Goal: Task Accomplishment & Management: Manage account settings

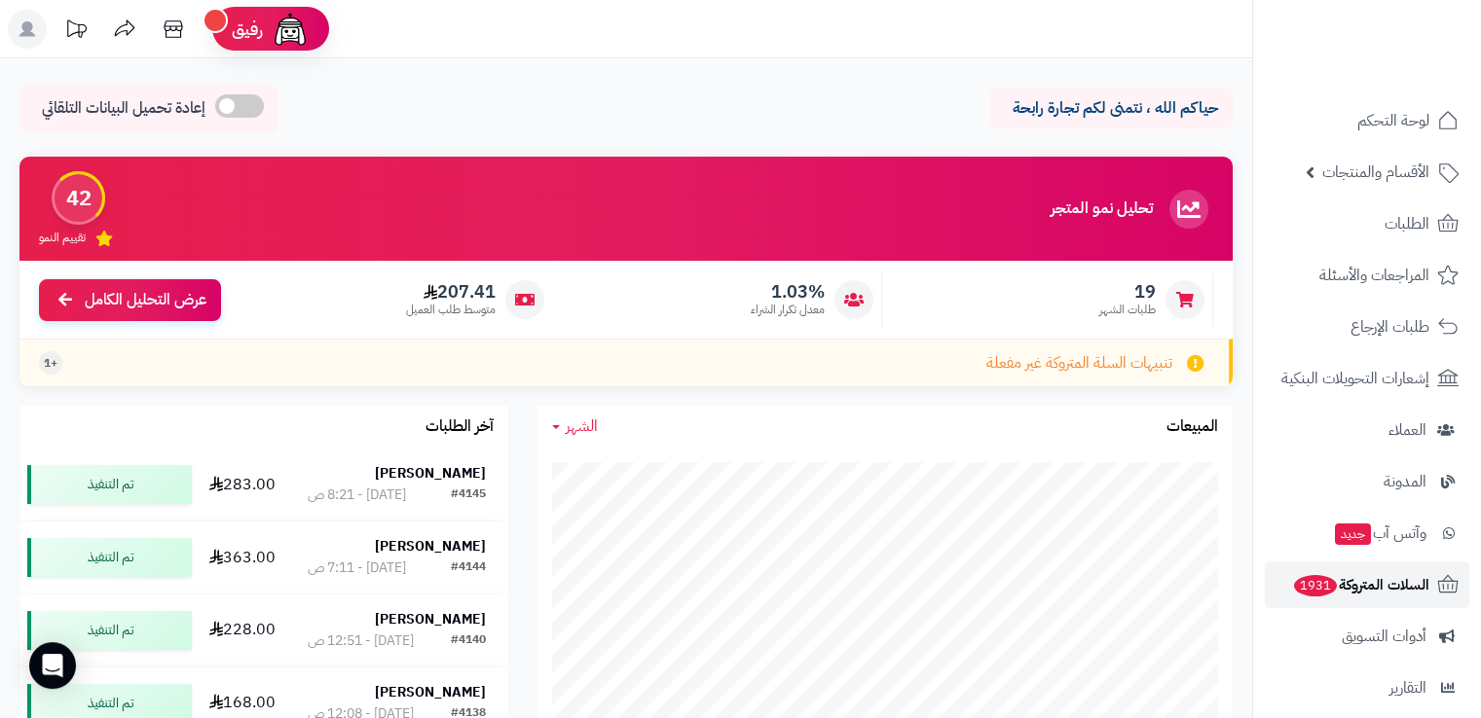
click at [1392, 584] on span "السلات المتروكة 1931" at bounding box center [1360, 584] width 137 height 27
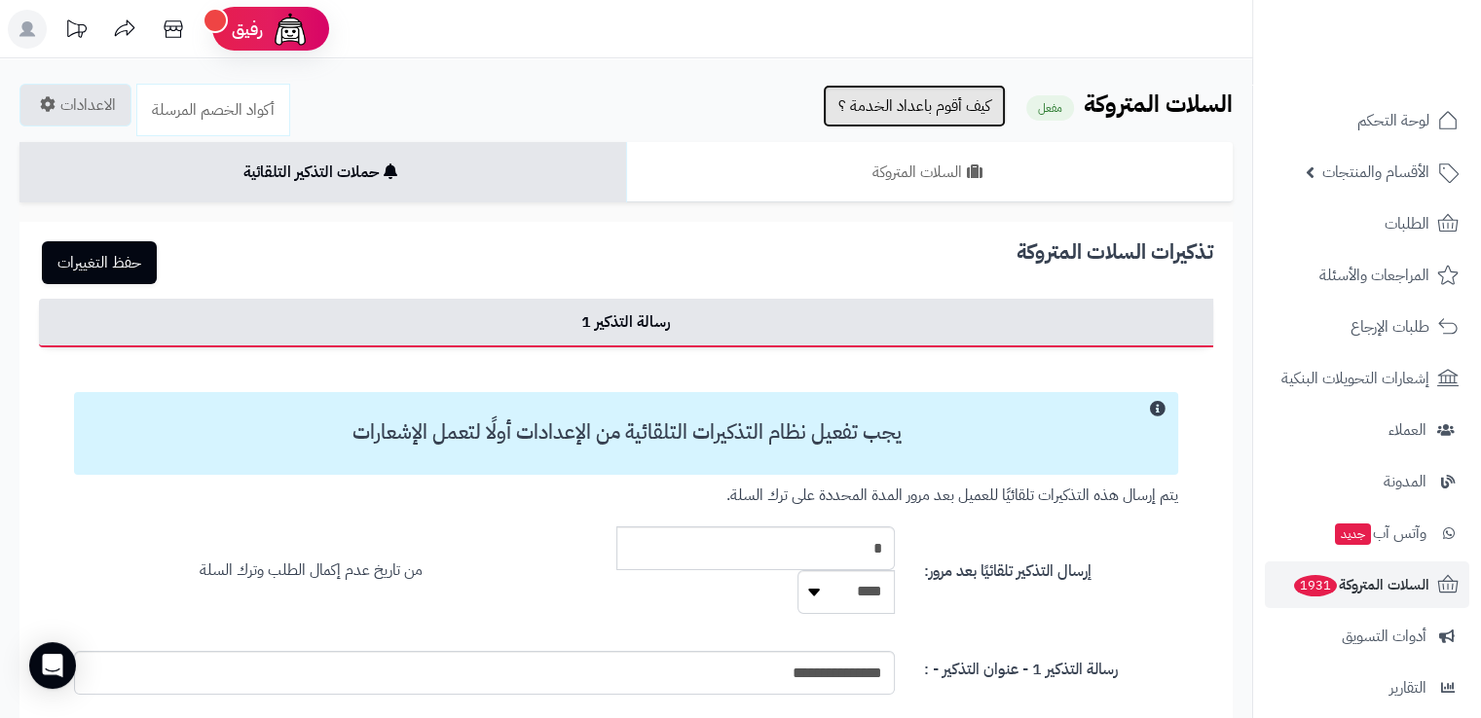
click at [955, 110] on link "كيف أقوم باعداد الخدمة ؟" at bounding box center [914, 106] width 183 height 43
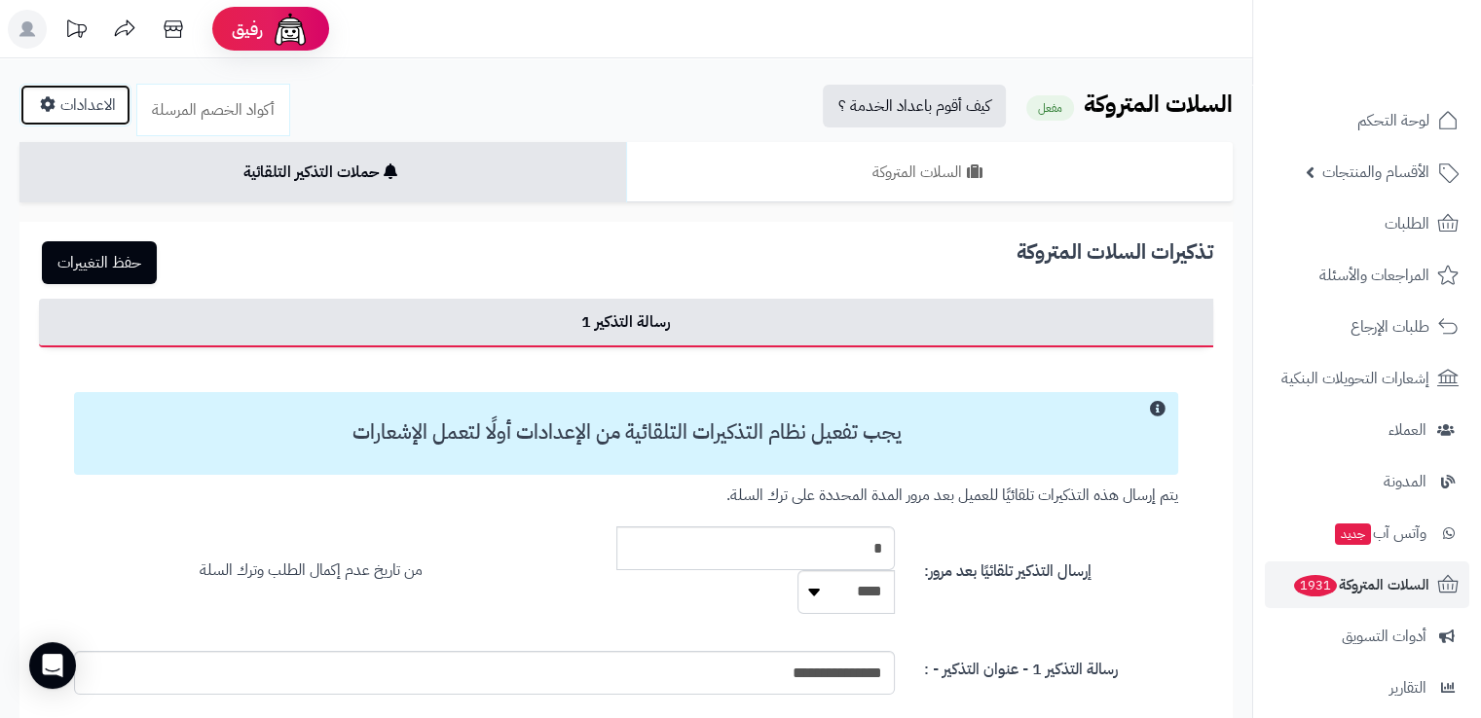
click at [72, 103] on link "الاعدادات" at bounding box center [75, 105] width 112 height 43
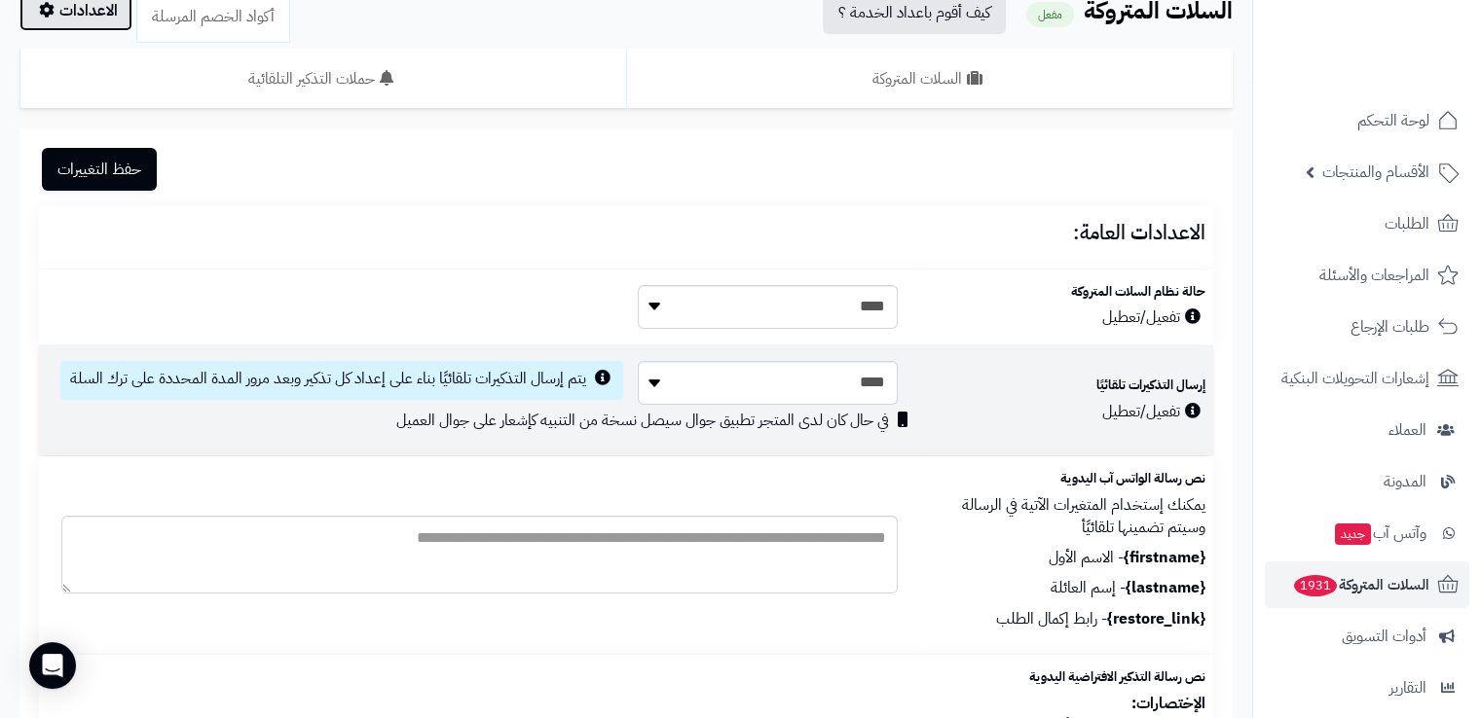
scroll to position [100, 0]
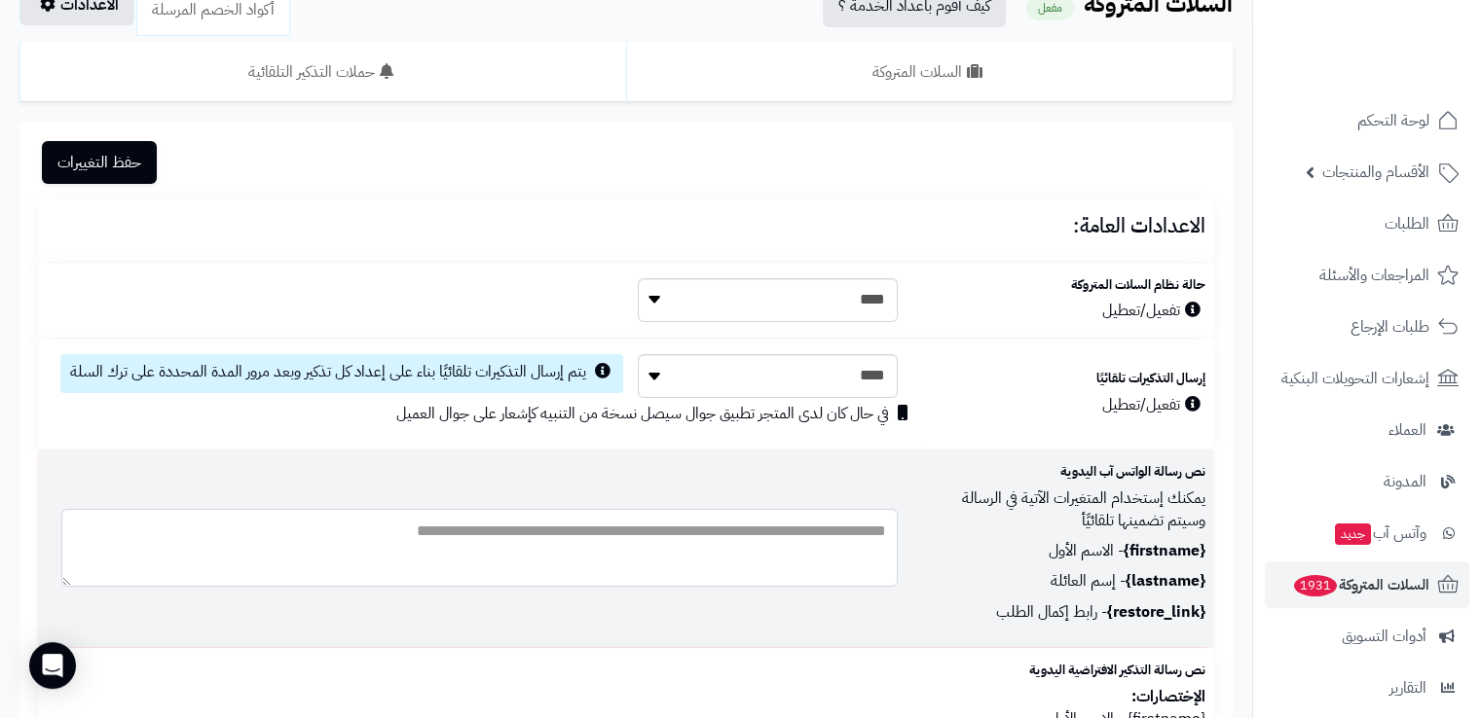
click at [849, 554] on textarea at bounding box center [479, 548] width 836 height 78
type textarea "*"
paste textarea "**********"
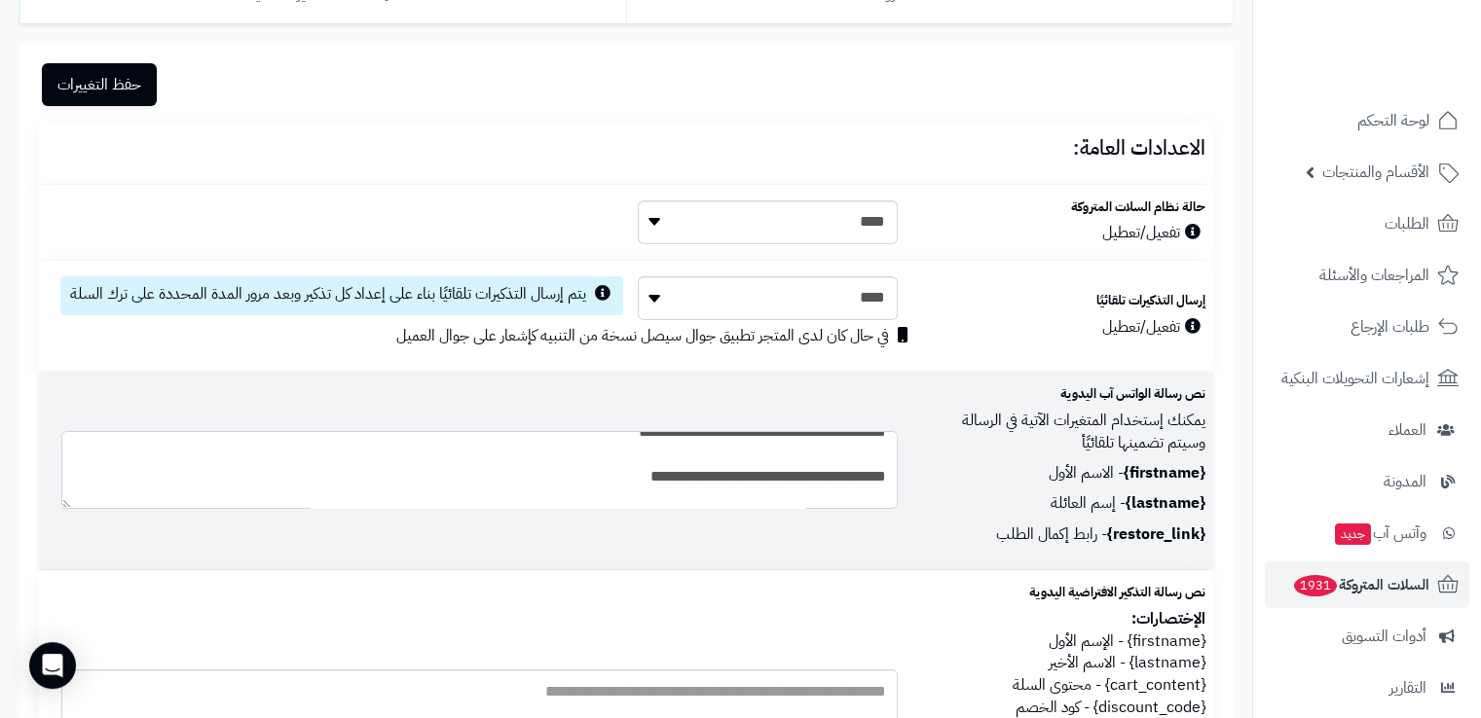
scroll to position [160, 0]
click at [792, 479] on textarea "**********" at bounding box center [478, 470] width 835 height 78
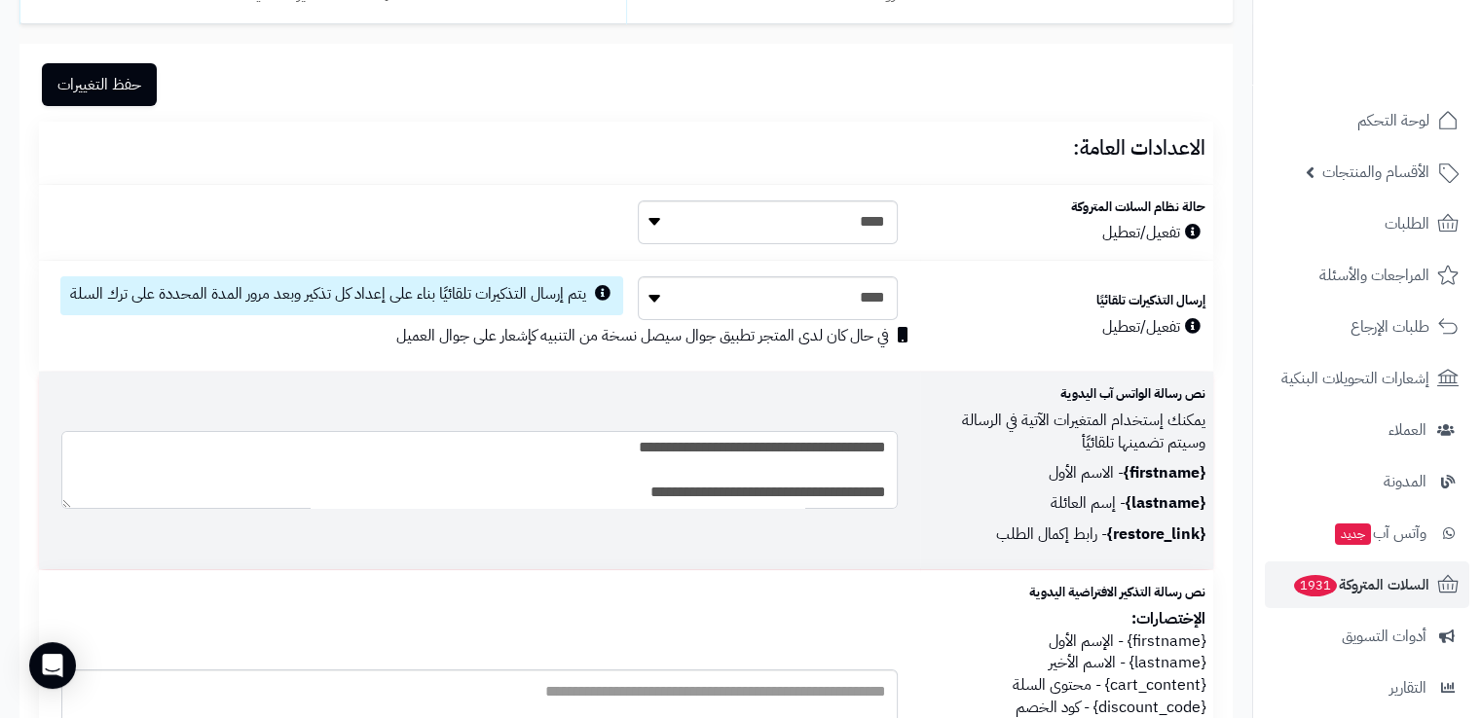
click at [699, 455] on textarea "**********" at bounding box center [478, 470] width 835 height 78
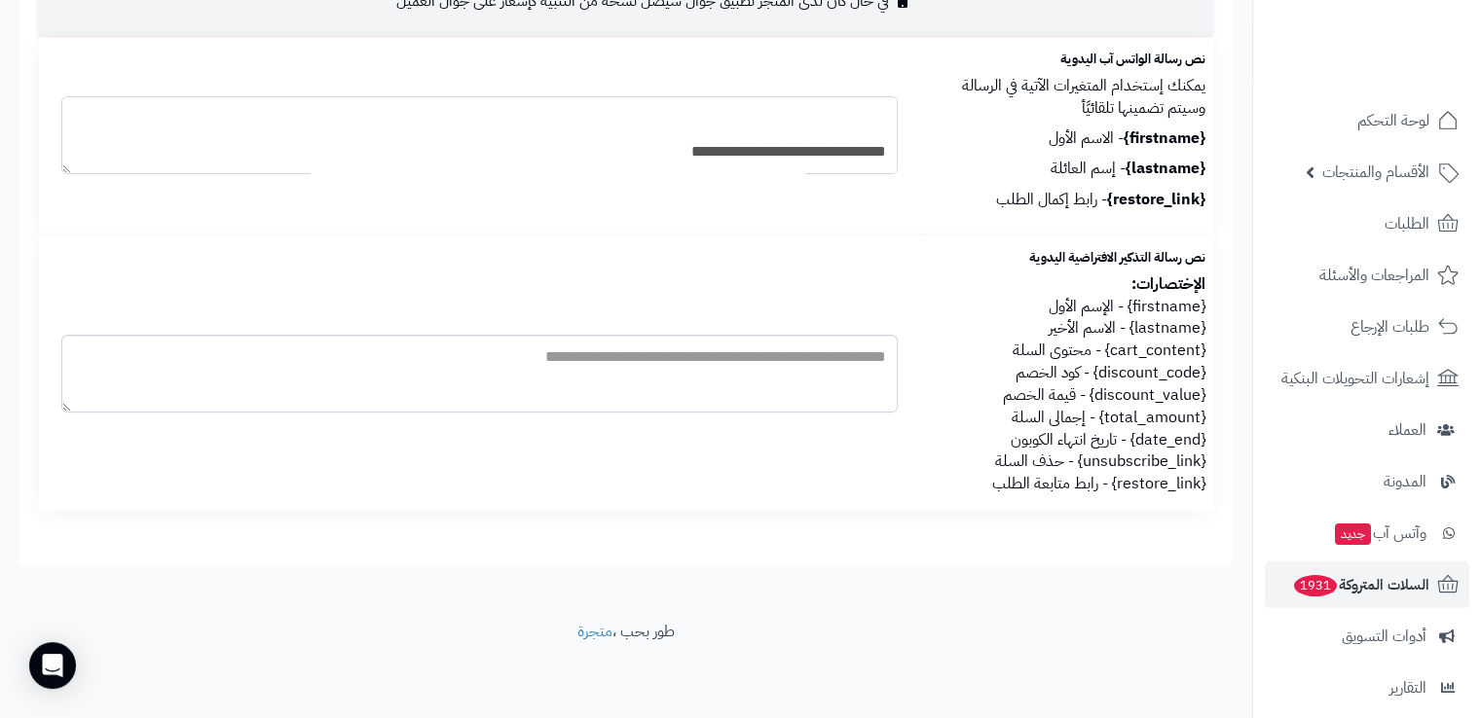
scroll to position [517, 0]
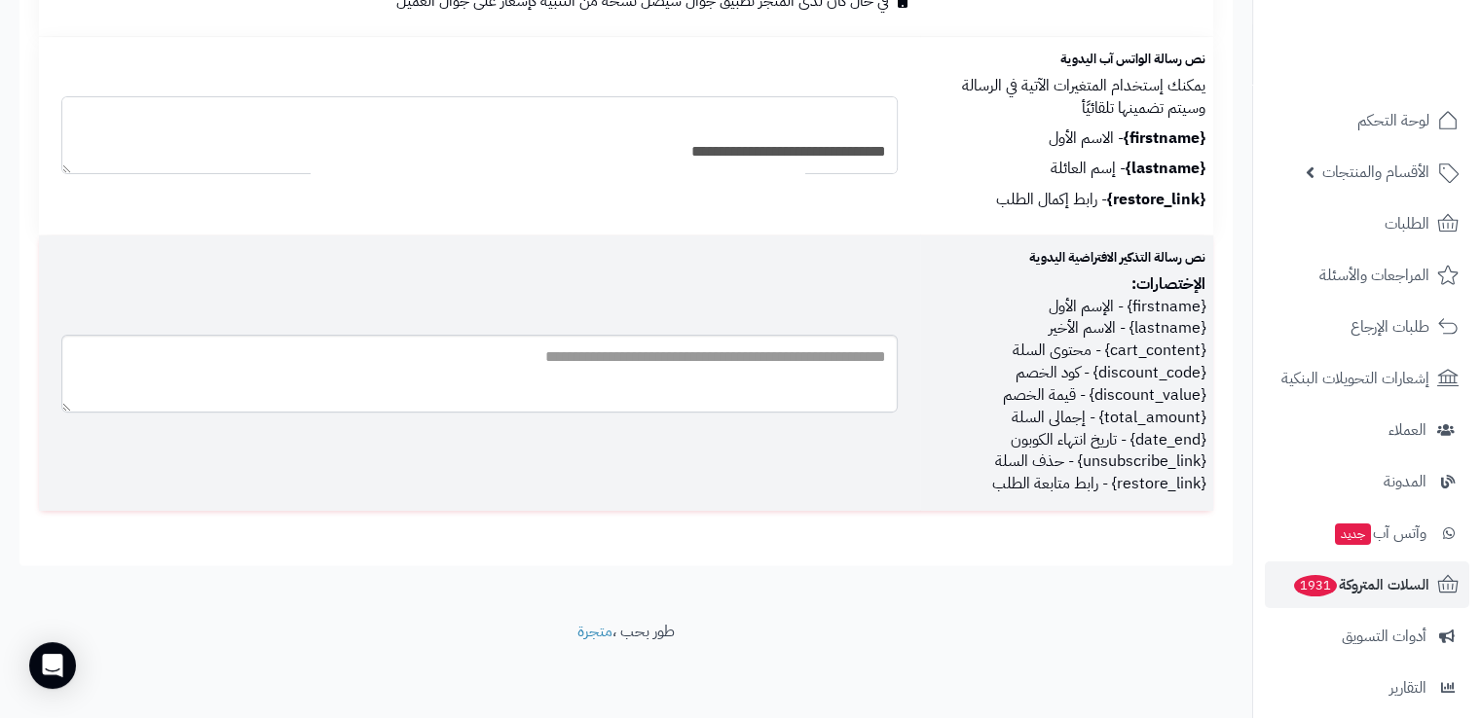
type textarea "**********"
click at [844, 387] on textarea at bounding box center [479, 374] width 836 height 78
paste textarea "**********"
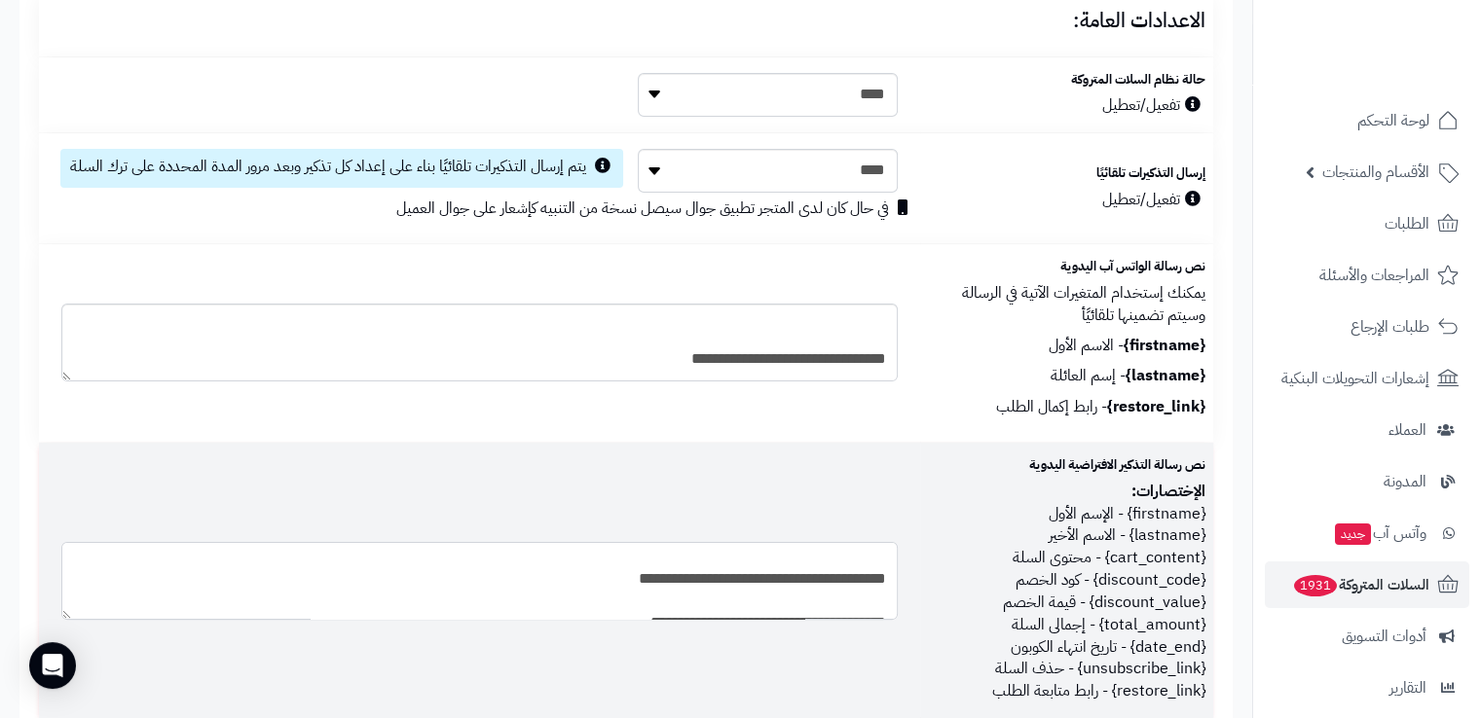
scroll to position [116, 0]
click at [693, 585] on textarea "**********" at bounding box center [478, 581] width 835 height 78
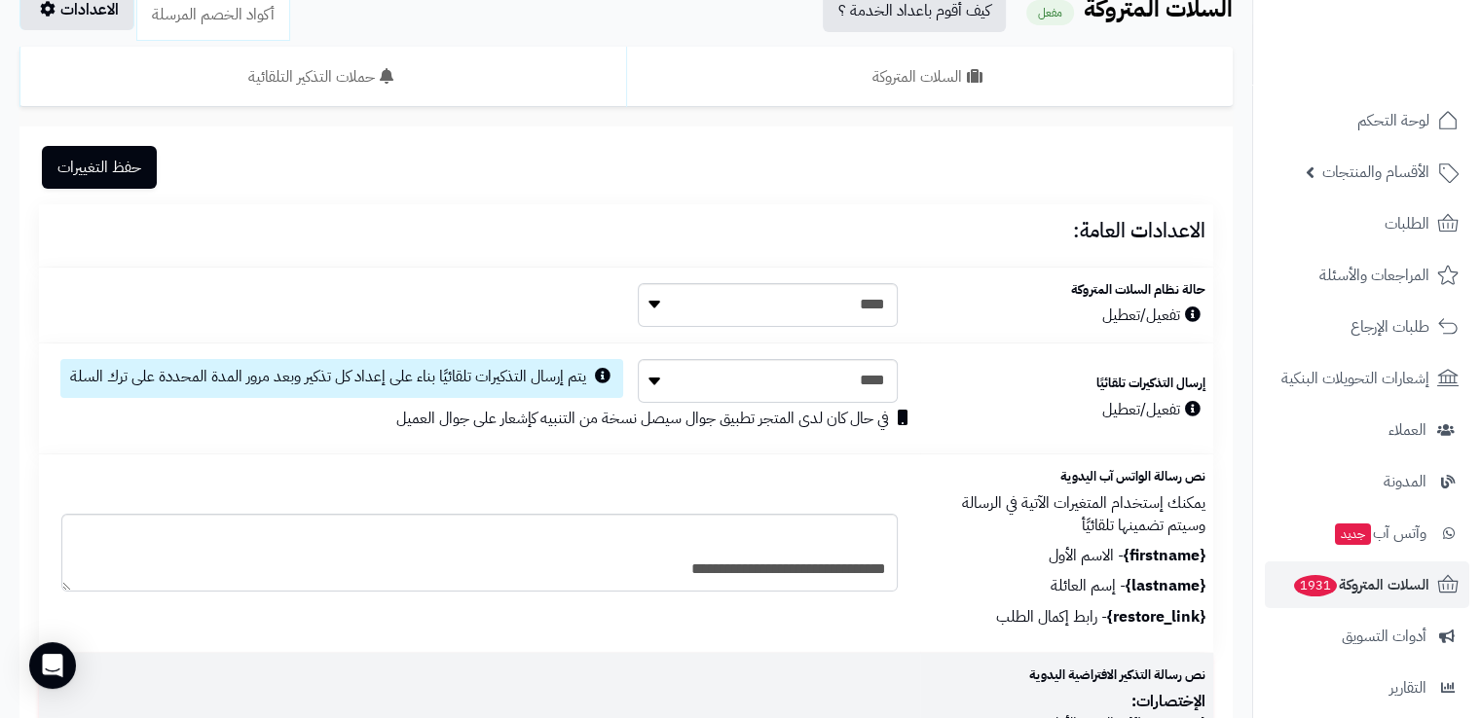
scroll to position [0, 0]
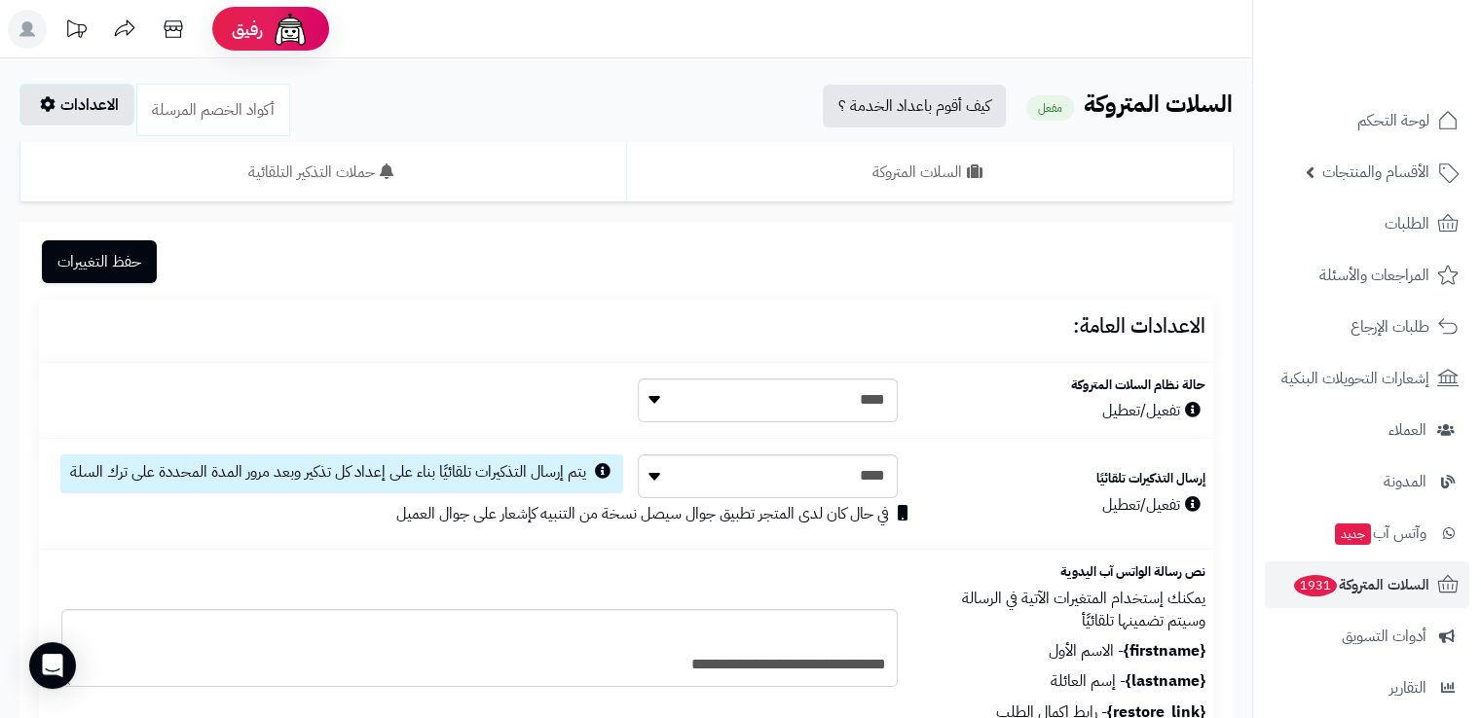
type textarea "**********"
click at [109, 271] on button "حفظ التغييرات" at bounding box center [99, 261] width 115 height 43
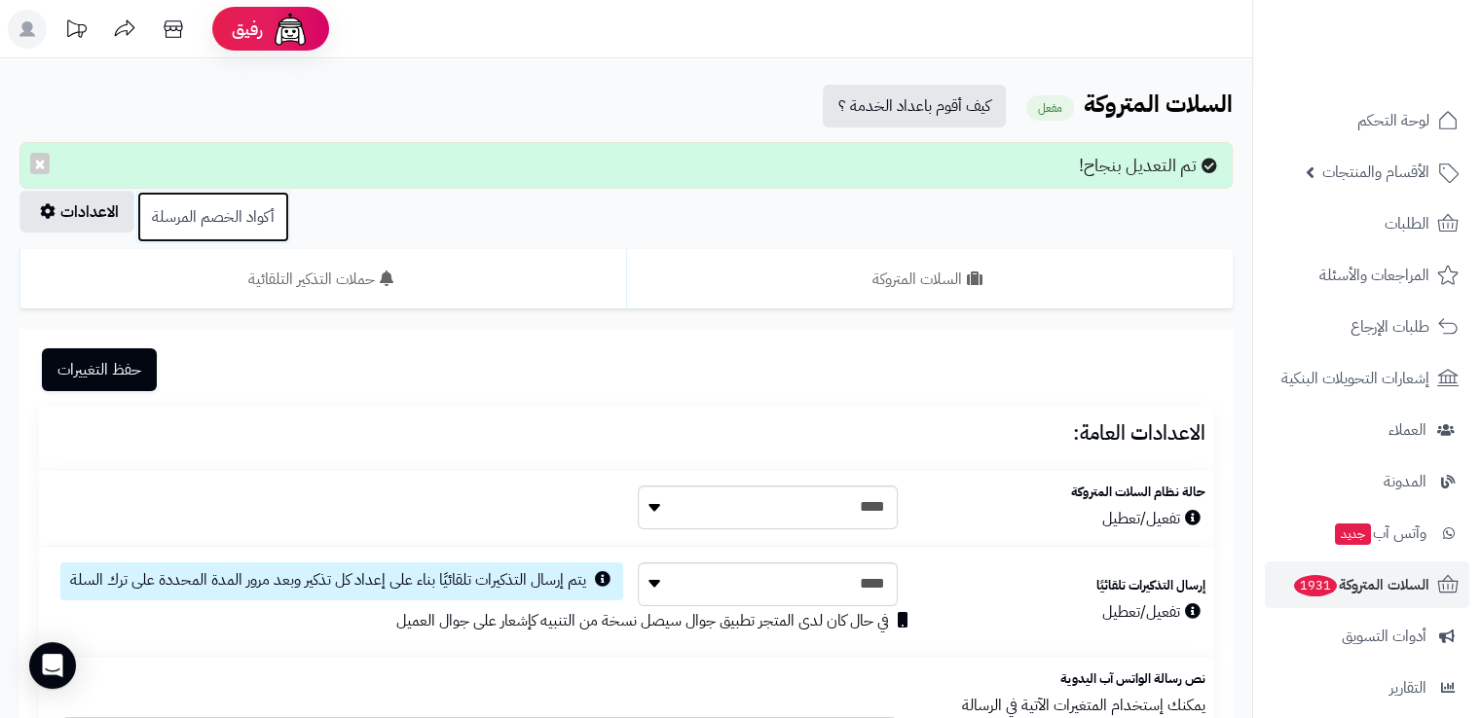
click at [220, 224] on link "أكواد الخصم المرسلة" at bounding box center [213, 217] width 154 height 53
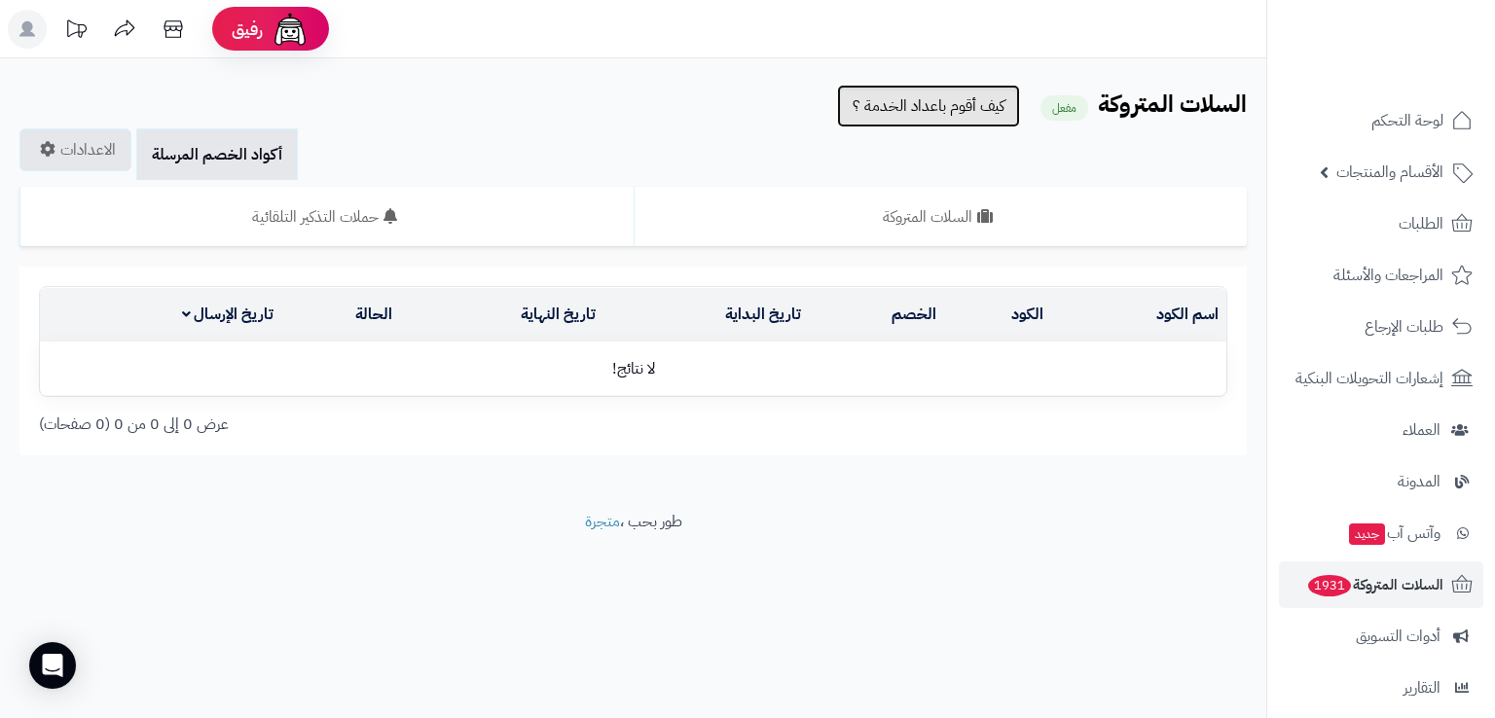
click at [920, 110] on link "كيف أقوم باعداد الخدمة ؟" at bounding box center [928, 106] width 183 height 43
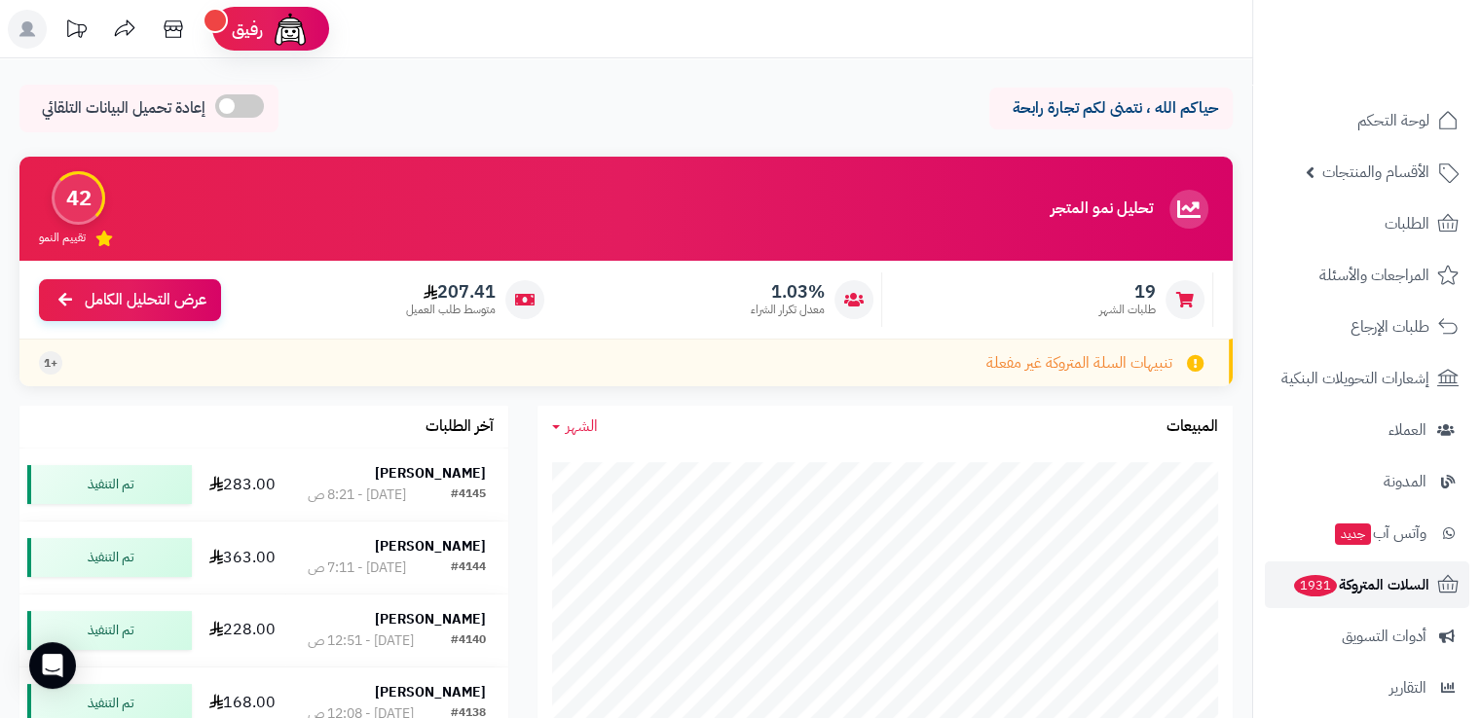
click at [1308, 577] on span "1931" at bounding box center [1315, 585] width 43 height 21
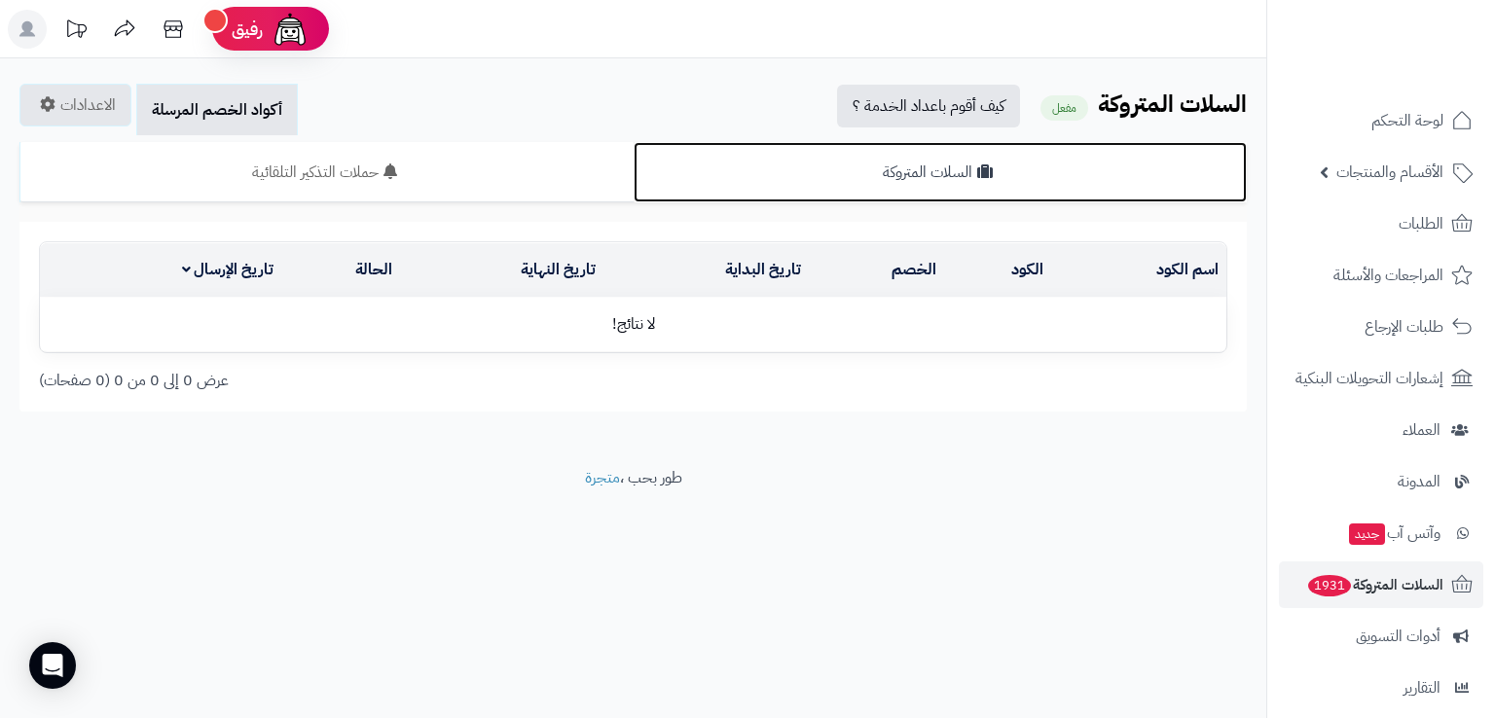
click at [930, 167] on link "السلات المتروكة" at bounding box center [941, 172] width 614 height 60
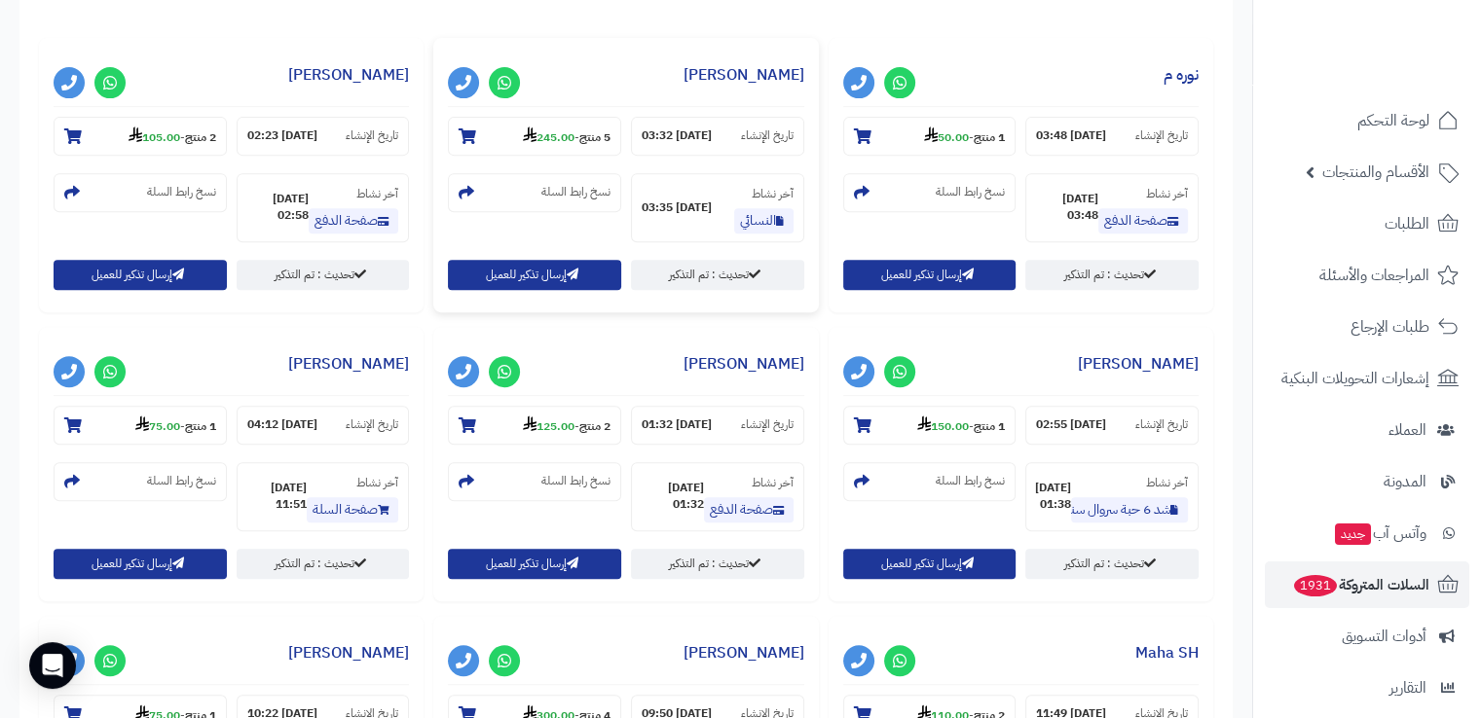
scroll to position [789, 0]
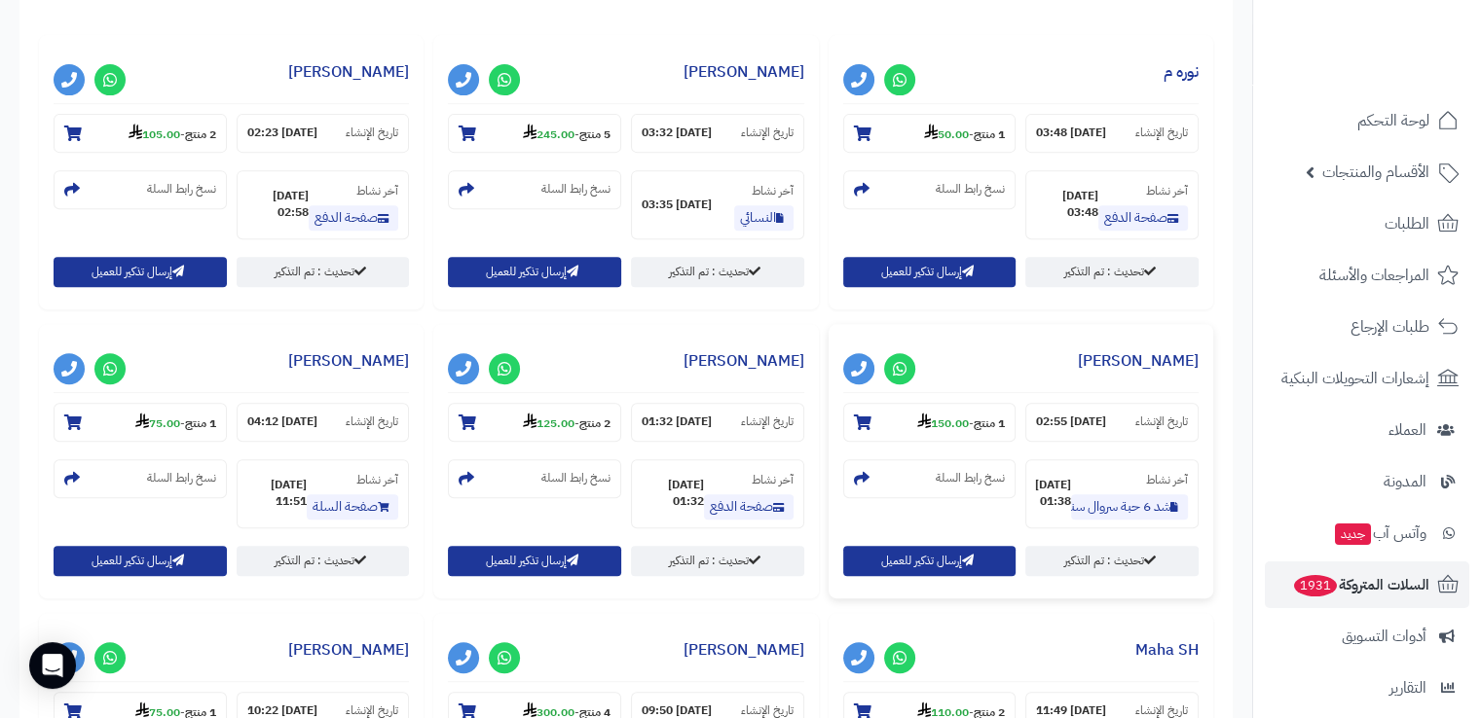
click at [1045, 367] on h3 "[PERSON_NAME]" at bounding box center [1020, 366] width 355 height 55
drag, startPoint x: 1045, startPoint y: 367, endPoint x: 1074, endPoint y: 363, distance: 28.5
click at [1074, 363] on h3 "[PERSON_NAME]" at bounding box center [1020, 366] width 355 height 55
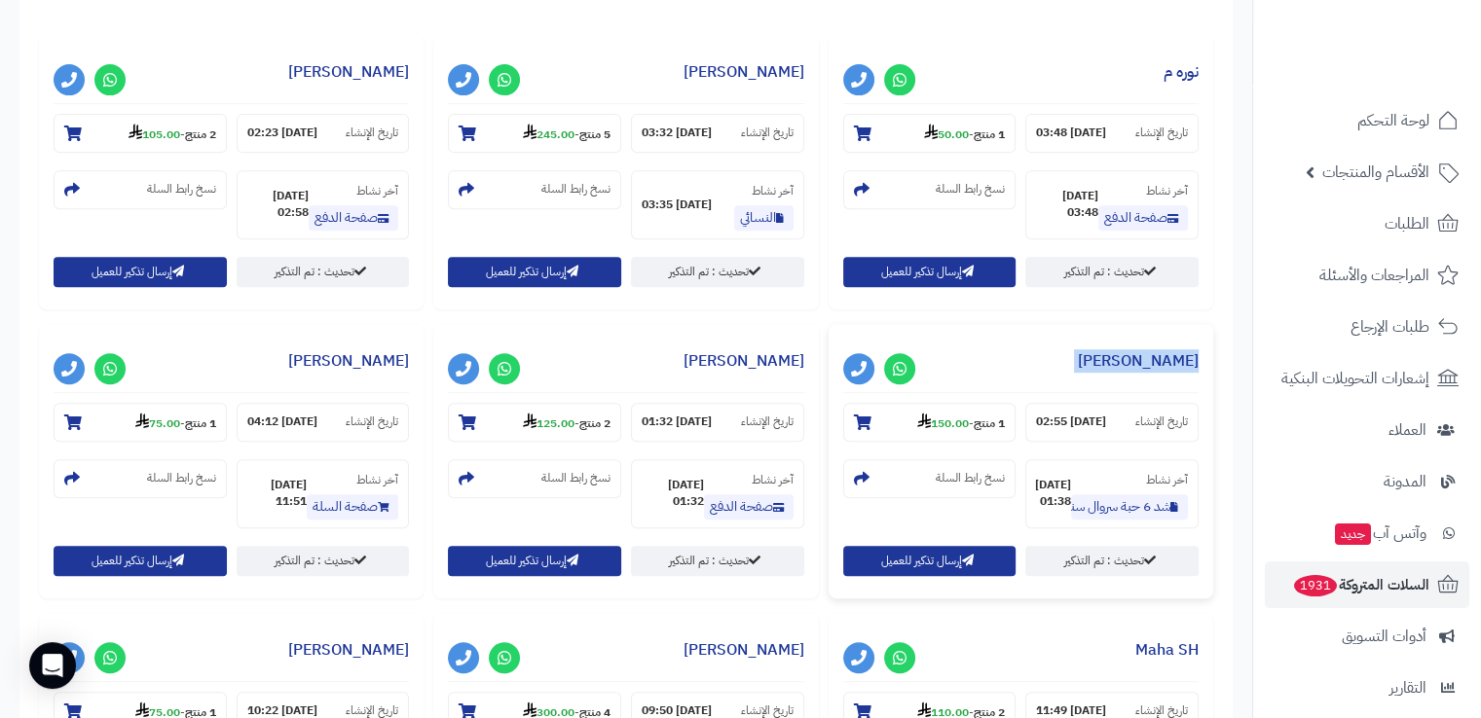
click at [1074, 363] on h3 "[PERSON_NAME]" at bounding box center [1020, 366] width 355 height 55
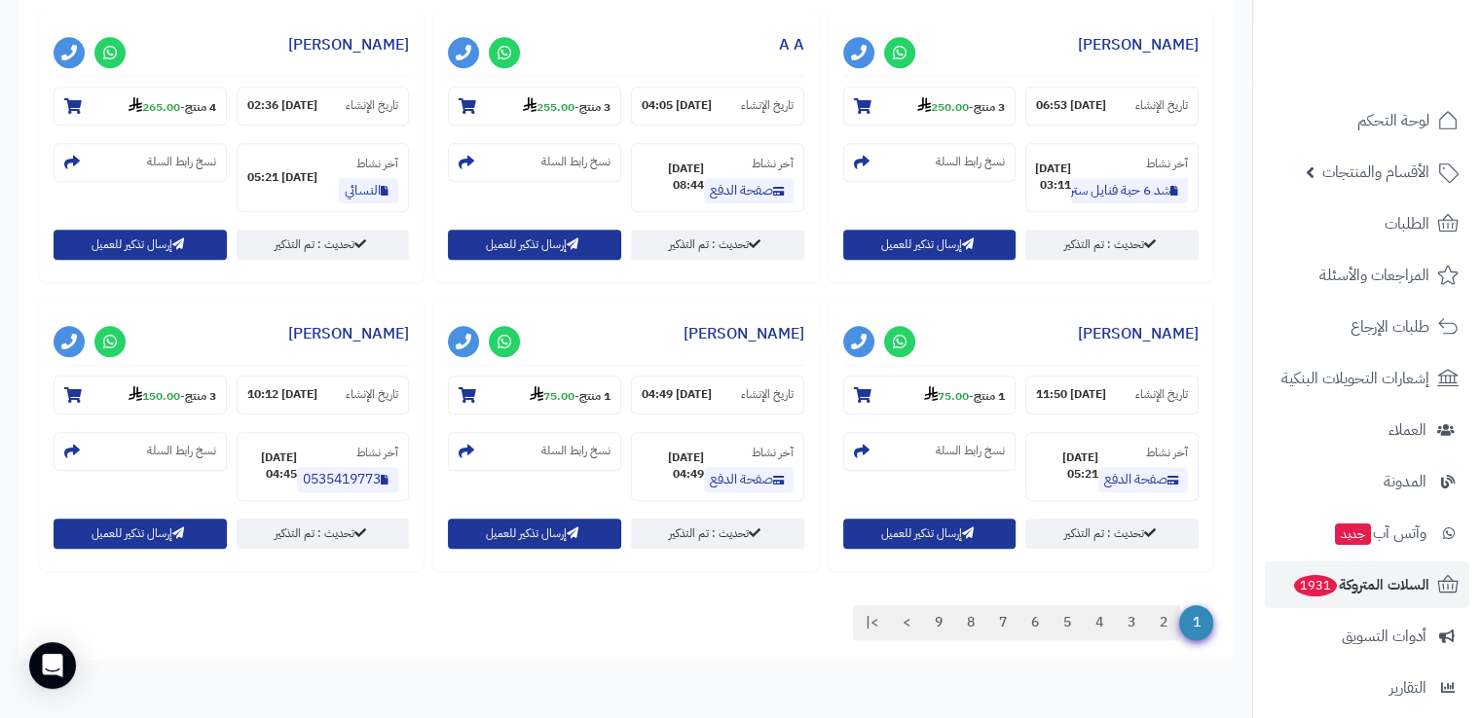
scroll to position [1779, 0]
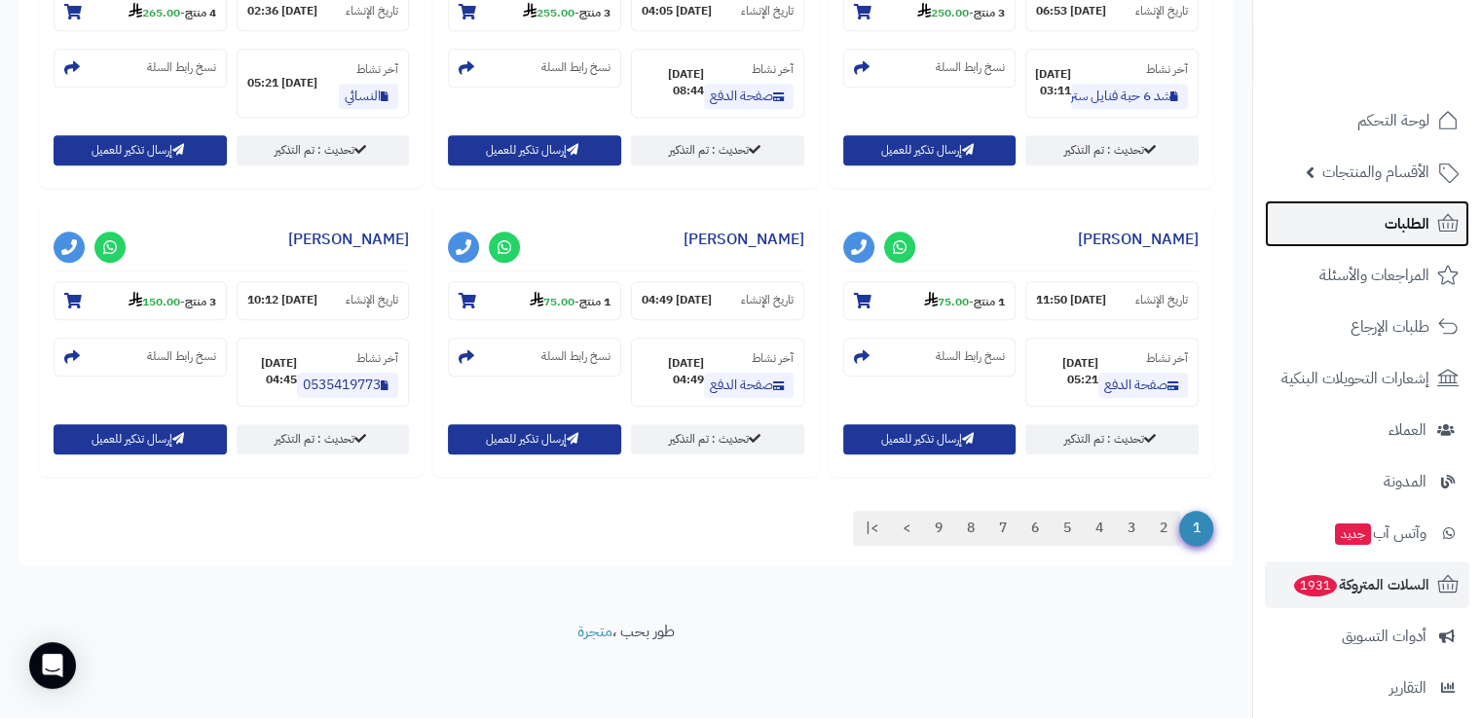
click at [1372, 206] on link "الطلبات" at bounding box center [1366, 224] width 204 height 47
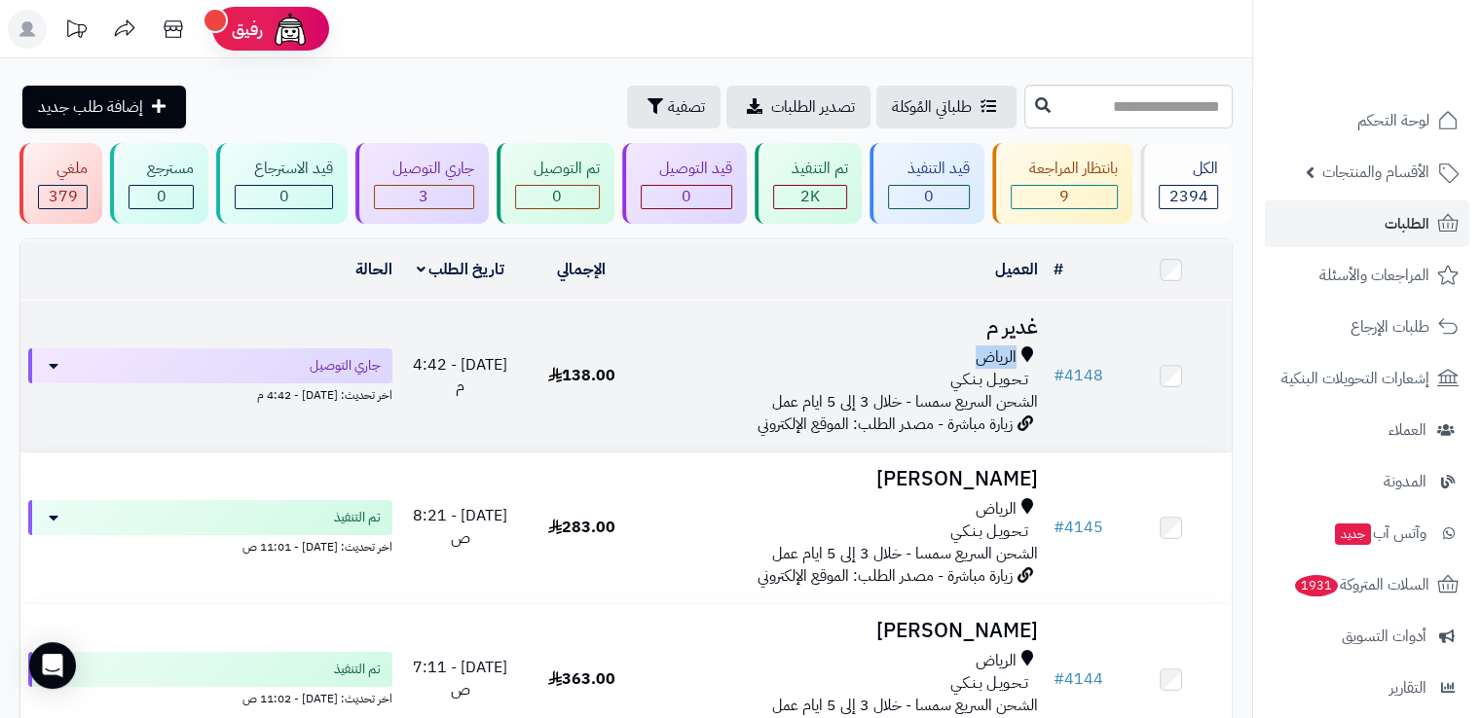
drag, startPoint x: 604, startPoint y: 354, endPoint x: 854, endPoint y: 336, distance: 250.9
click at [854, 336] on td "غدير م الرياض تـحـويـل بـنـكـي الشحن السريع سمسا - خلال 3 إلى 5 ايام عمل زيارة …" at bounding box center [842, 376] width 403 height 151
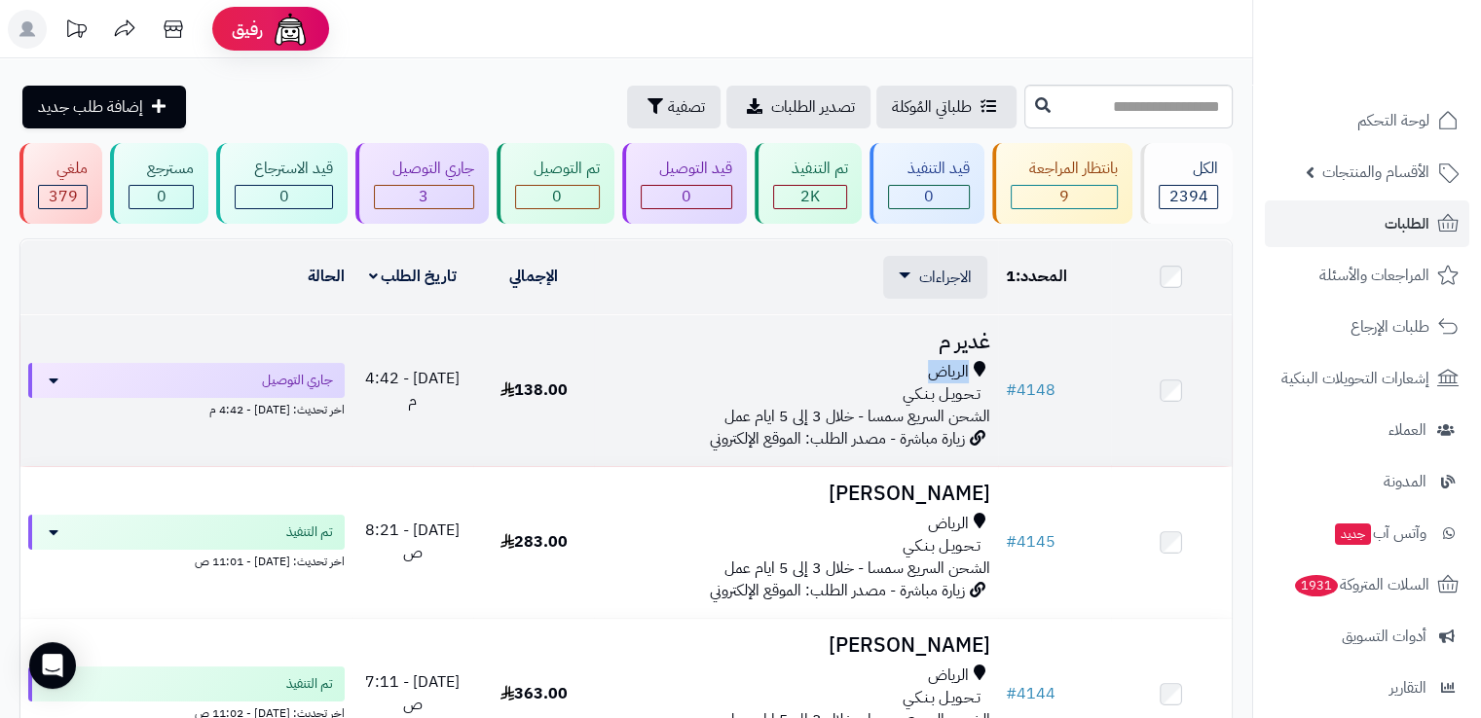
click at [1163, 371] on td at bounding box center [1171, 390] width 121 height 151
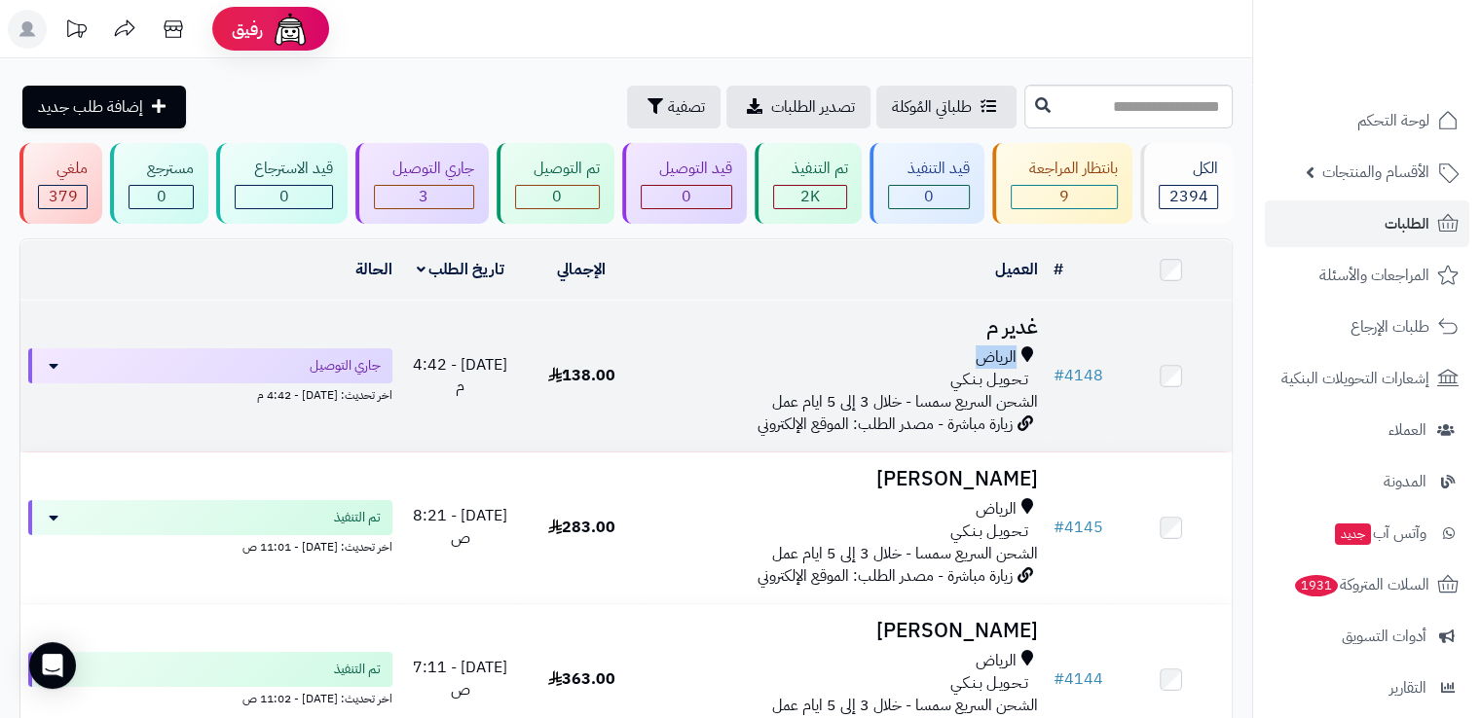
drag, startPoint x: 872, startPoint y: 351, endPoint x: 970, endPoint y: 336, distance: 98.6
click at [970, 336] on td "غدير م الرياض تـحـويـل بـنـكـي الشحن السريع سمسا - خلال 3 إلى 5 ايام عمل زيارة …" at bounding box center [842, 376] width 403 height 151
click at [1041, 320] on td "غدير م الرياض تـحـويـل بـنـكـي الشحن السريع سمسا - خلال 3 إلى 5 ايام عمل زيارة …" at bounding box center [842, 376] width 403 height 151
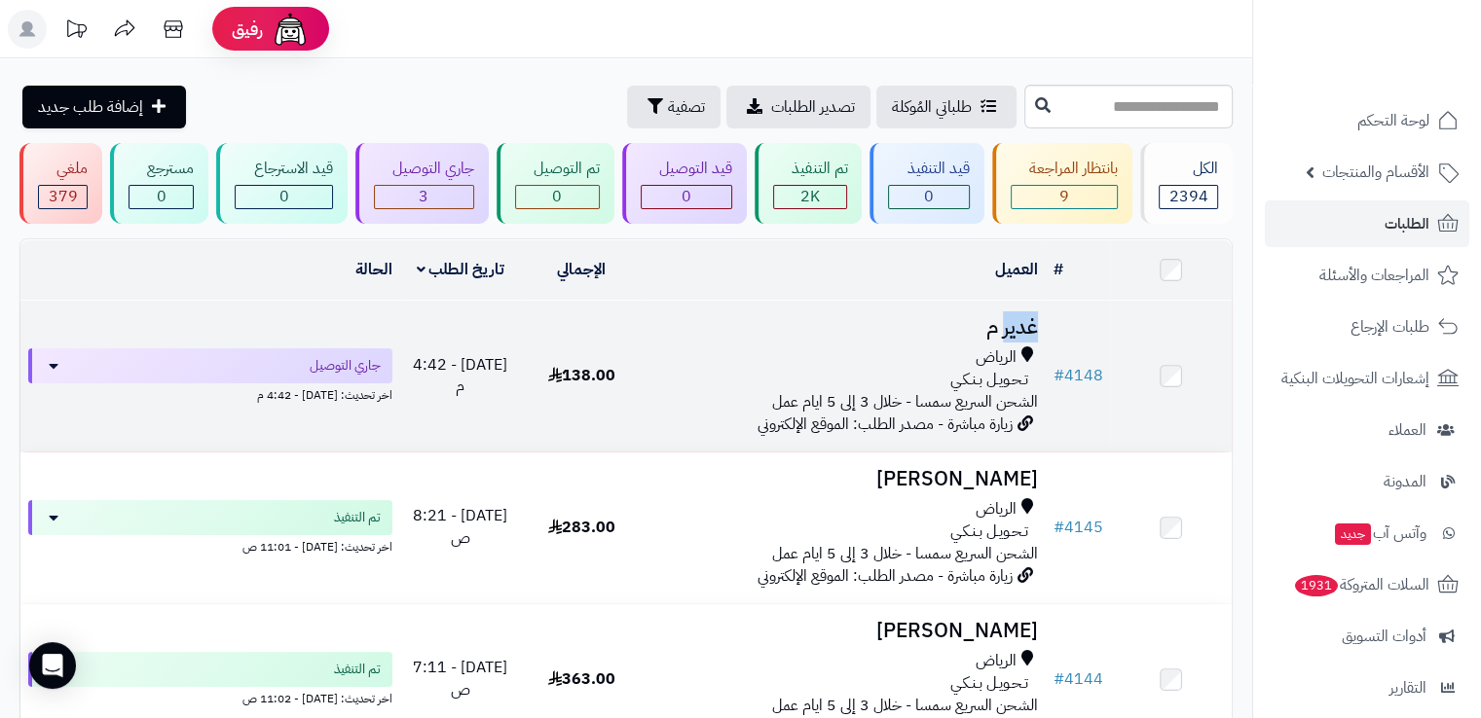
click at [1041, 320] on td "غدير م الرياض تـحـويـل بـنـكـي الشحن السريع سمسا - خلال 3 إلى 5 ايام عمل زيارة …" at bounding box center [842, 376] width 403 height 151
click at [1011, 329] on h3 "غدير م" at bounding box center [842, 327] width 387 height 22
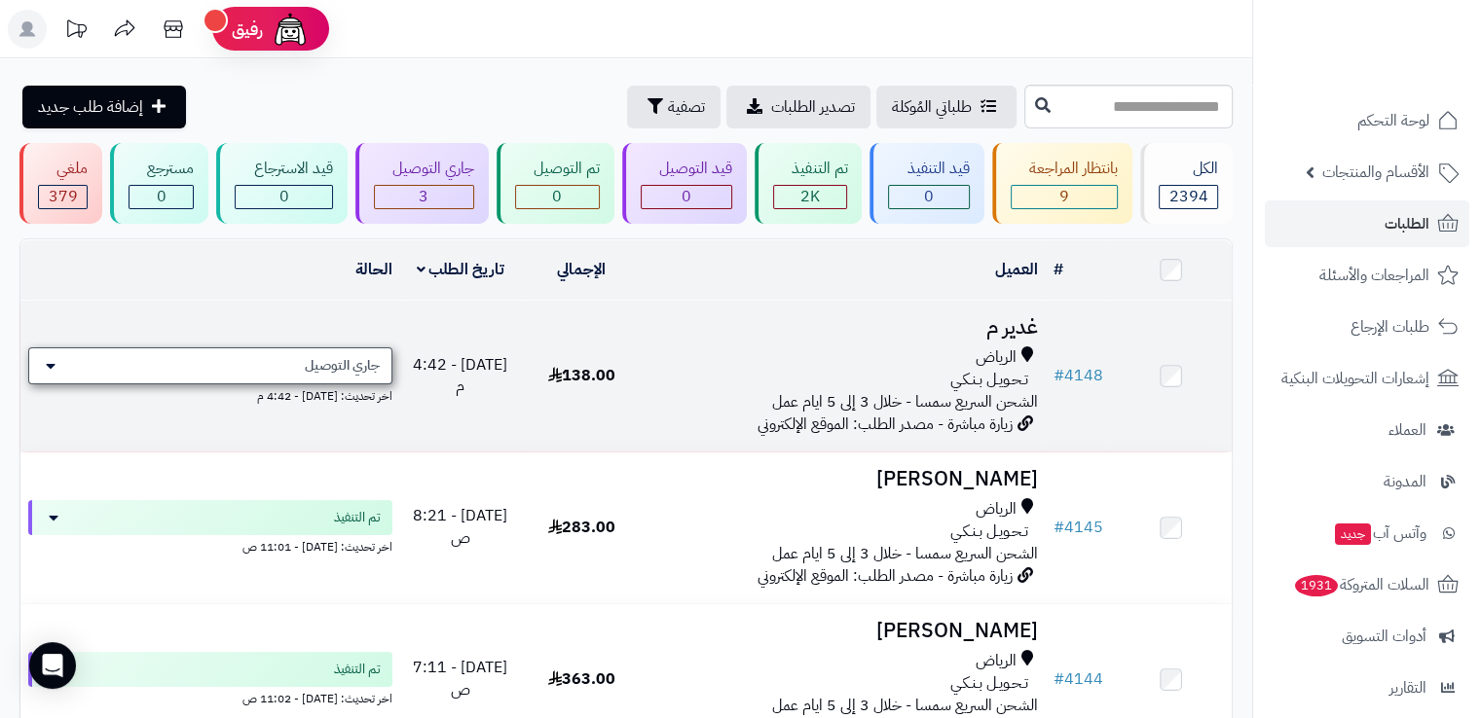
click at [366, 359] on span "جاري التوصيل" at bounding box center [342, 365] width 75 height 19
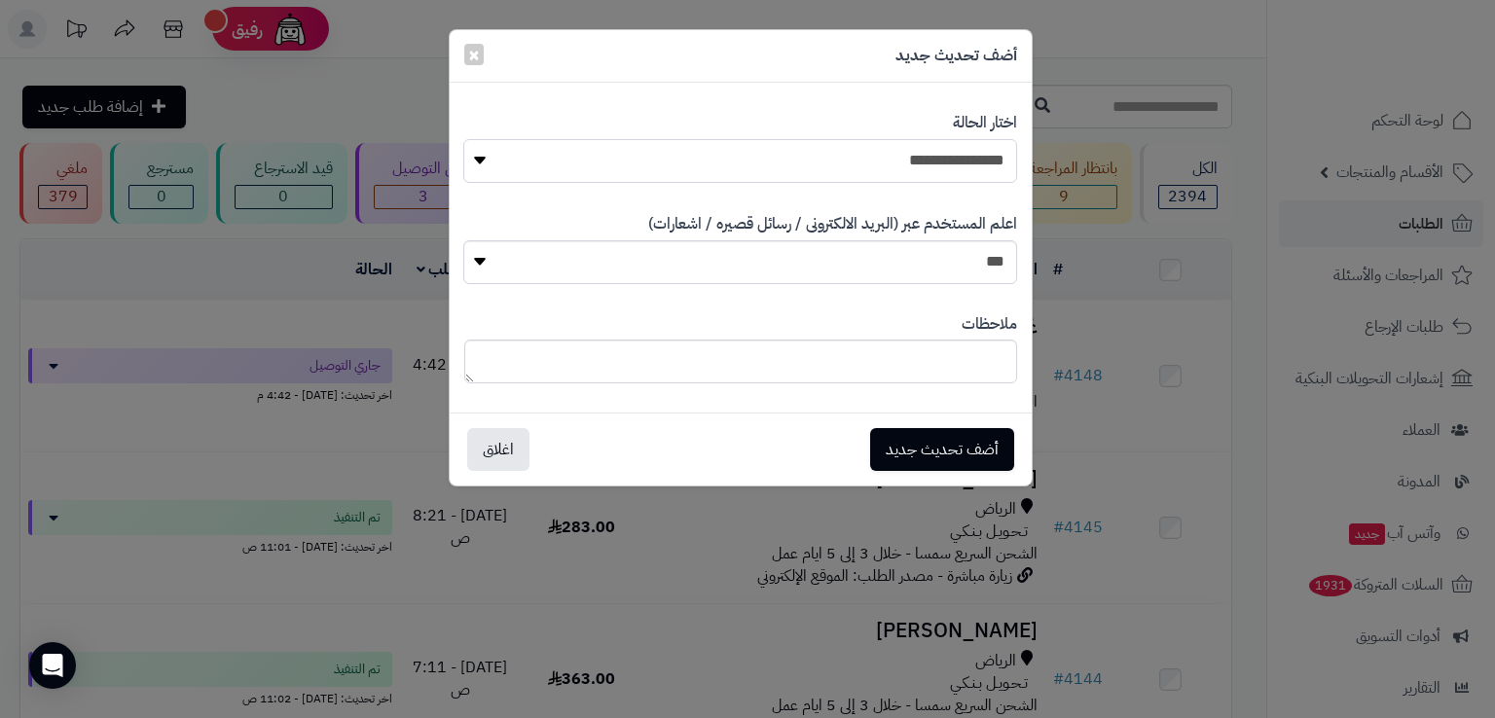
click at [861, 153] on select "**********" at bounding box center [739, 161] width 553 height 44
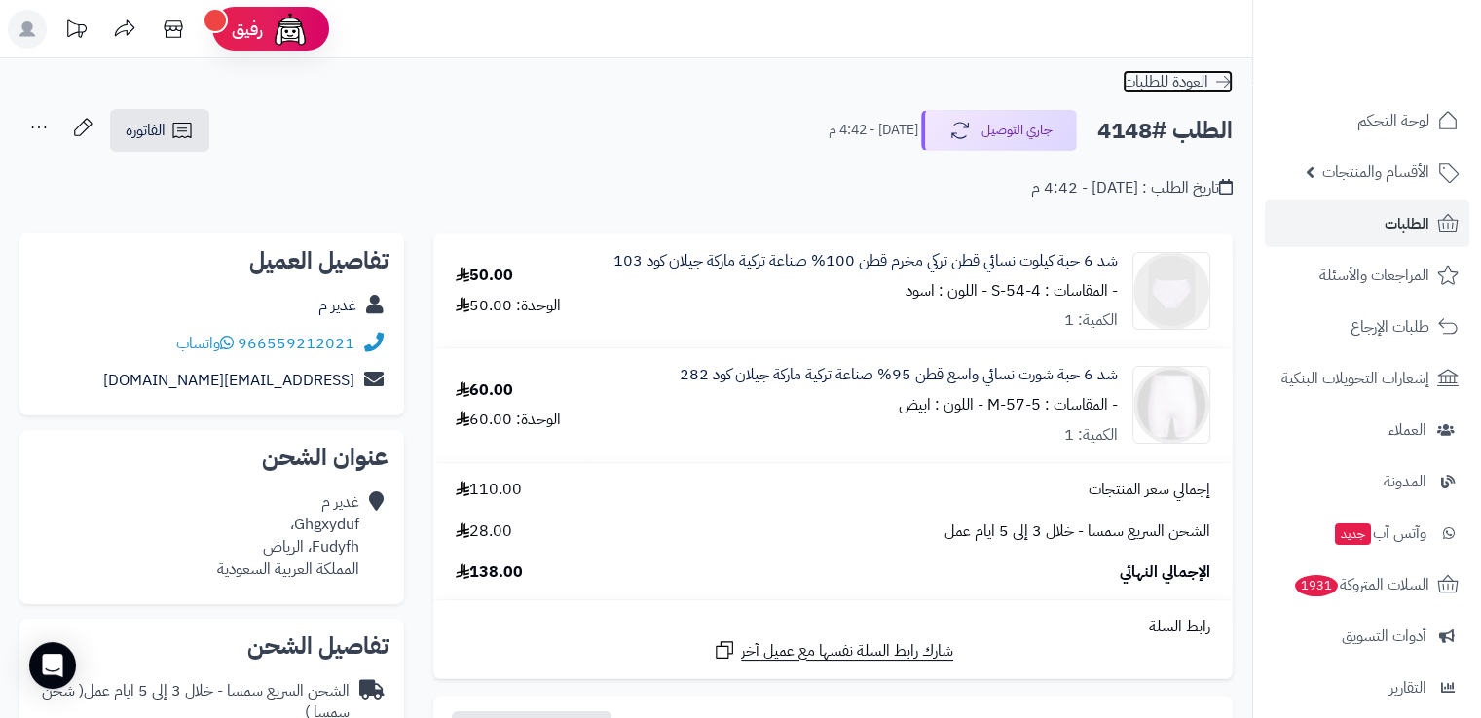
click at [1222, 77] on icon at bounding box center [1222, 81] width 19 height 19
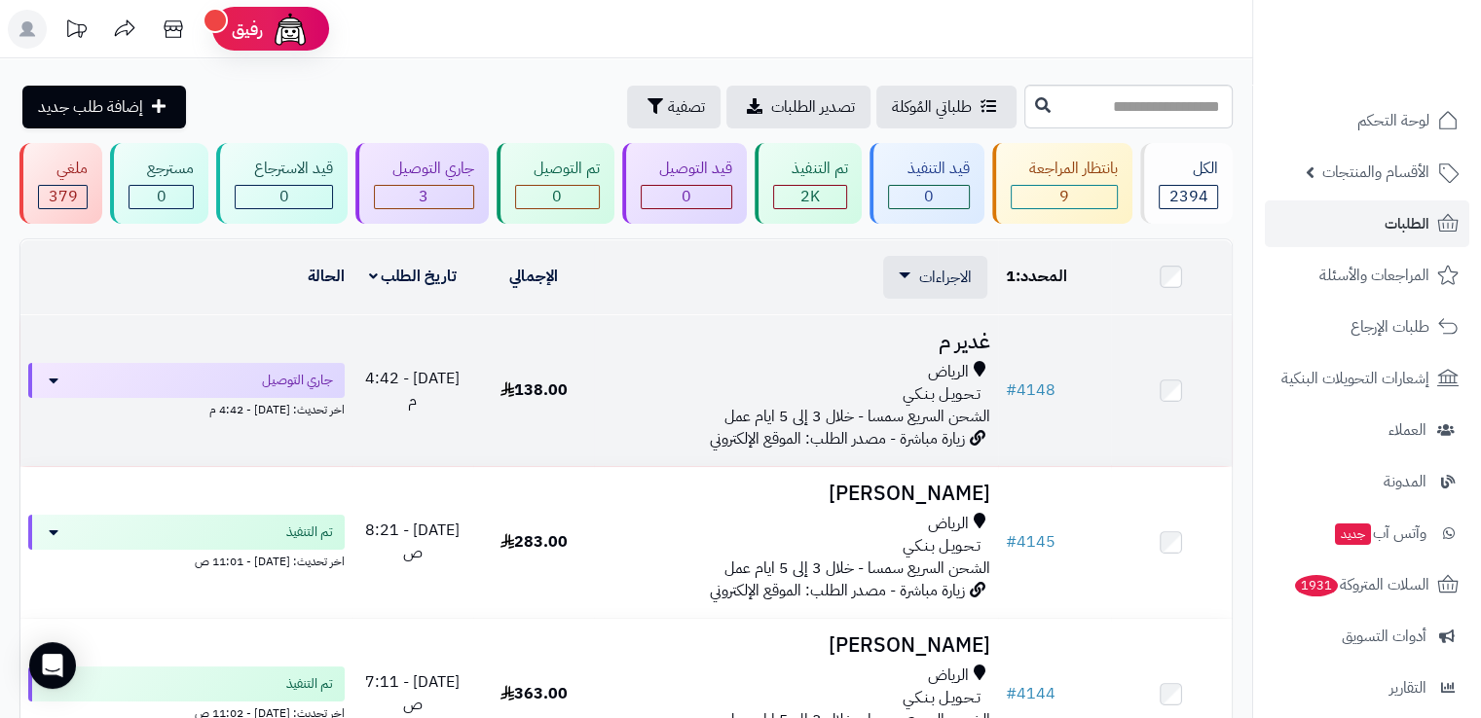
drag, startPoint x: 814, startPoint y: 344, endPoint x: 885, endPoint y: 358, distance: 72.5
click at [885, 358] on td "غدير م الرياض تـحـويـل بـنـكـي الشحن السريع سمسا - خلال 3 إلى 5 ايام عمل زيارة …" at bounding box center [795, 390] width 403 height 151
drag, startPoint x: 885, startPoint y: 358, endPoint x: 403, endPoint y: 390, distance: 482.9
click at [403, 390] on span "[DATE] - 4:42 م" at bounding box center [412, 390] width 94 height 46
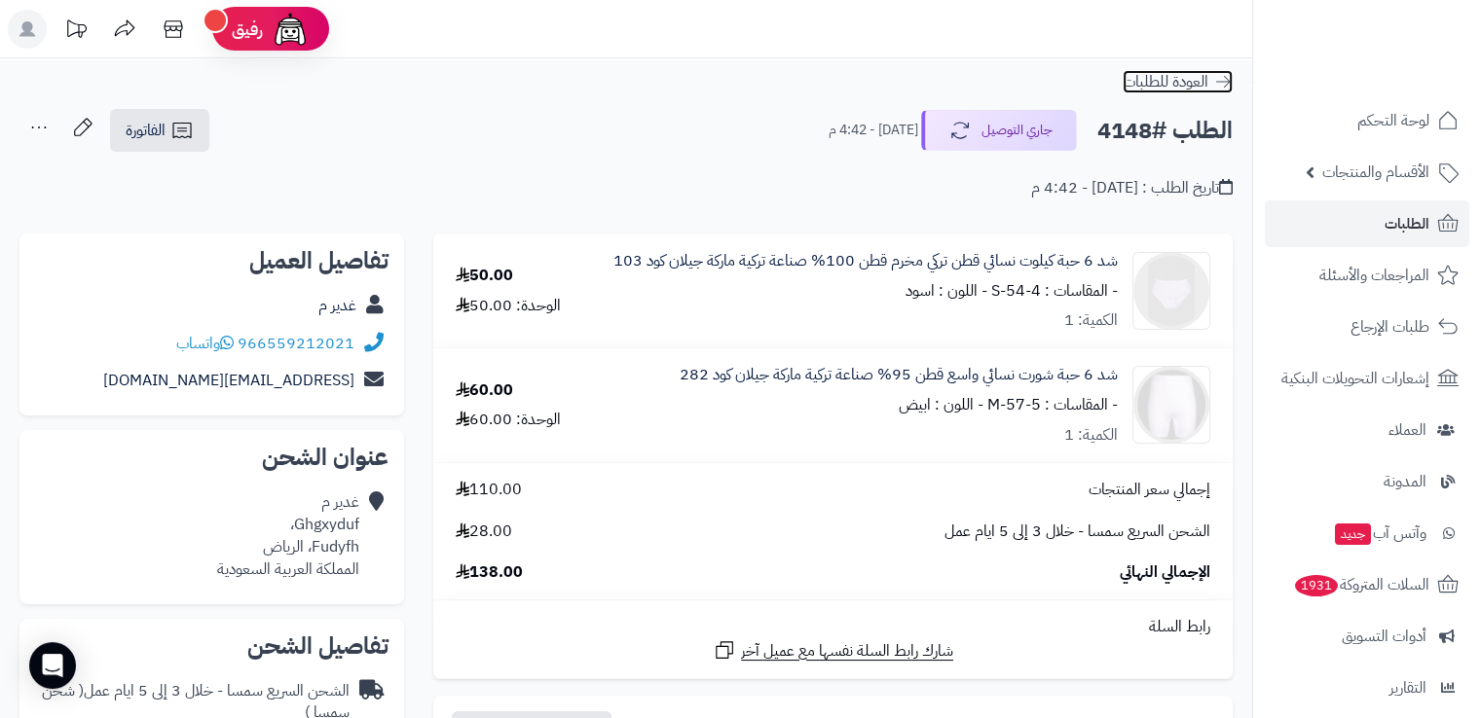
click at [1225, 85] on icon at bounding box center [1222, 81] width 19 height 19
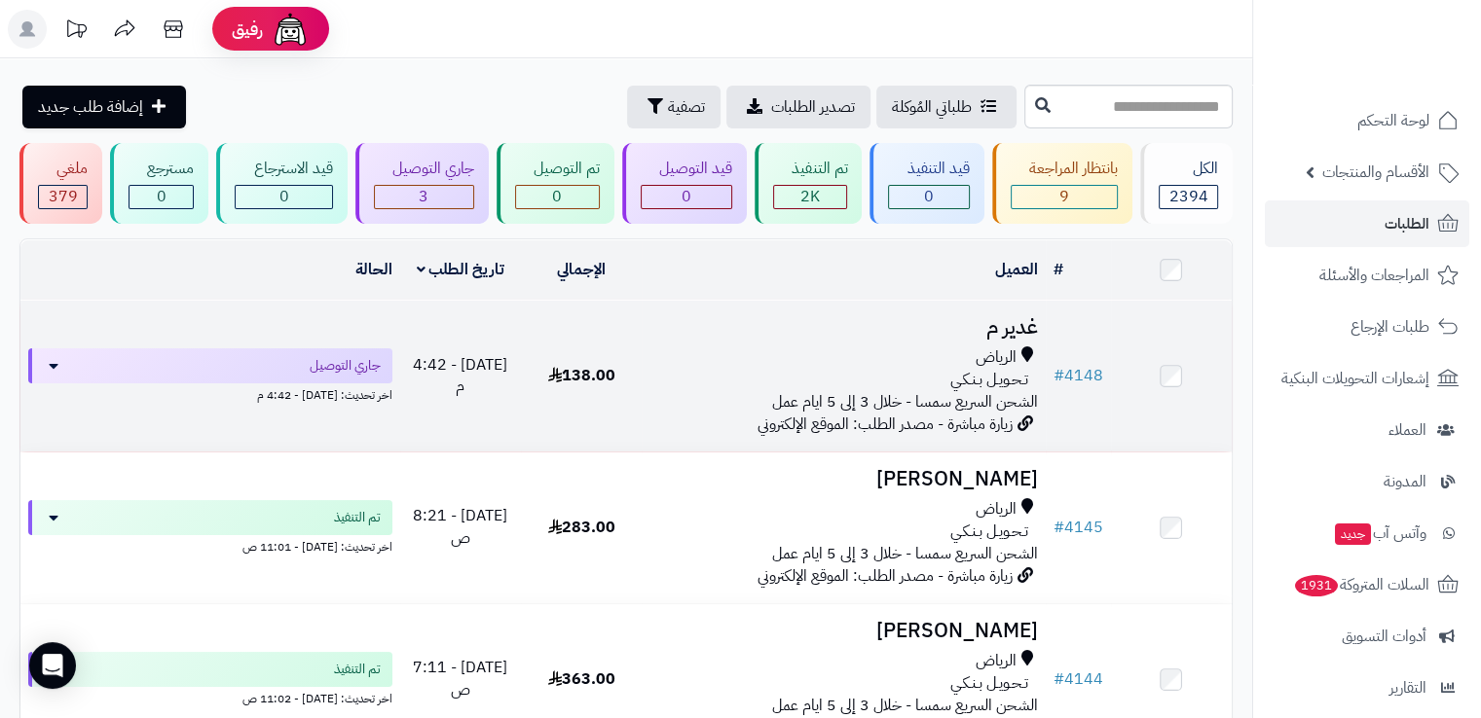
click at [944, 340] on td "غدير م الرياض تـحـويـل بـنـكـي الشحن السريع سمسا - خلال 3 إلى 5 ايام عمل زيارة …" at bounding box center [842, 376] width 403 height 151
click at [765, 337] on td "غدير م الرياض تـحـويـل بـنـكـي الشحن السريع سمسا - خلال 3 إلى 5 ايام عمل زيارة …" at bounding box center [842, 376] width 403 height 151
drag, startPoint x: 1124, startPoint y: 409, endPoint x: 1094, endPoint y: 377, distance: 44.1
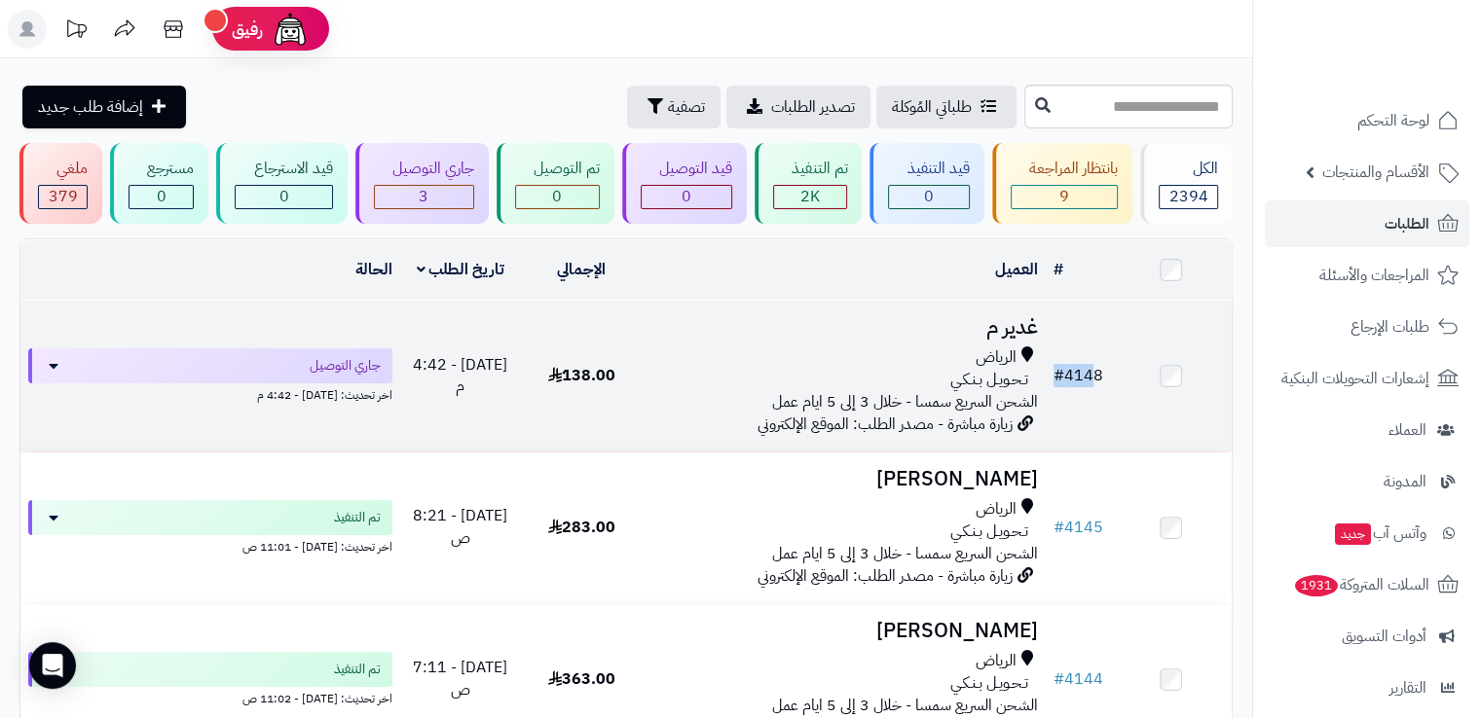
click at [1094, 377] on tr "# 4148 غدير م الرياض تـحـويـل بـنـكـي الشحن السريع سمسا - خلال 3 إلى 5 ايام عمل…" at bounding box center [625, 376] width 1211 height 151
click at [1094, 377] on link "# 4148" at bounding box center [1078, 375] width 50 height 23
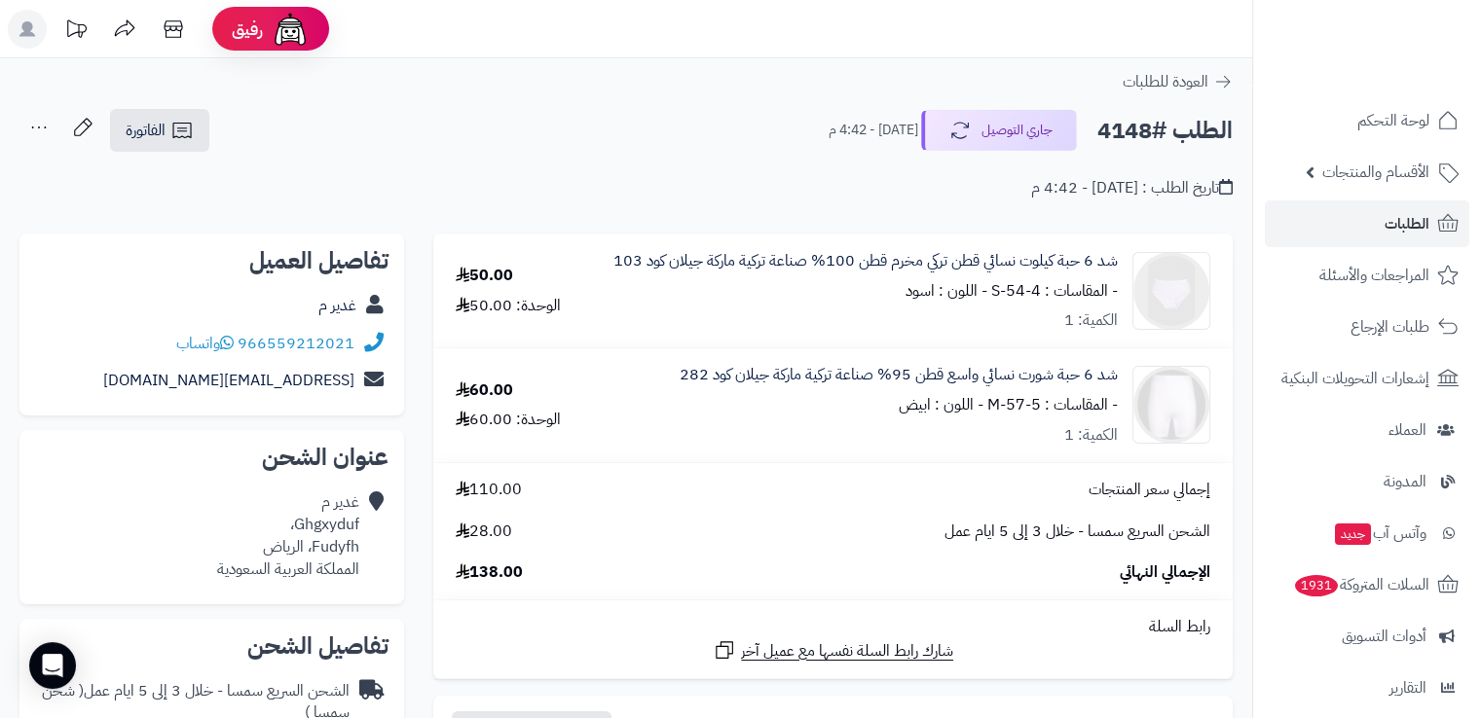
click at [36, 129] on icon at bounding box center [38, 127] width 39 height 39
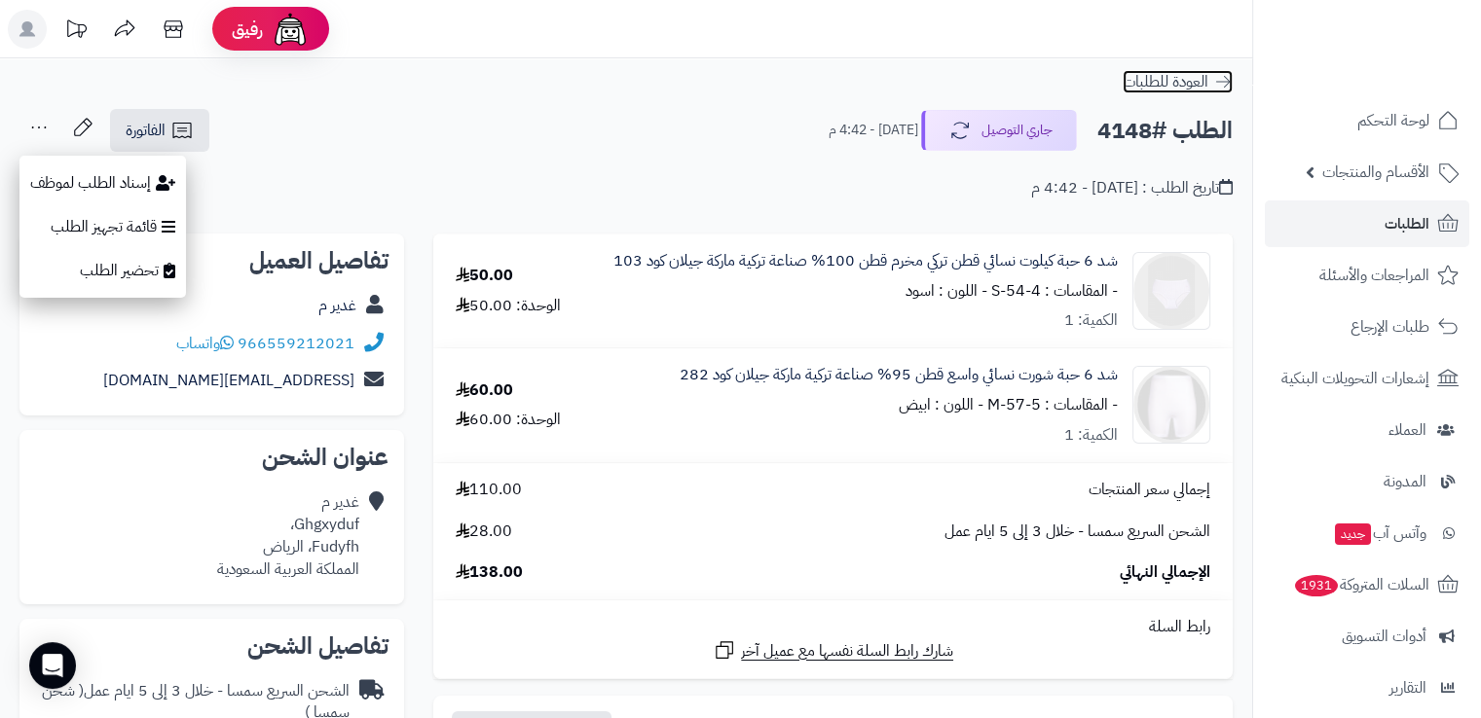
click at [1219, 86] on icon at bounding box center [1222, 81] width 19 height 19
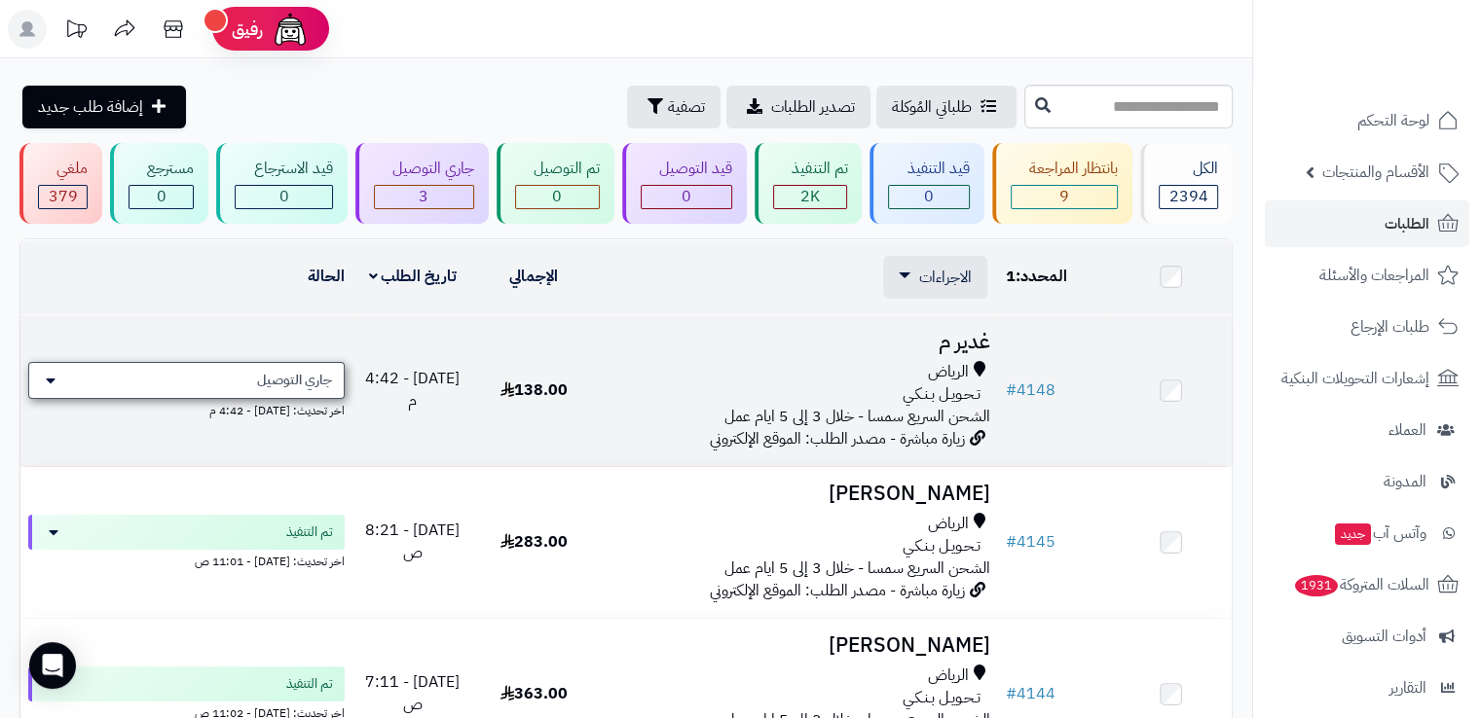
drag, startPoint x: 1181, startPoint y: 368, endPoint x: 265, endPoint y: 383, distance: 916.1
click at [265, 383] on span "جاري التوصيل" at bounding box center [294, 380] width 75 height 19
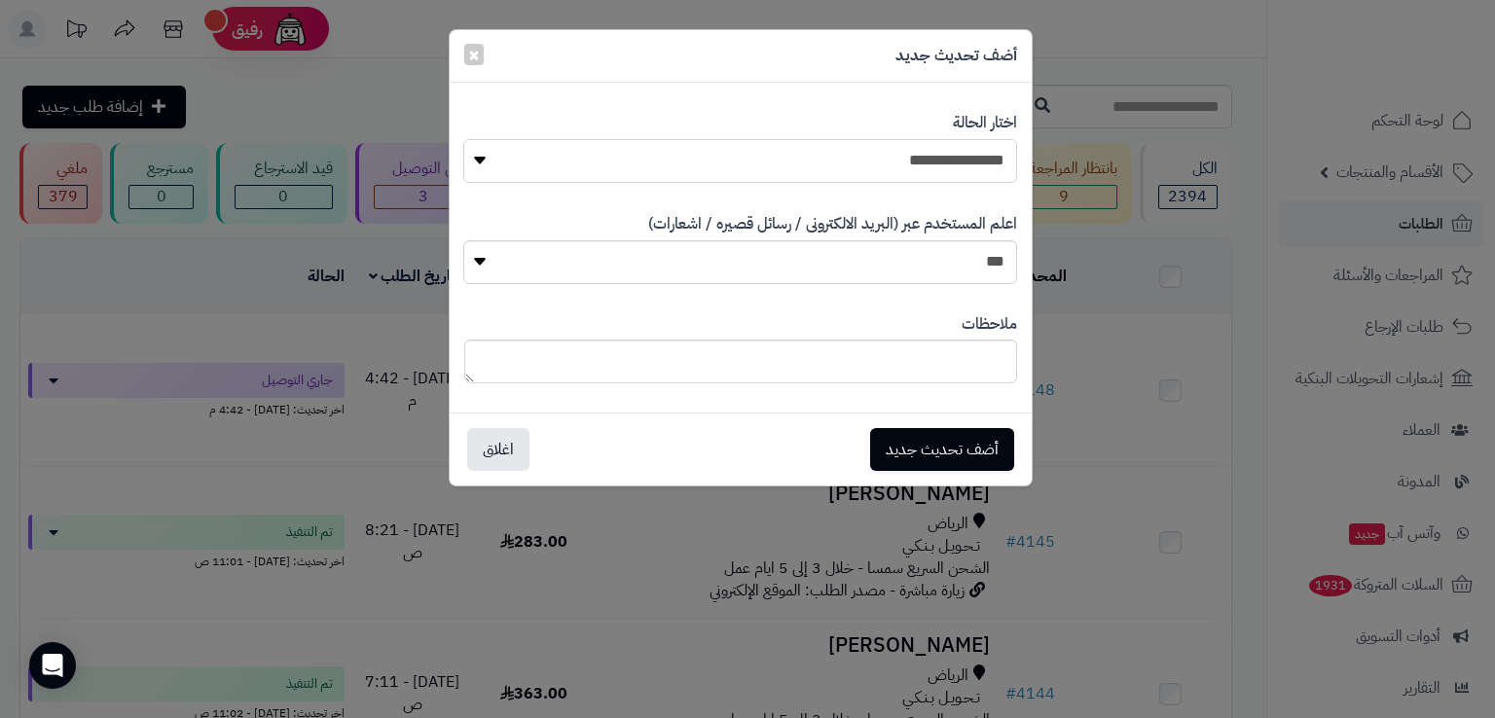
click at [773, 167] on select "**********" at bounding box center [739, 161] width 553 height 44
click at [893, 470] on button "أضف تحديث جديد" at bounding box center [942, 449] width 144 height 43
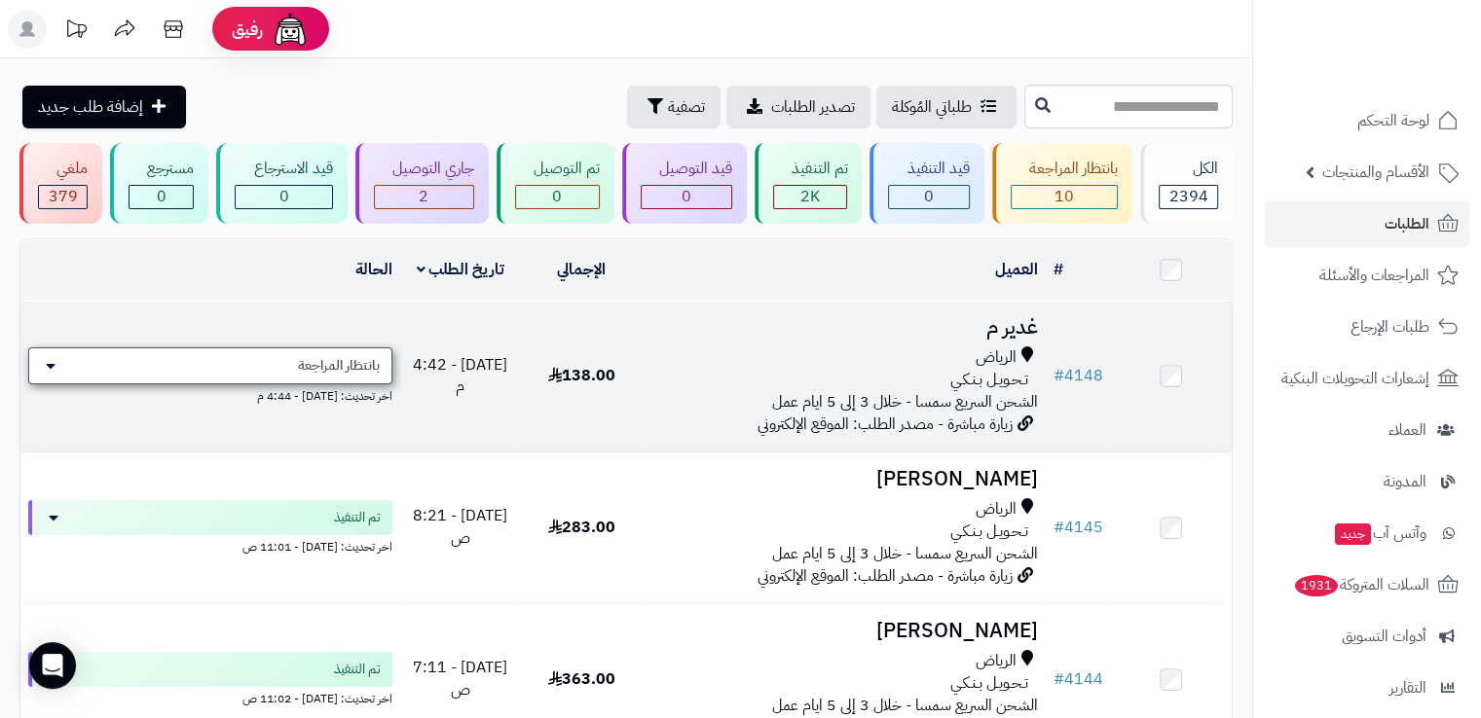
click at [386, 371] on div "بانتظار المراجعة" at bounding box center [210, 366] width 364 height 37
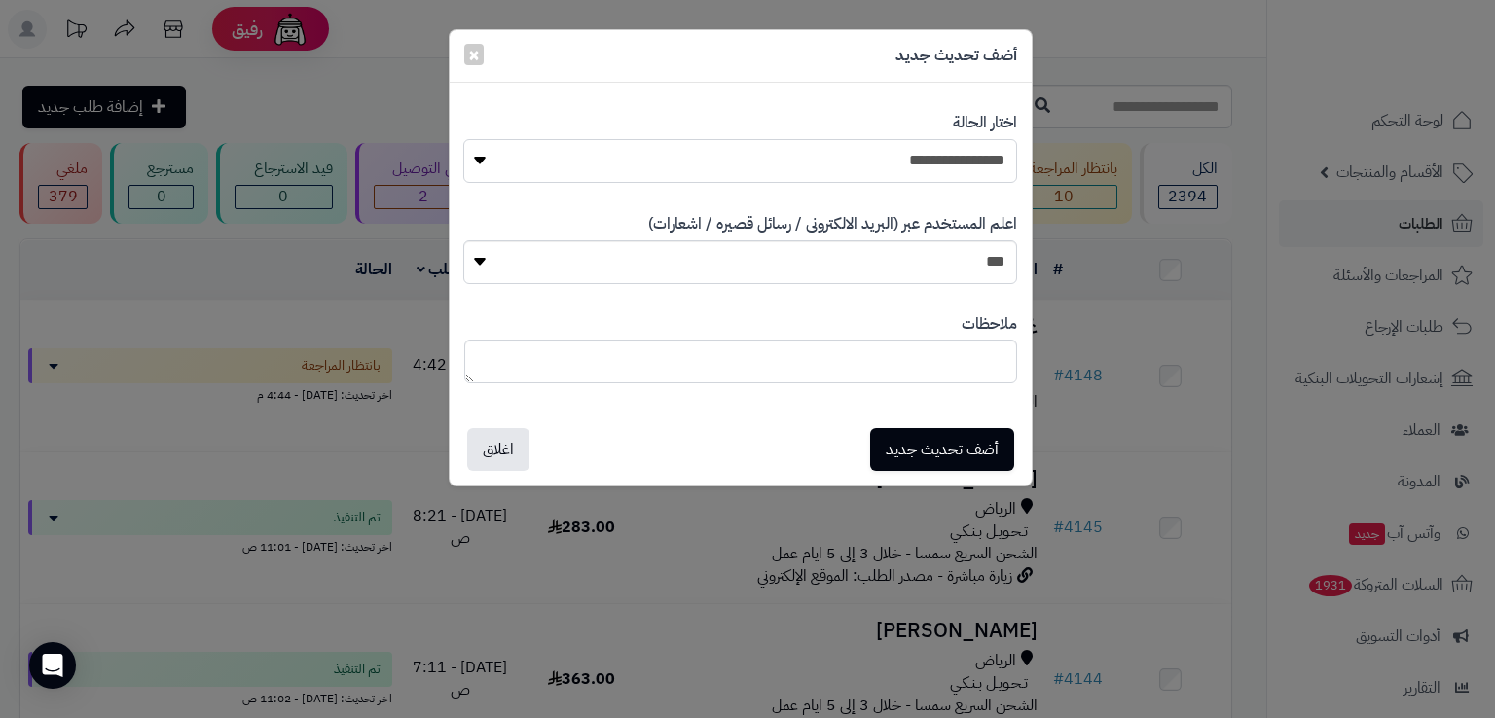
click at [690, 171] on select "**********" at bounding box center [739, 161] width 553 height 44
select select "**"
click at [463, 139] on select "**********" at bounding box center [739, 161] width 553 height 44
click at [941, 440] on button "أضف تحديث جديد" at bounding box center [942, 448] width 144 height 43
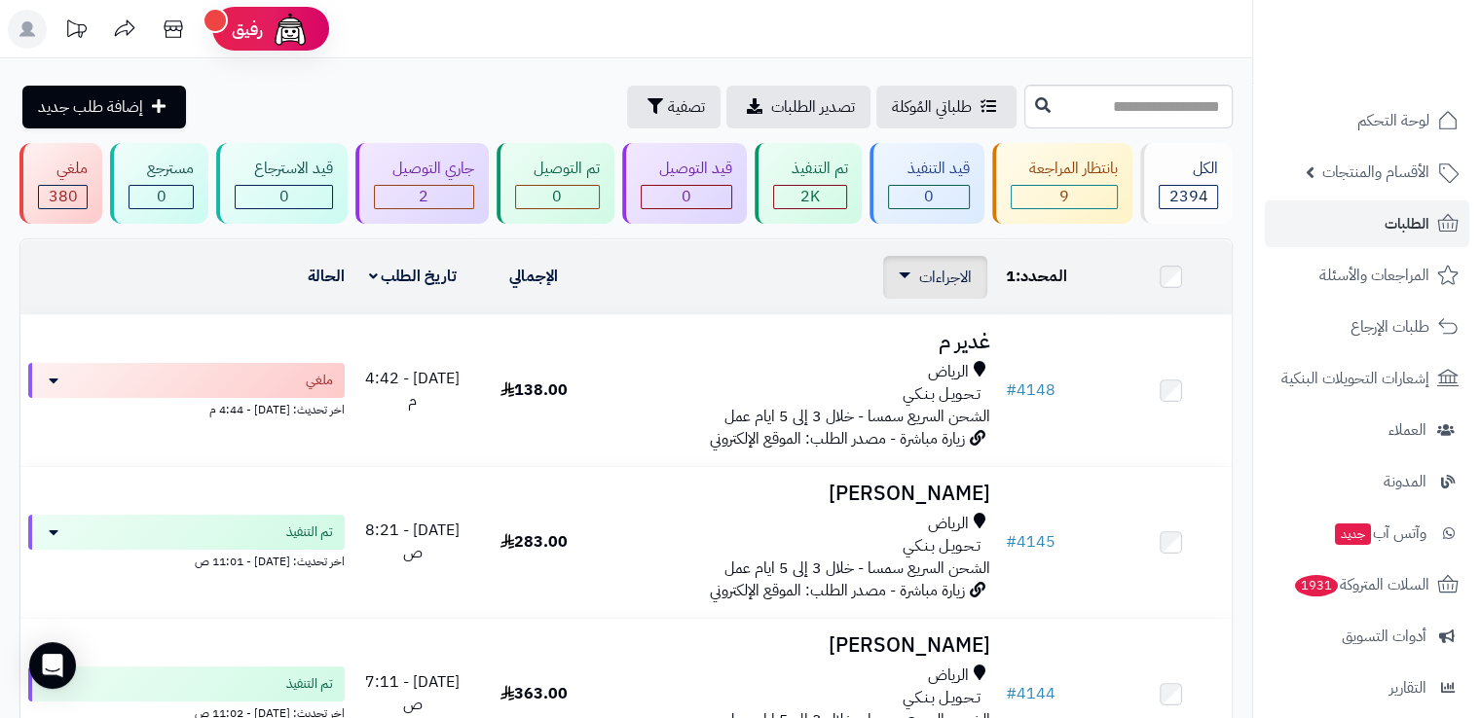
click at [940, 277] on span "الاجراءات" at bounding box center [945, 277] width 53 height 23
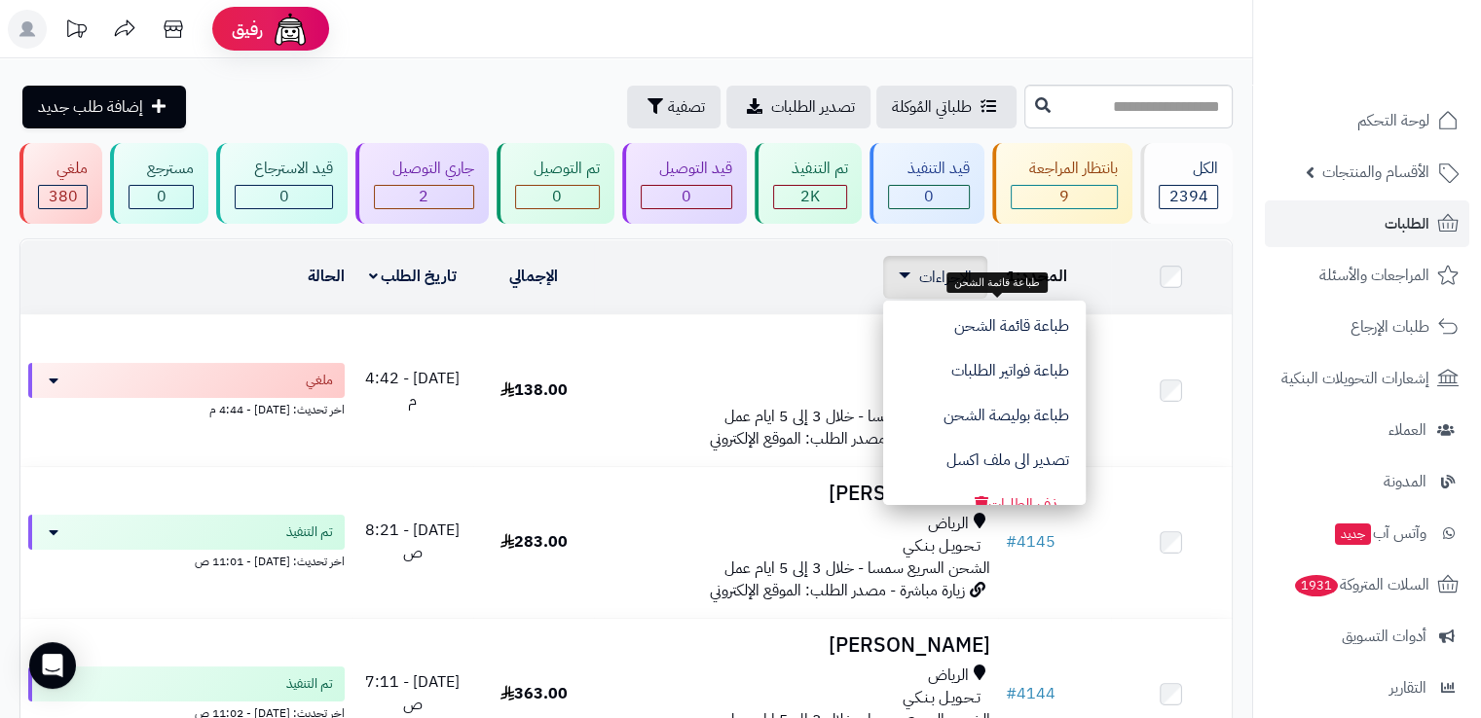
scroll to position [160, 0]
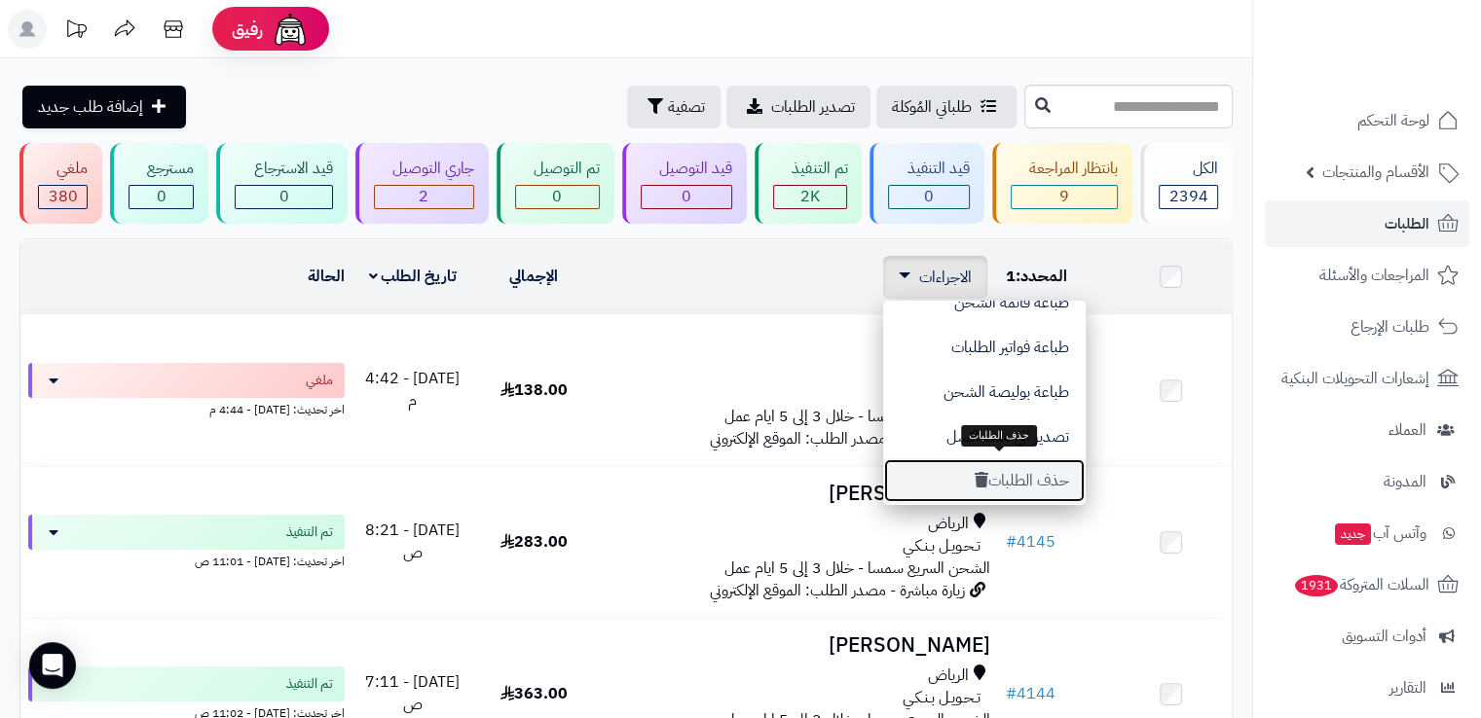
click at [1016, 480] on button "حذف الطلبات" at bounding box center [984, 480] width 202 height 45
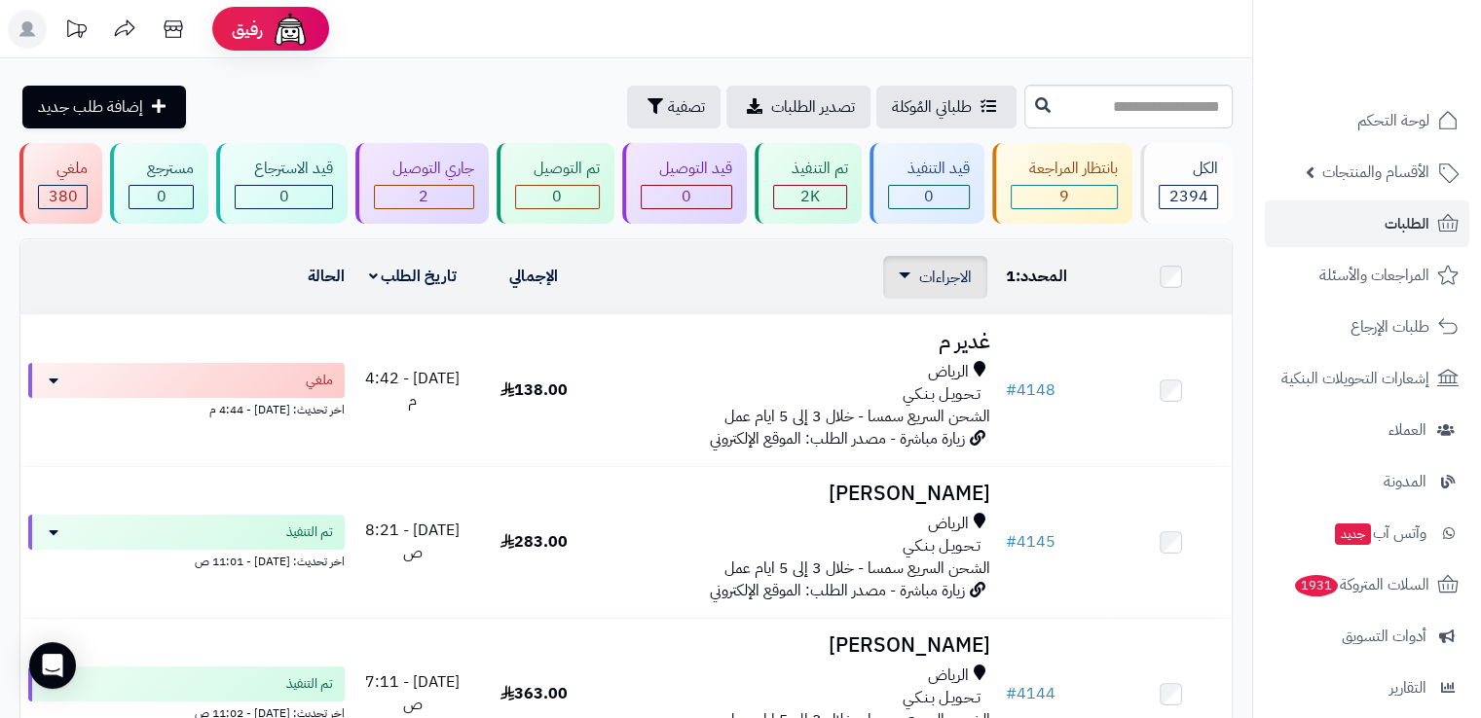
click at [899, 272] on link "الاجراءات" at bounding box center [934, 277] width 73 height 23
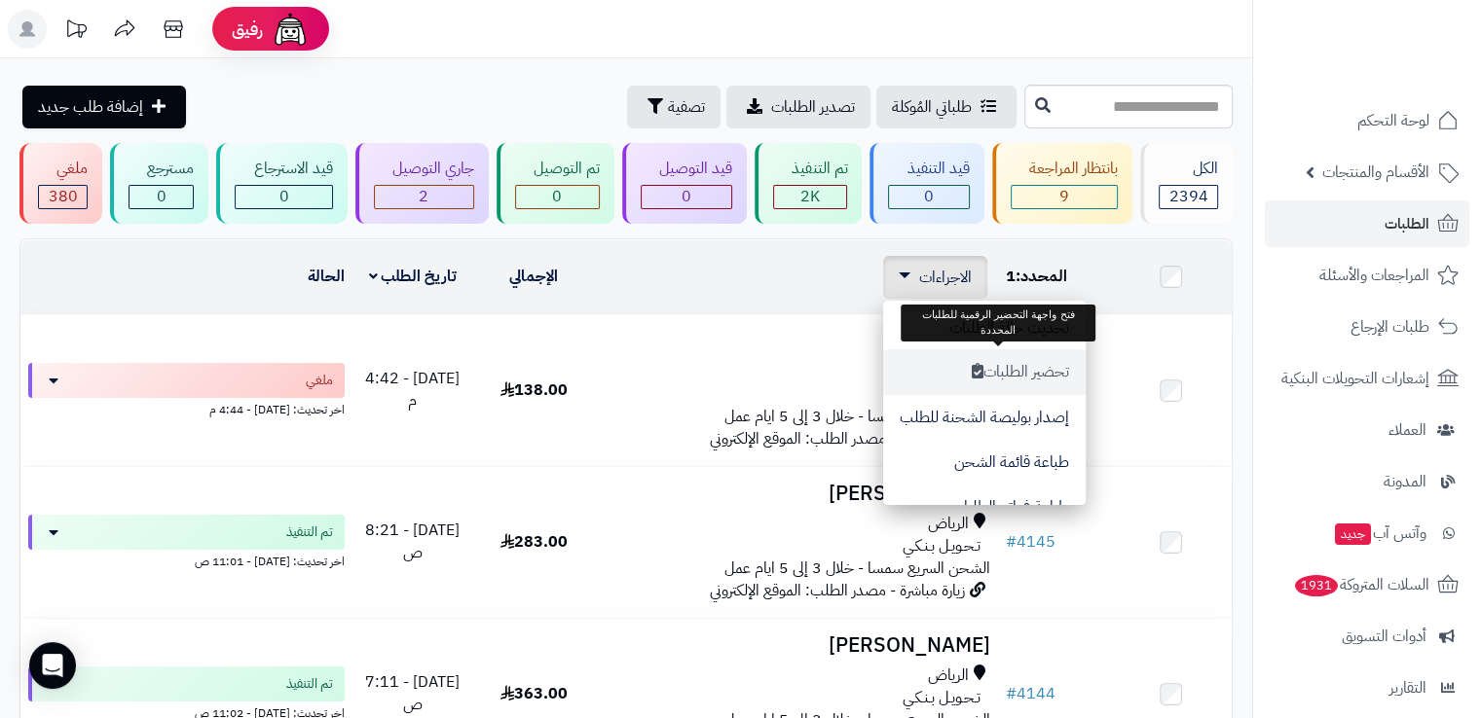
scroll to position [160, 0]
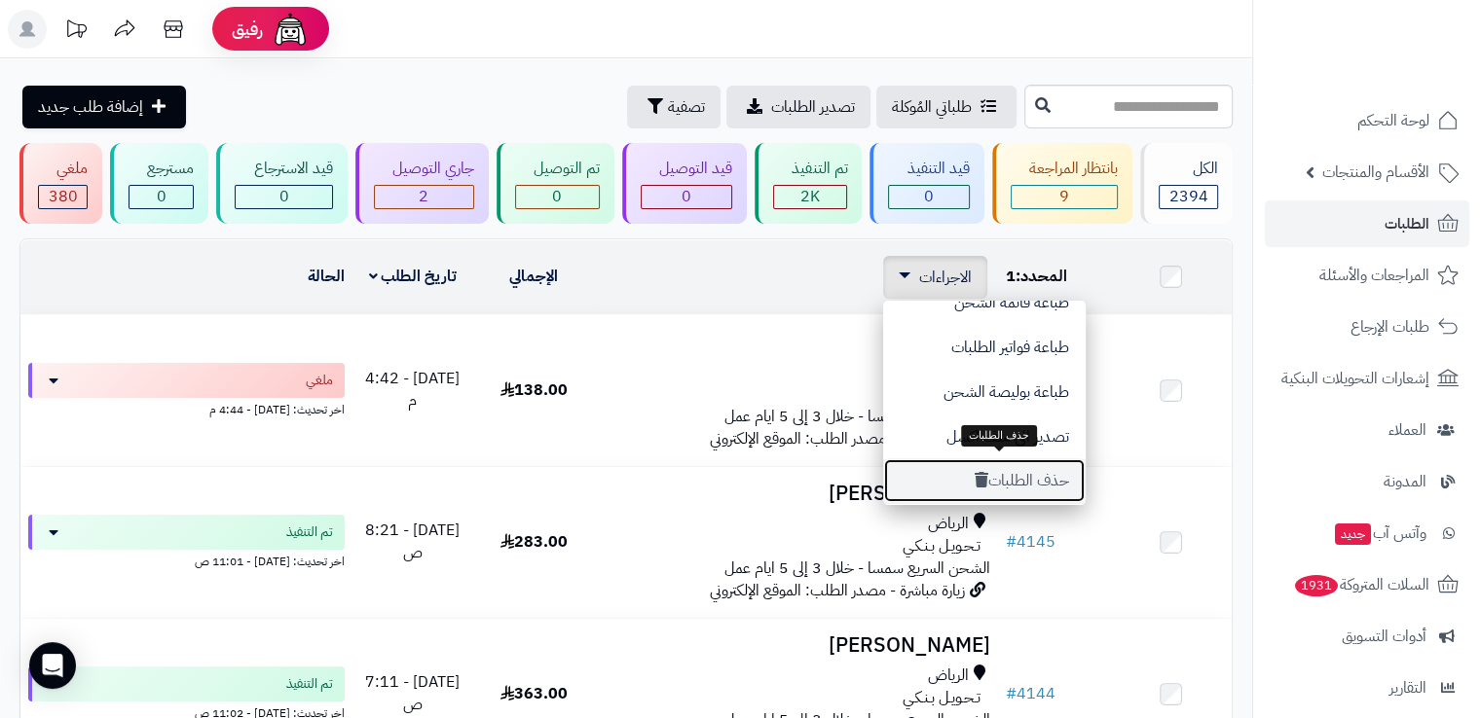
click at [1008, 486] on button "حذف الطلبات" at bounding box center [984, 480] width 202 height 45
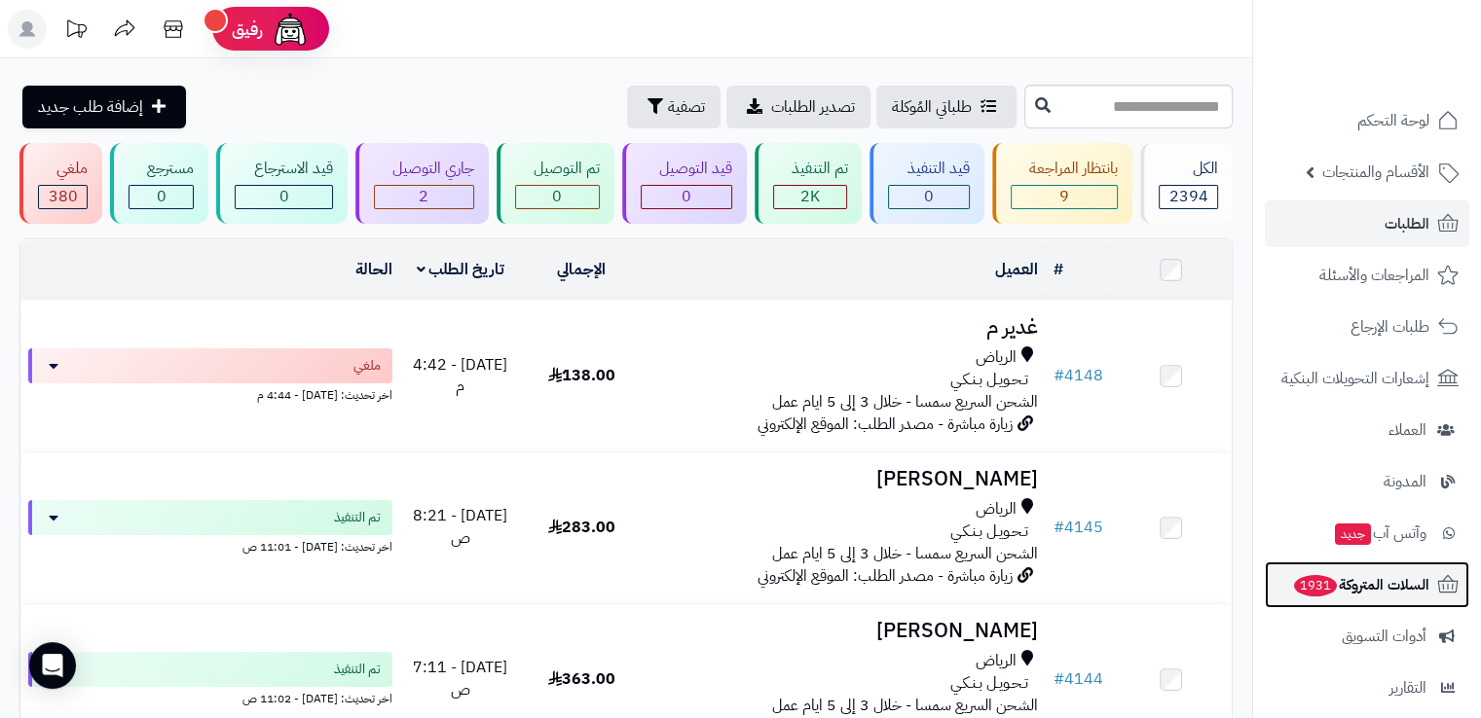
click at [1393, 583] on span "السلات المتروكة 1931" at bounding box center [1360, 584] width 137 height 27
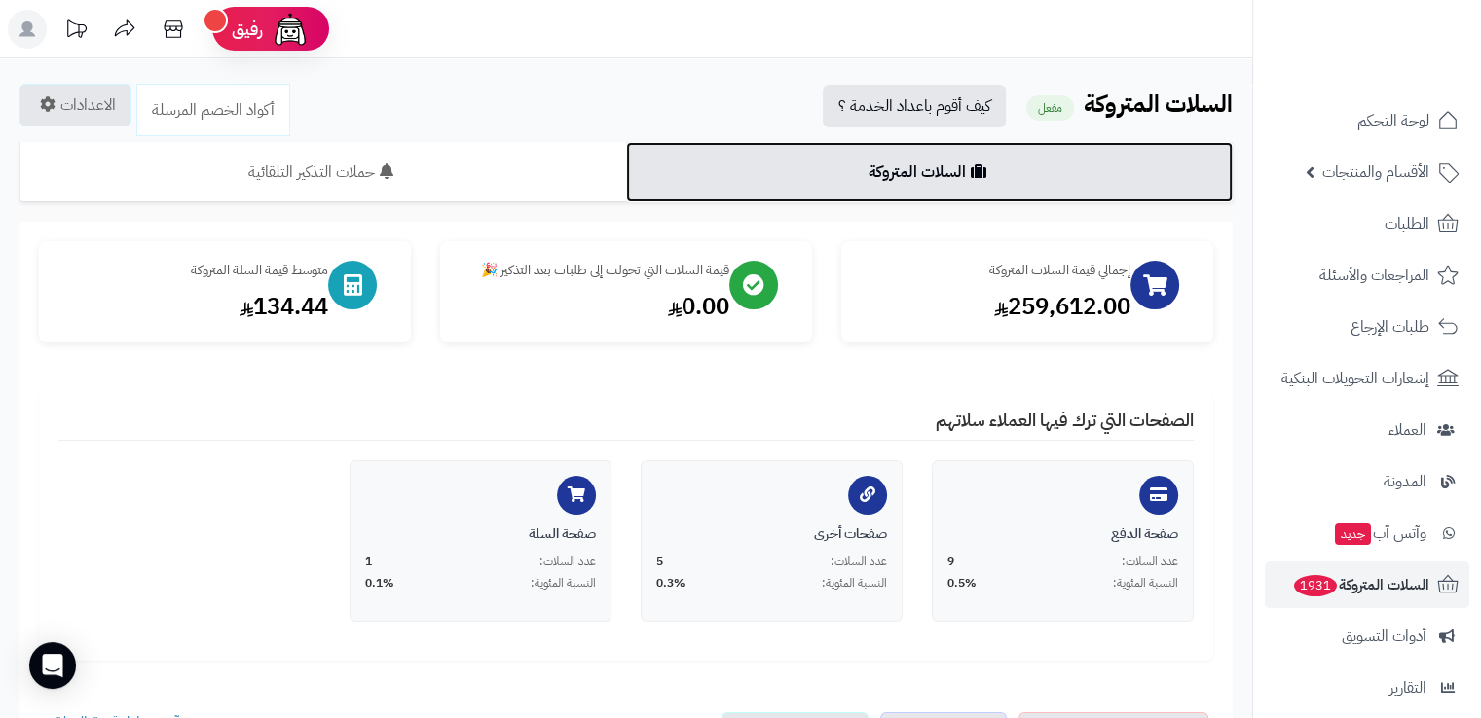
click at [1045, 165] on link "السلات المتروكة" at bounding box center [929, 172] width 606 height 60
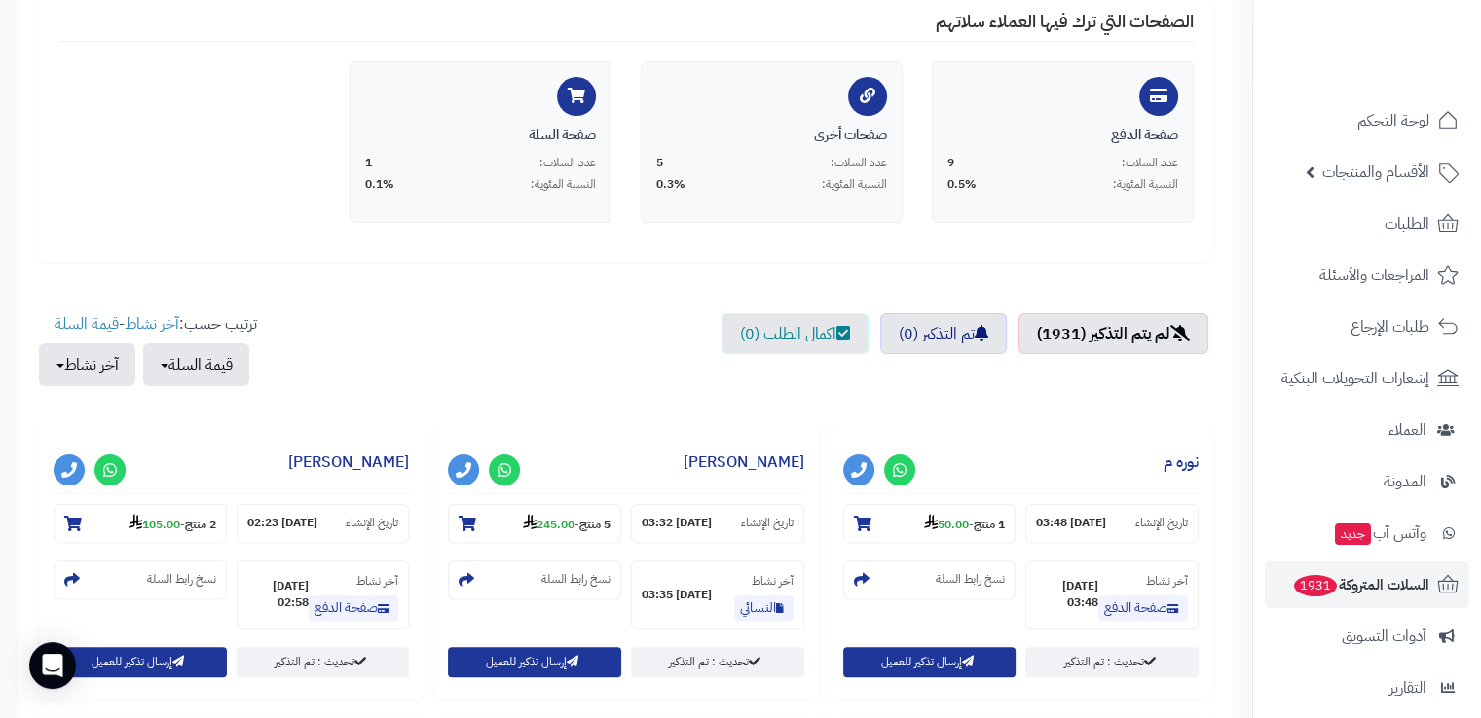
scroll to position [404, 0]
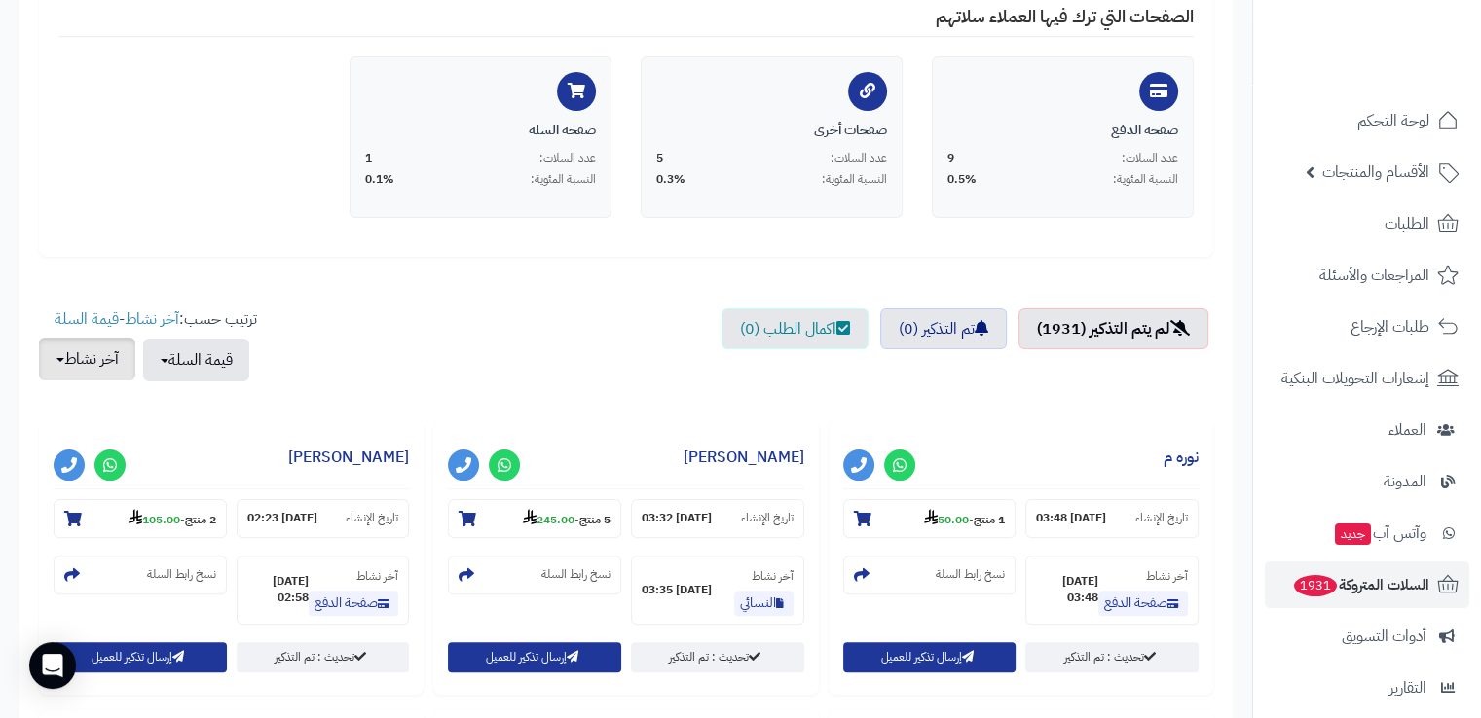
click at [100, 363] on button "آخر نشاط" at bounding box center [87, 359] width 96 height 43
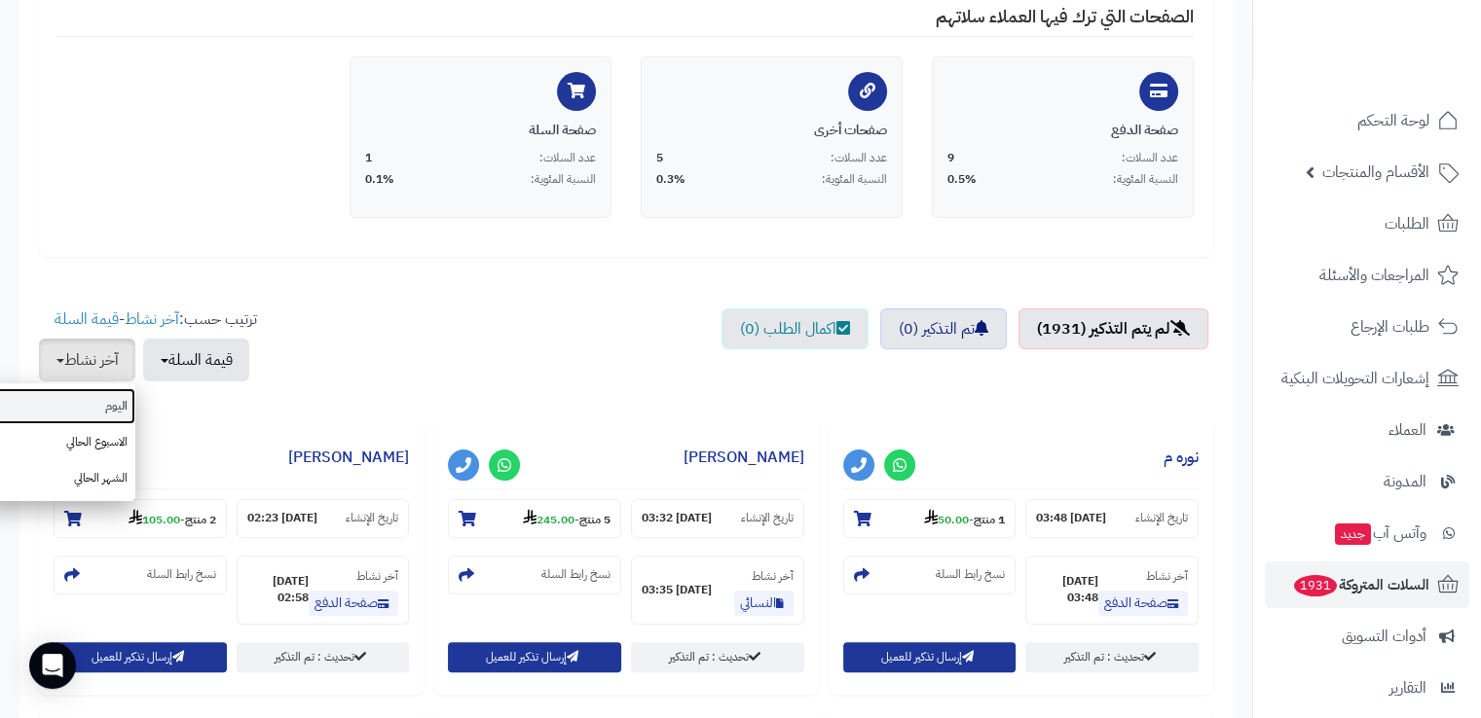
click at [119, 403] on link "اليوم" at bounding box center [58, 406] width 156 height 36
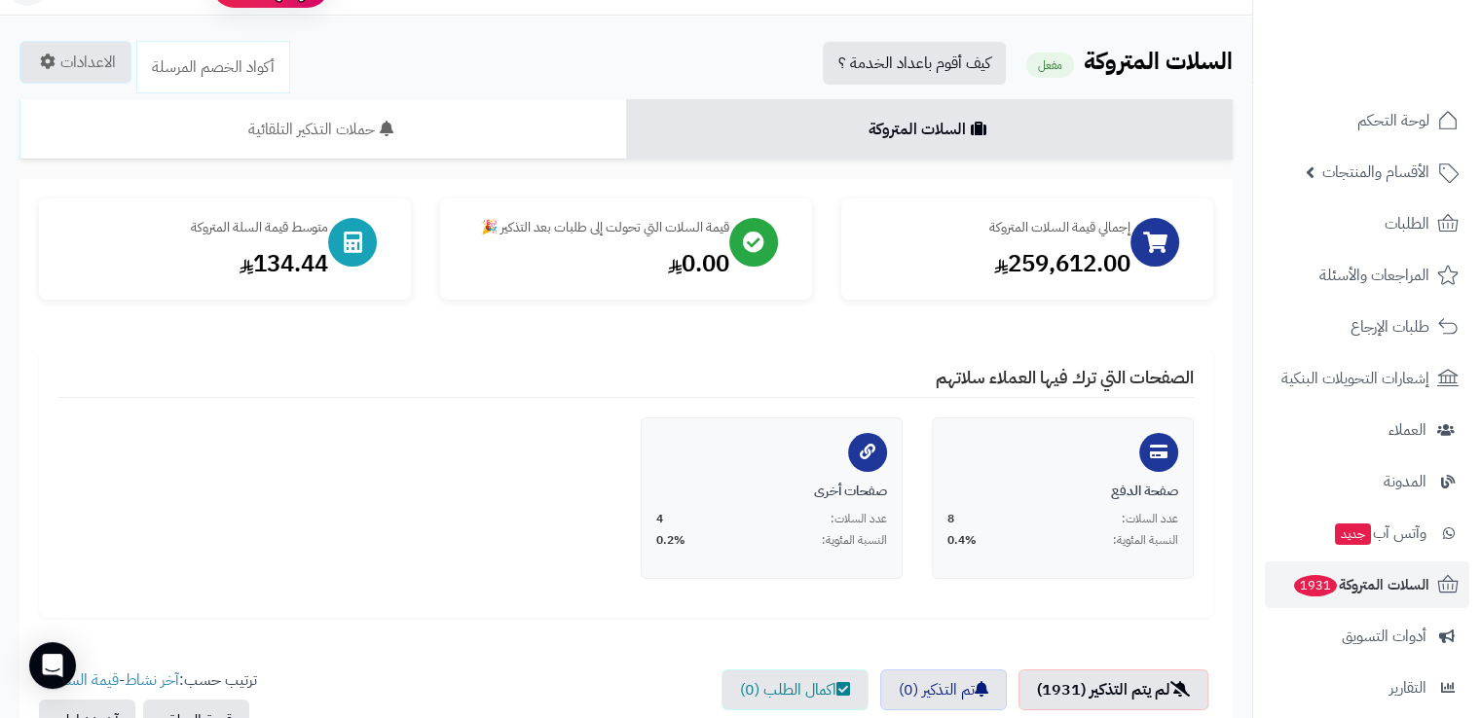
scroll to position [0, 0]
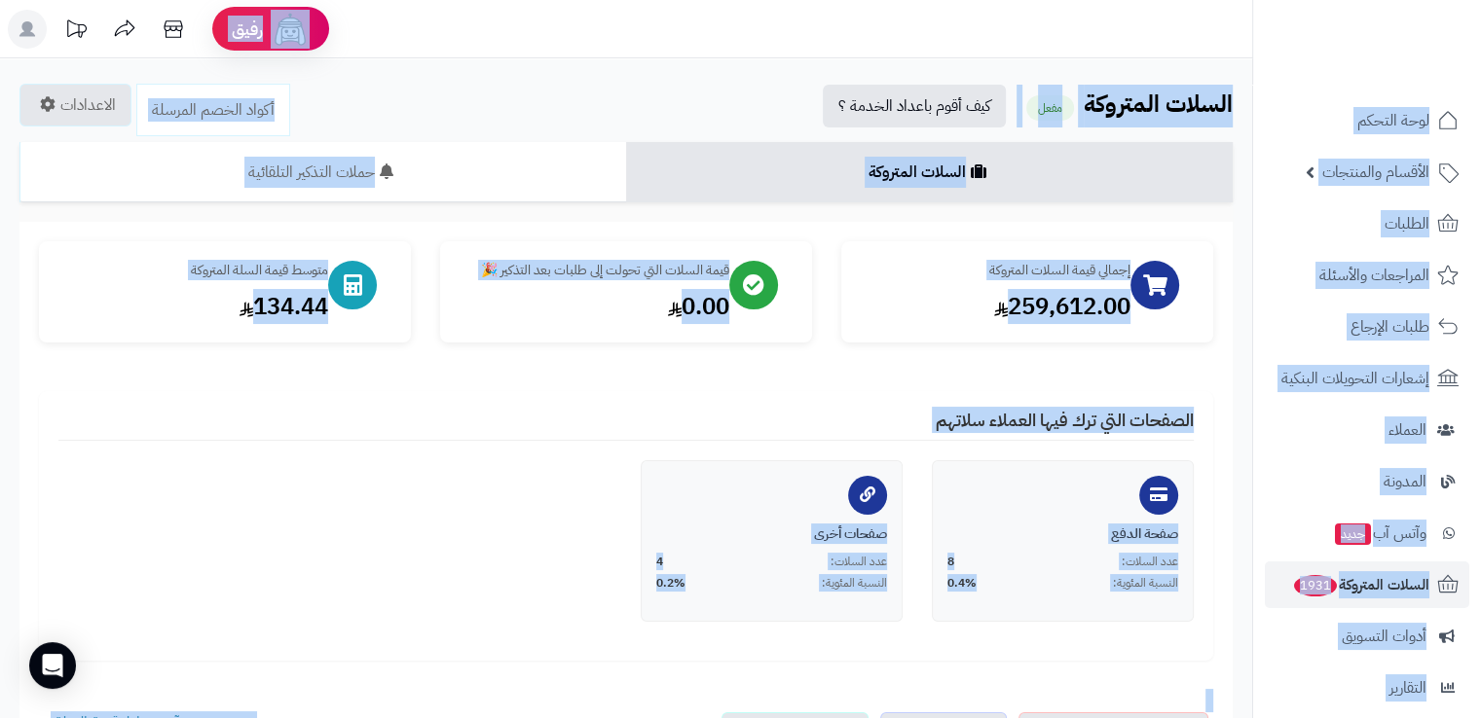
click at [539, 558] on div "صفحة الدفع عدد السلات: 8 النسبة المئوية: 0.4% صفحات أخرى عدد السلات: 4 النسبة ا…" at bounding box center [626, 550] width 1164 height 181
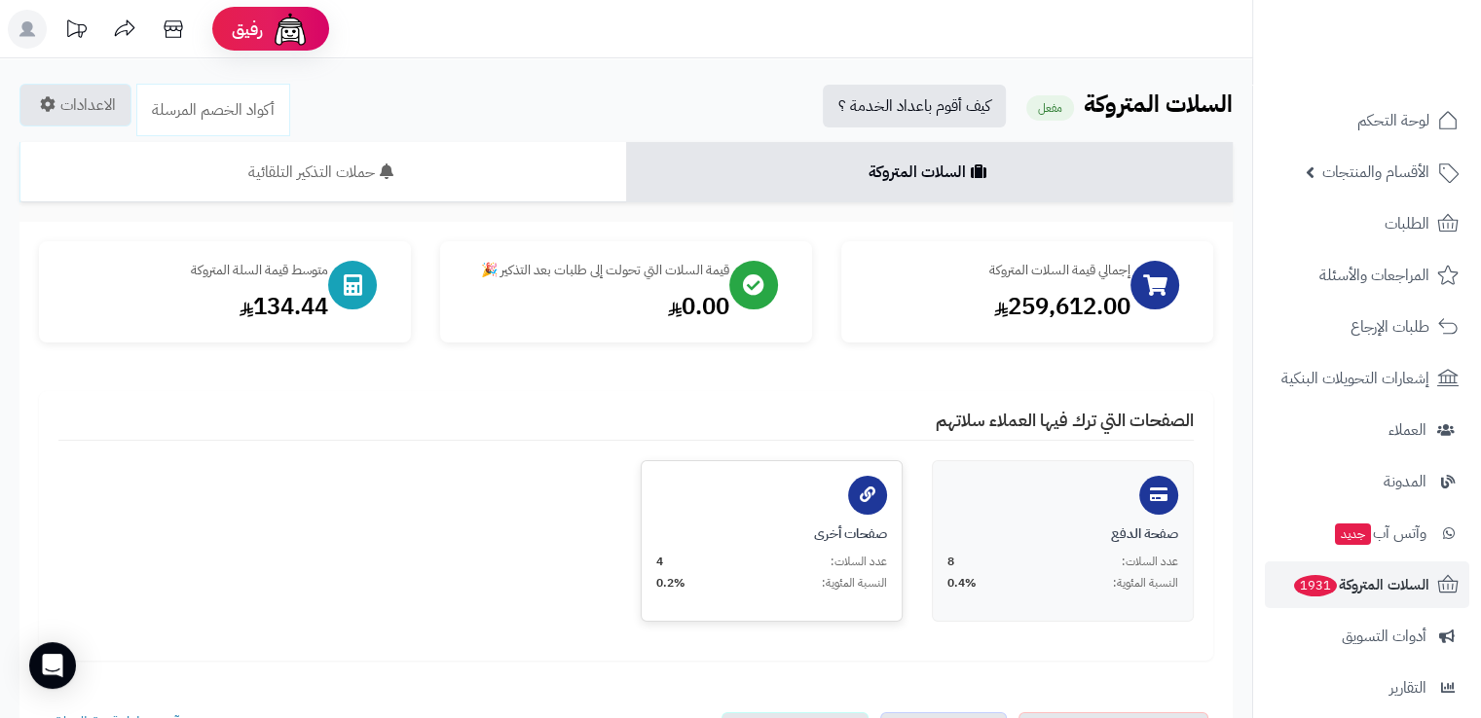
click at [819, 497] on div "صفحات أخرى عدد السلات: 4 النسبة المئوية: 0.2%" at bounding box center [772, 541] width 262 height 162
click at [798, 537] on div "صفحات أخرى" at bounding box center [771, 534] width 231 height 19
click at [1042, 577] on div "النسبة المئوية: 0.4%" at bounding box center [1062, 583] width 231 height 17
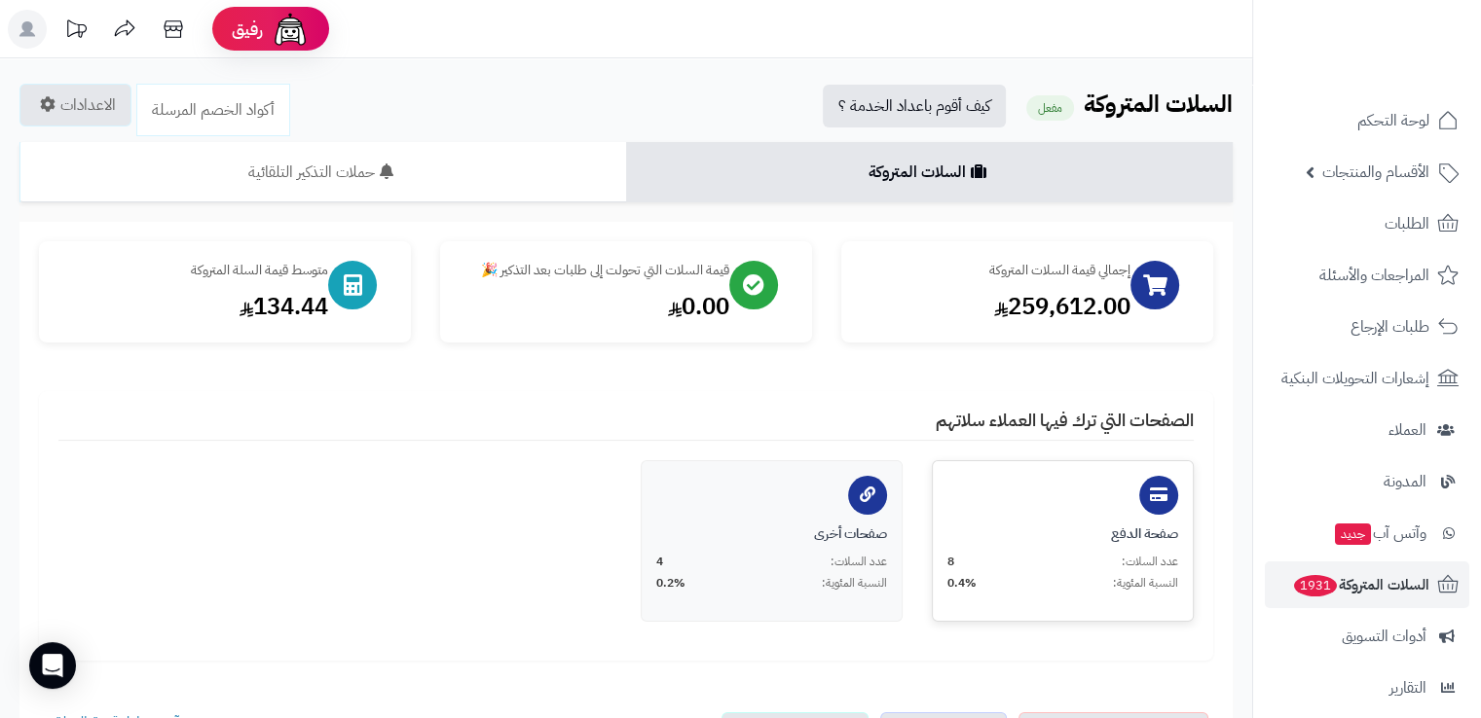
click at [1042, 577] on div "النسبة المئوية: 0.4%" at bounding box center [1062, 583] width 231 height 17
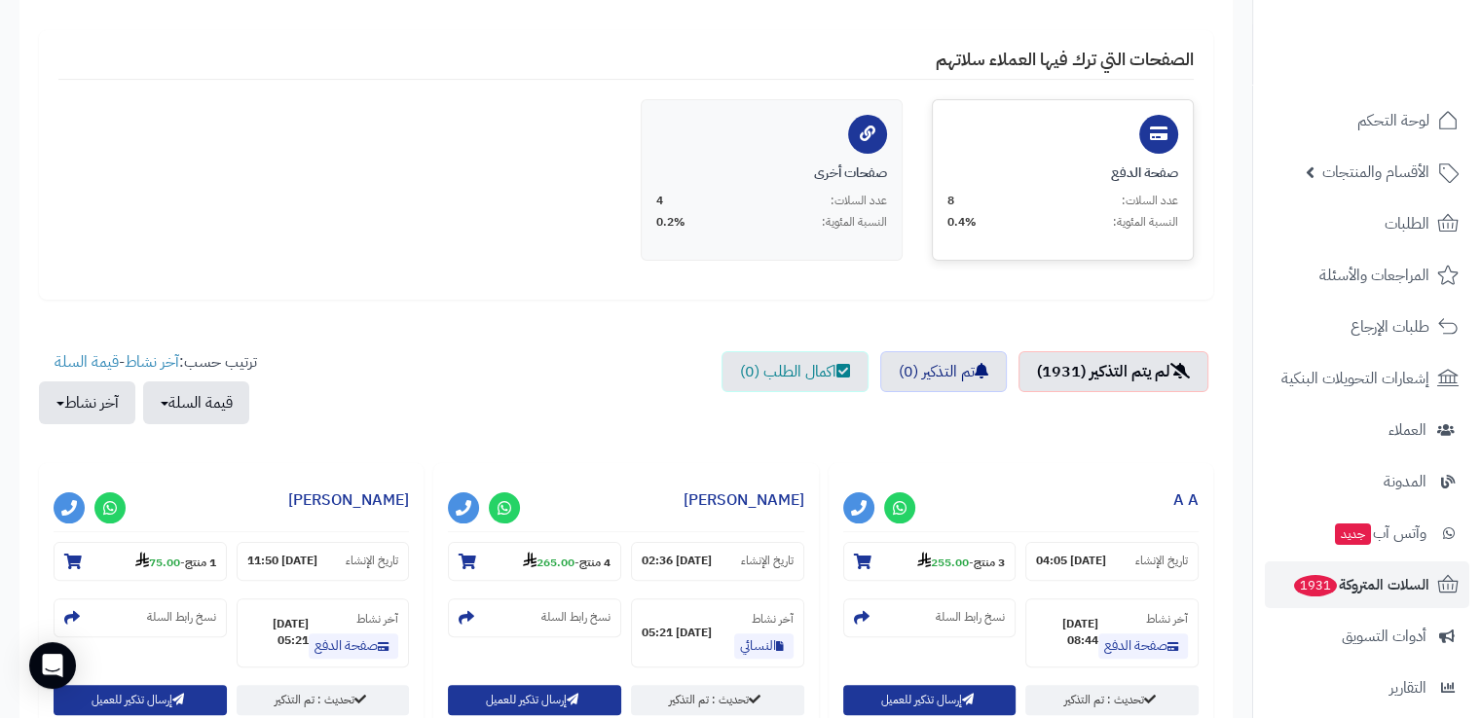
scroll to position [385, 0]
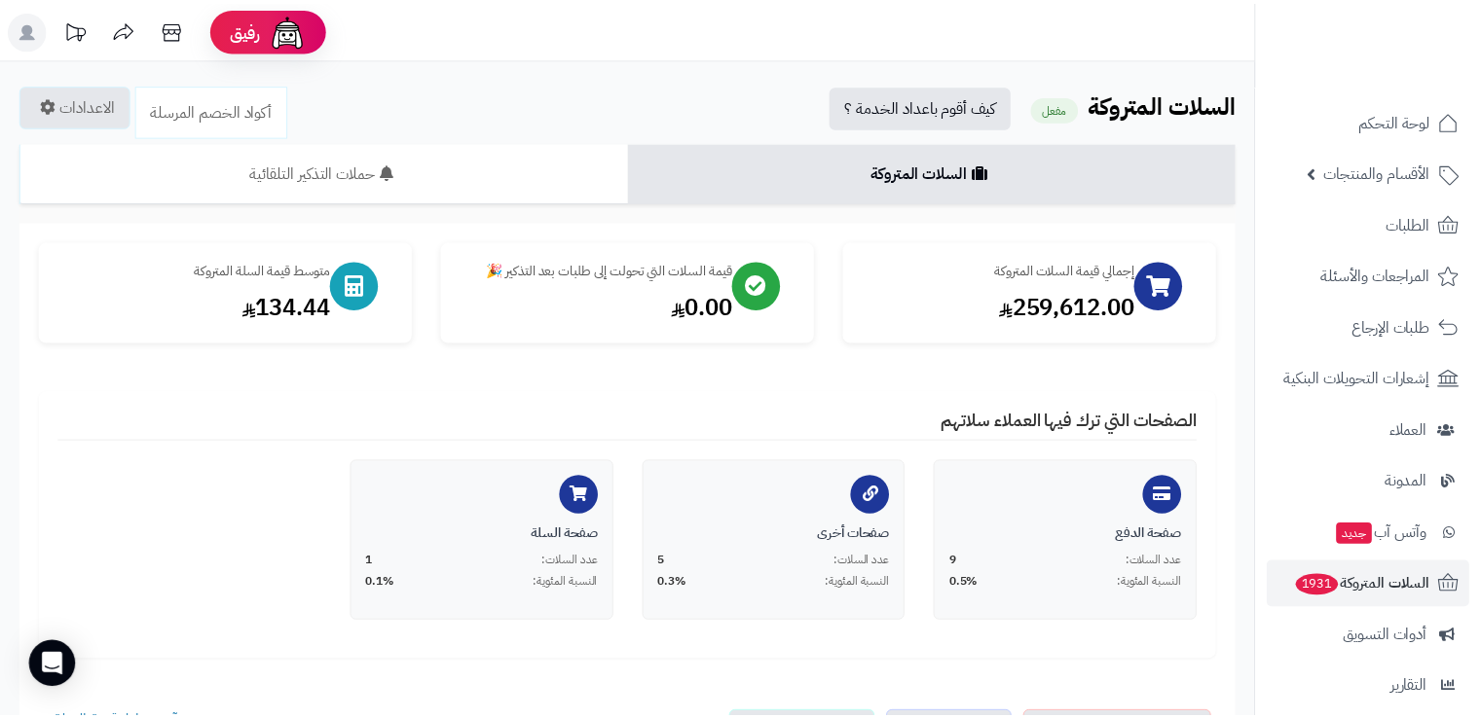
scroll to position [385, 0]
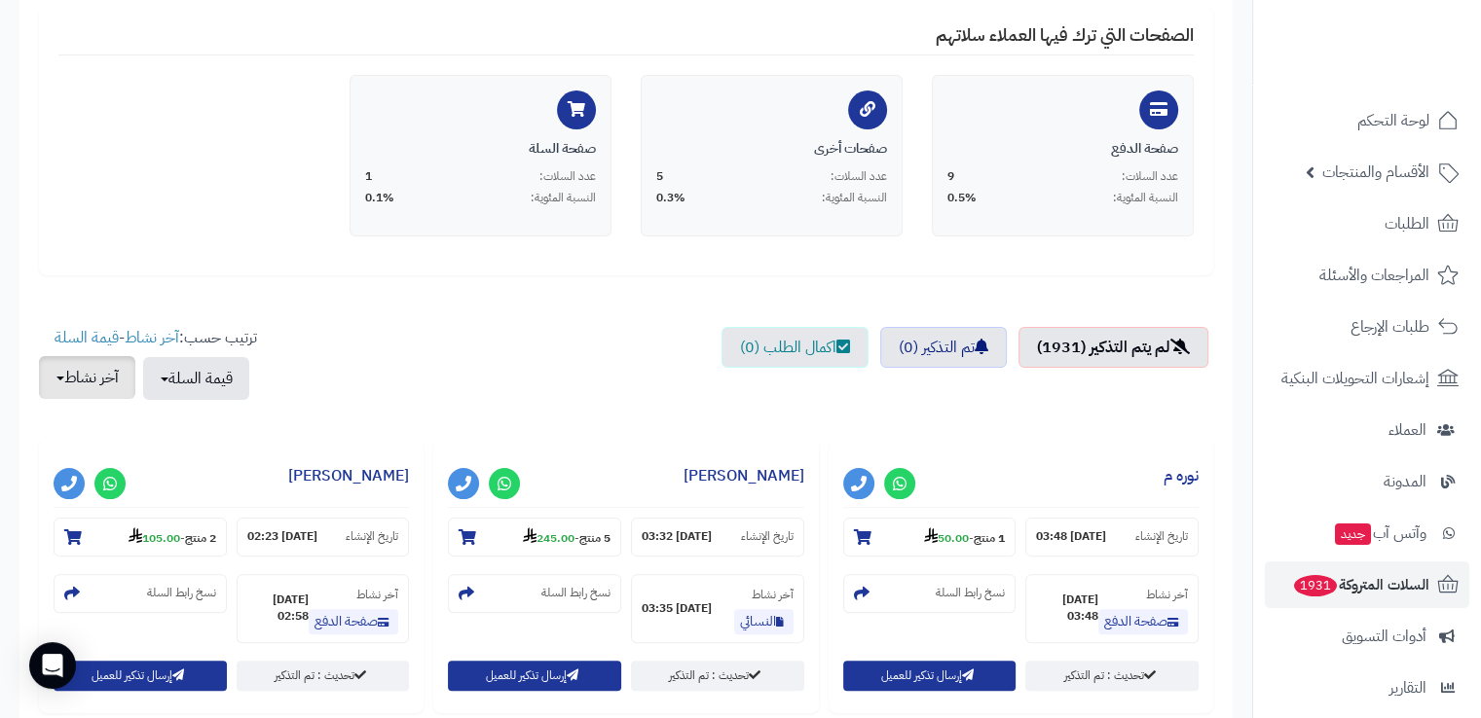
click at [83, 383] on button "آخر نشاط" at bounding box center [87, 377] width 96 height 43
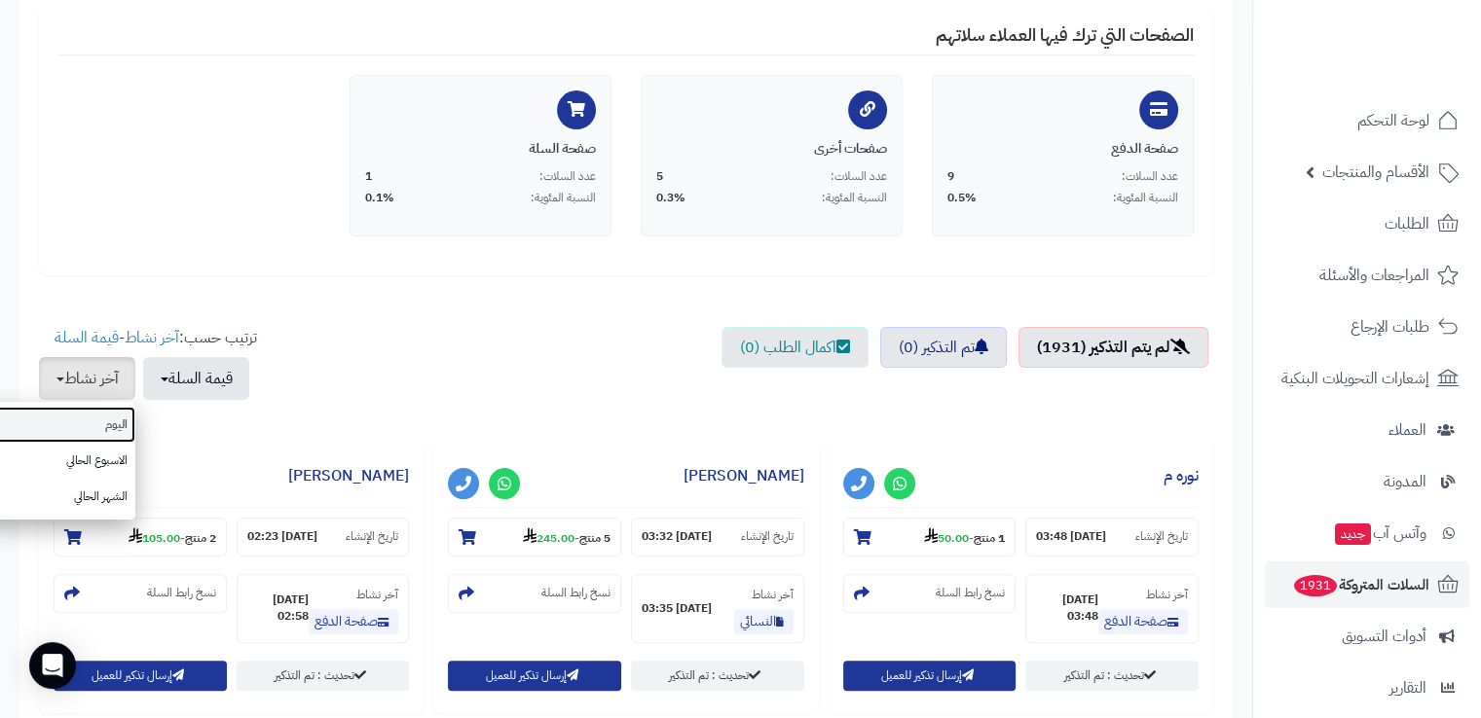
click at [105, 419] on link "اليوم" at bounding box center [58, 425] width 156 height 36
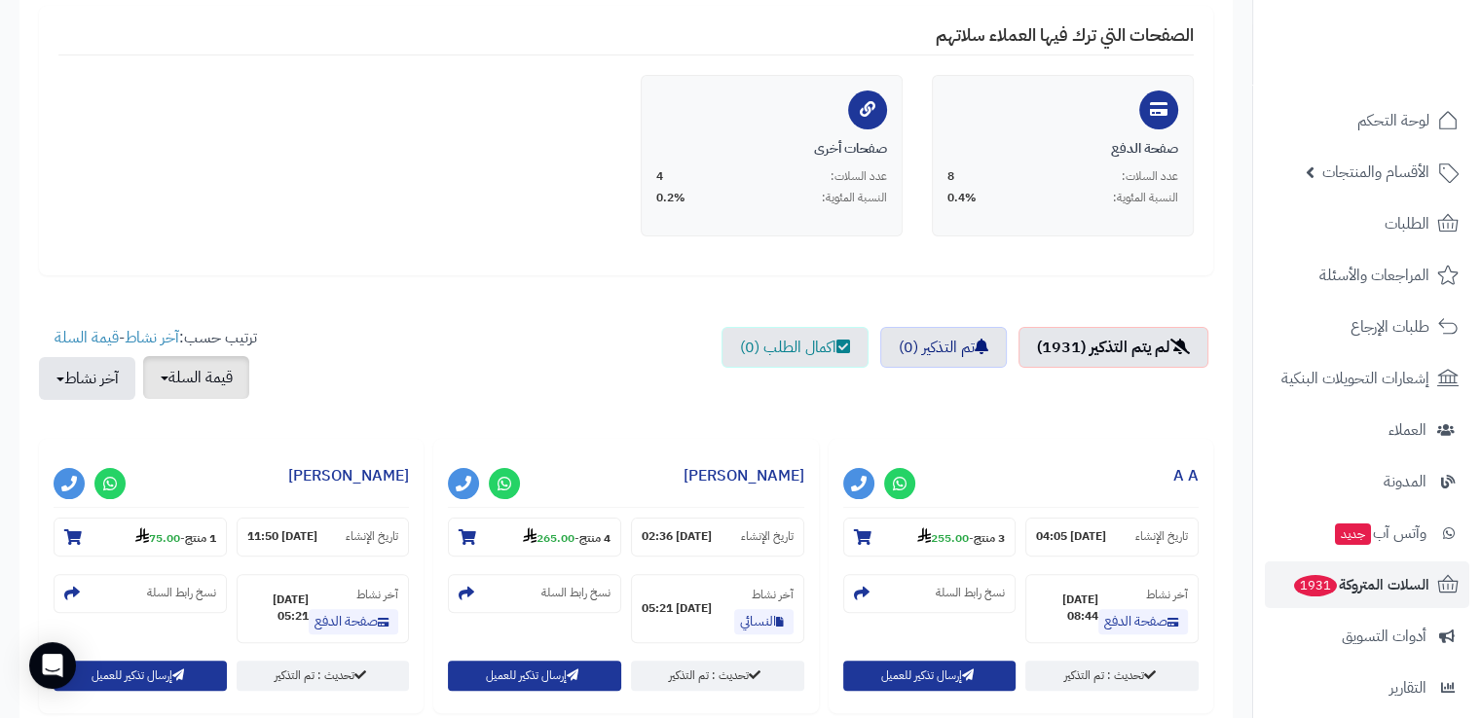
click at [167, 380] on span "button" at bounding box center [165, 379] width 8 height 4
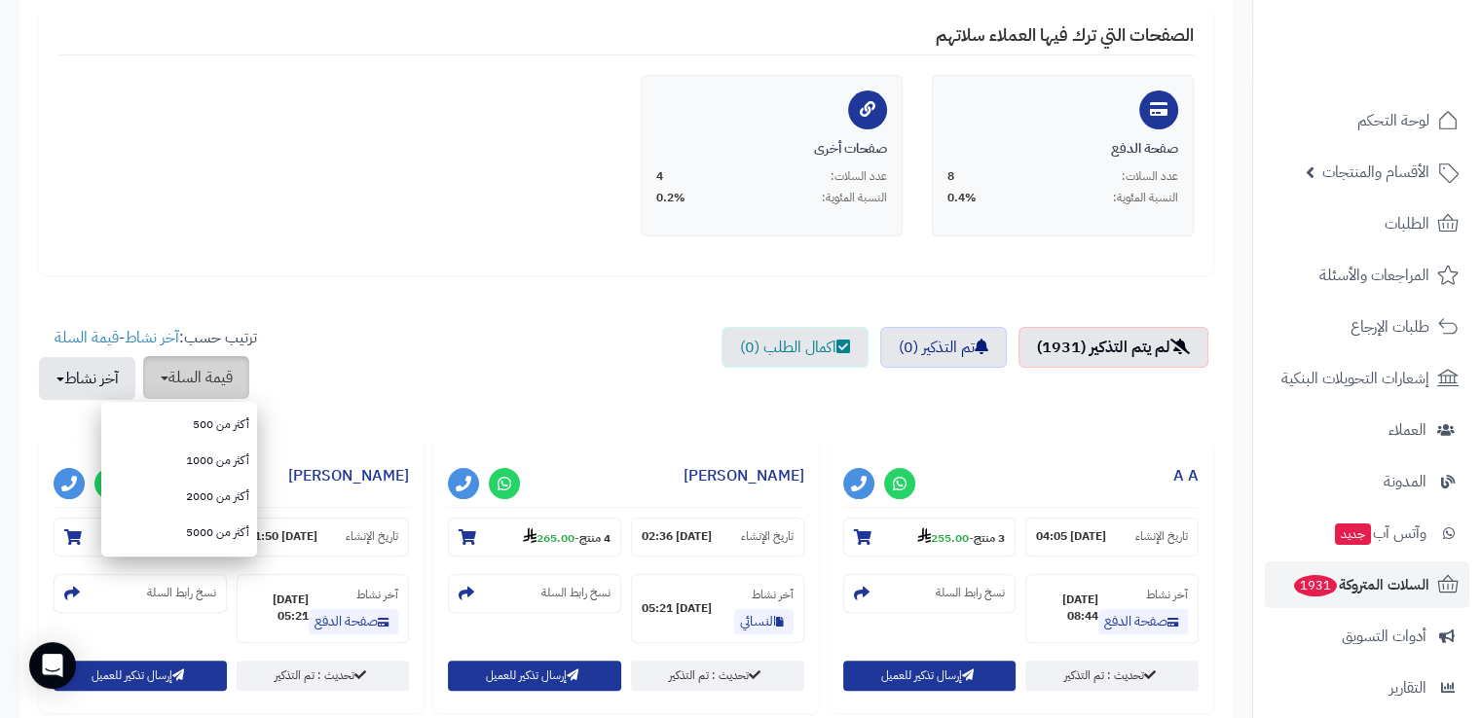
click at [167, 380] on span "button" at bounding box center [165, 379] width 8 height 4
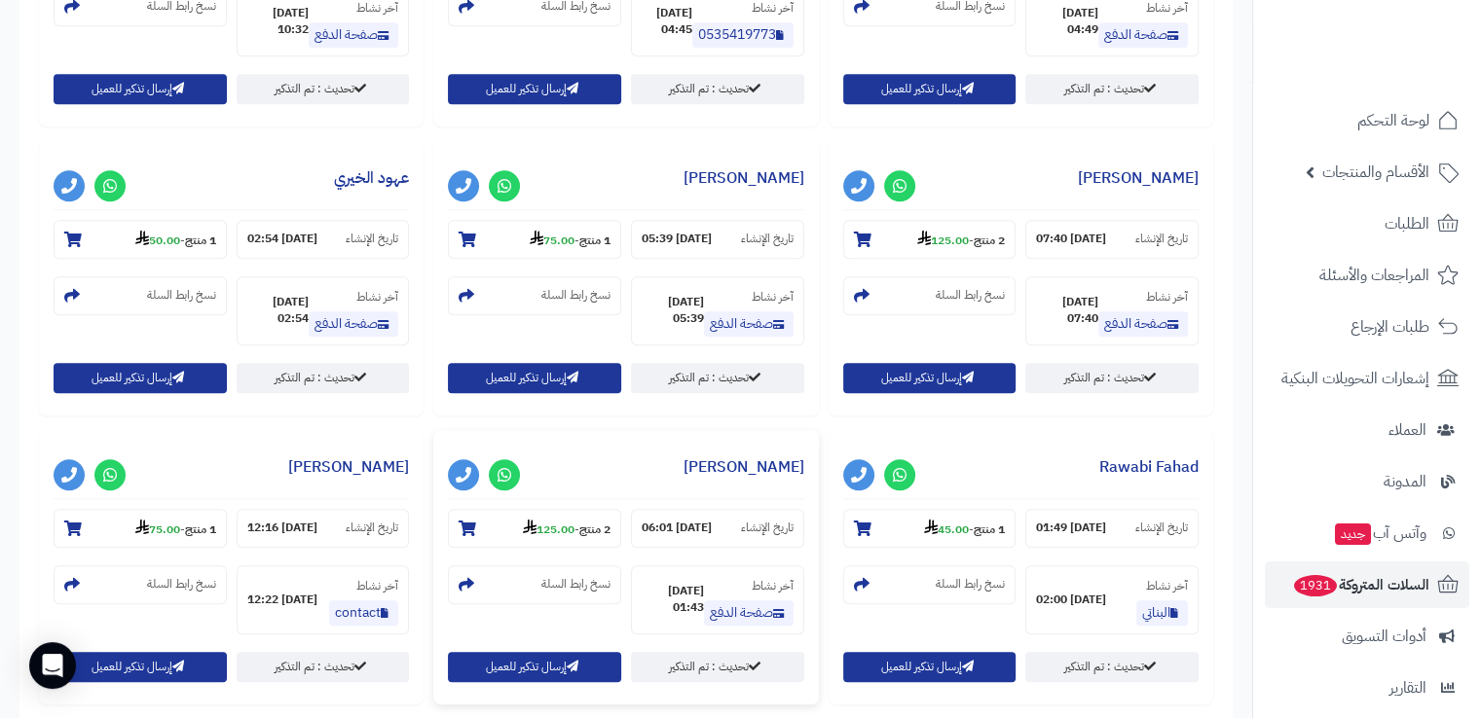
scroll to position [1261, 0]
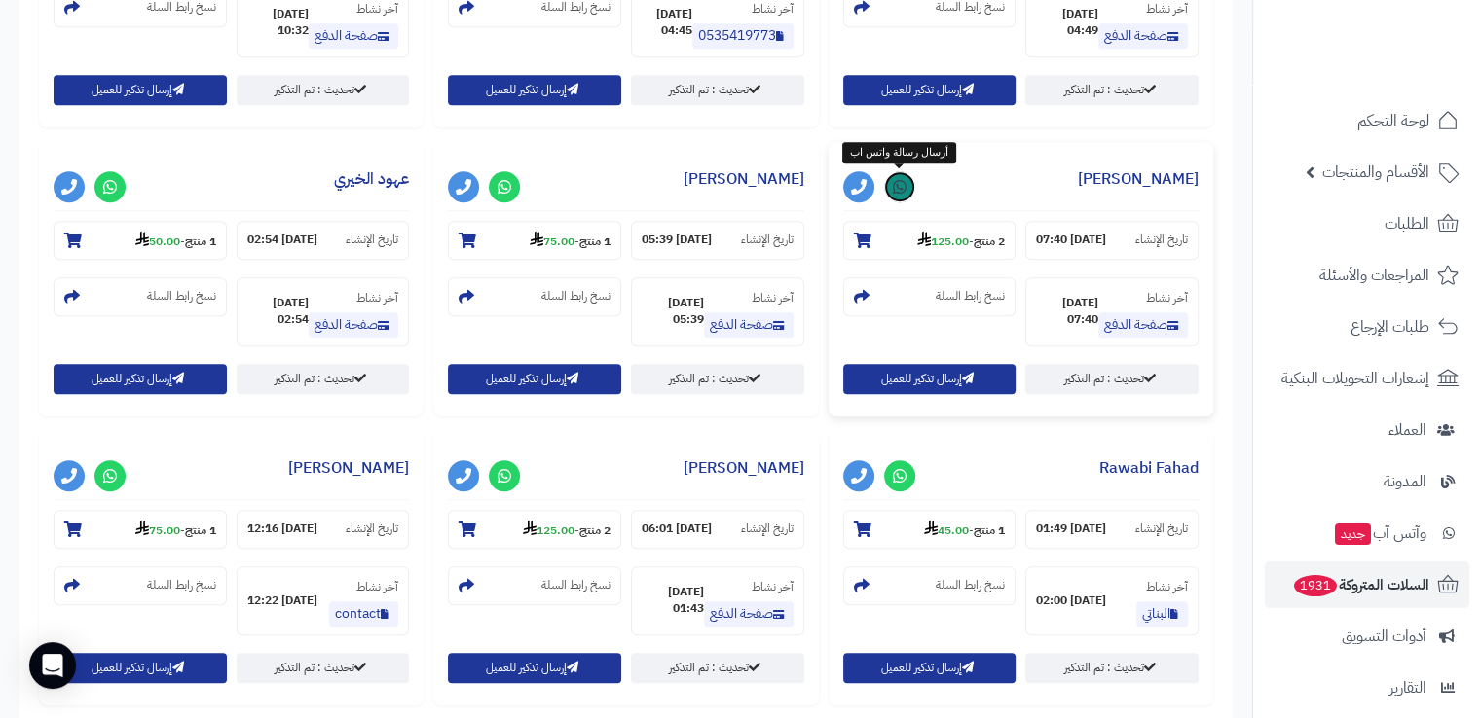
click at [901, 188] on icon at bounding box center [900, 187] width 14 height 16
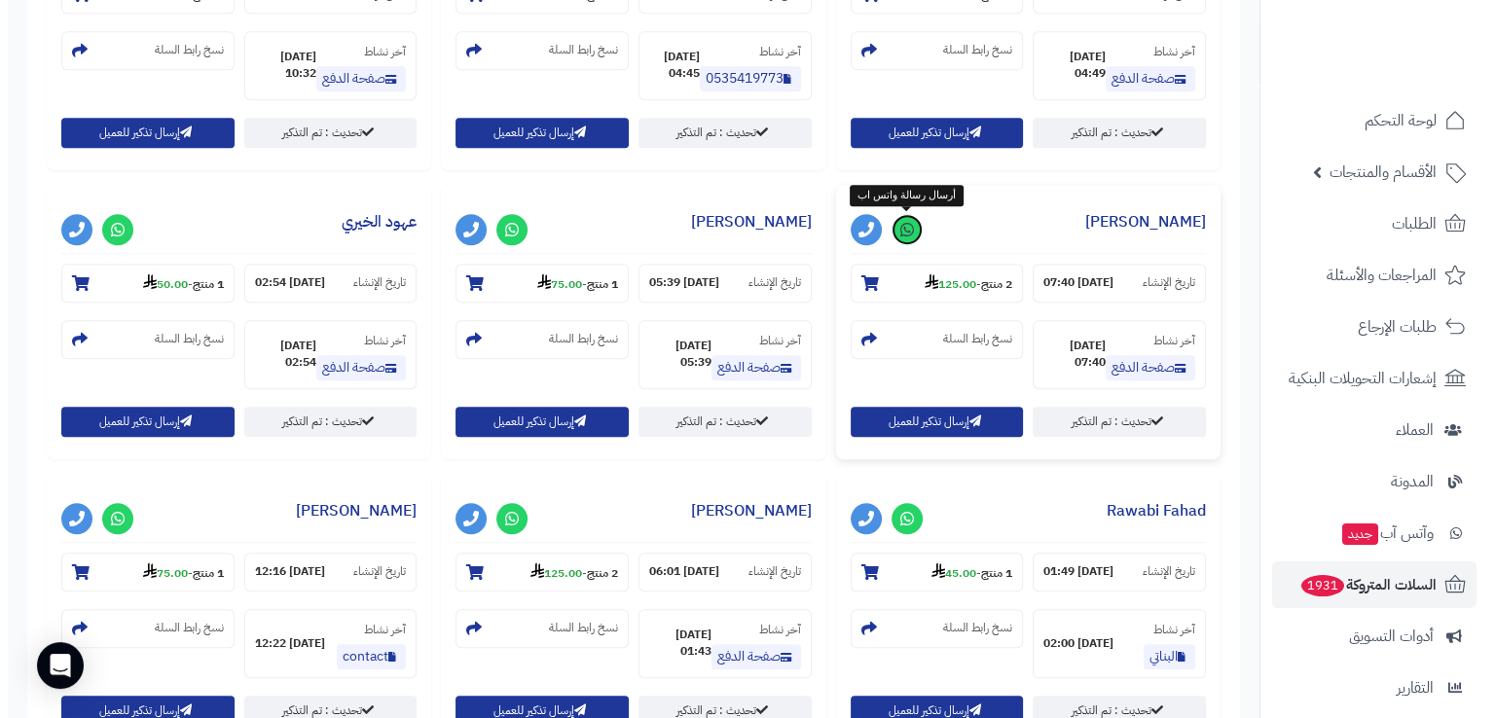
scroll to position [1214, 0]
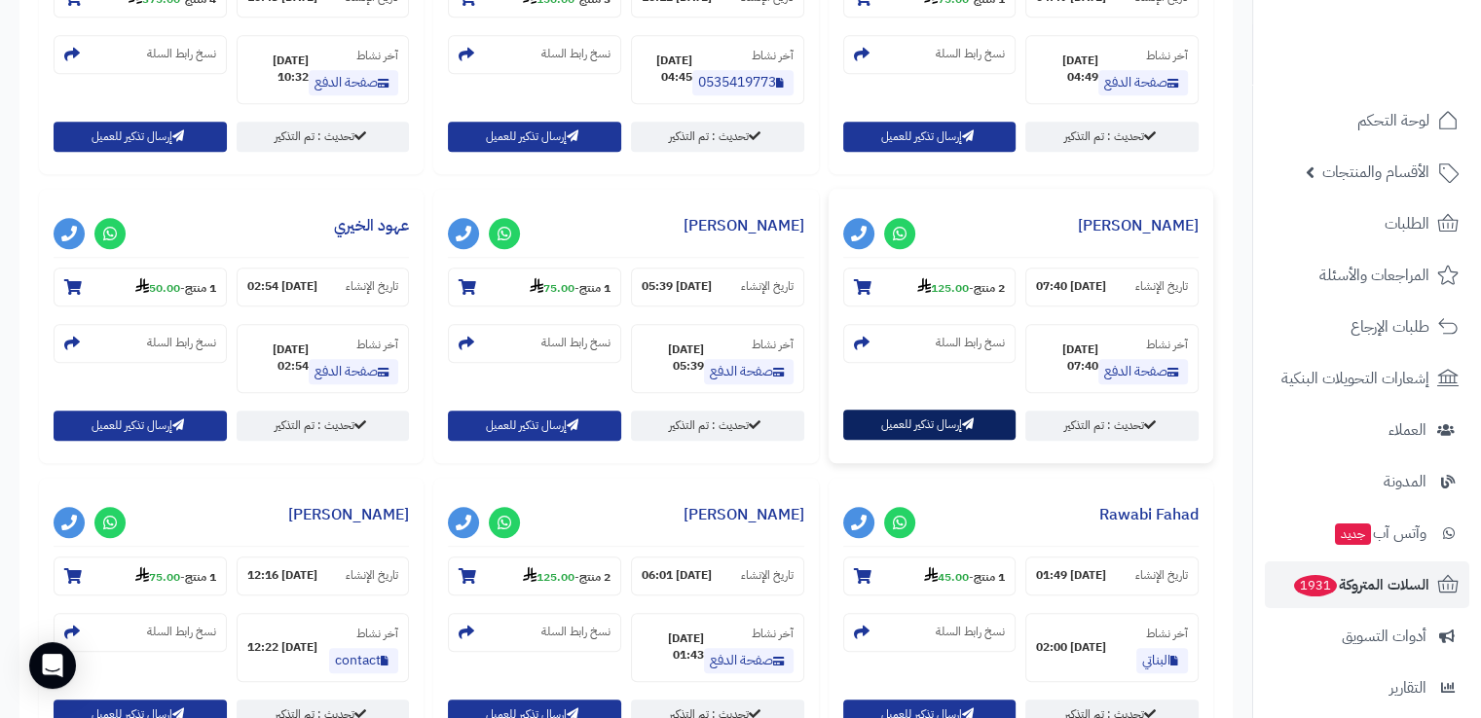
click at [950, 421] on button "إرسال تذكير للعميل" at bounding box center [929, 425] width 173 height 30
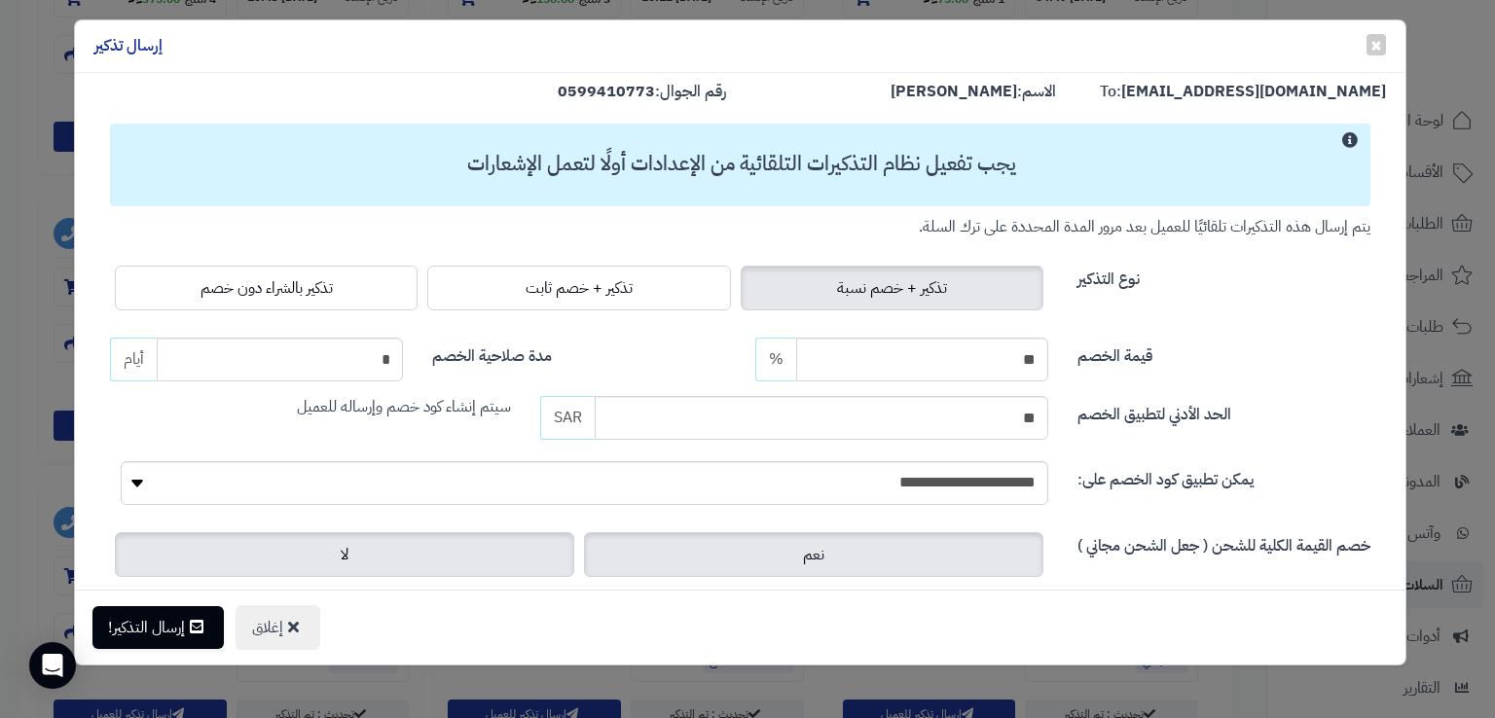
scroll to position [0, 0]
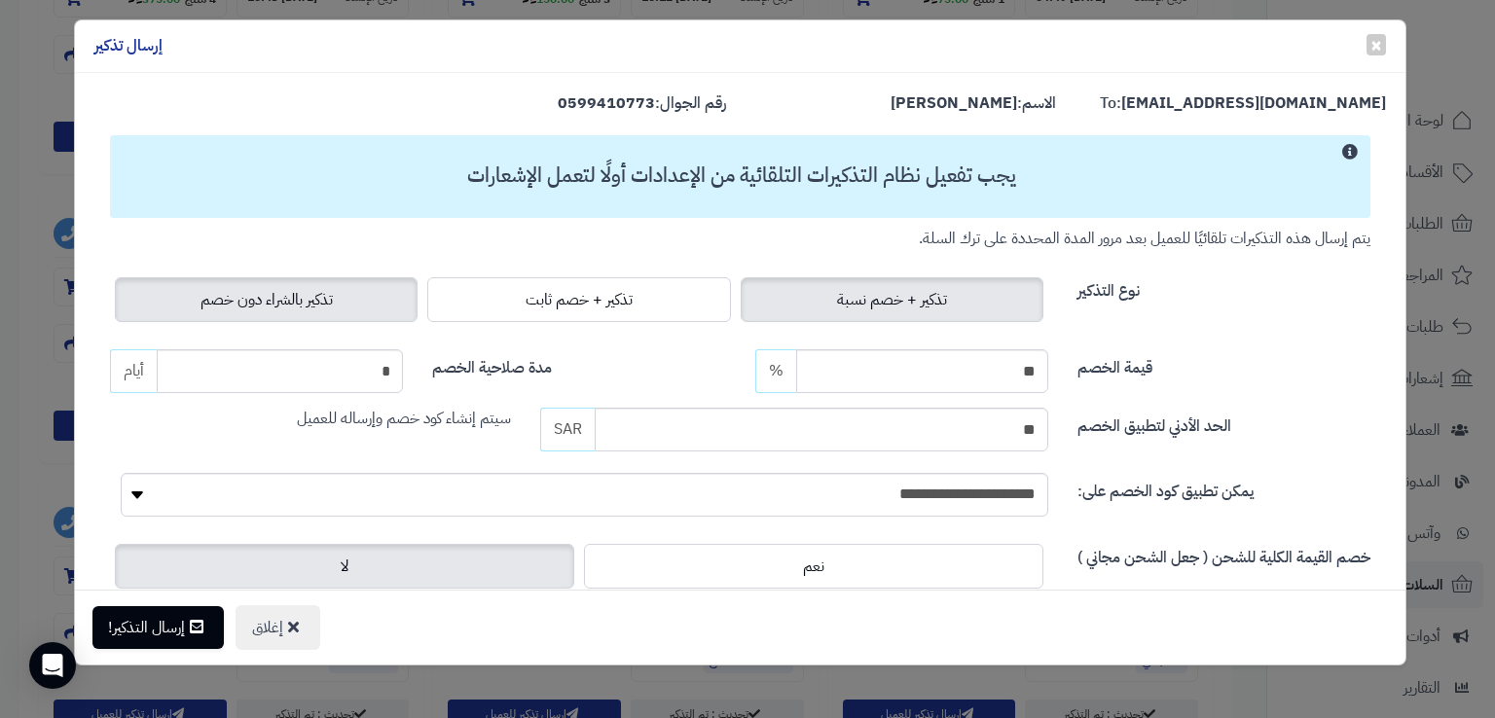
click at [307, 312] on label "تذكير بالشراء دون خصم" at bounding box center [266, 299] width 303 height 45
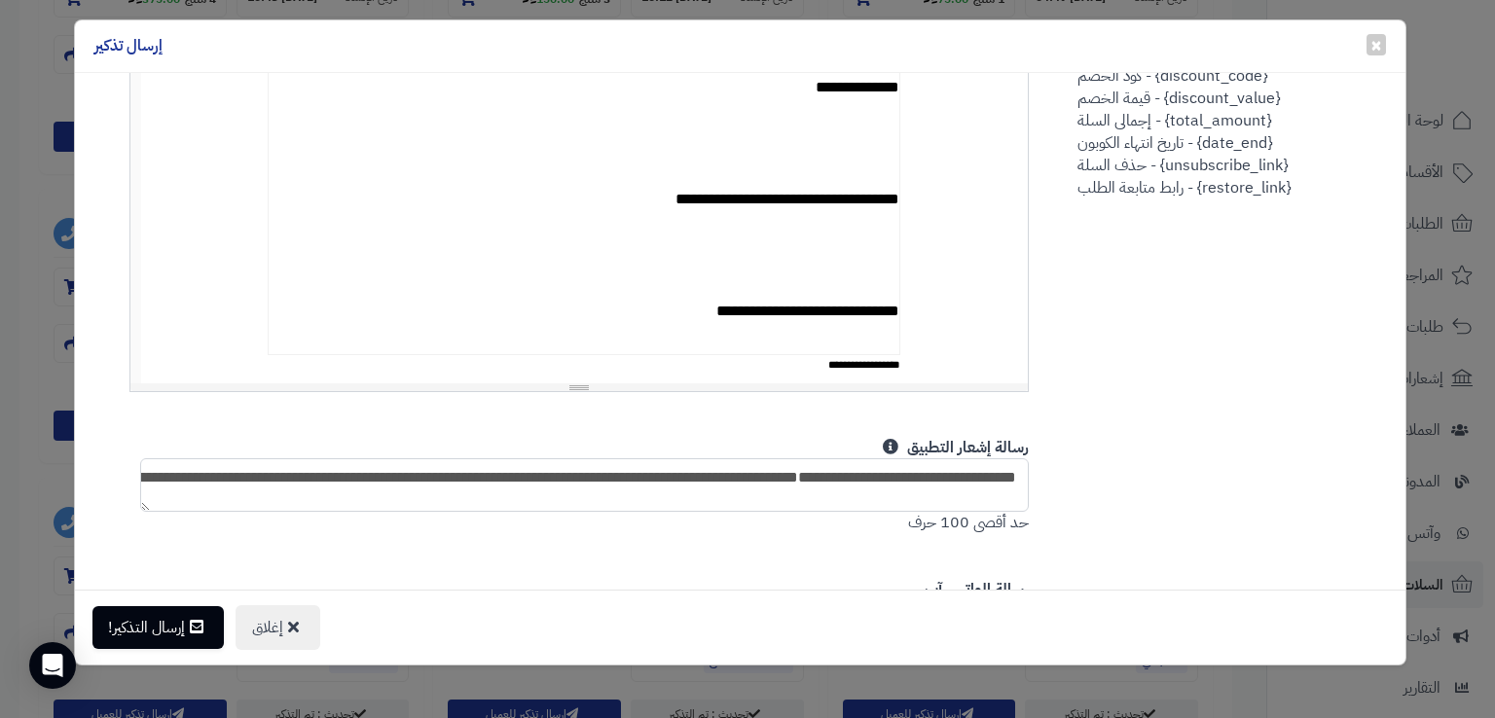
scroll to position [8, 0]
drag, startPoint x: 892, startPoint y: 495, endPoint x: 358, endPoint y: 494, distance: 533.4
click at [358, 494] on textarea "**********" at bounding box center [584, 485] width 889 height 54
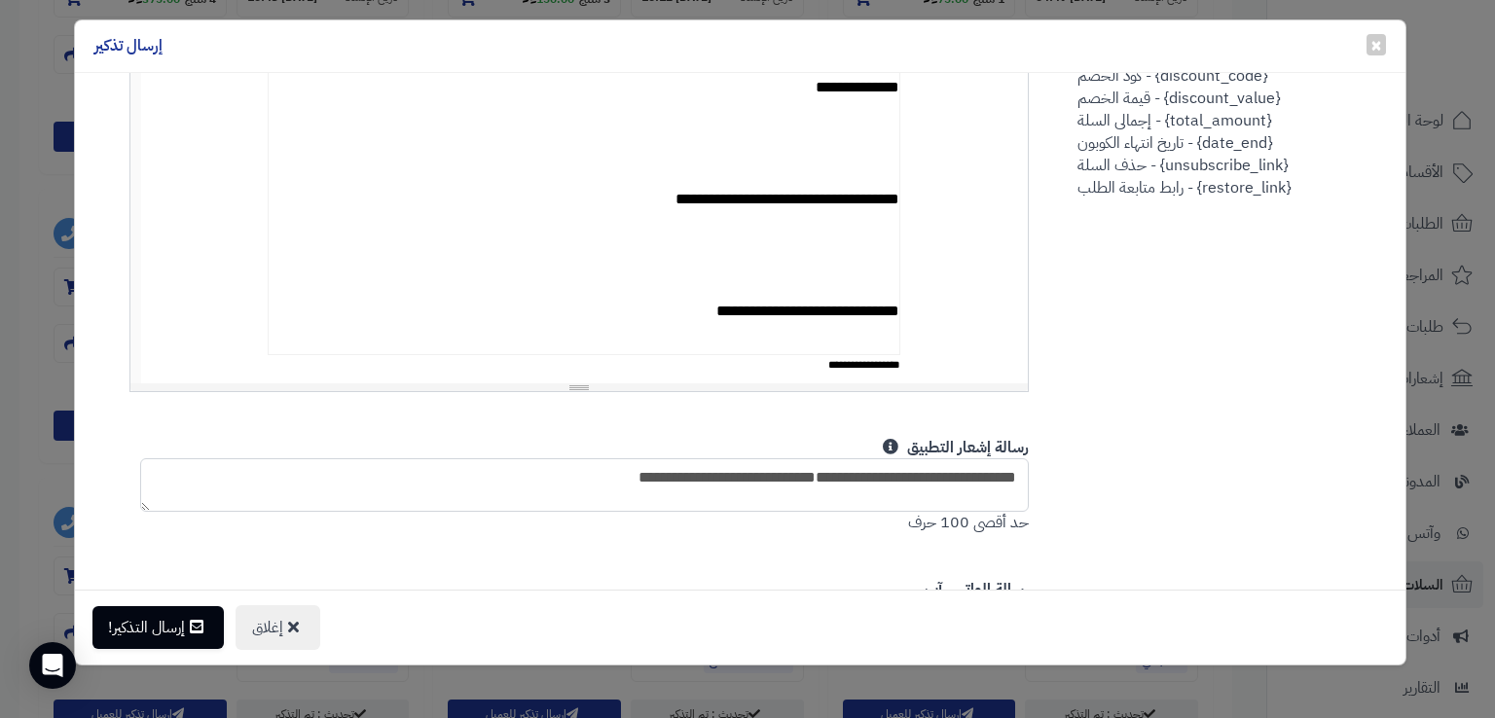
click at [894, 483] on textarea "**********" at bounding box center [584, 485] width 889 height 54
type textarea "*"
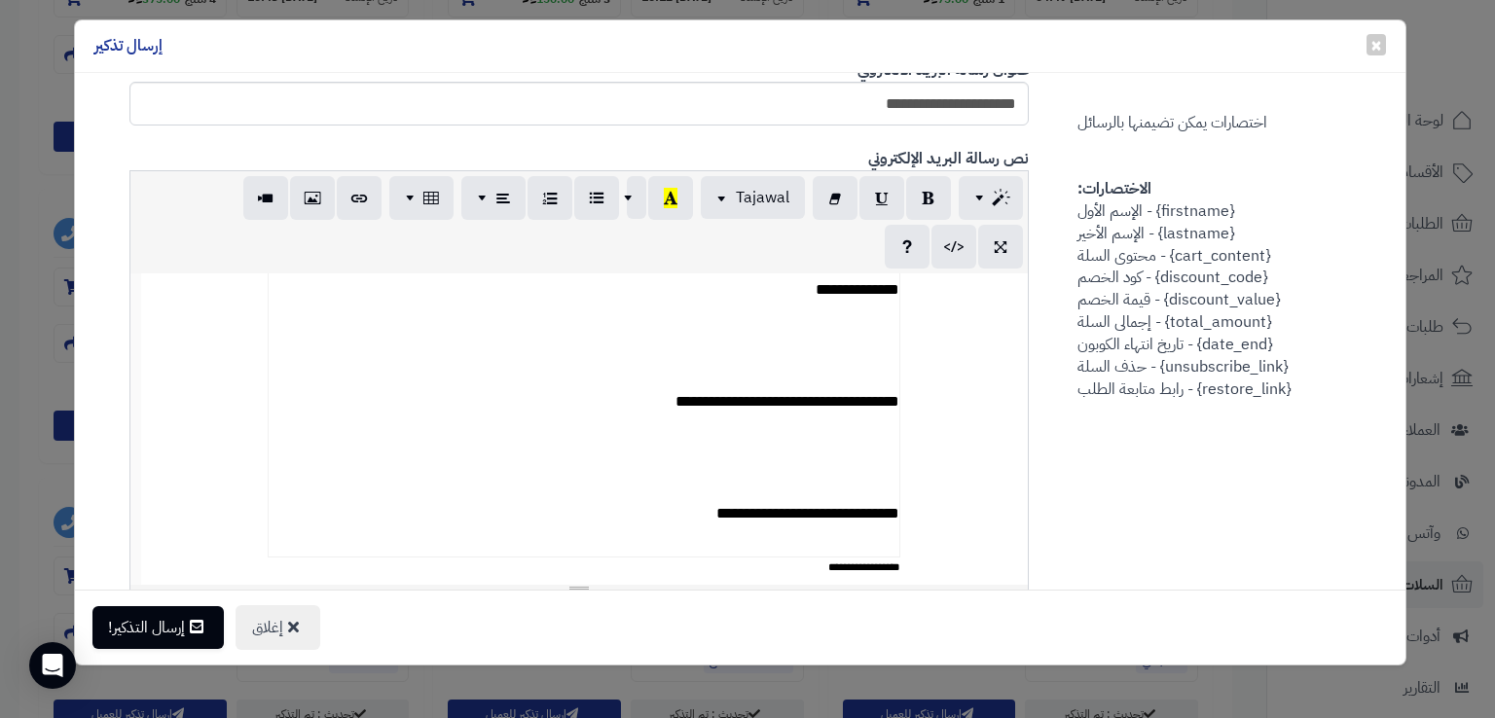
scroll to position [470, 0]
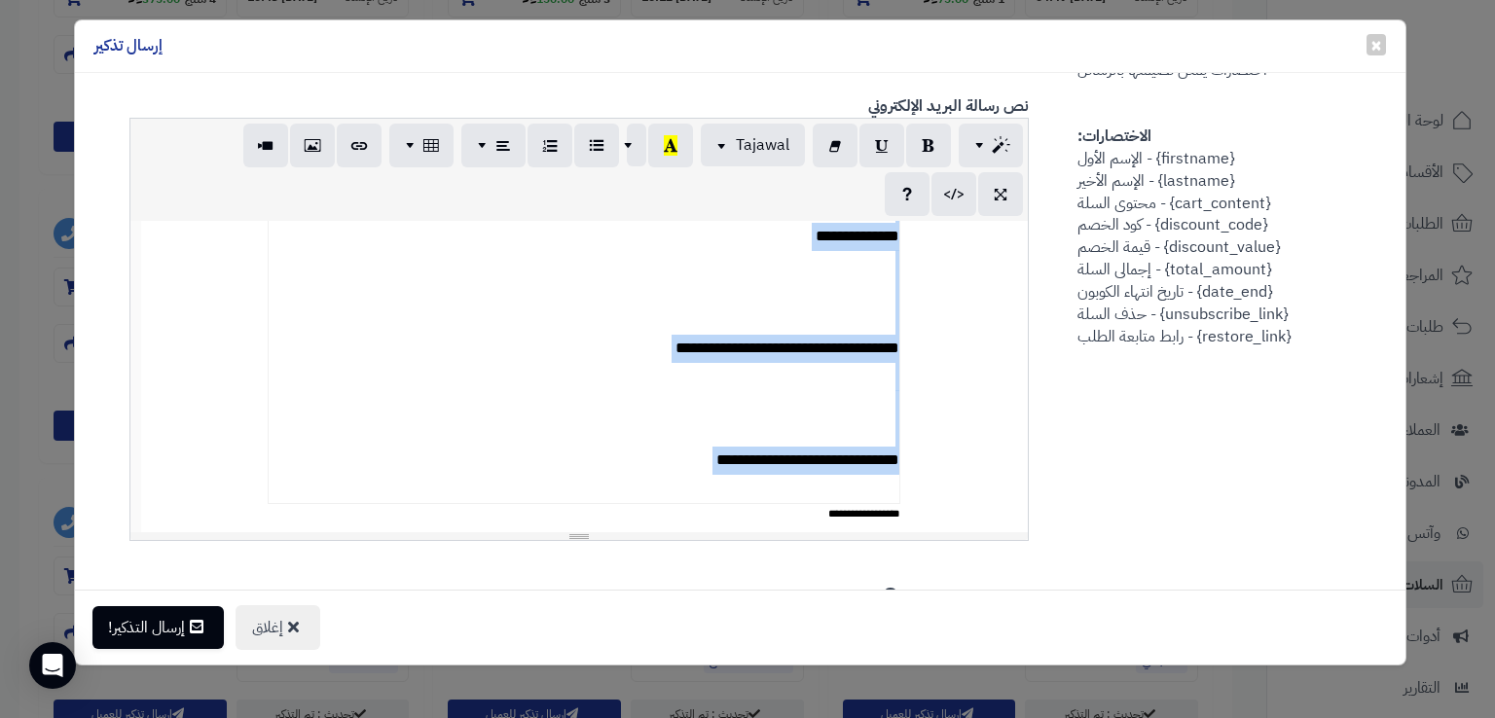
drag, startPoint x: 907, startPoint y: 350, endPoint x: 646, endPoint y: 497, distance: 299.4
click at [646, 497] on td "**********" at bounding box center [585, 138] width 632 height 730
copy td "**********"
click at [614, 463] on td "**********" at bounding box center [585, 138] width 632 height 730
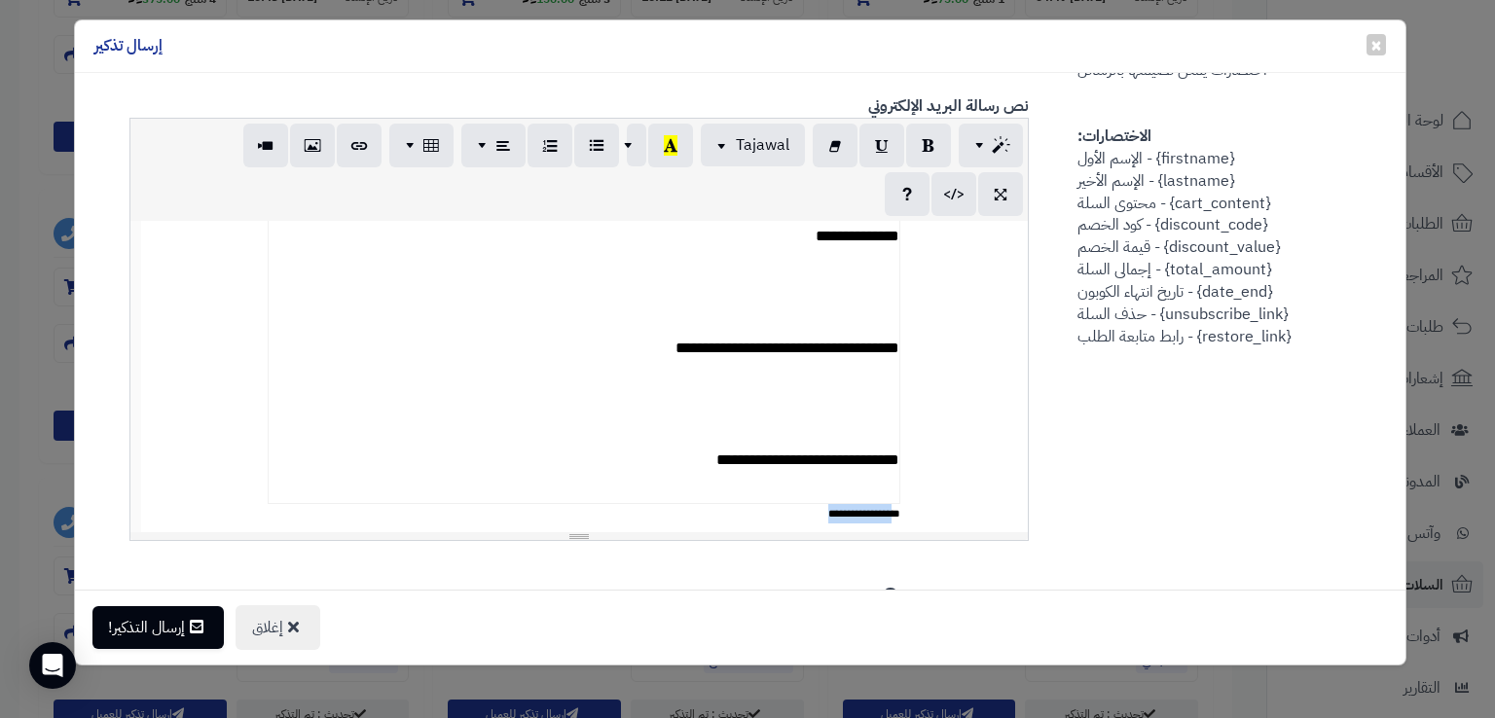
drag, startPoint x: 829, startPoint y: 509, endPoint x: 842, endPoint y: 519, distance: 16.0
click at [842, 519] on div "**********" at bounding box center [861, 513] width 82 height 19
click at [900, 514] on td "**" at bounding box center [584, 513] width 633 height 19
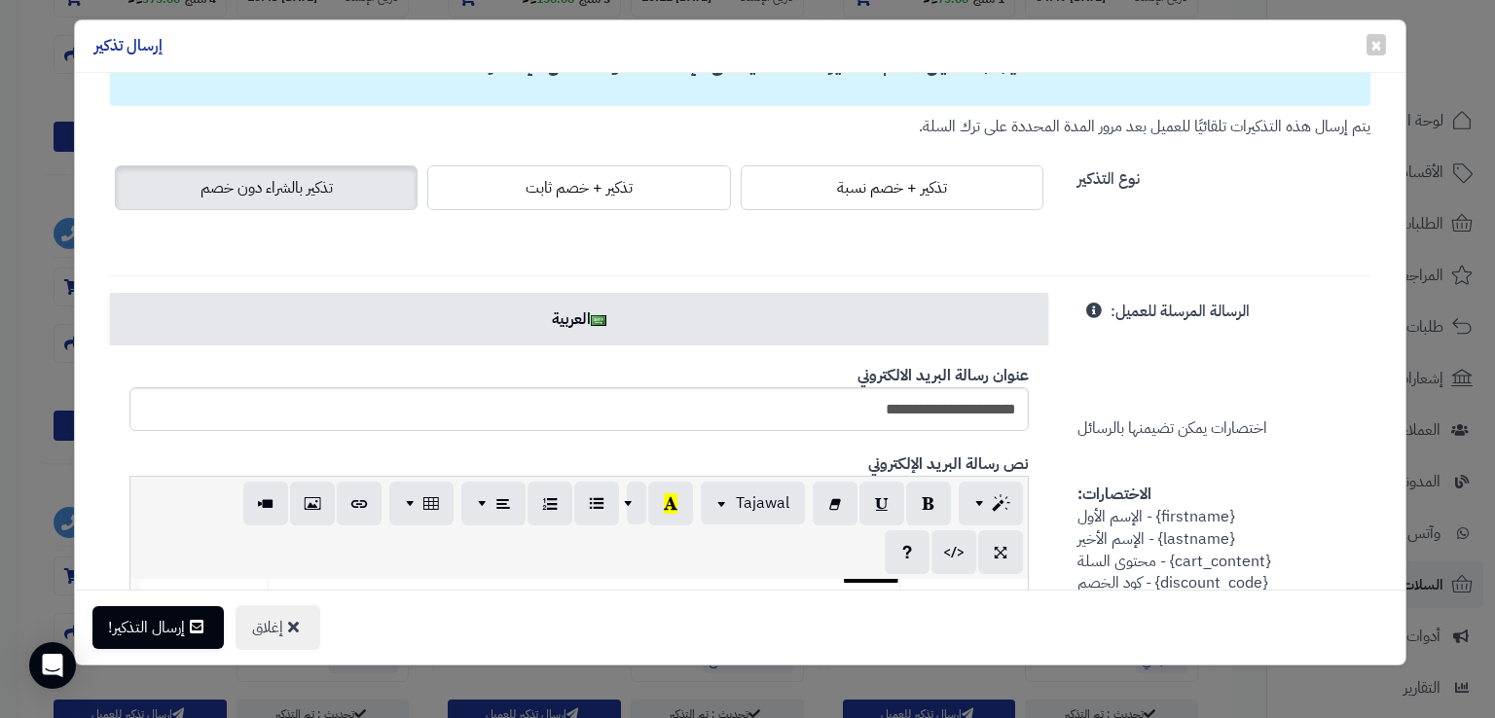
scroll to position [113, 0]
click at [873, 410] on input "**********" at bounding box center [578, 408] width 899 height 44
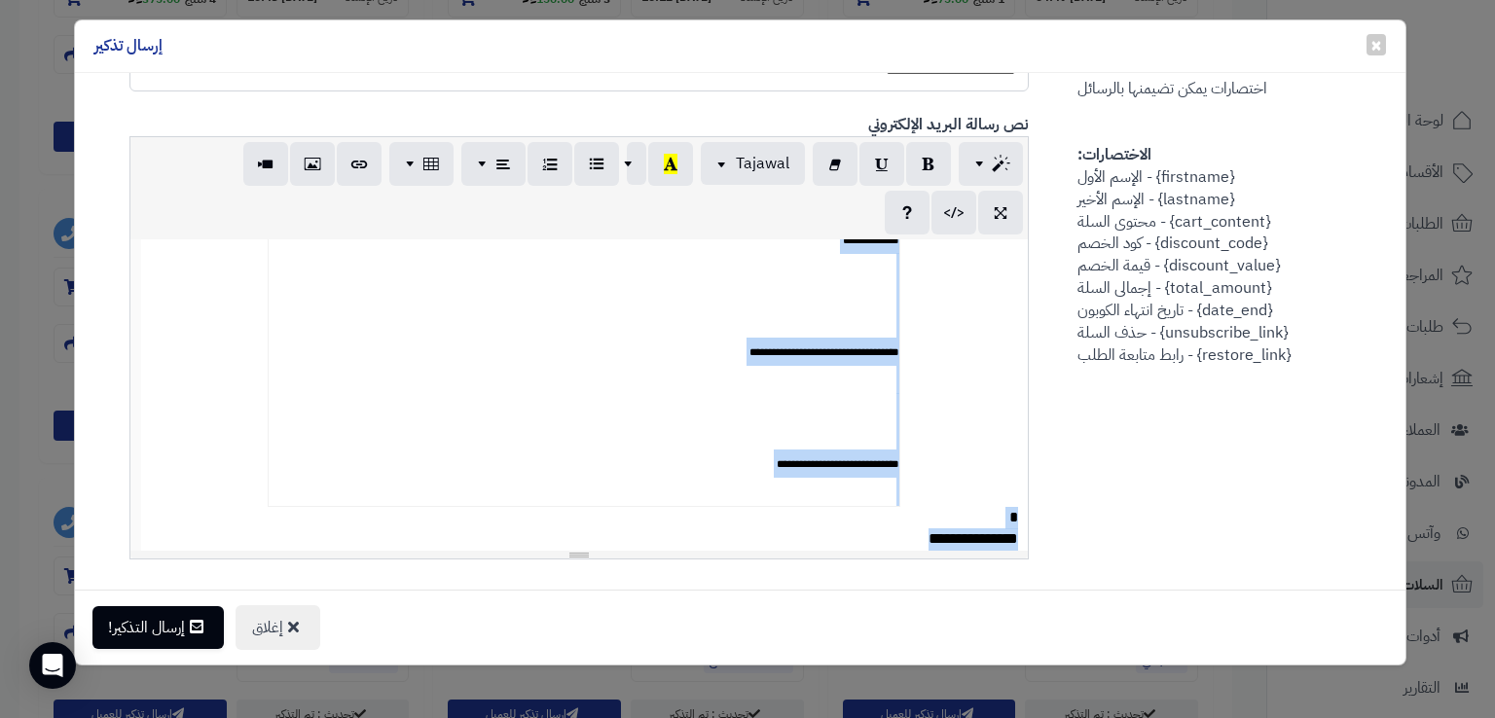
scroll to position [483, 0]
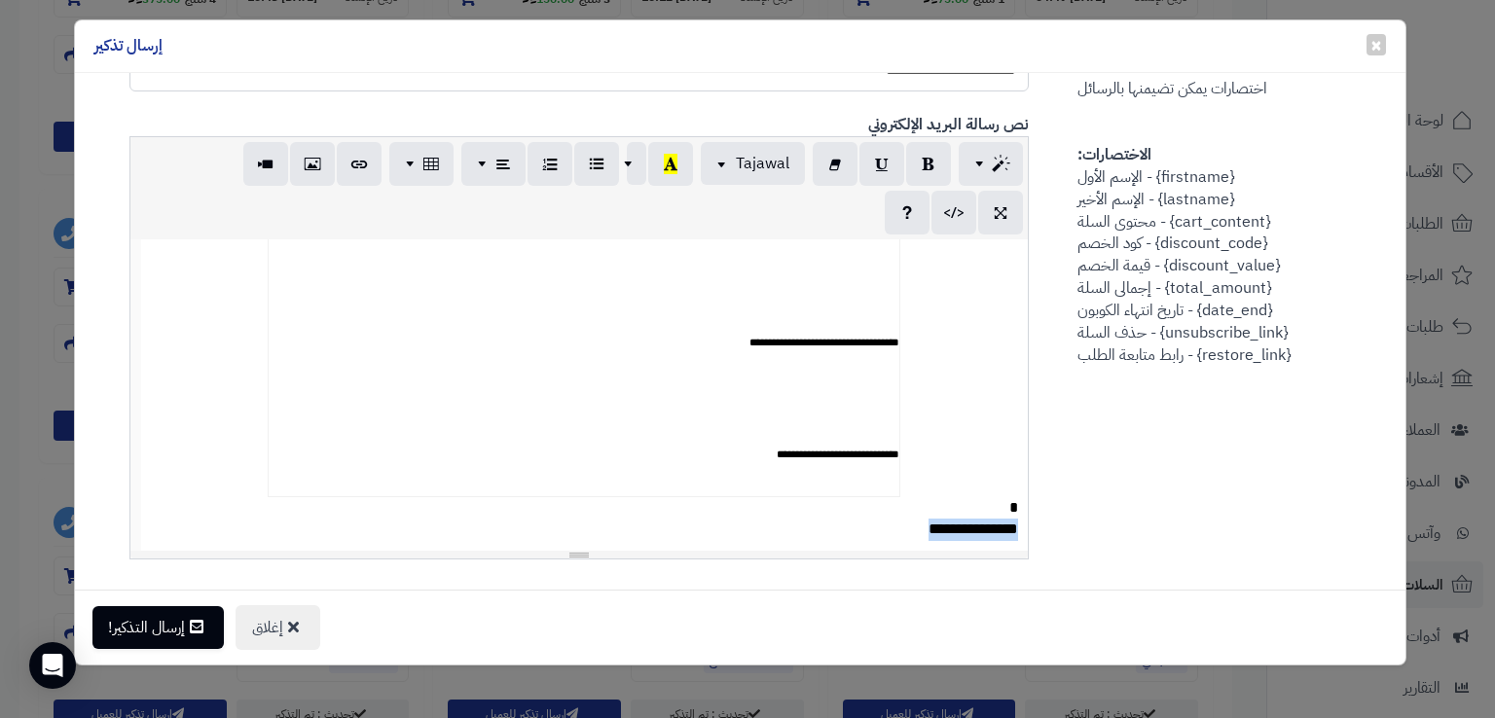
drag, startPoint x: 926, startPoint y: 541, endPoint x: 1018, endPoint y: 538, distance: 92.5
click at [1018, 538] on div "**********" at bounding box center [584, 530] width 867 height 22
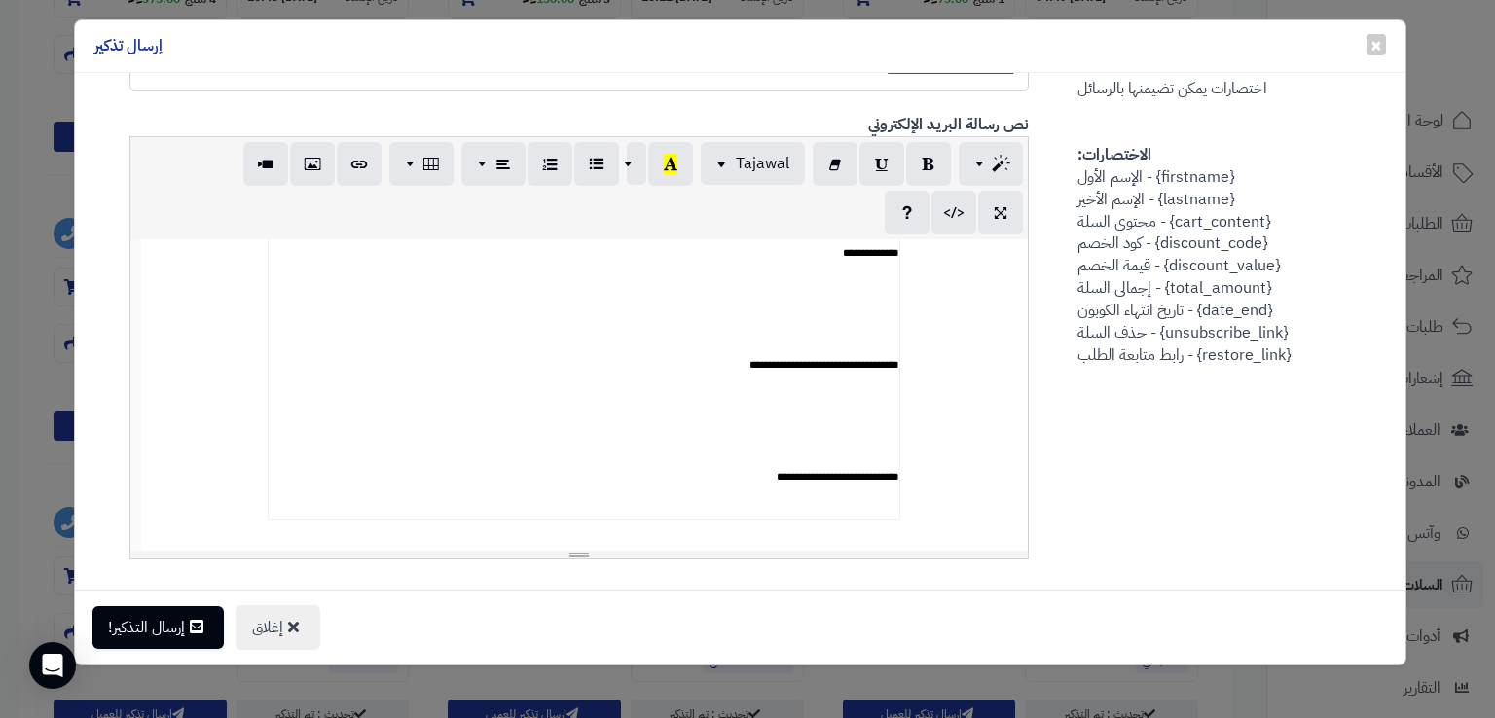
scroll to position [452, 0]
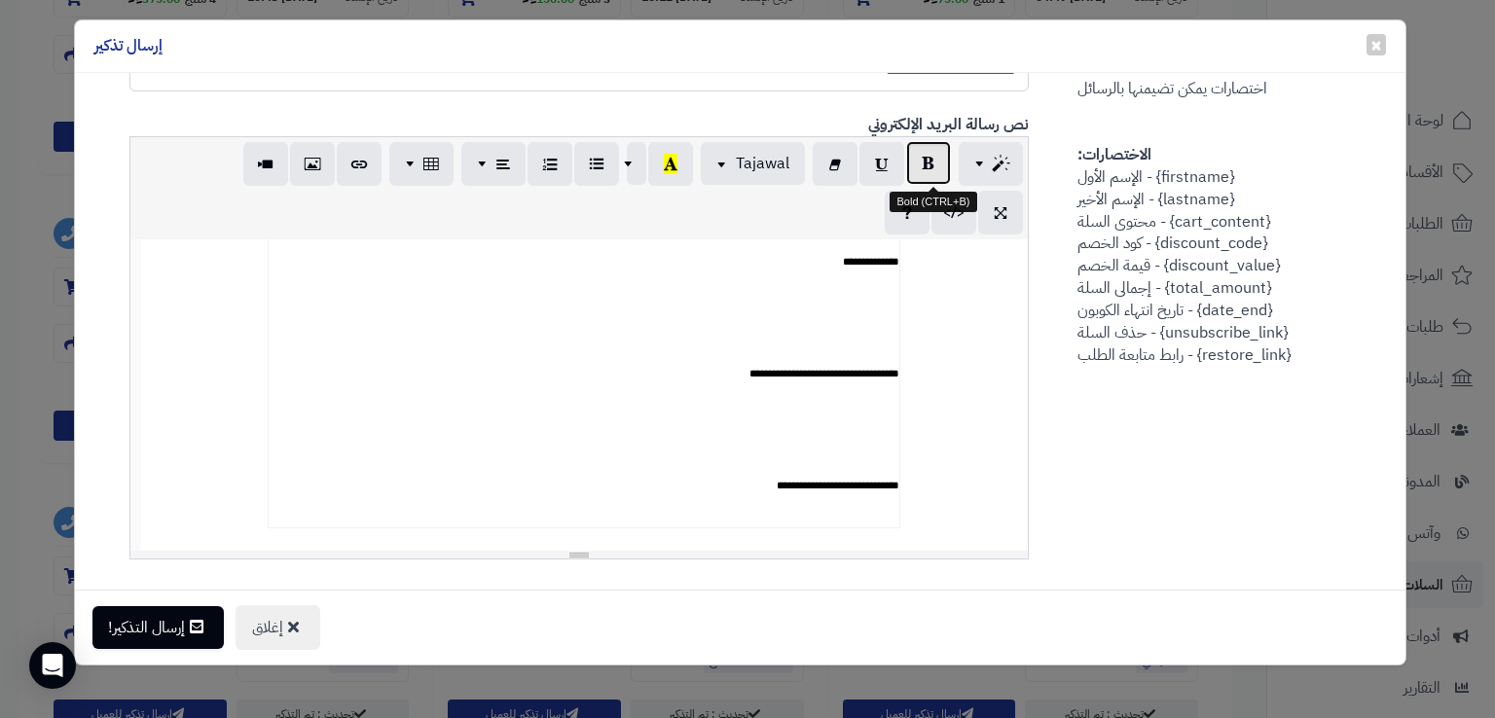
click at [935, 153] on icon "button" at bounding box center [929, 163] width 14 height 20
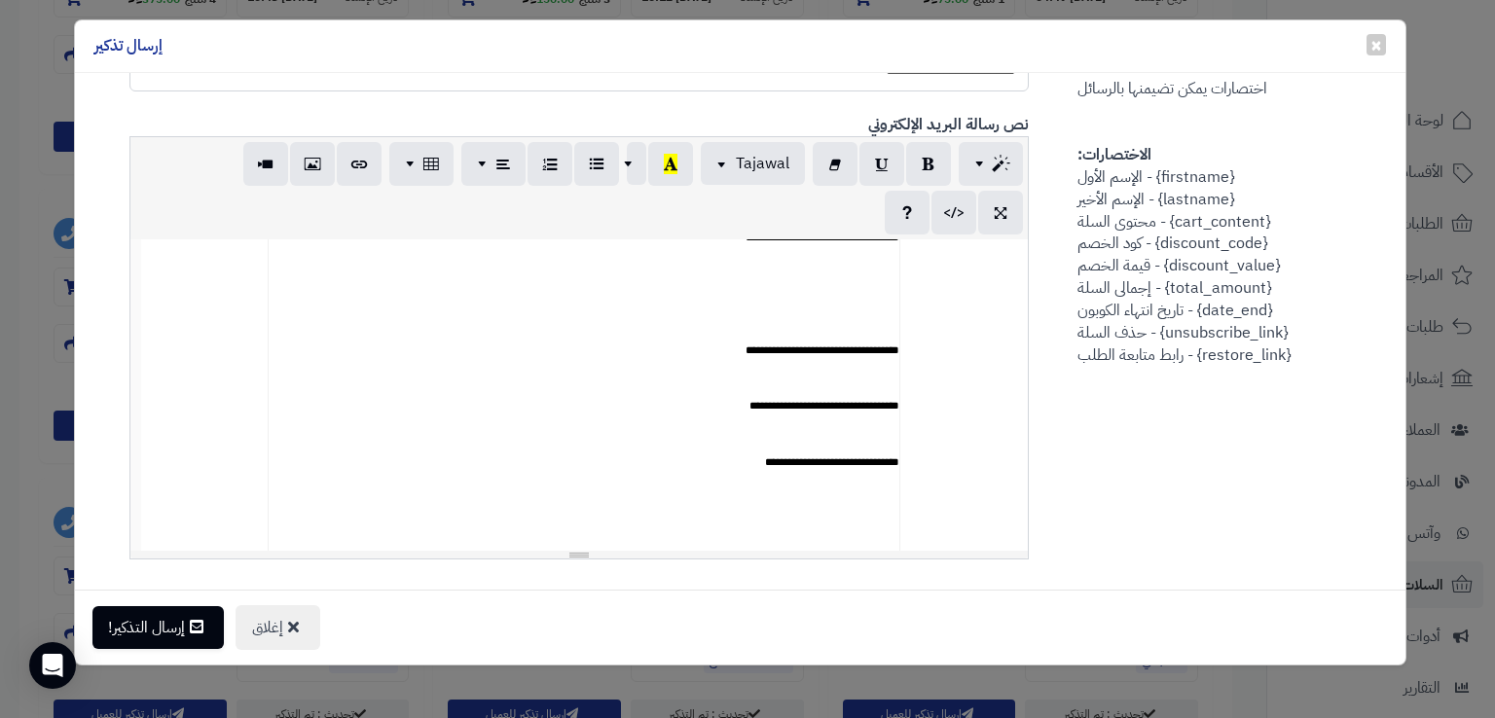
scroll to position [0, 0]
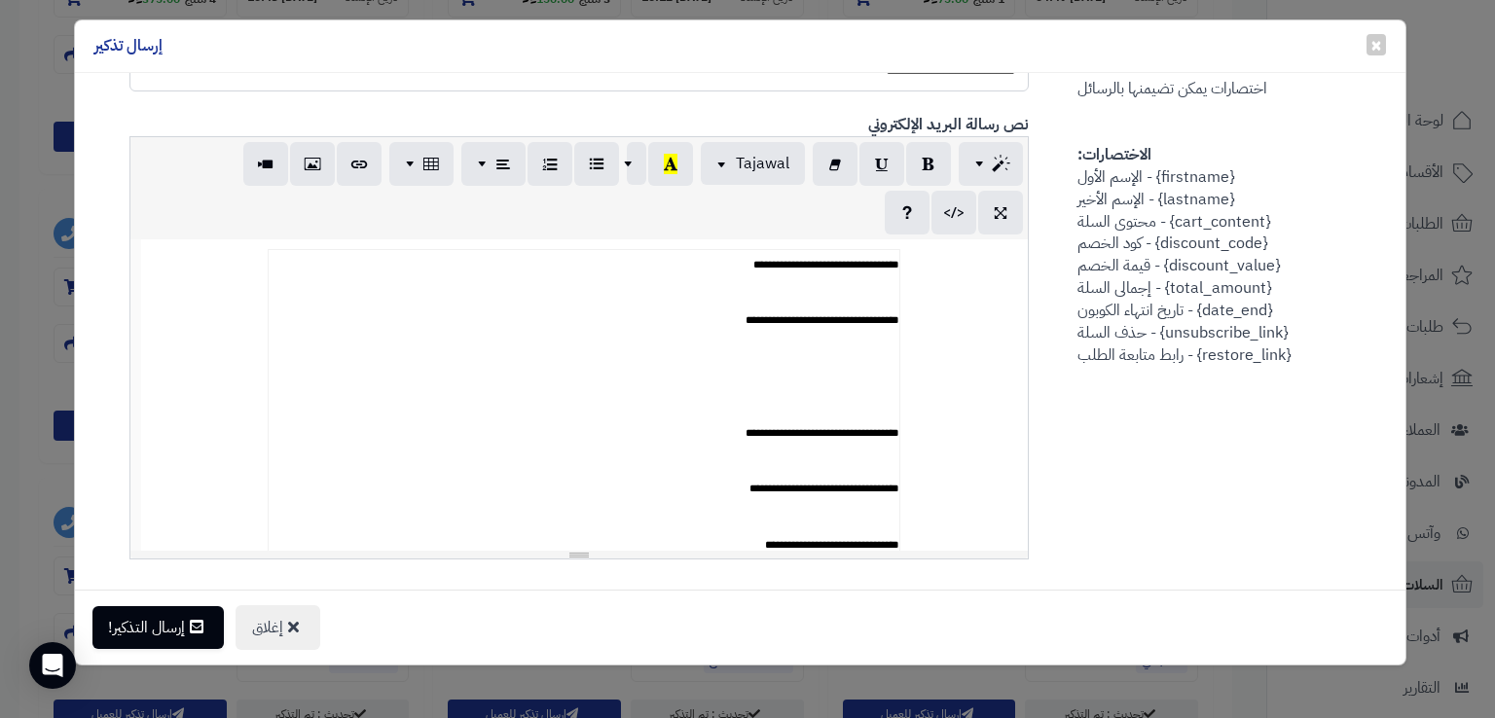
click at [899, 266] on span "**********" at bounding box center [823, 600] width 154 height 683
click at [738, 283] on td "**********" at bounding box center [585, 614] width 632 height 730
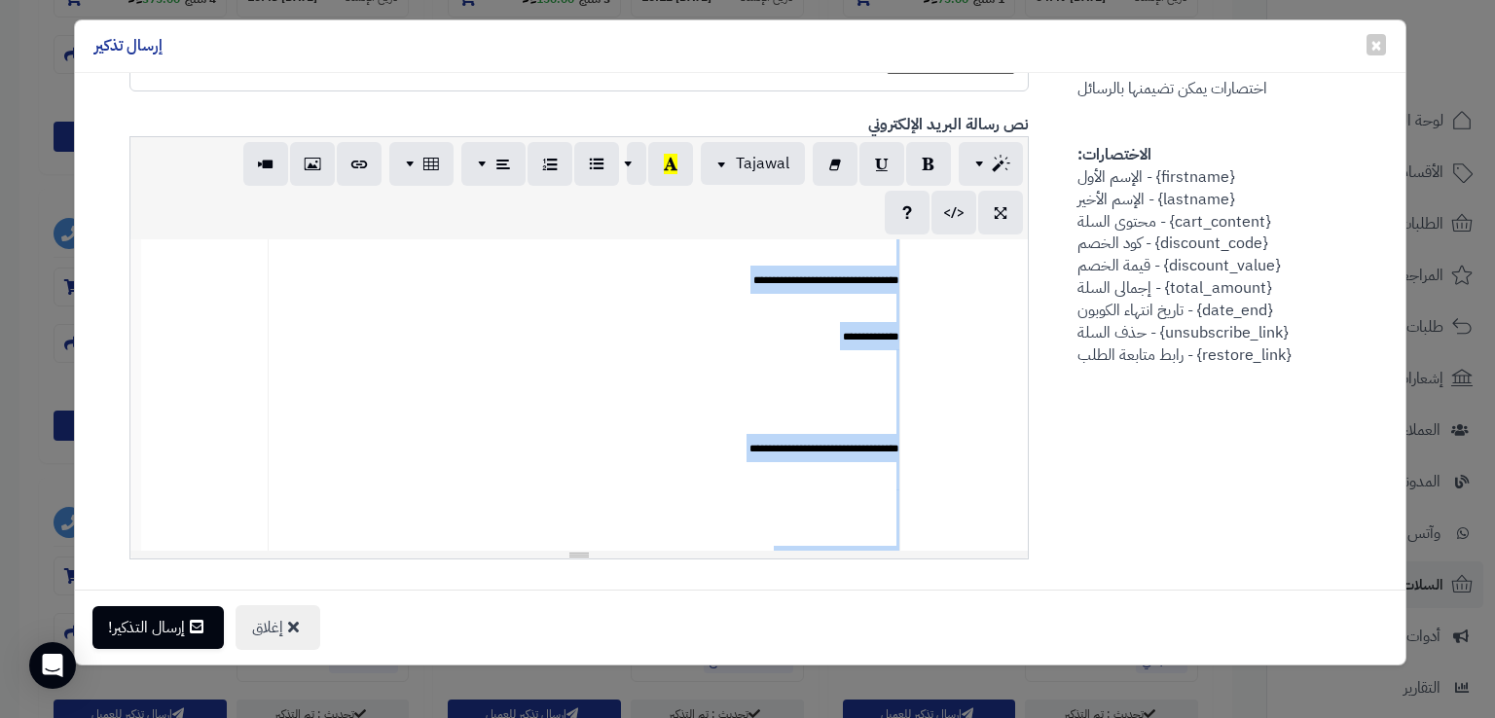
scroll to position [460, 0]
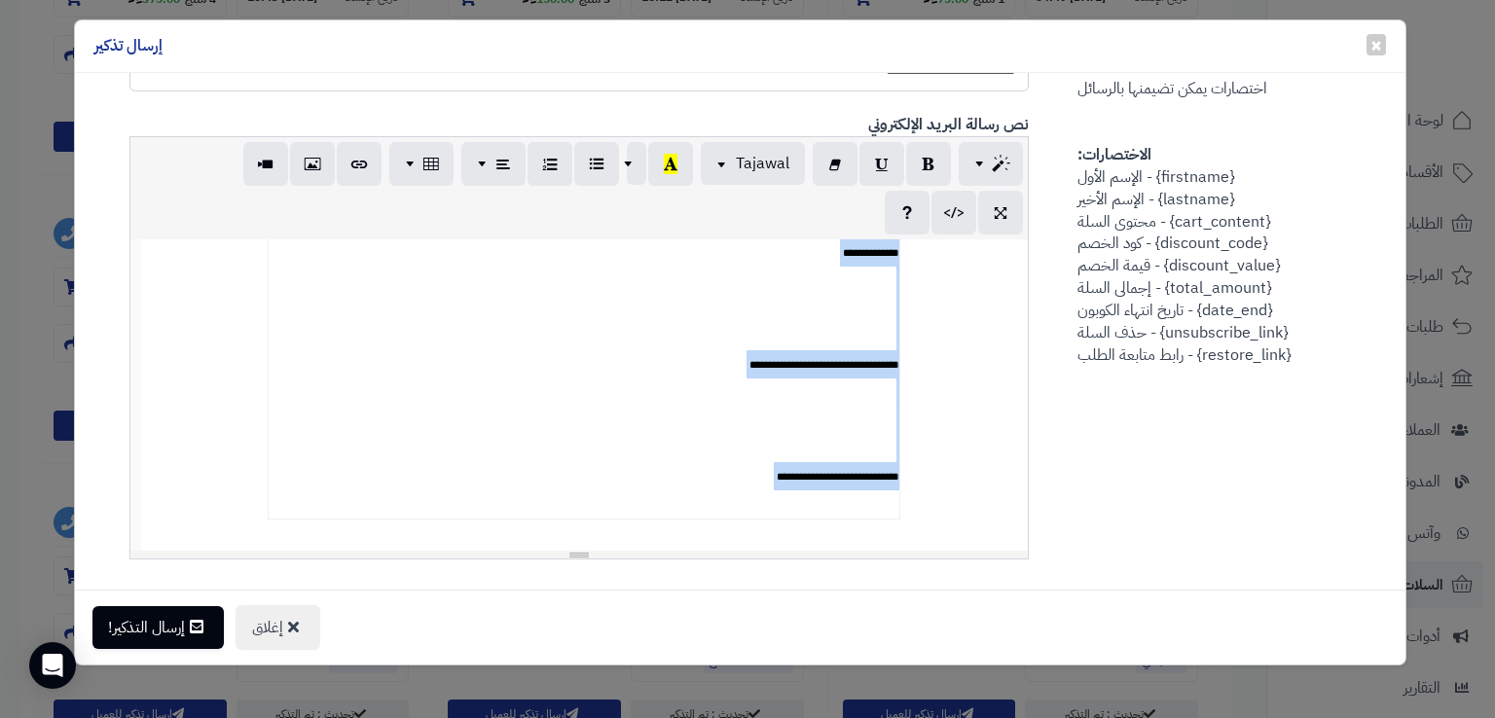
drag, startPoint x: 906, startPoint y: 264, endPoint x: 728, endPoint y: 499, distance: 295.3
click at [728, 499] on td "**********" at bounding box center [585, 154] width 632 height 730
copy span "**********"
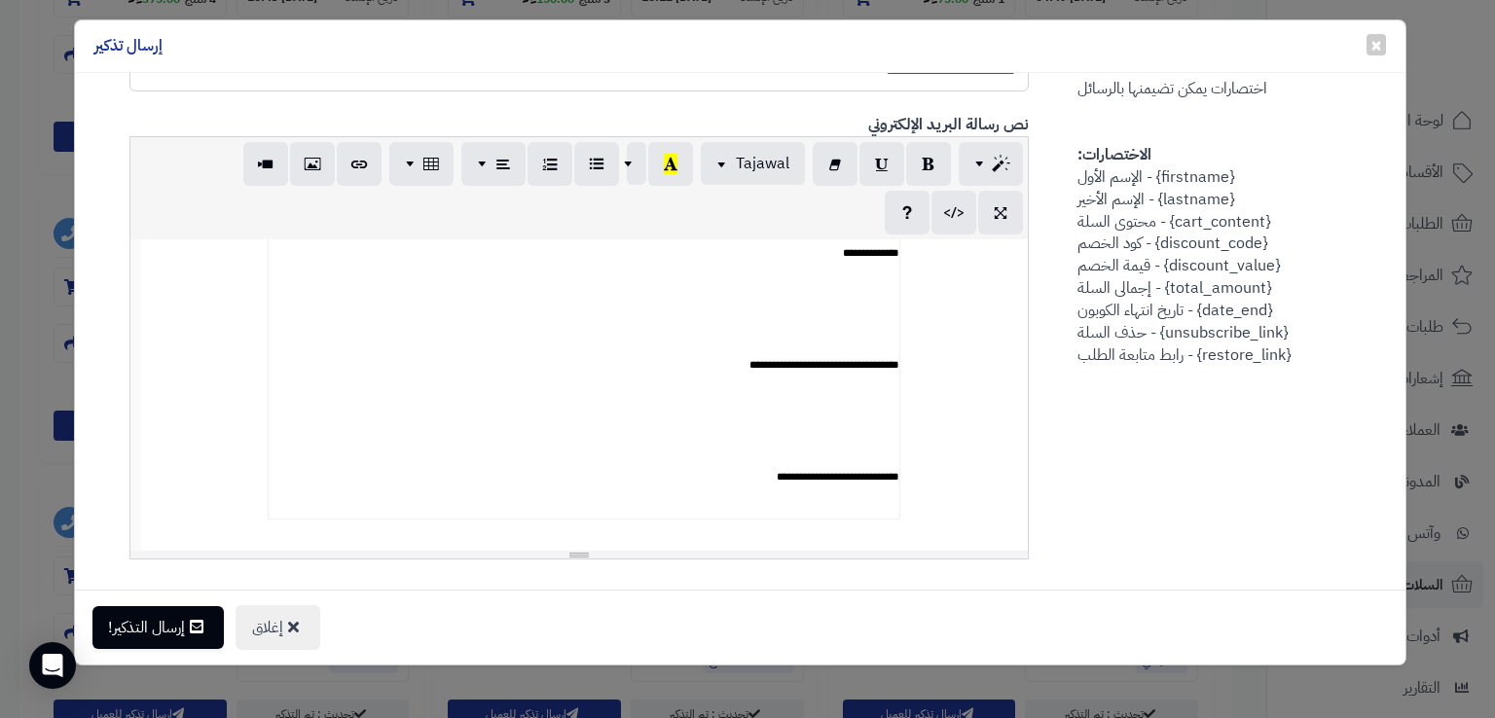
click at [1079, 492] on div "**********" at bounding box center [740, 547] width 1290 height 1188
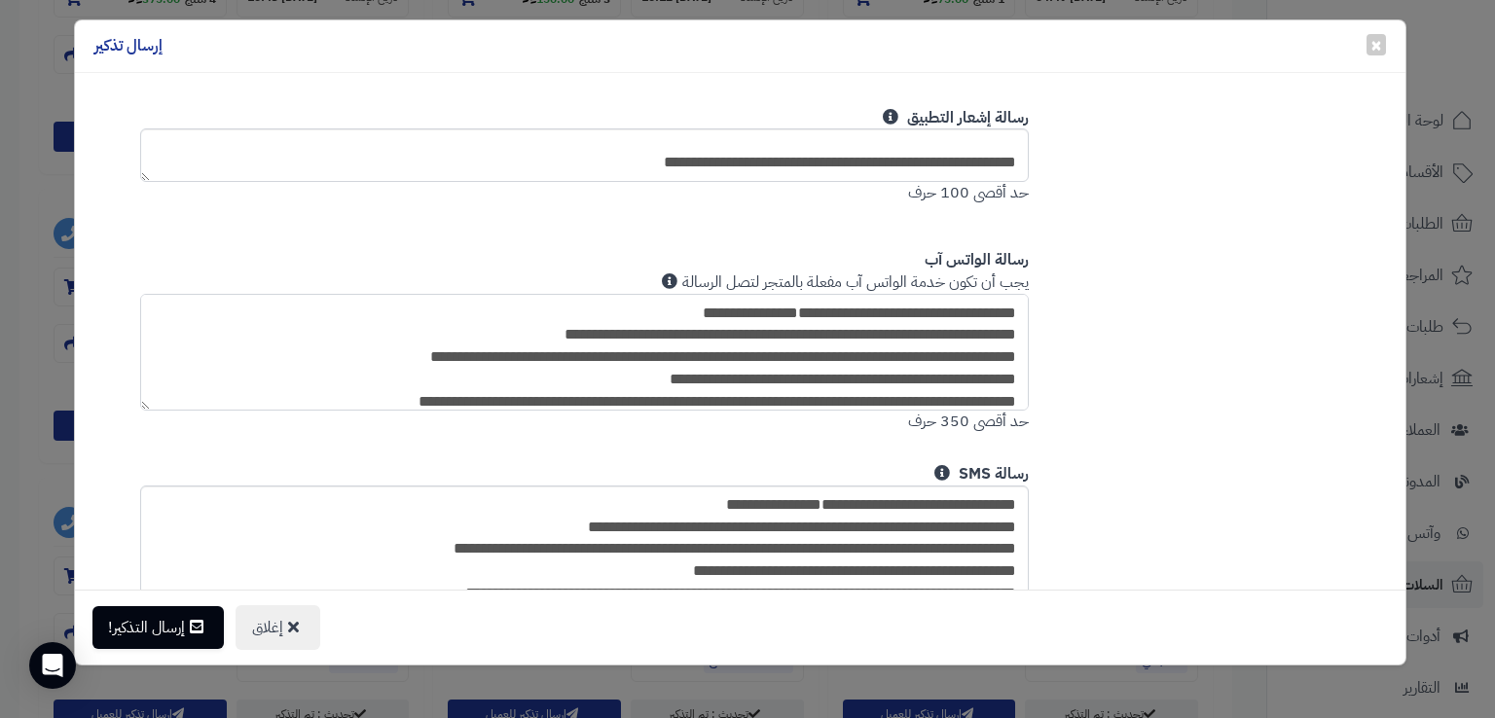
scroll to position [33, 0]
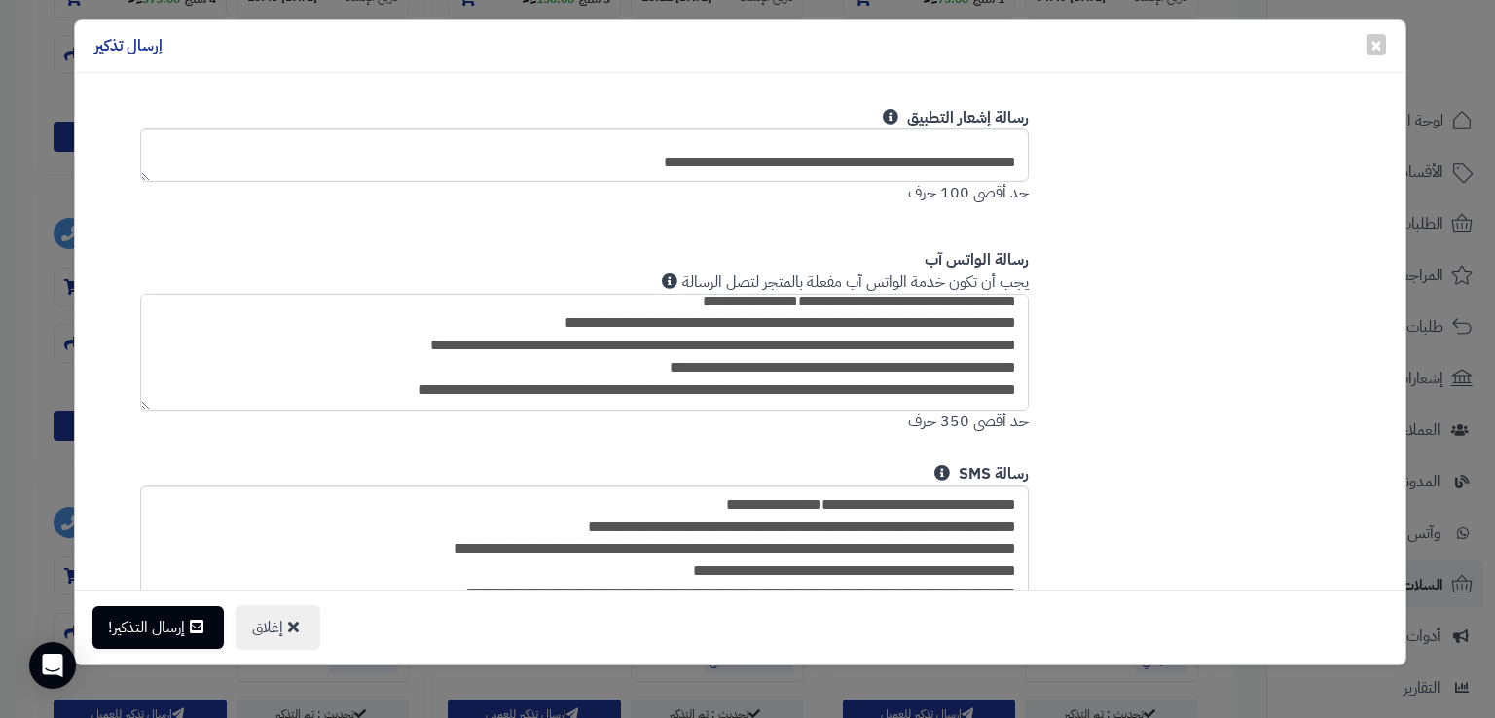
drag, startPoint x: 808, startPoint y: 307, endPoint x: 622, endPoint y: 415, distance: 215.0
click at [622, 415] on p "**********" at bounding box center [578, 353] width 899 height 162
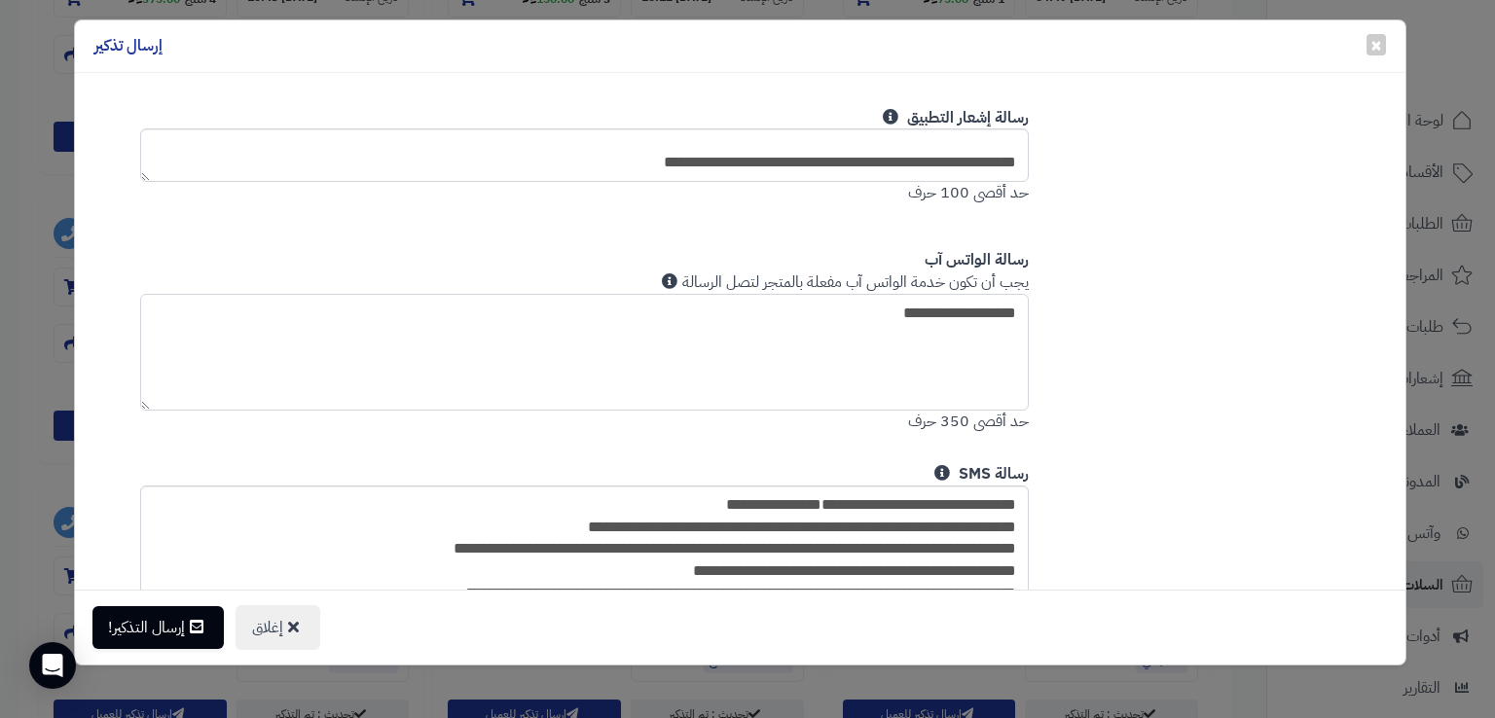
scroll to position [0, 0]
paste textarea "**********"
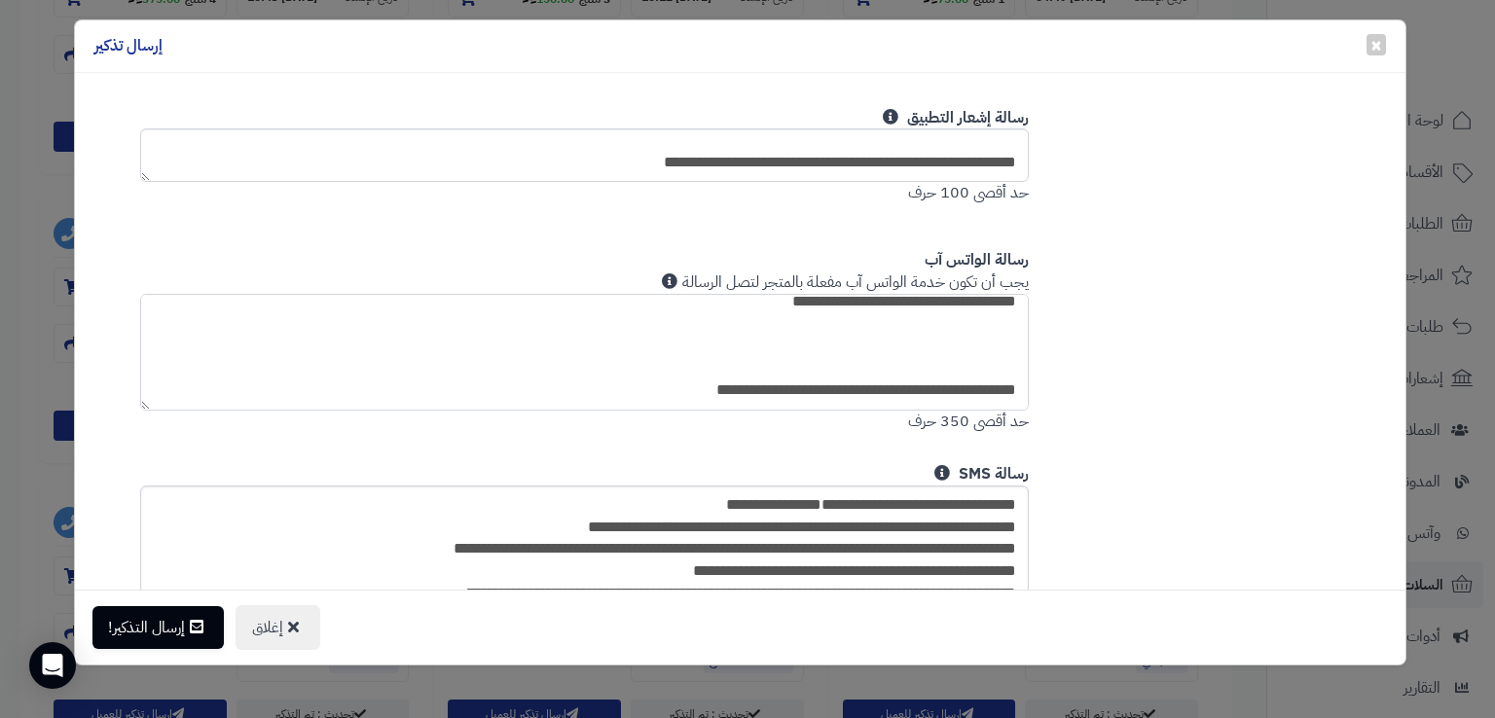
type textarea "**********"
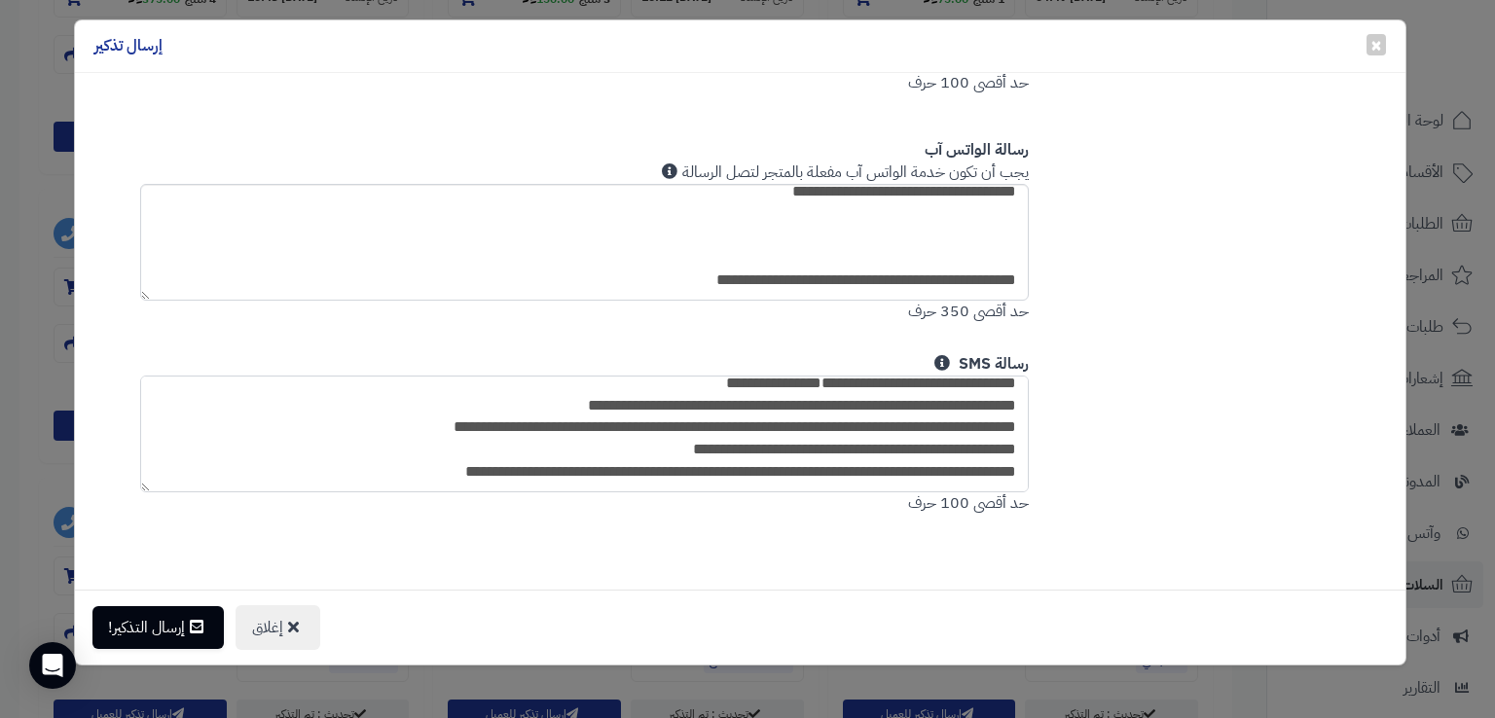
drag, startPoint x: 907, startPoint y: 510, endPoint x: 507, endPoint y: 518, distance: 400.1
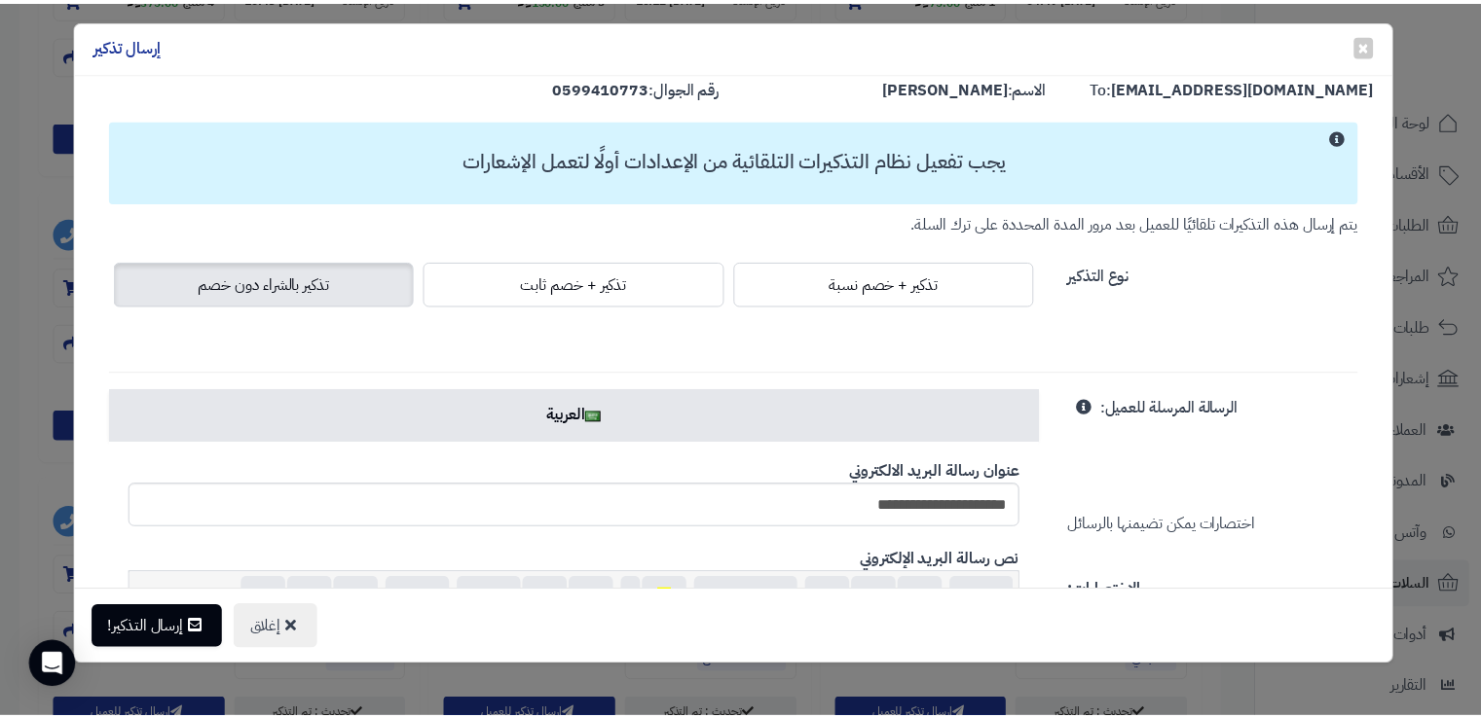
scroll to position [0, 0]
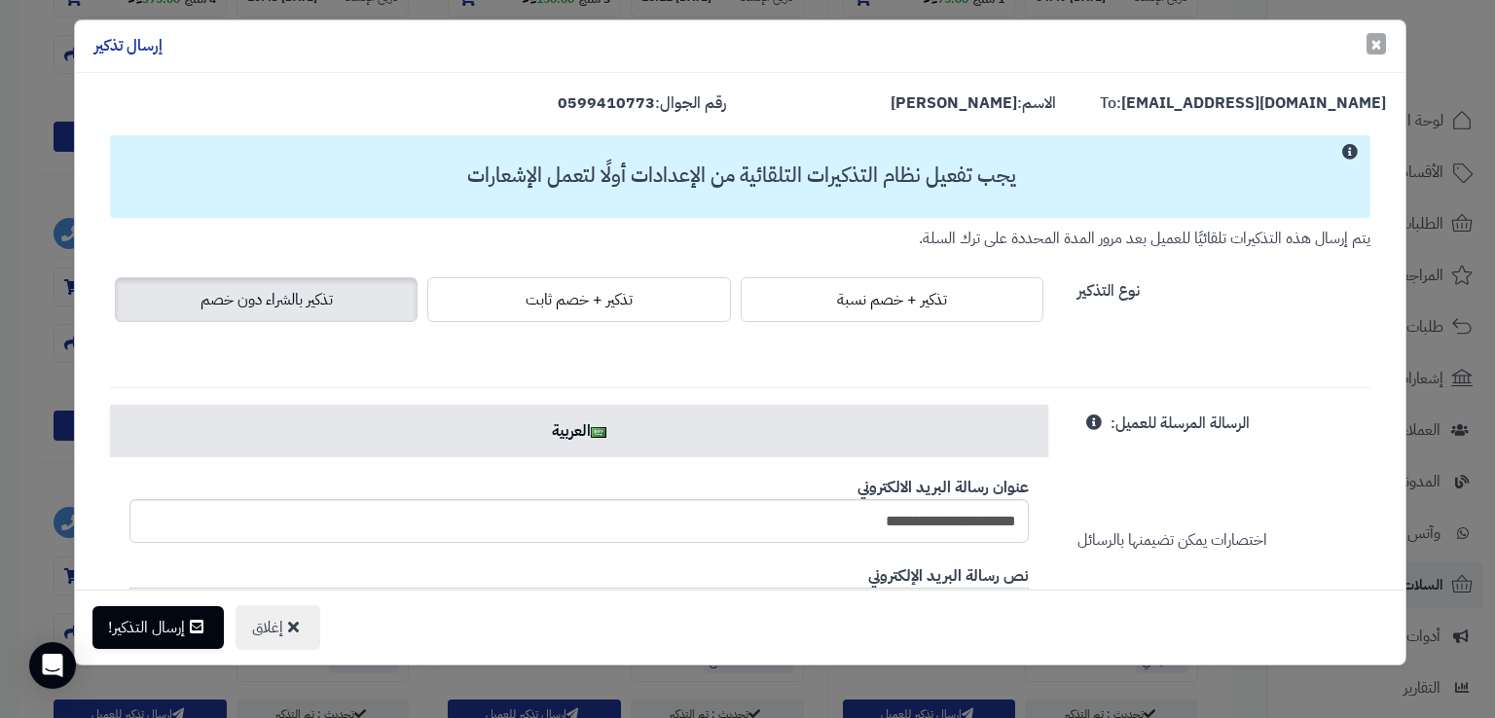
click at [1375, 43] on span "×" at bounding box center [1377, 43] width 12 height 29
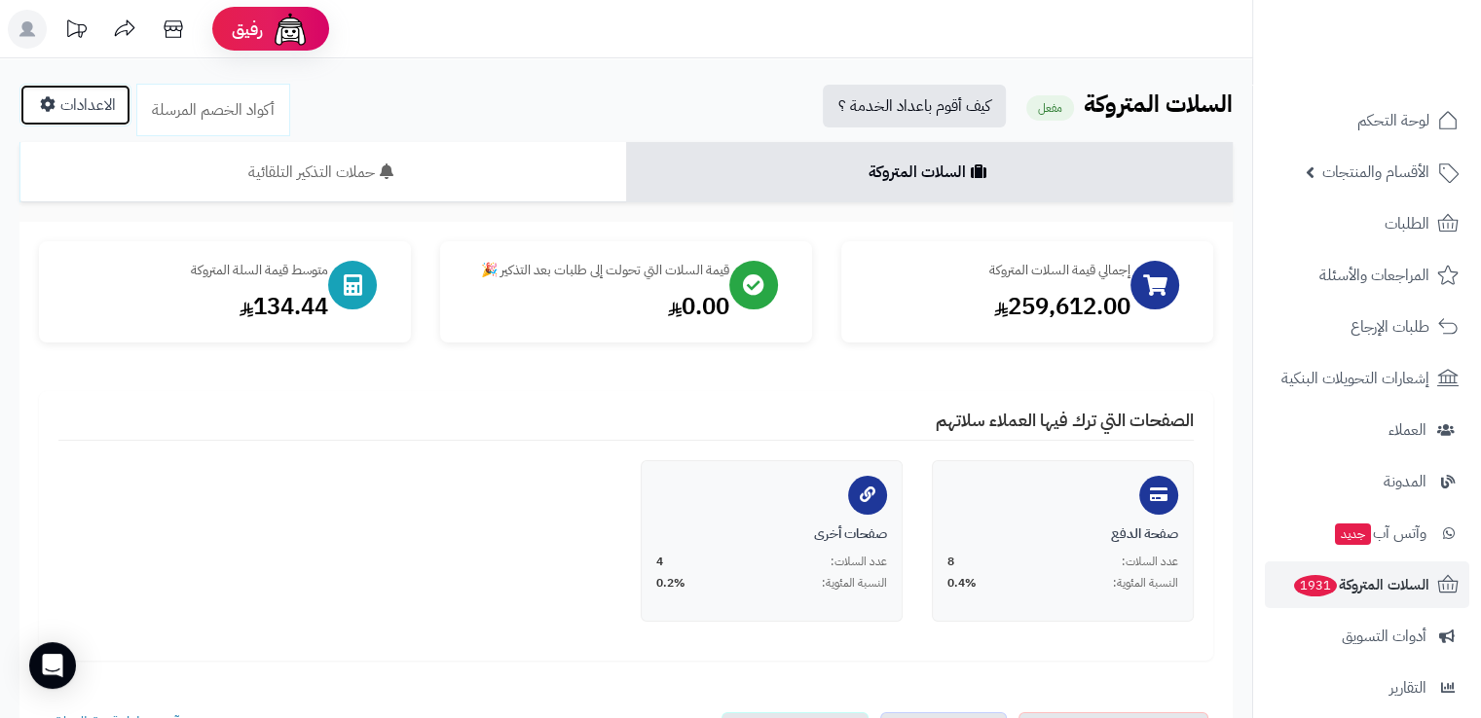
click at [105, 93] on link "الاعدادات" at bounding box center [75, 105] width 112 height 43
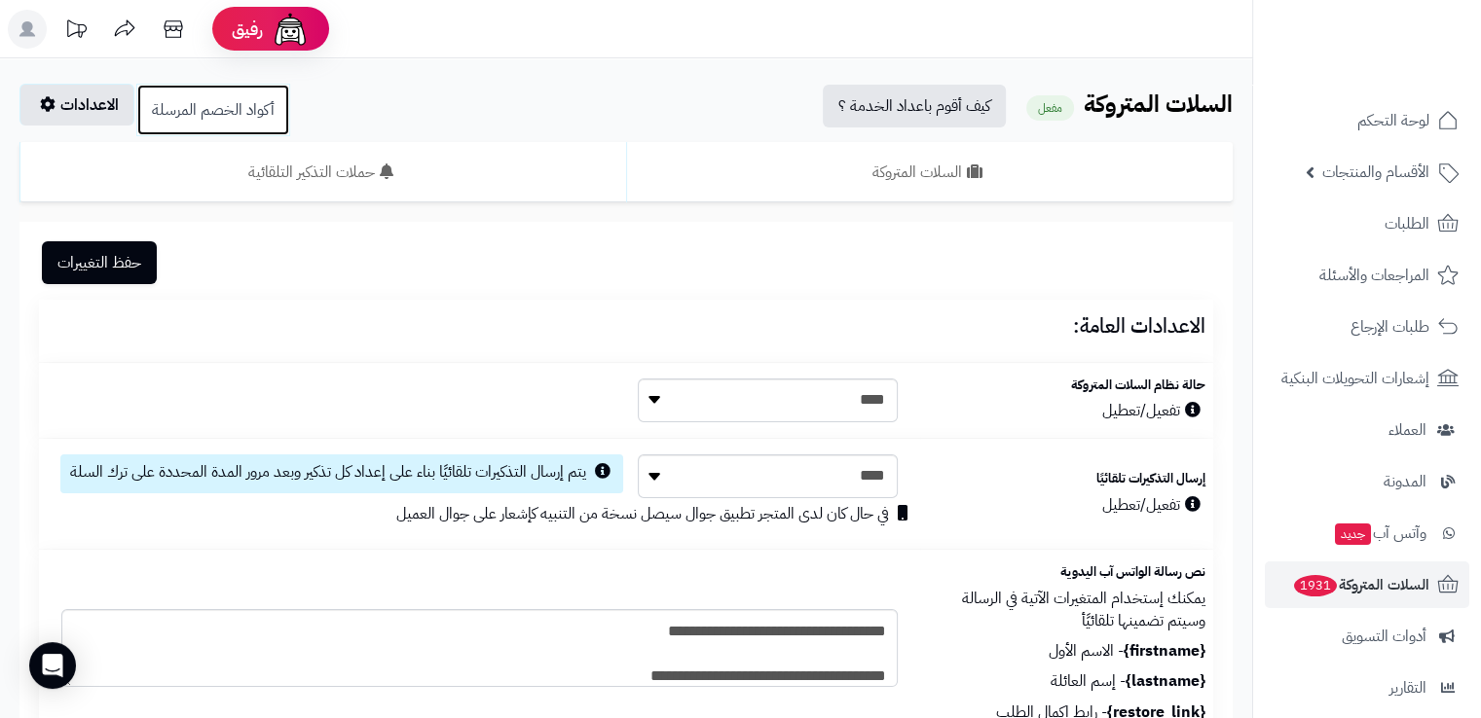
click at [270, 110] on link "أكواد الخصم المرسلة" at bounding box center [213, 110] width 154 height 53
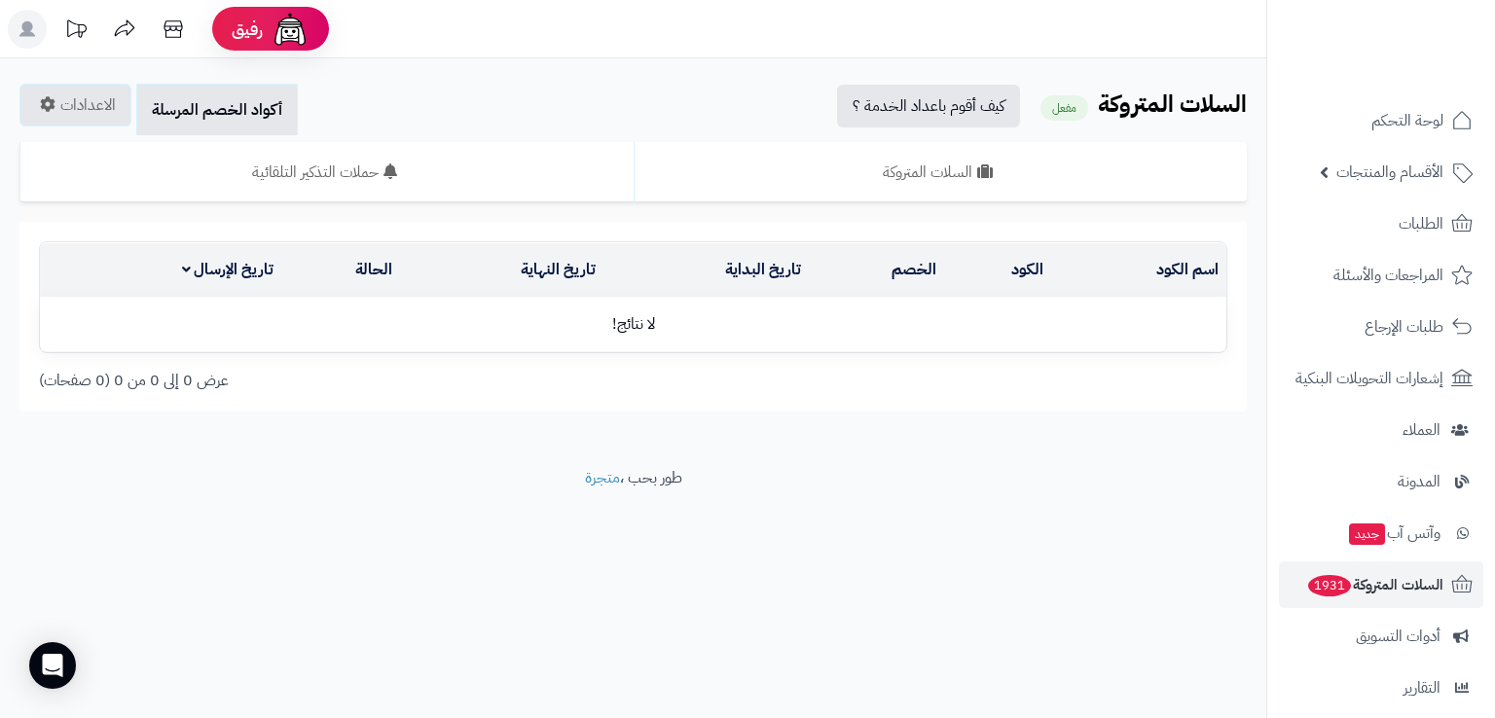
click at [93, 128] on div "الرئيسية الإضافات السلات المتروكة السلات المتروكة مفعل كيف أقوم باعداد الخدمة ؟…" at bounding box center [633, 262] width 1266 height 409
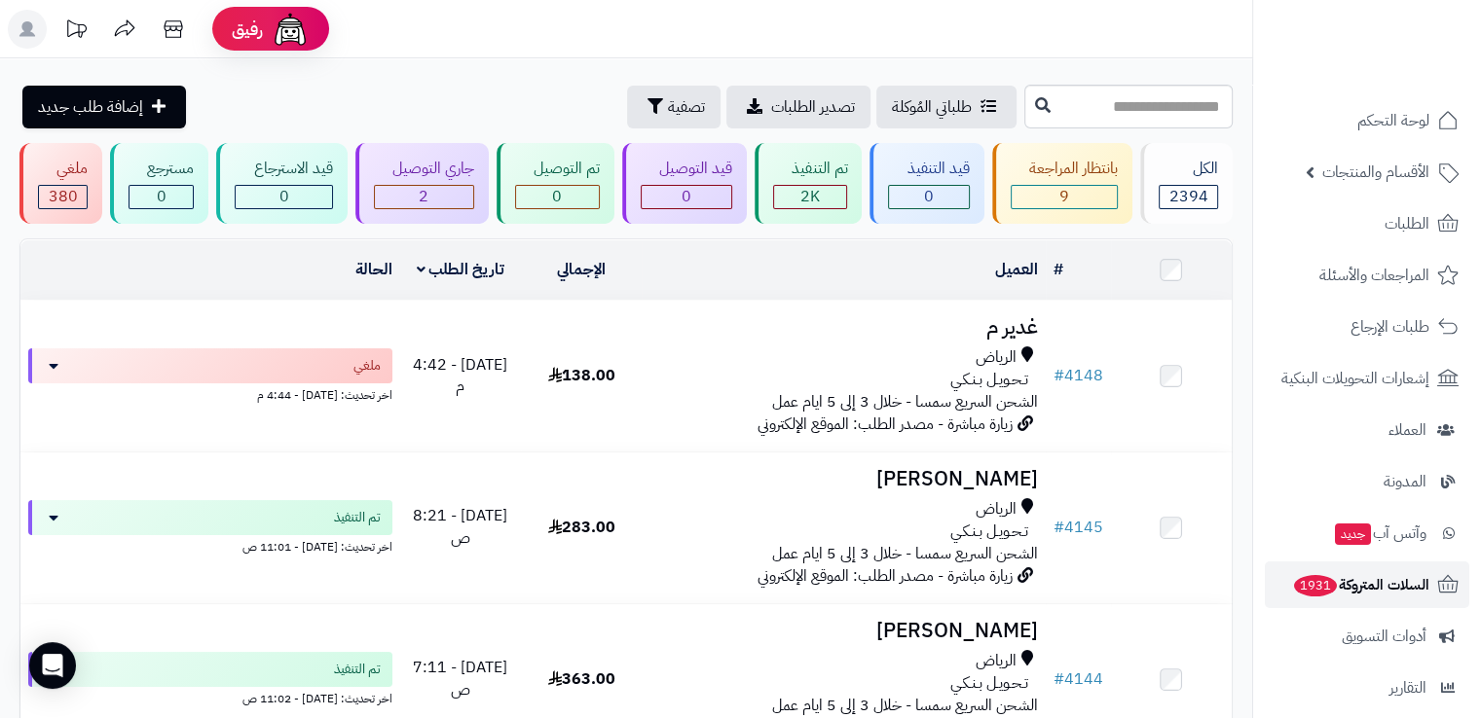
click at [1359, 571] on span "السلات المتروكة 1931" at bounding box center [1360, 584] width 137 height 27
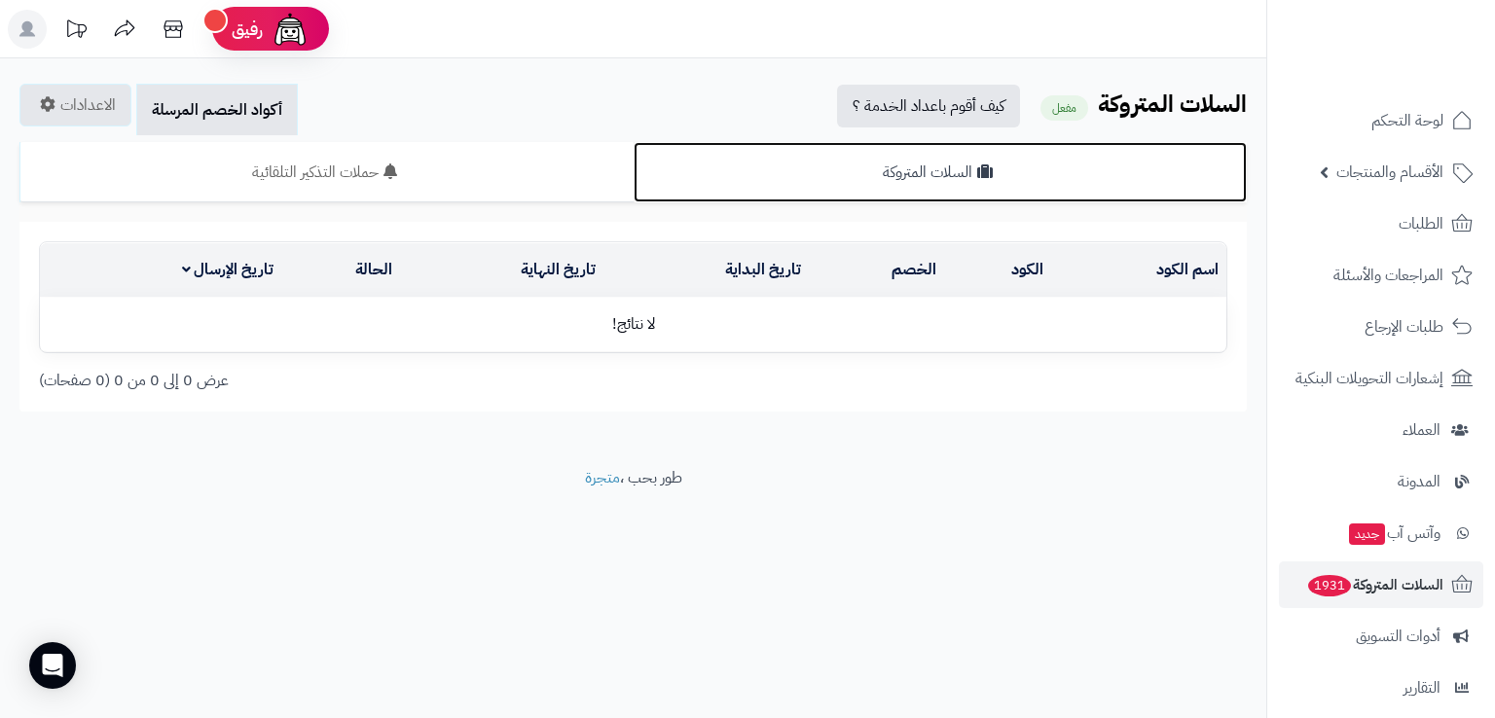
click at [952, 172] on link "السلات المتروكة" at bounding box center [941, 172] width 614 height 60
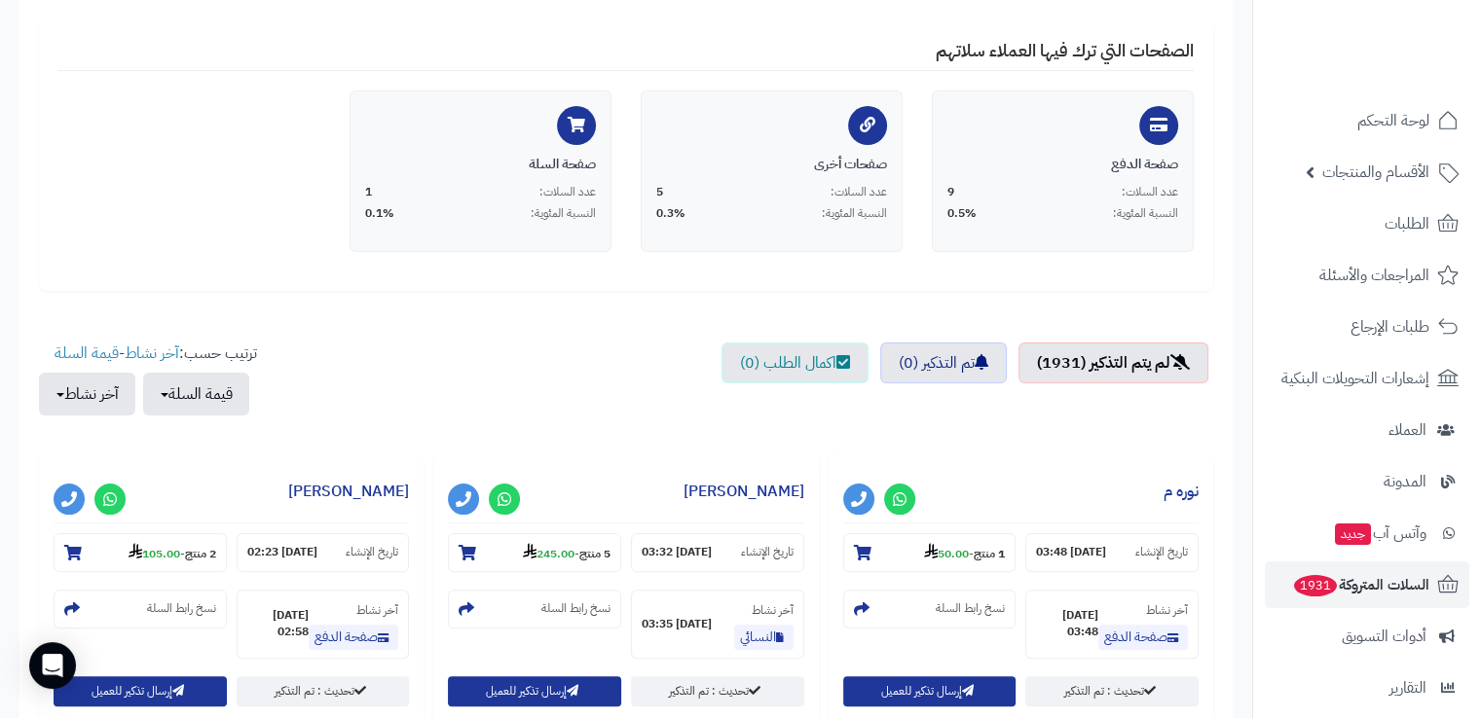
scroll to position [360, 0]
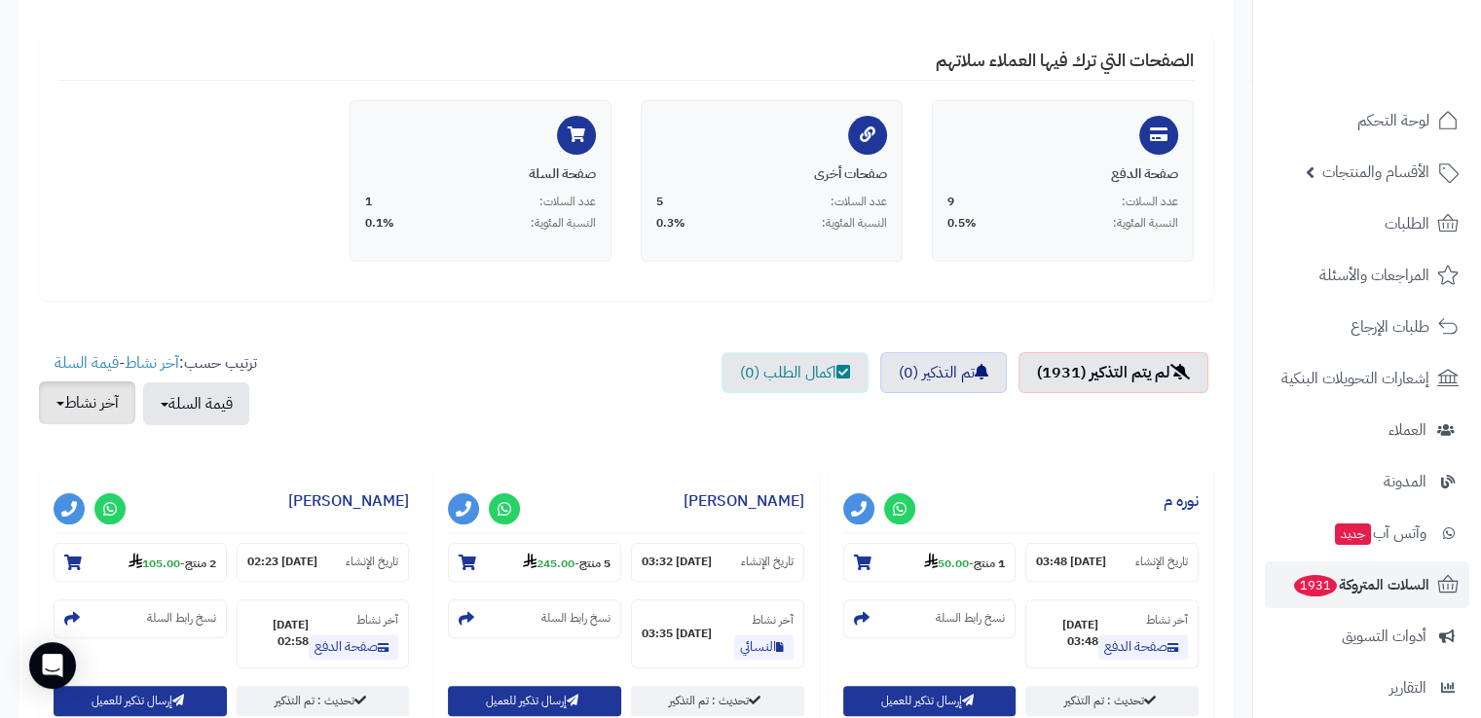
click at [71, 410] on button "آخر نشاط" at bounding box center [87, 403] width 96 height 43
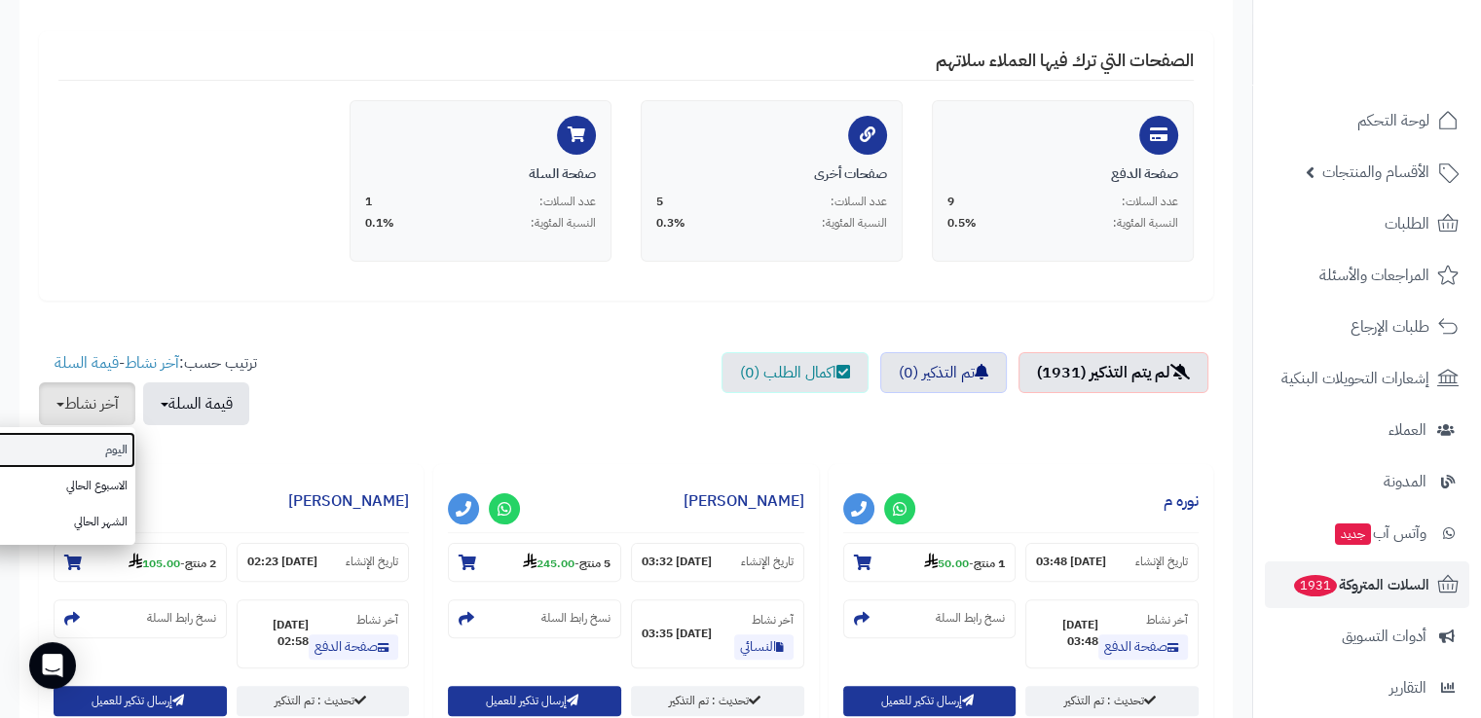
click at [95, 449] on link "اليوم" at bounding box center [58, 450] width 156 height 36
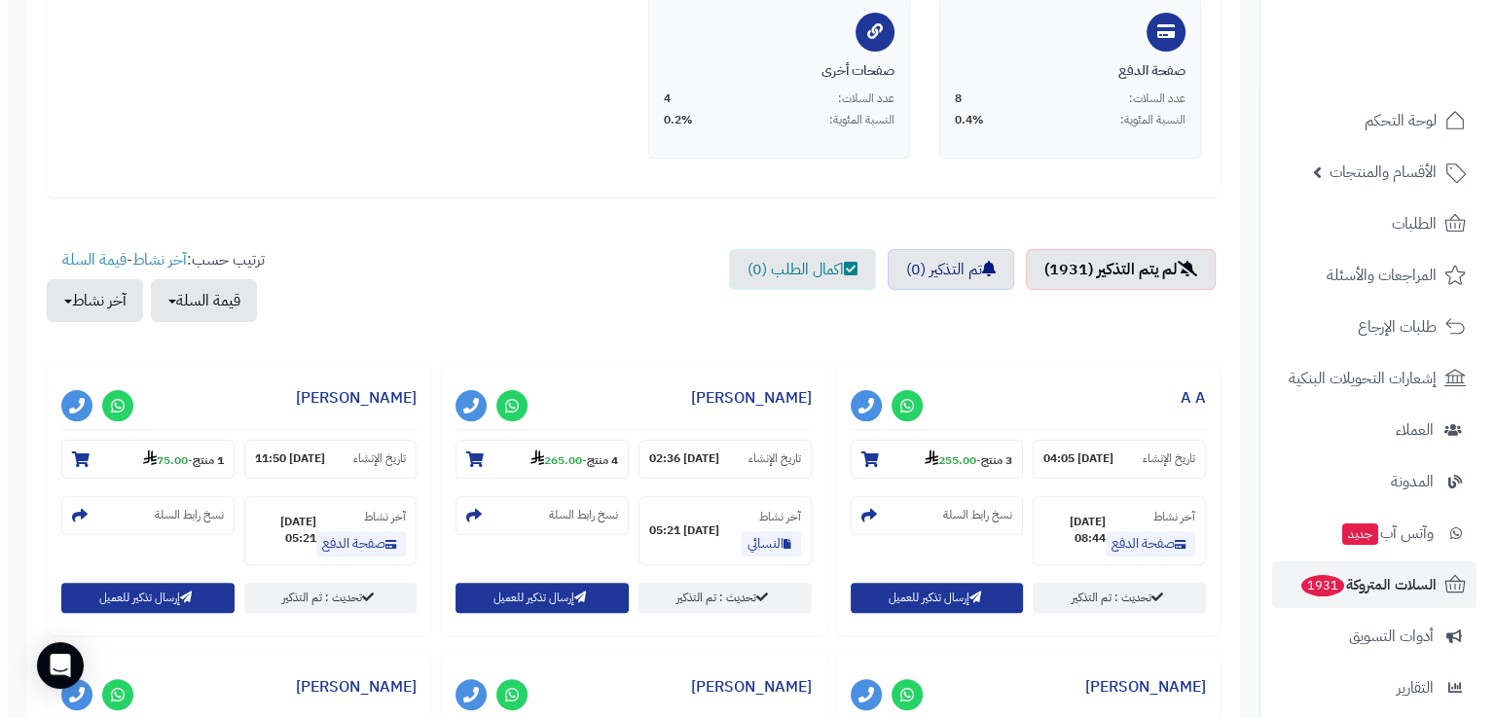
scroll to position [465, 0]
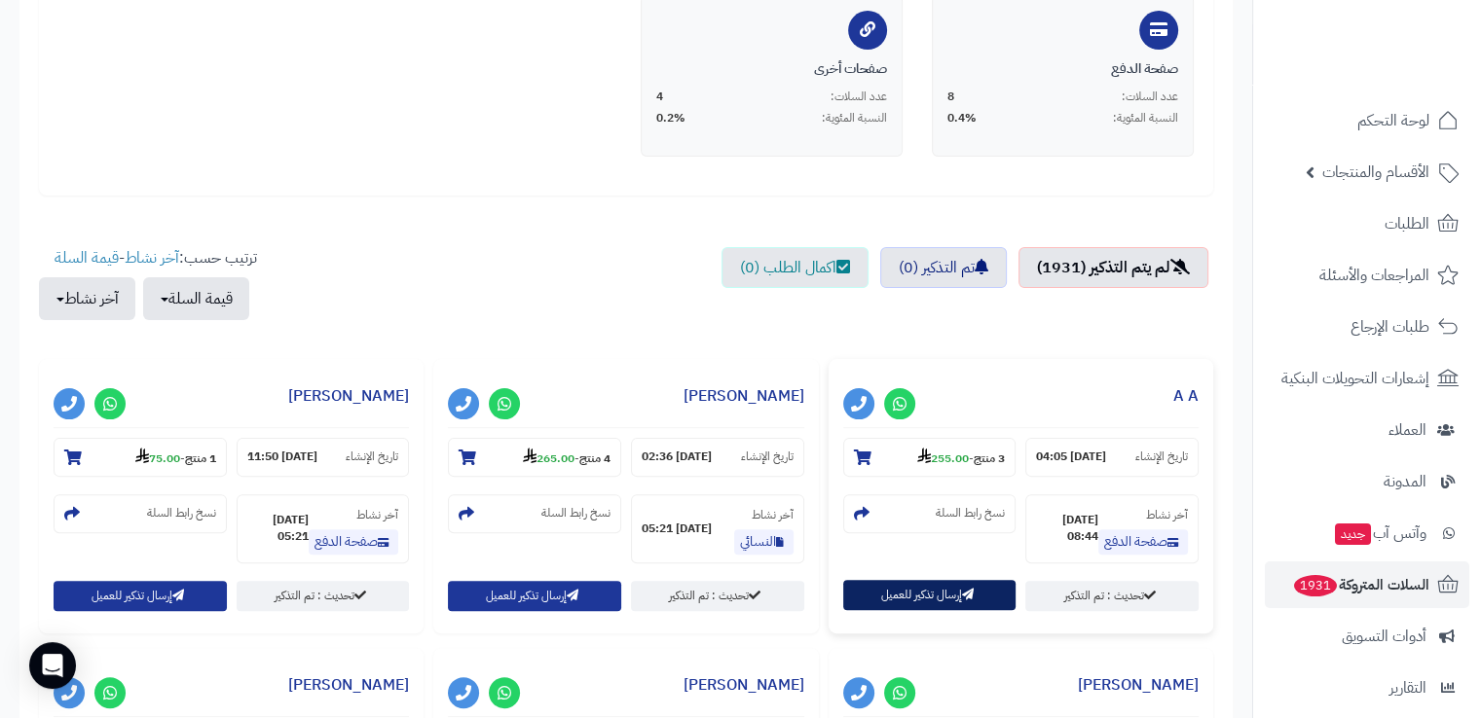
click at [930, 591] on button "إرسال تذكير للعميل" at bounding box center [929, 595] width 173 height 30
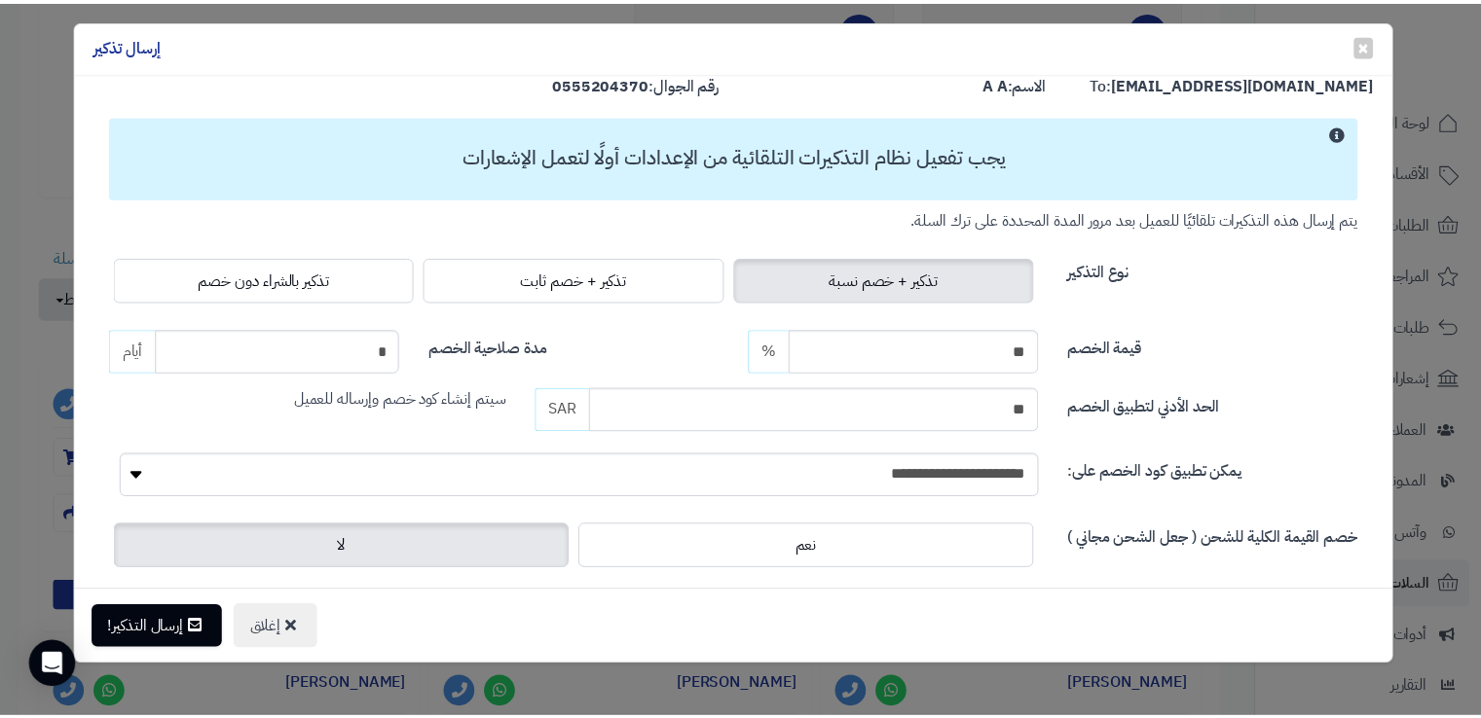
scroll to position [0, 0]
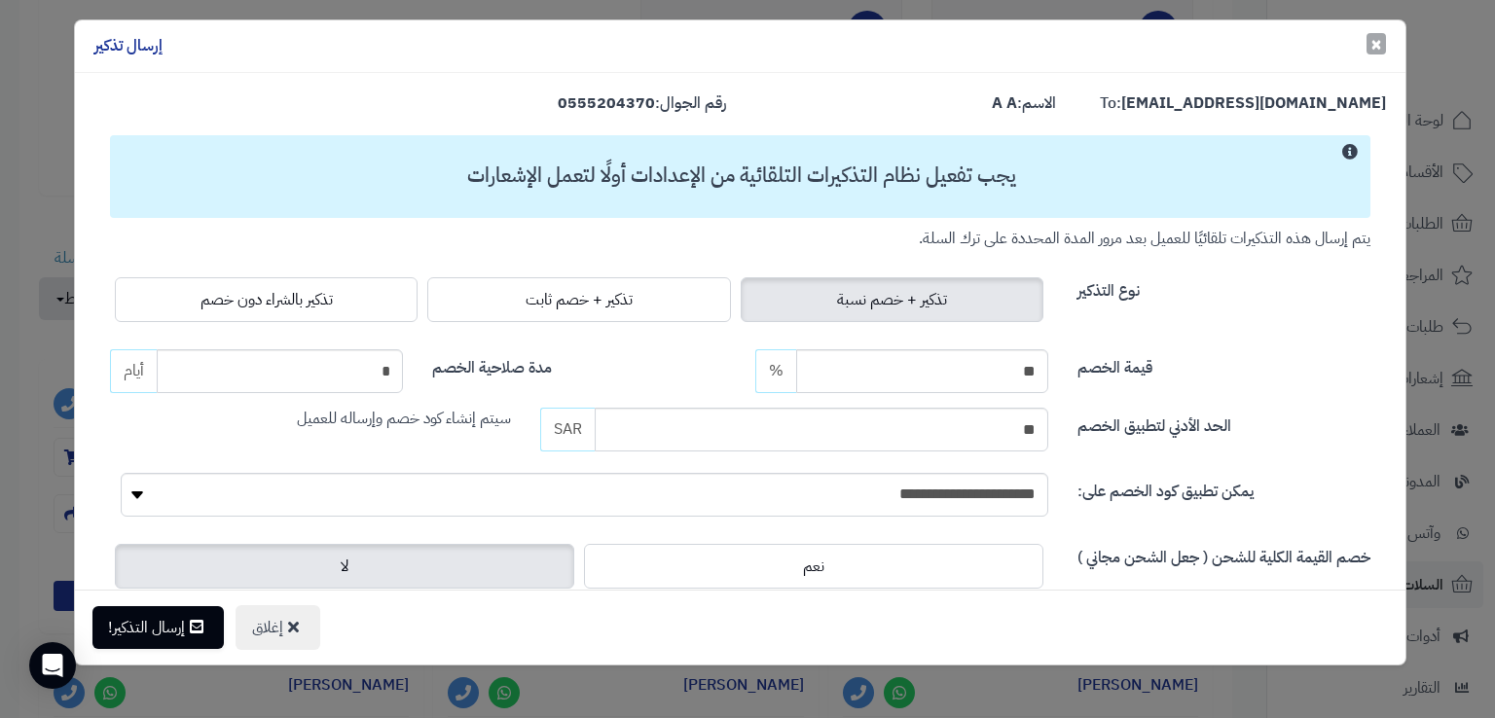
click at [1381, 52] on span "×" at bounding box center [1377, 43] width 12 height 29
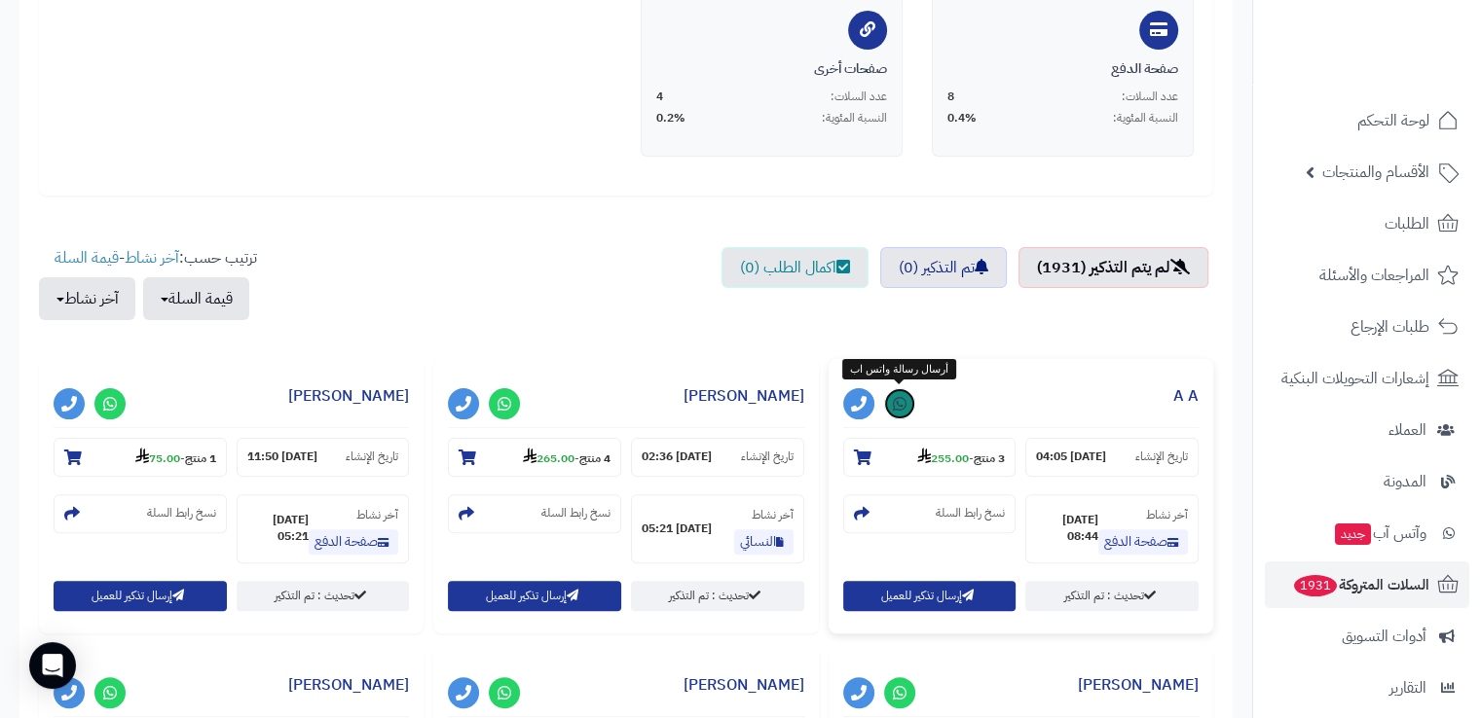
click at [896, 405] on icon at bounding box center [900, 404] width 14 height 16
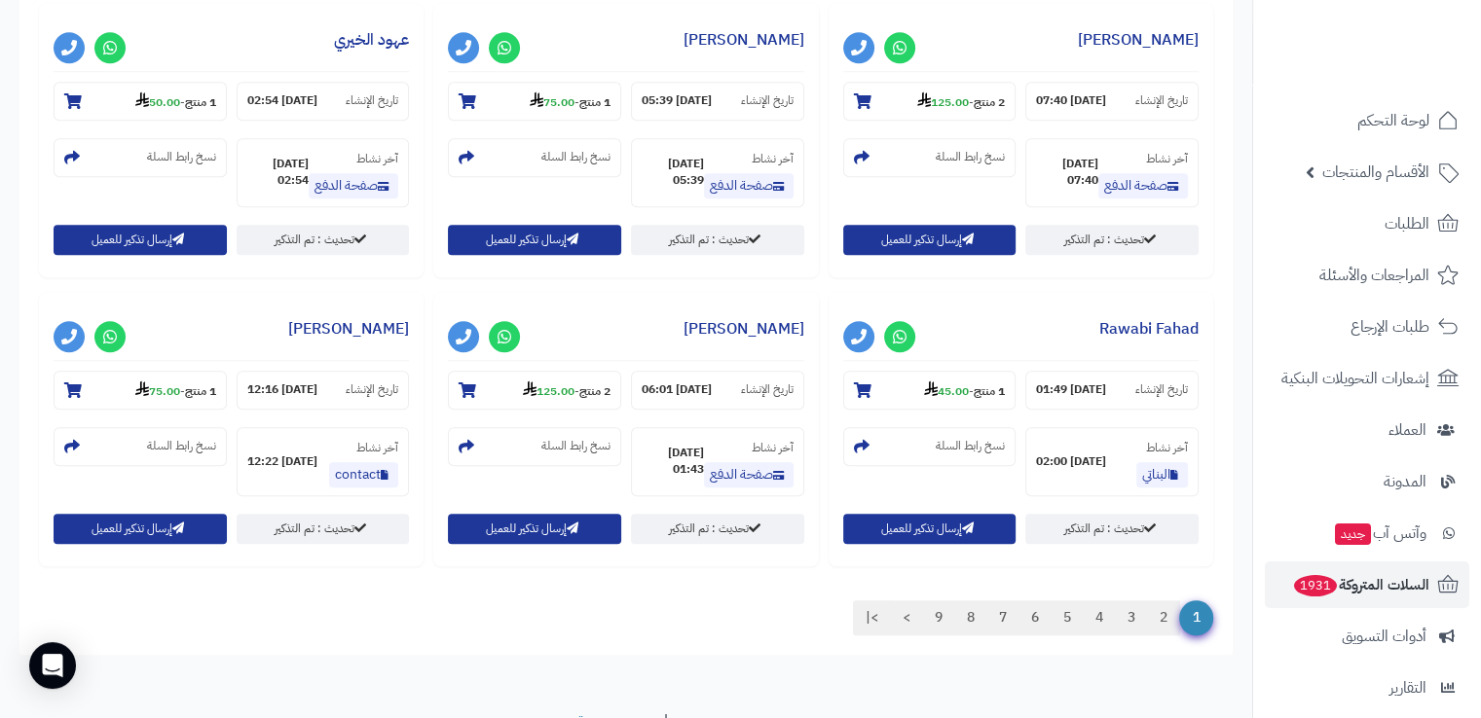
scroll to position [1490, 0]
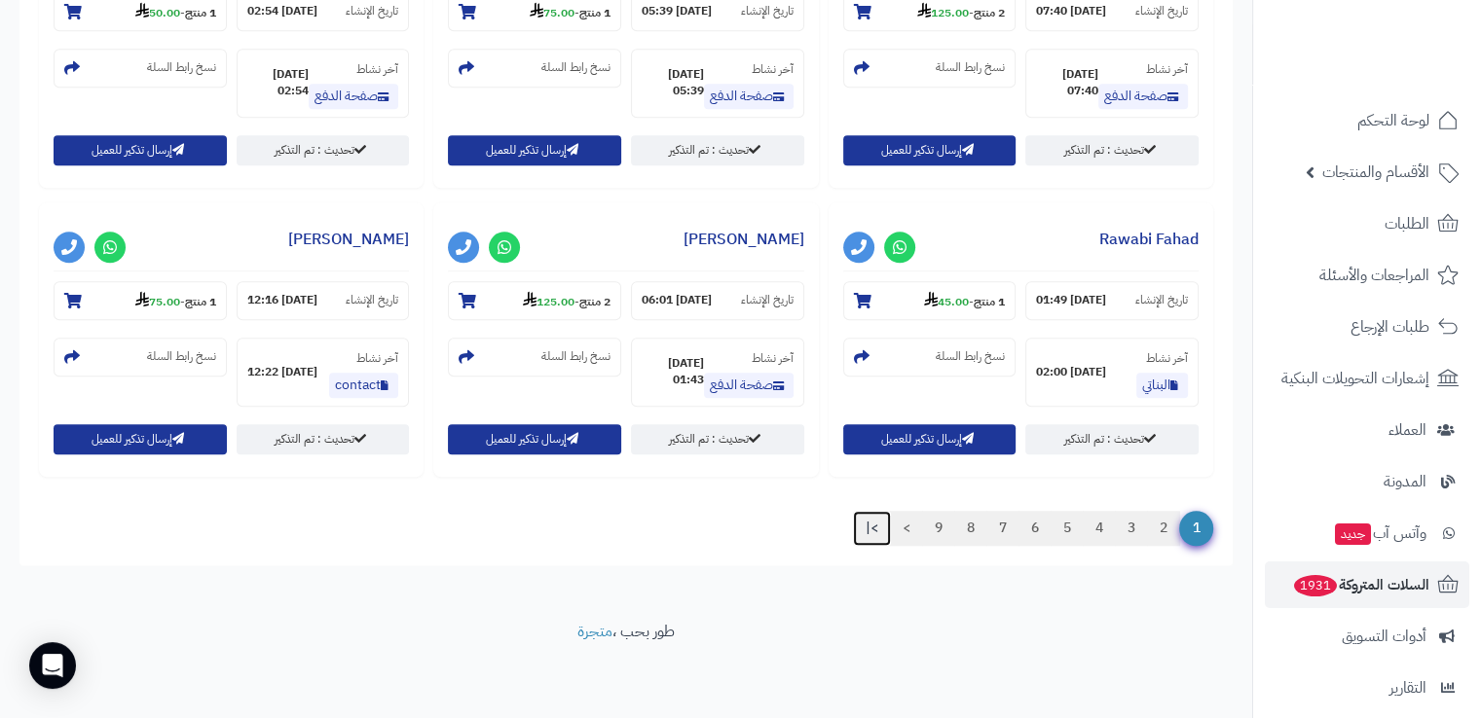
click at [861, 531] on link ">|" at bounding box center [872, 528] width 38 height 35
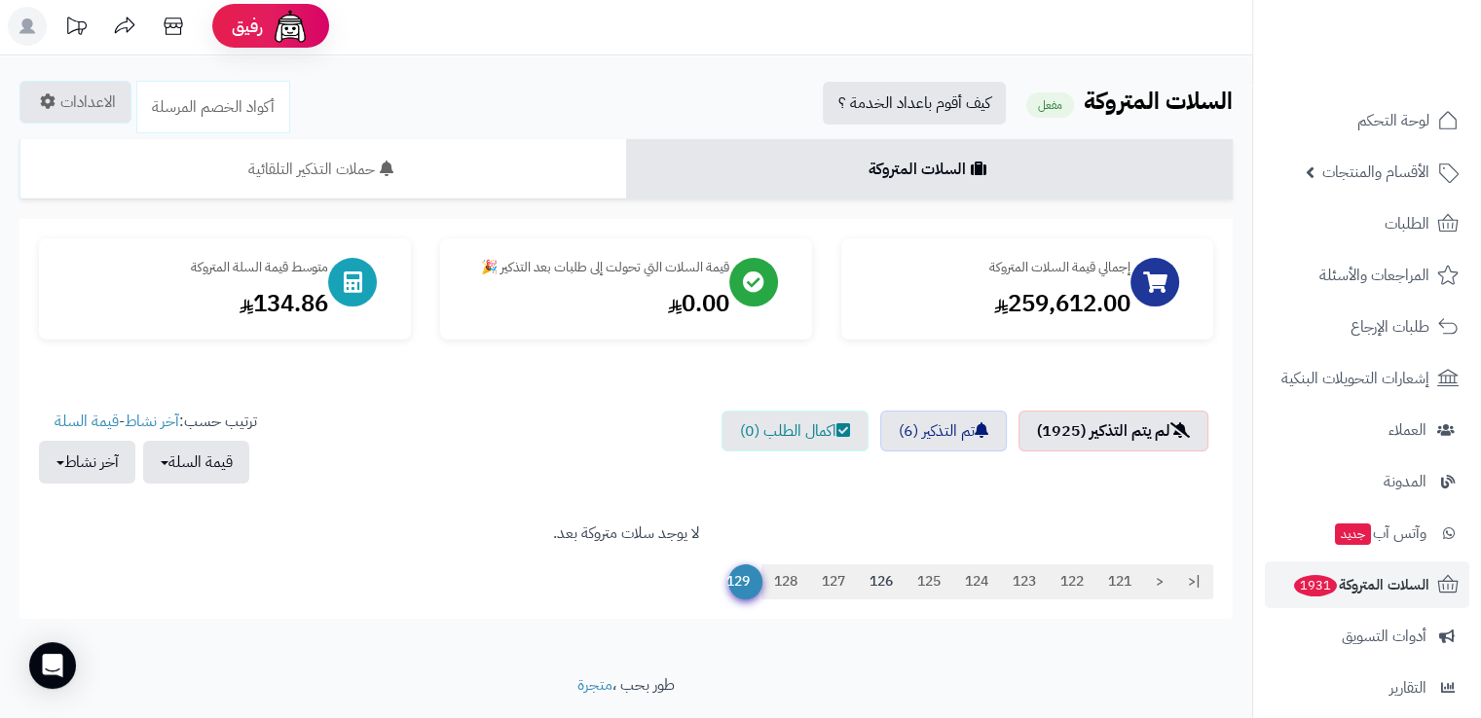
scroll to position [5, 0]
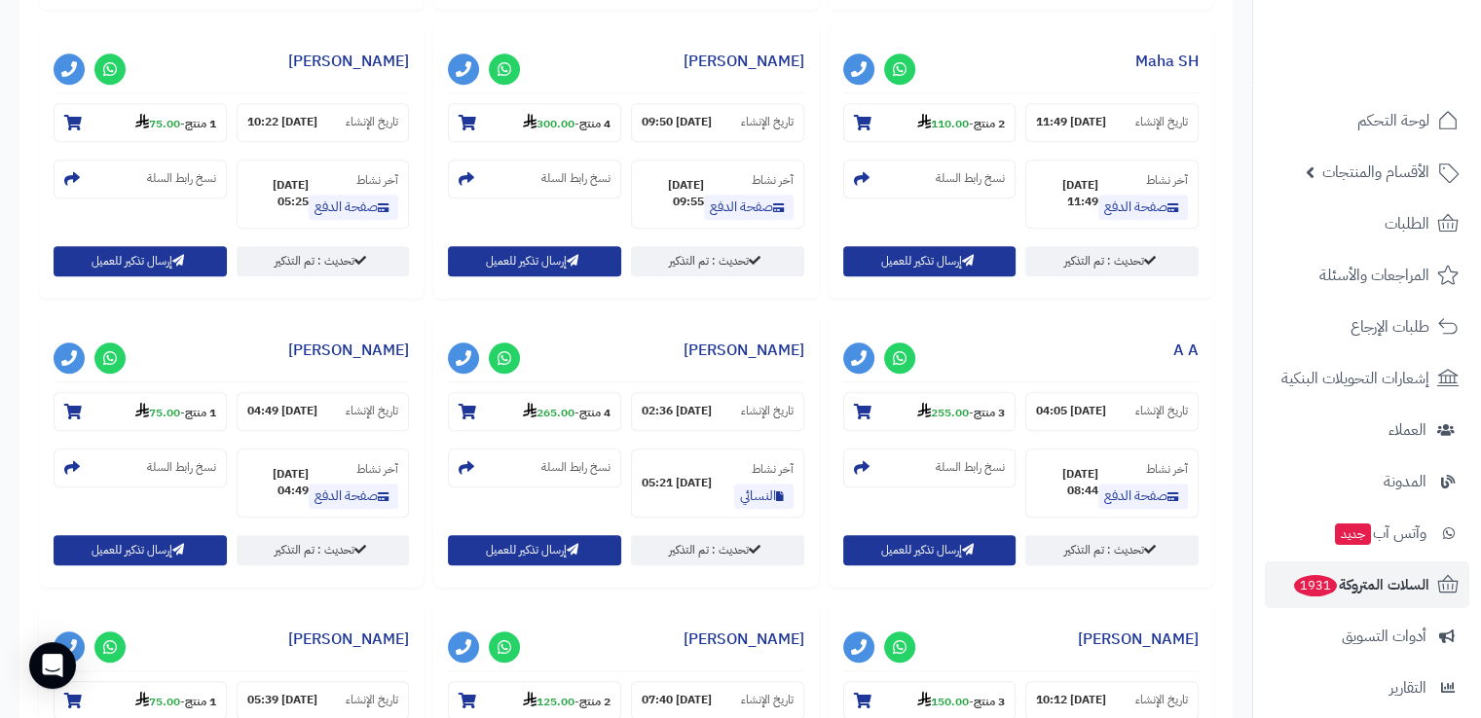
scroll to position [1779, 0]
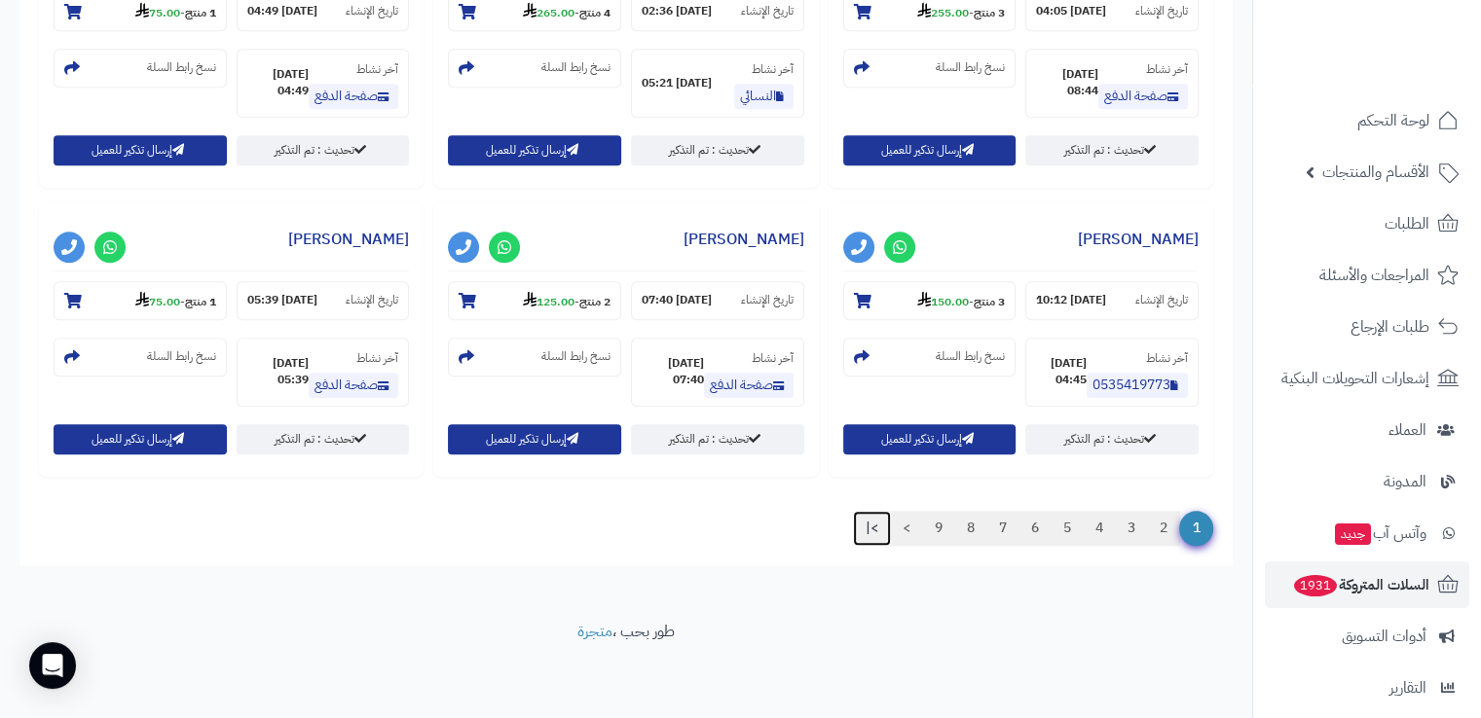
click at [864, 527] on link ">|" at bounding box center [872, 528] width 38 height 35
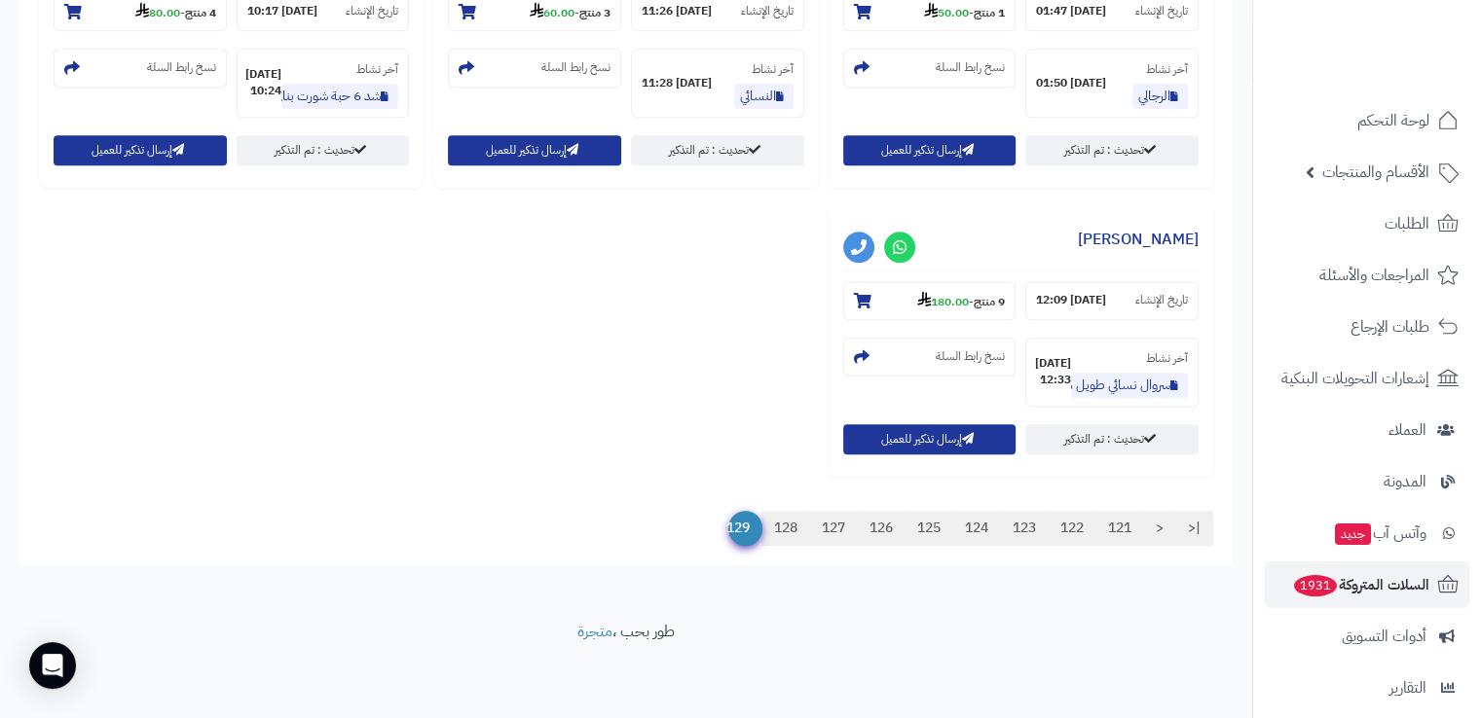
scroll to position [1200, 0]
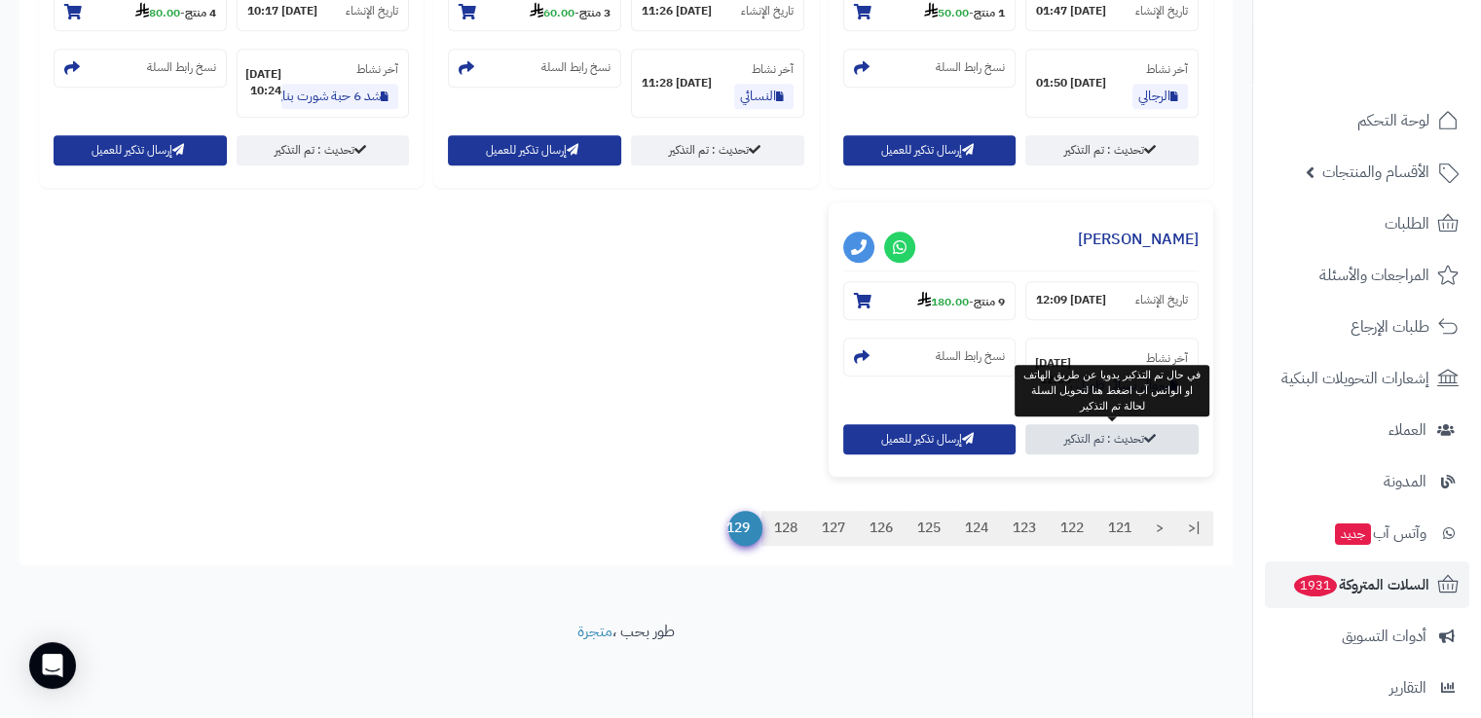
click at [1073, 440] on link "تحديث : تم التذكير" at bounding box center [1111, 439] width 173 height 30
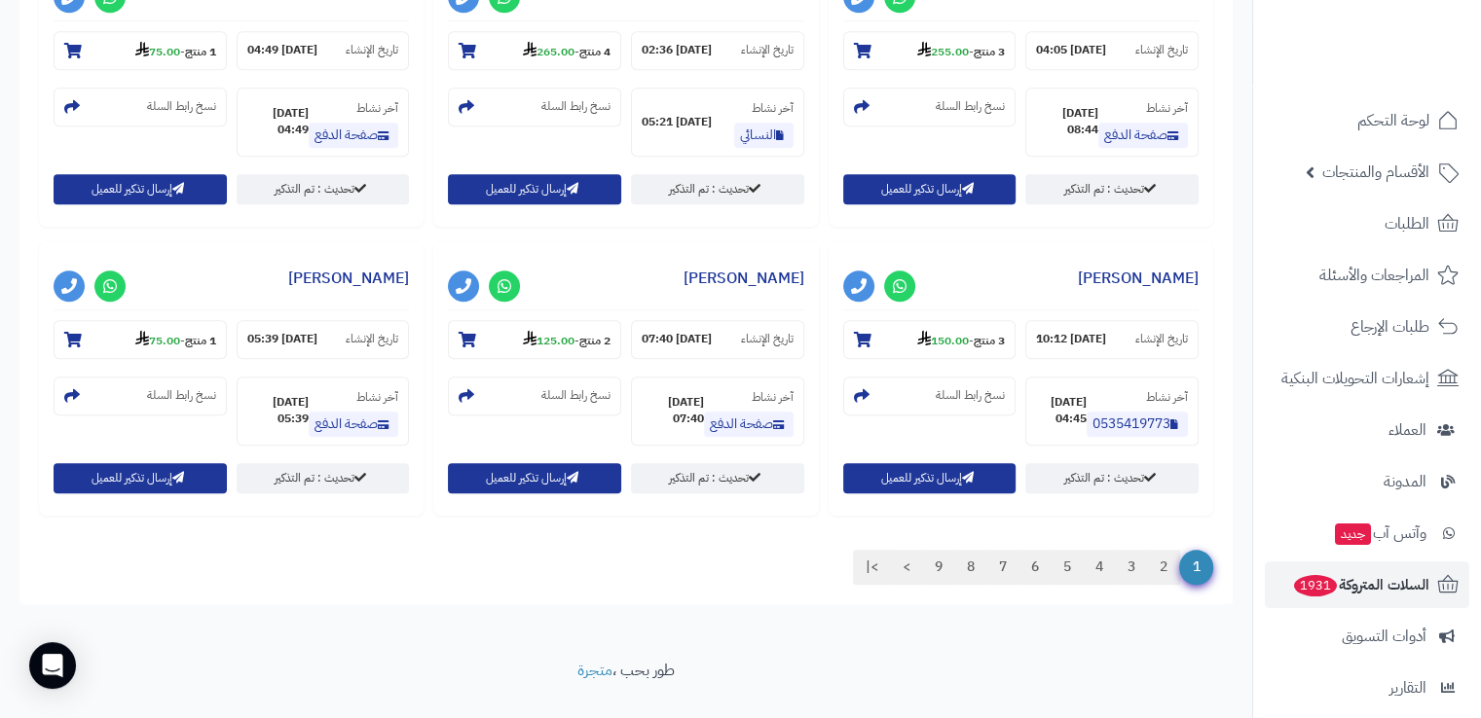
scroll to position [1779, 0]
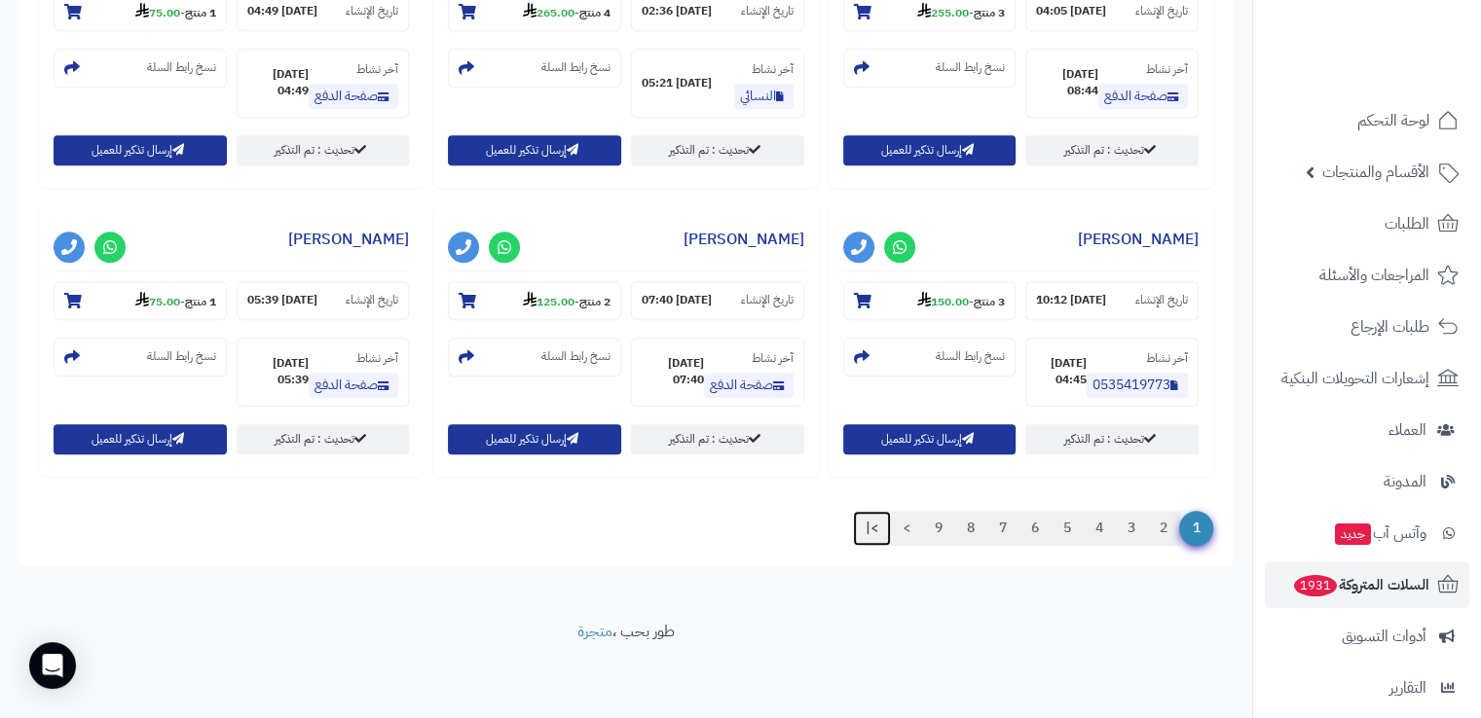
click at [864, 530] on link ">|" at bounding box center [872, 528] width 38 height 35
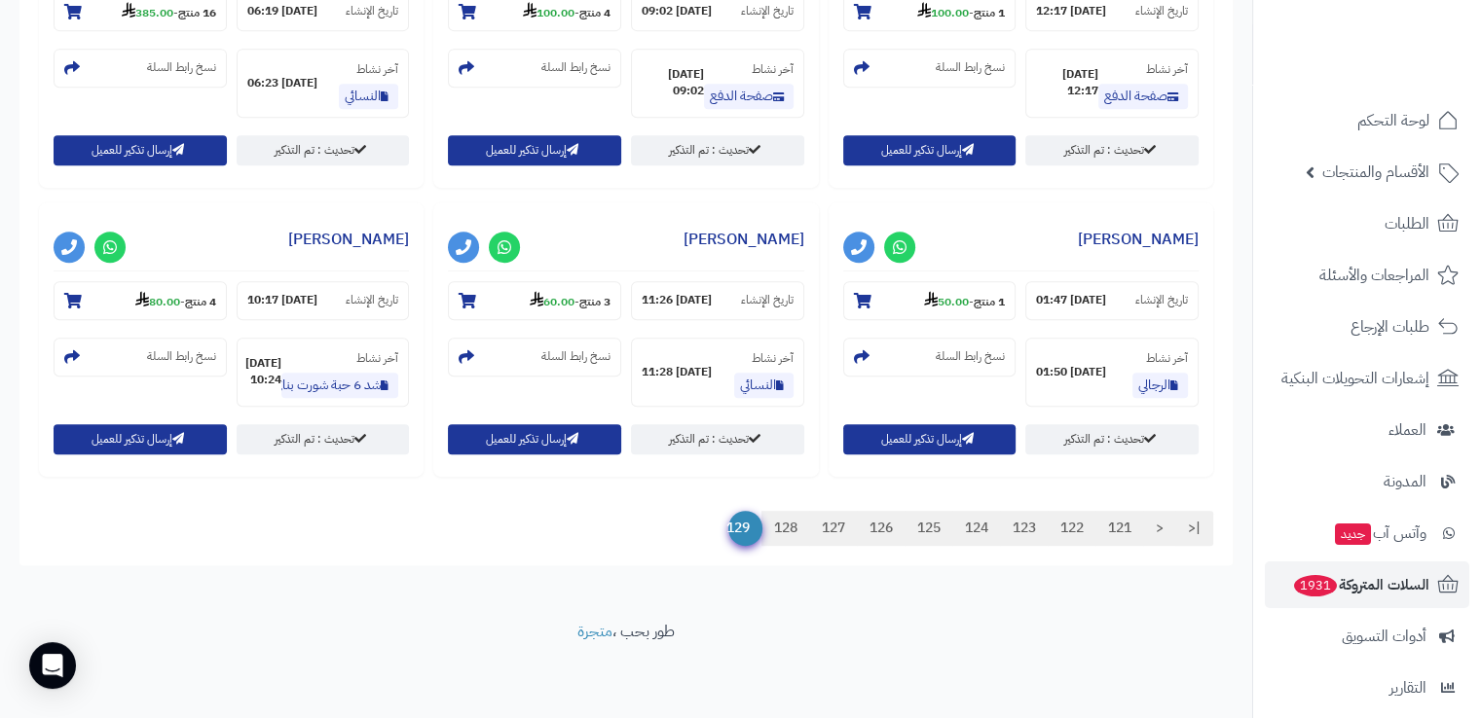
scroll to position [911, 0]
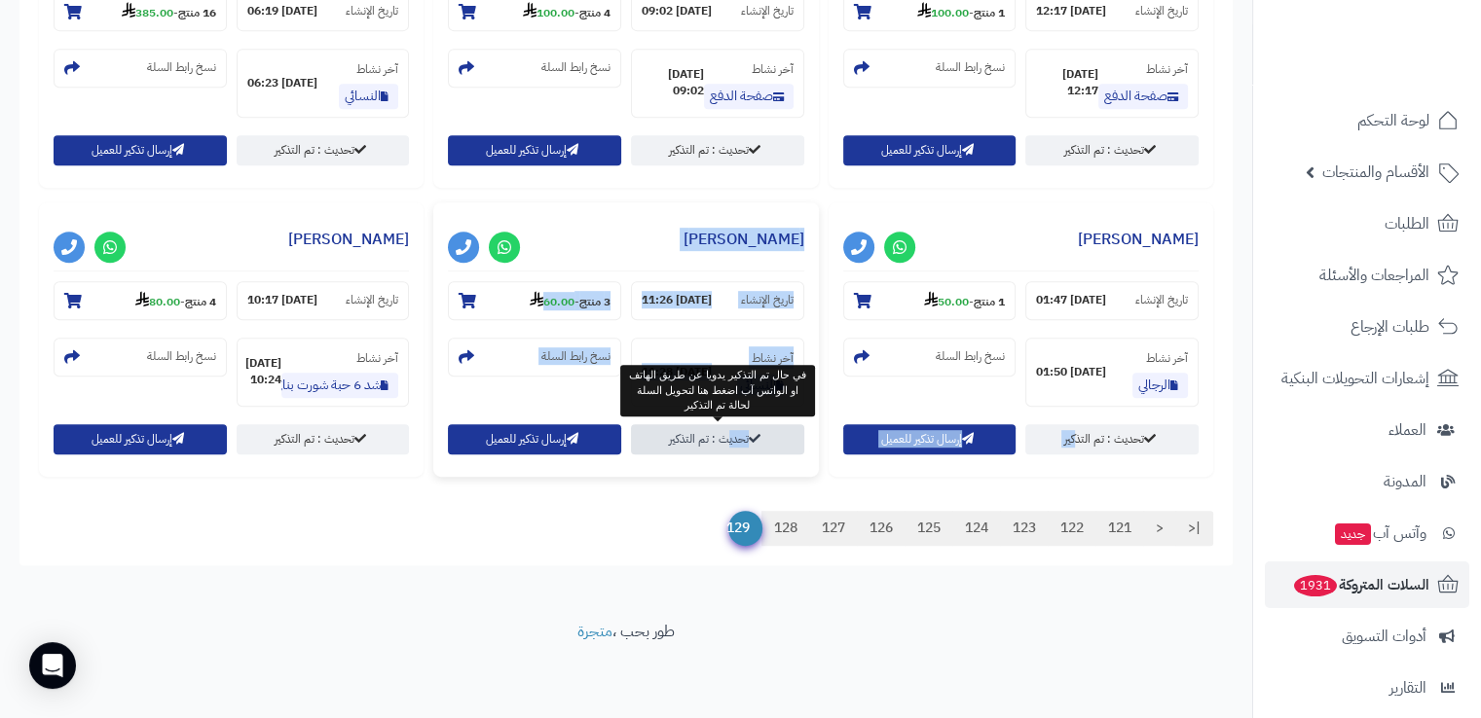
drag, startPoint x: 1078, startPoint y: 441, endPoint x: 734, endPoint y: 437, distance: 343.6
click at [734, 437] on div "**********" at bounding box center [626, 202] width 1184 height 578
click at [734, 437] on link "تحديث : تم التذكير" at bounding box center [717, 439] width 173 height 30
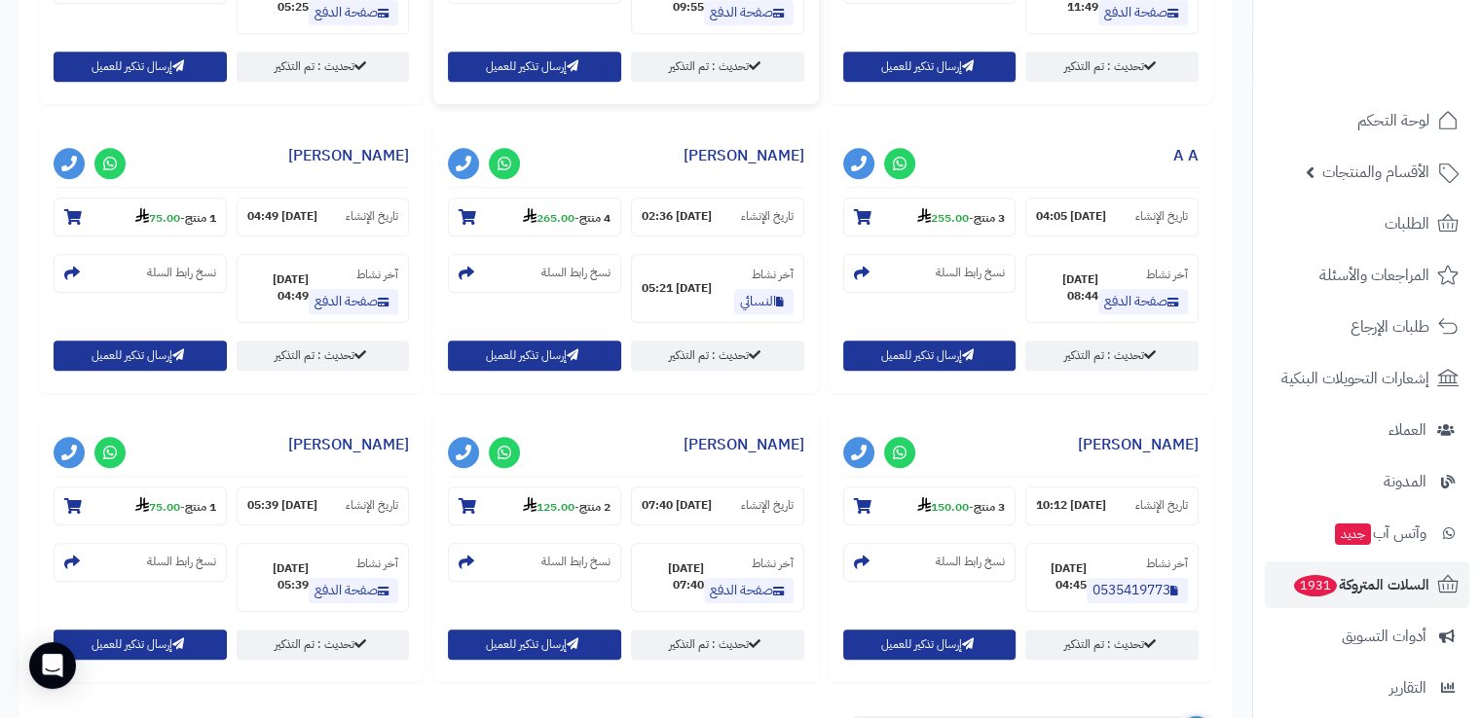
scroll to position [1779, 0]
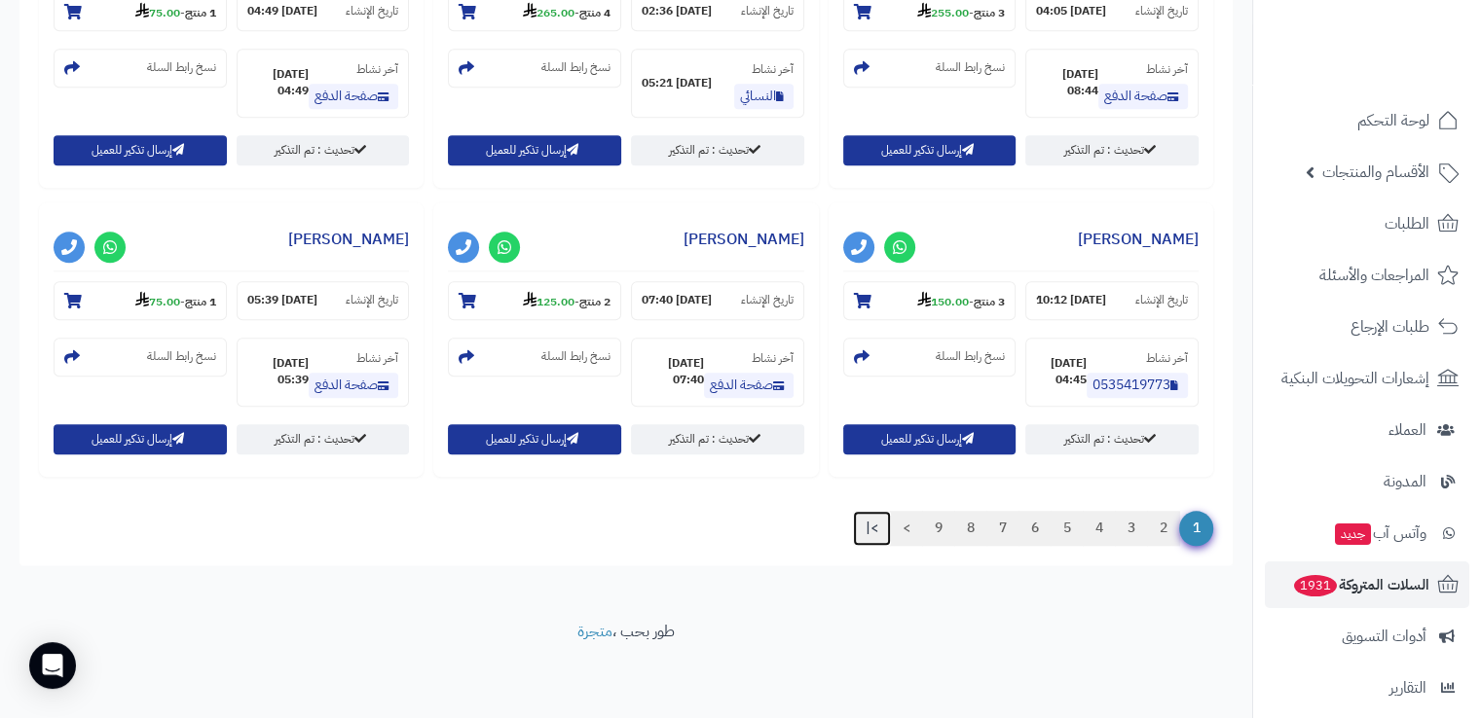
click at [872, 531] on link ">|" at bounding box center [872, 528] width 38 height 35
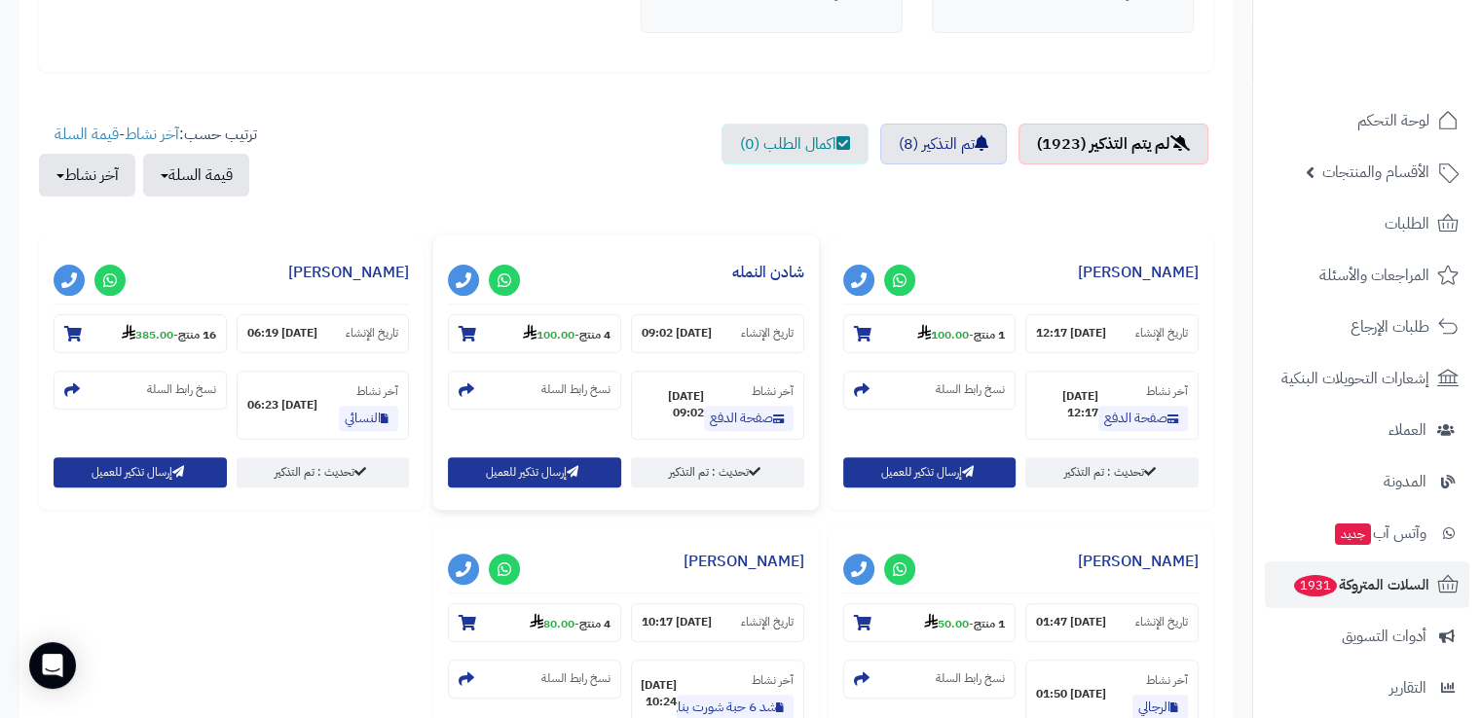
scroll to position [591, 0]
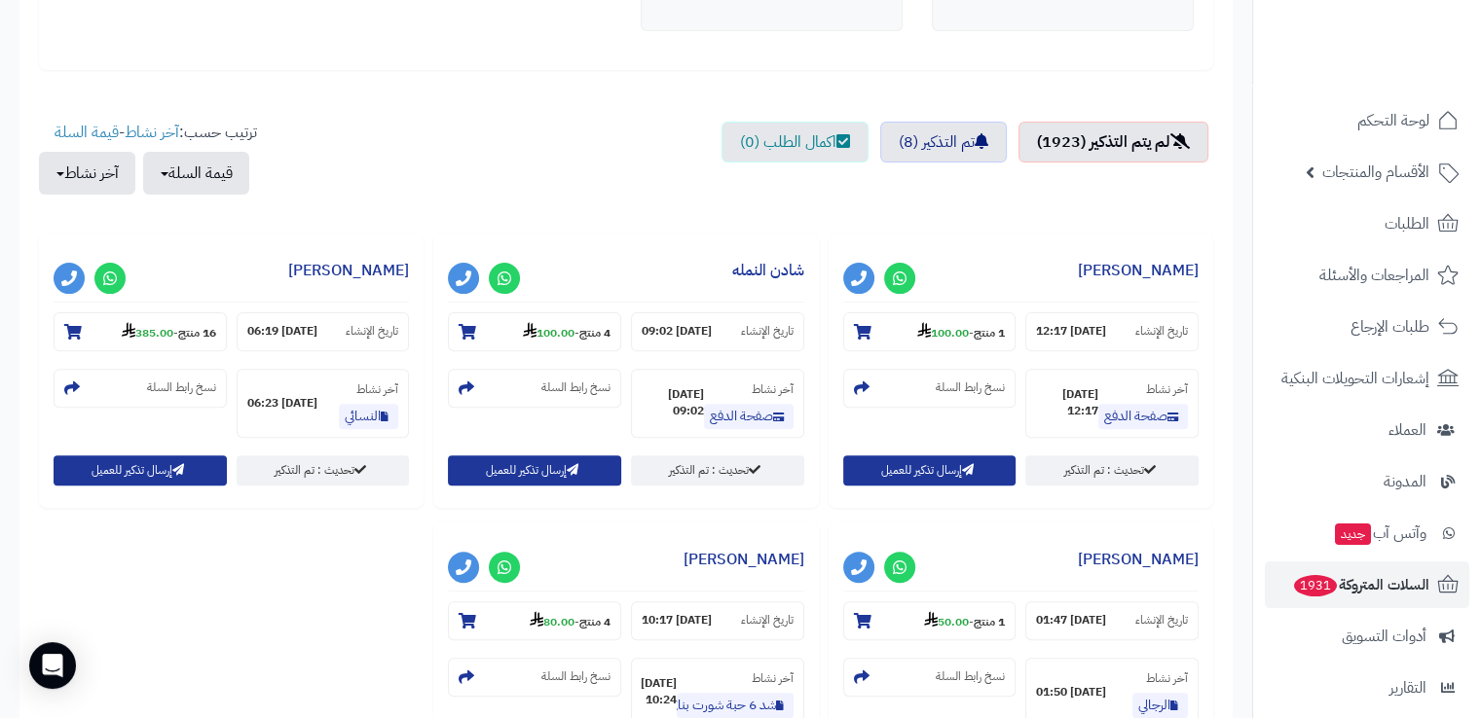
drag, startPoint x: 1185, startPoint y: 224, endPoint x: 396, endPoint y: 655, distance: 898.7
click at [396, 655] on div "إجمالي قيمة السلات المتروكة 259,612.00 قيمة السلات التي تحولت إلى طلبات بعد الت…" at bounding box center [626, 259] width 1174 height 1216
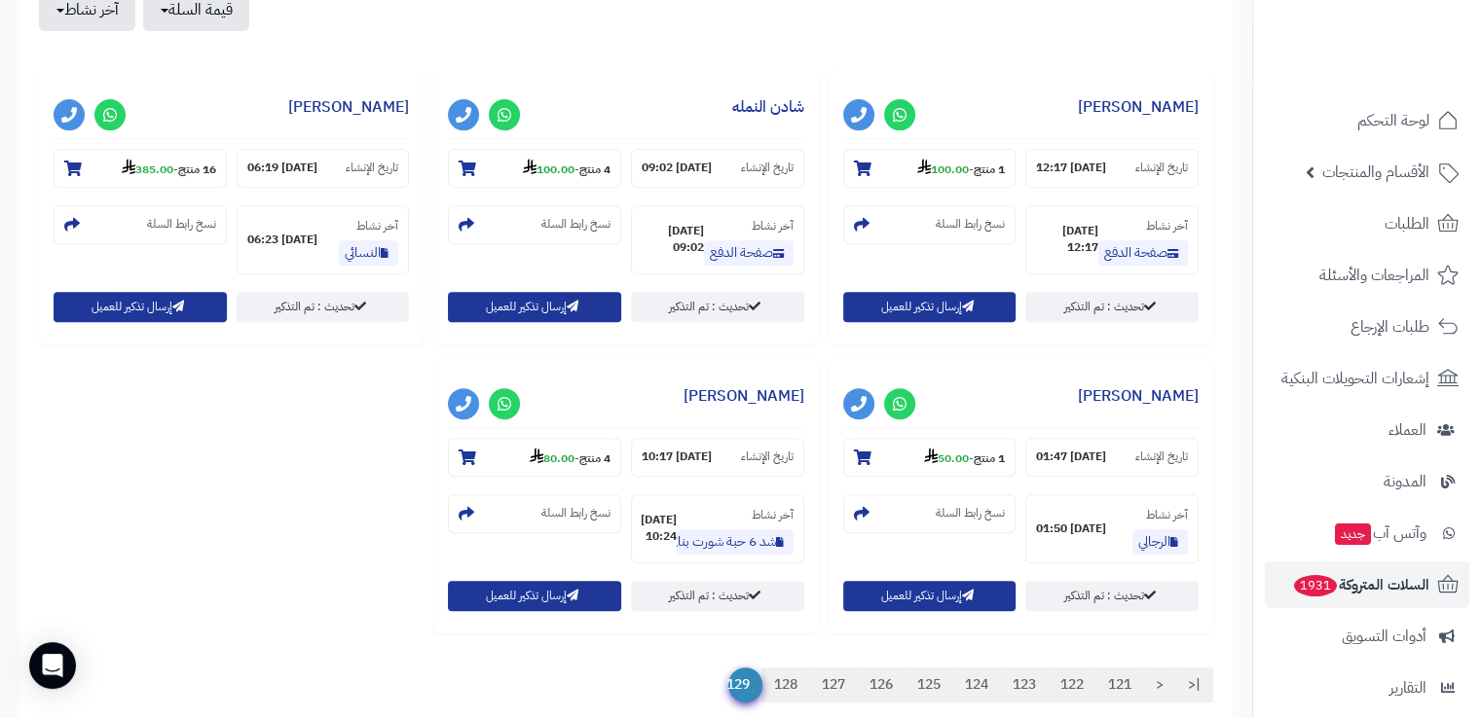
scroll to position [755, 0]
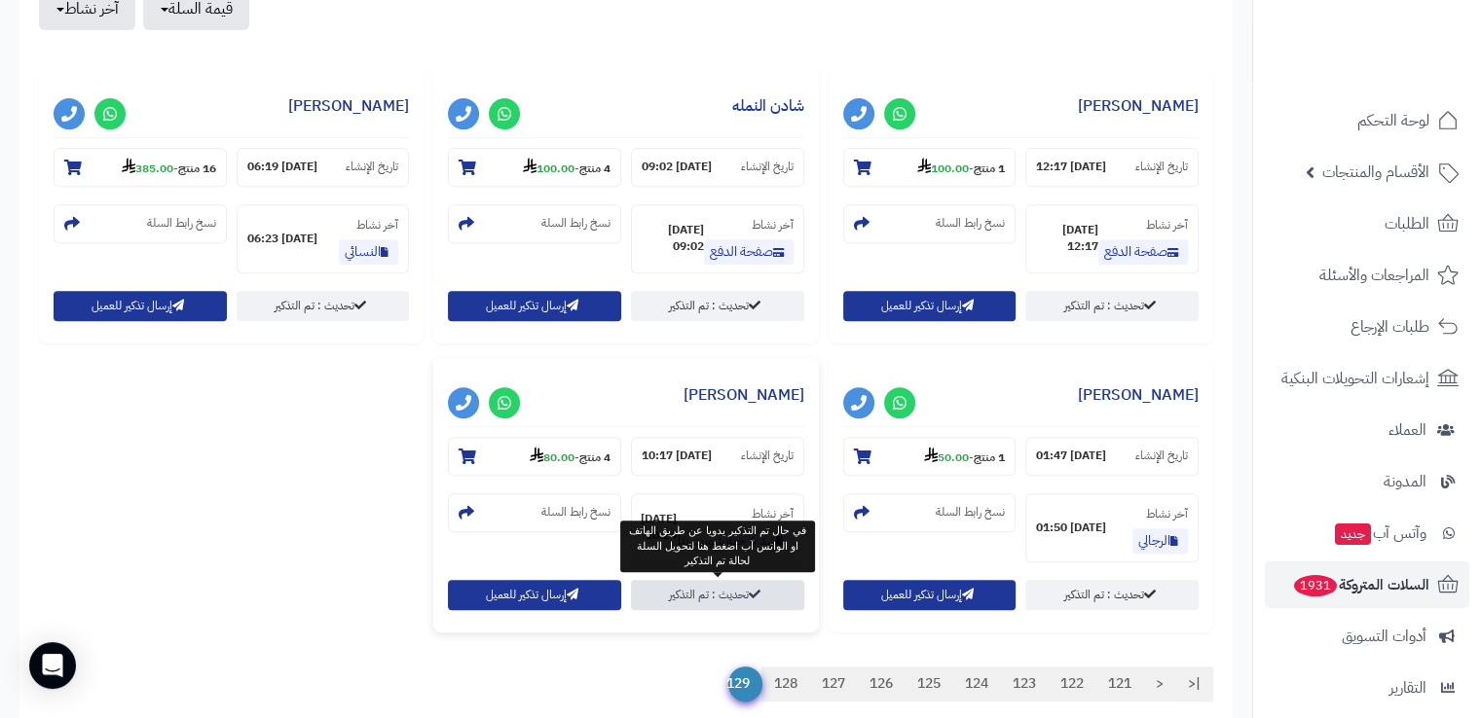
click at [715, 595] on link "تحديث : تم التذكير" at bounding box center [717, 595] width 173 height 30
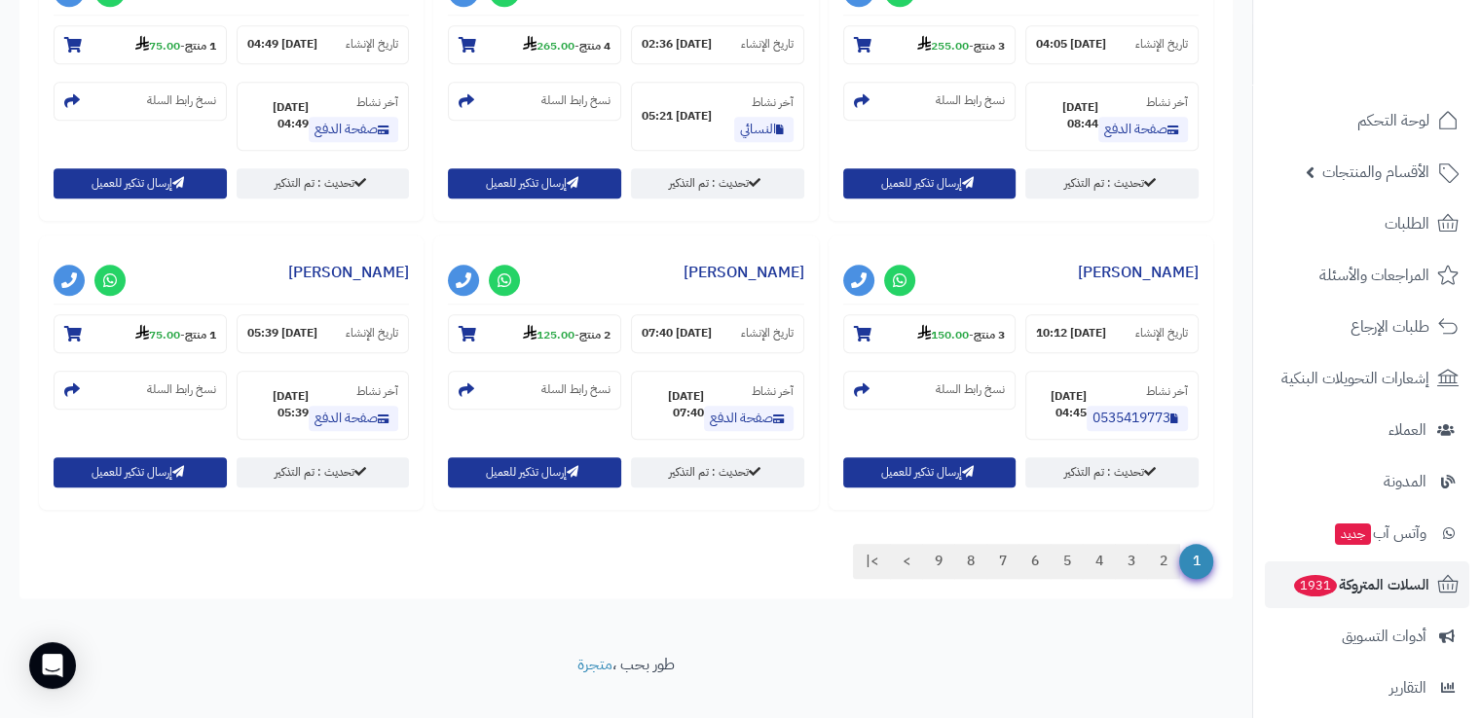
scroll to position [1779, 0]
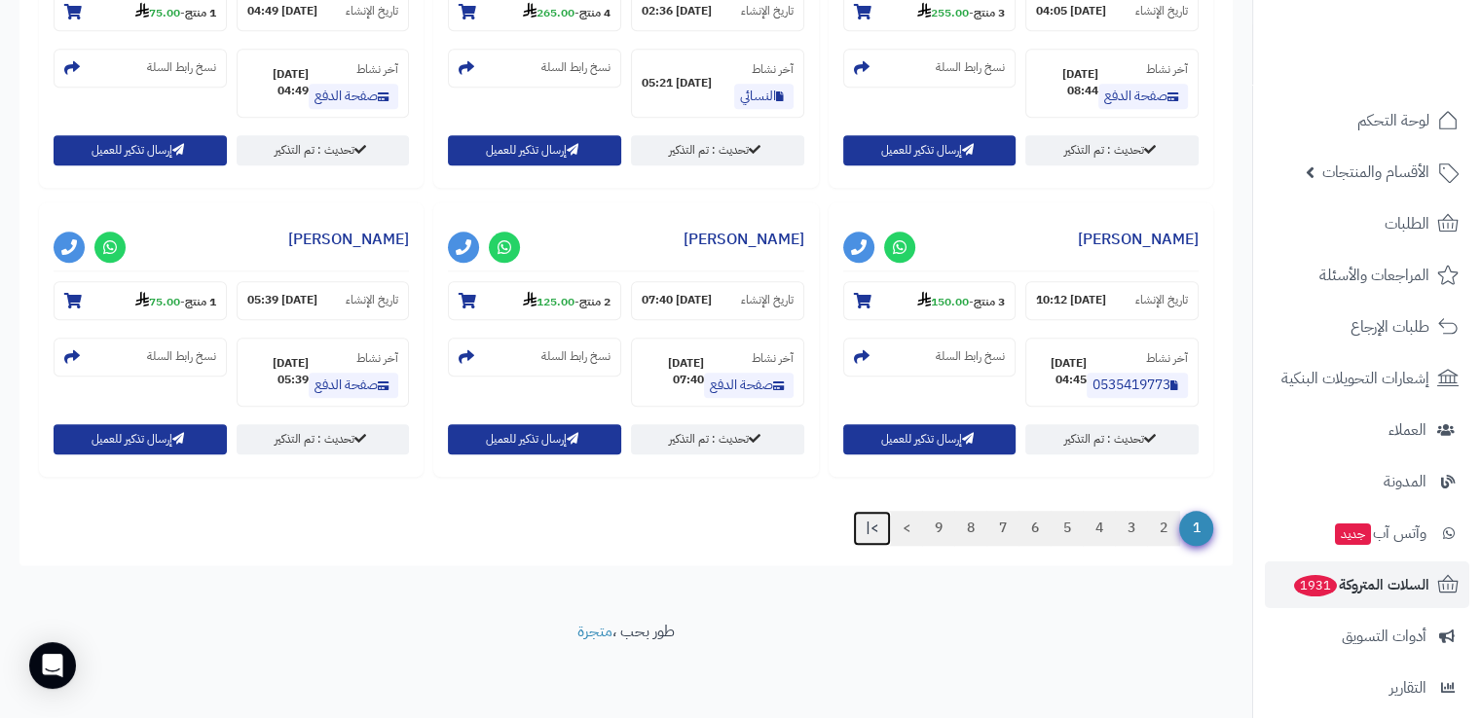
click at [873, 531] on link ">|" at bounding box center [872, 528] width 38 height 35
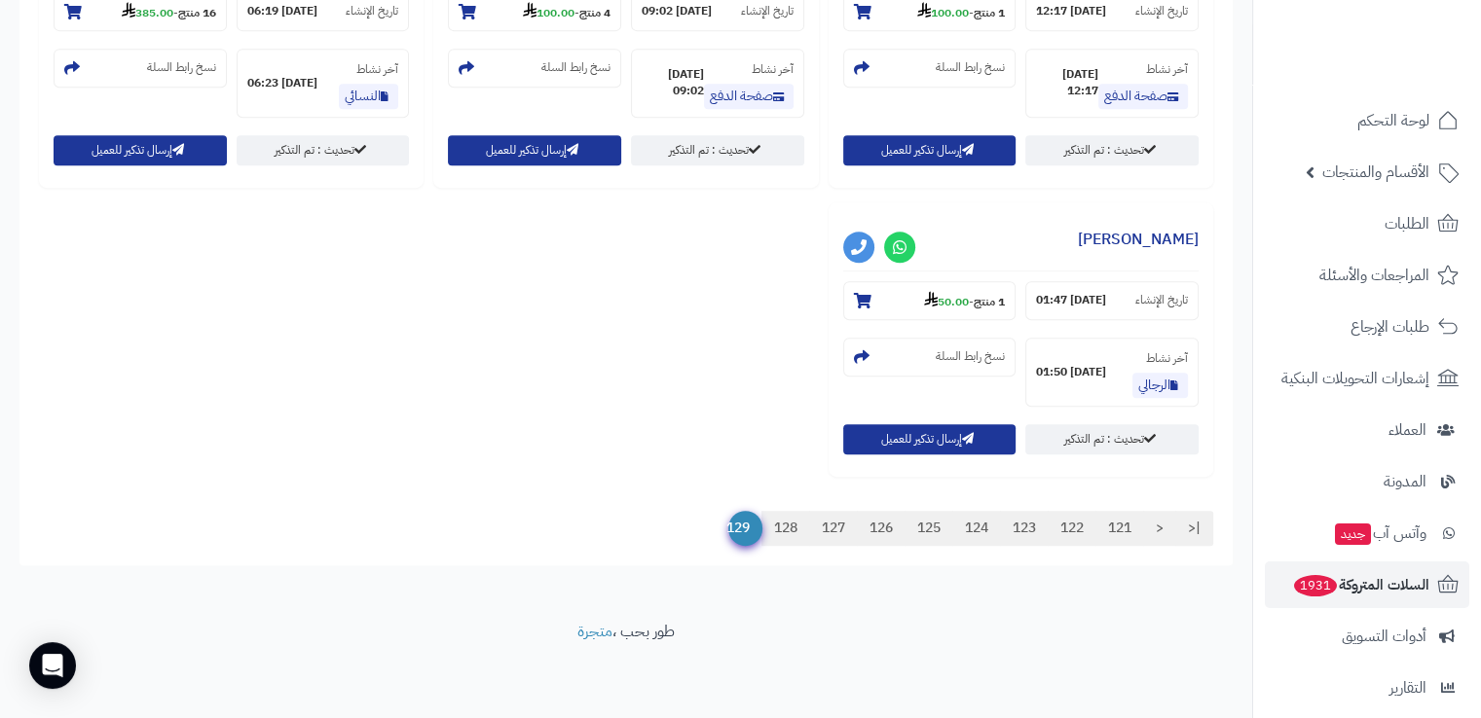
scroll to position [911, 0]
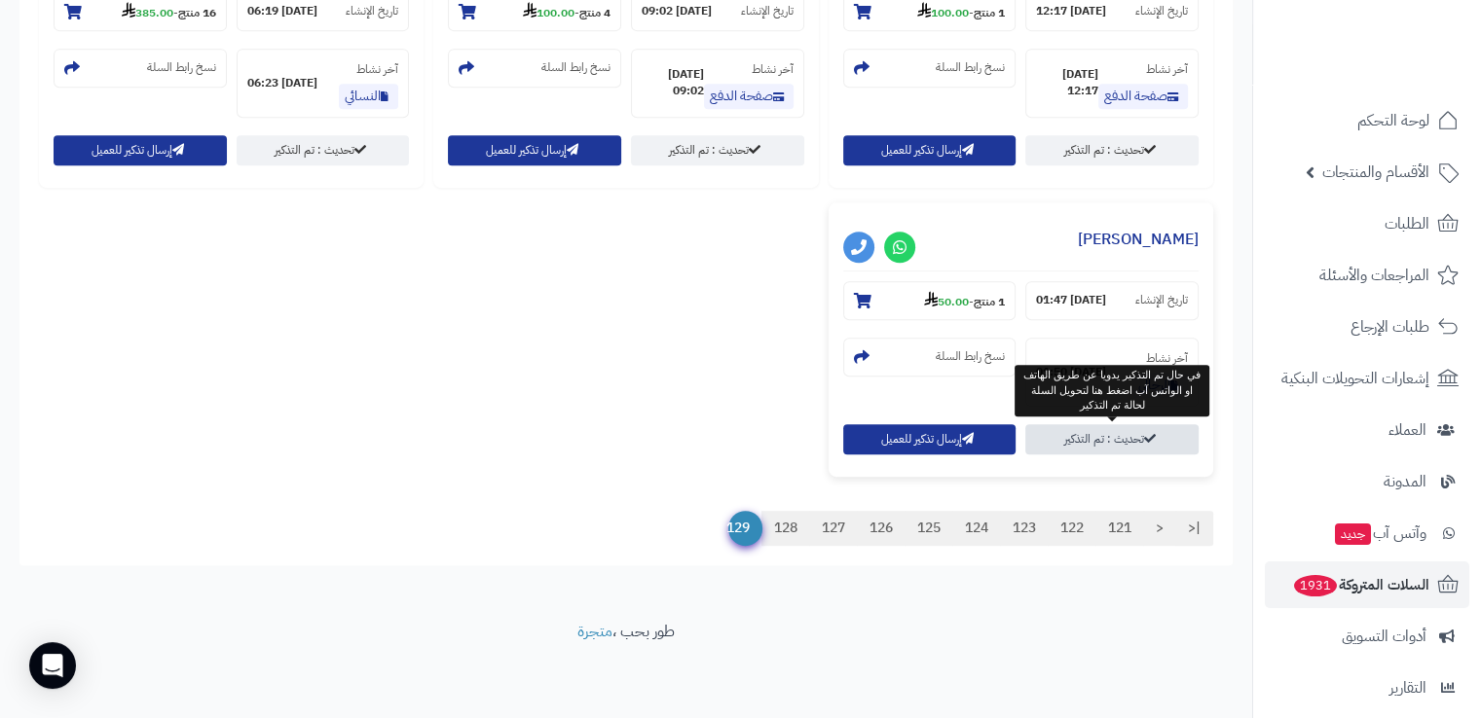
click at [1098, 444] on link "تحديث : تم التذكير" at bounding box center [1111, 439] width 173 height 30
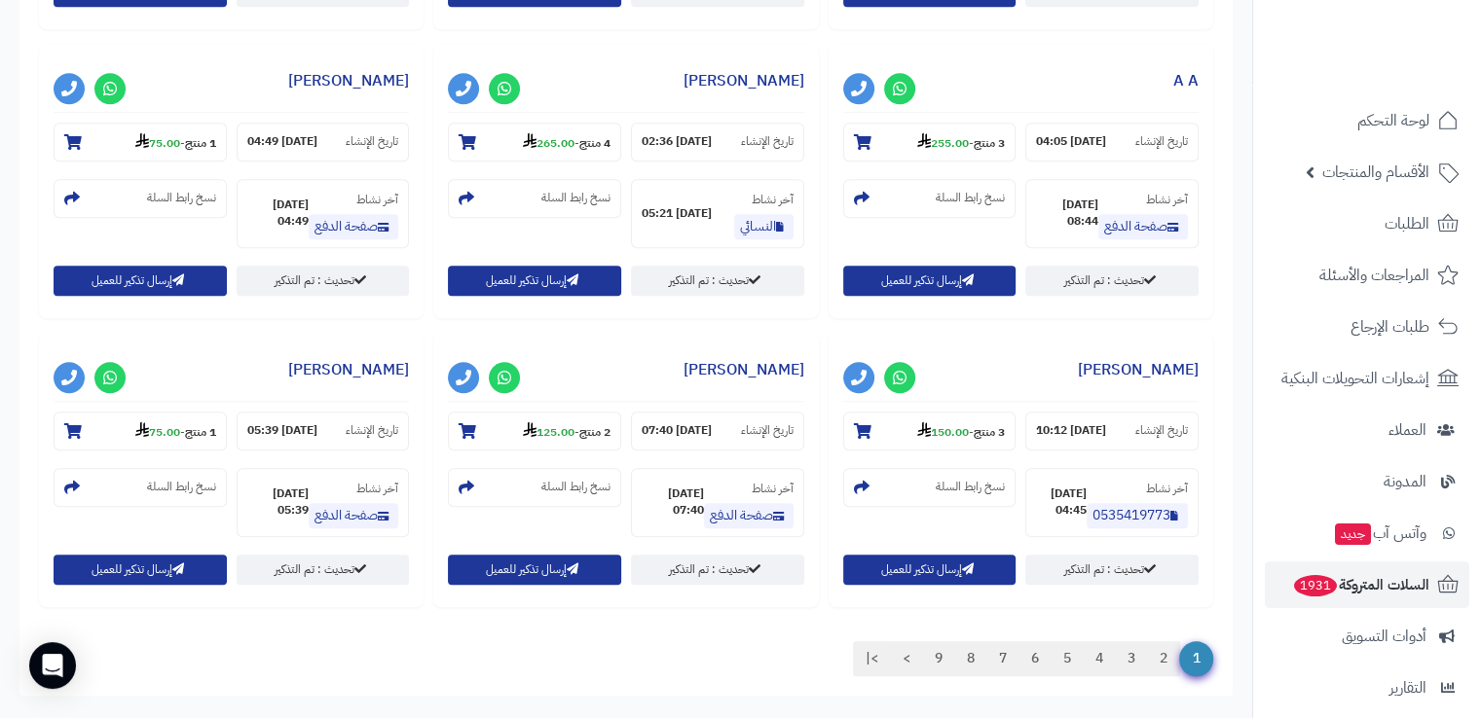
scroll to position [1779, 0]
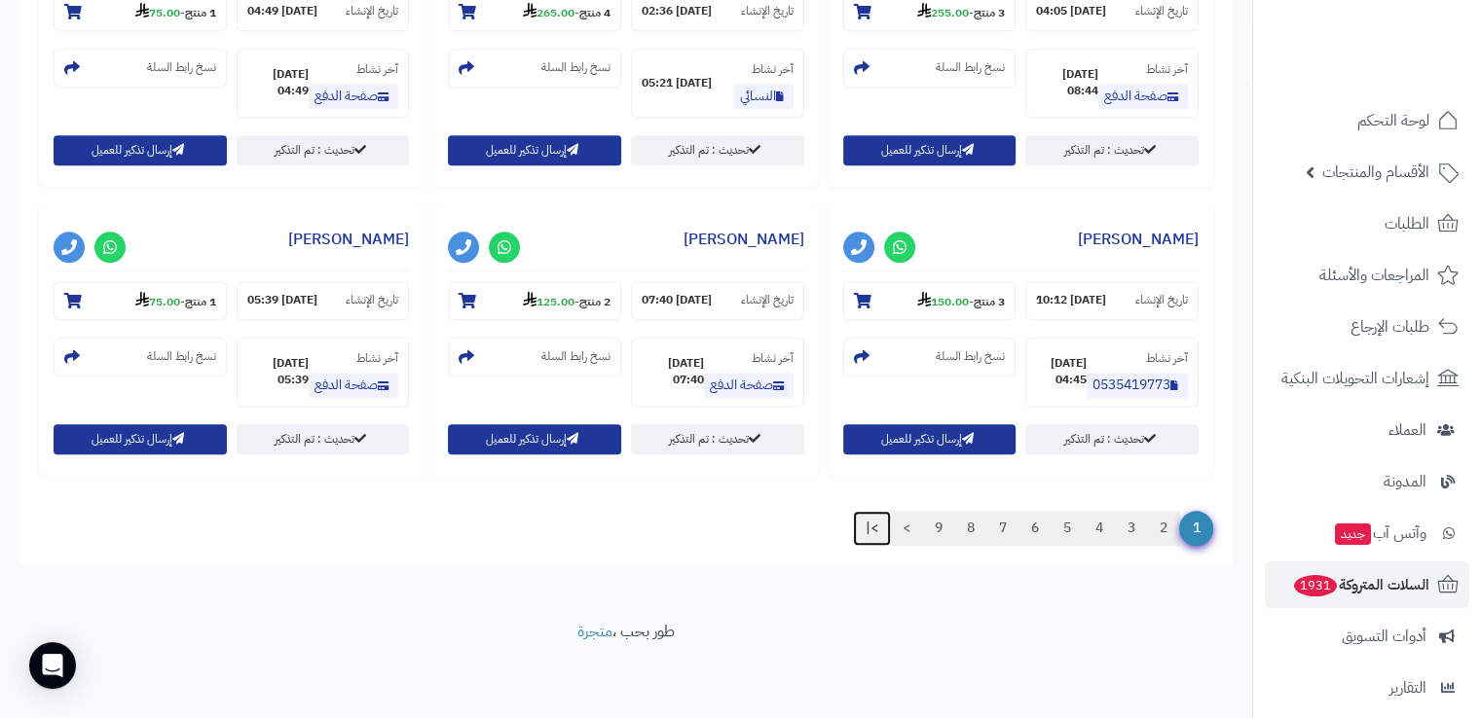
click at [866, 531] on link ">|" at bounding box center [872, 528] width 38 height 35
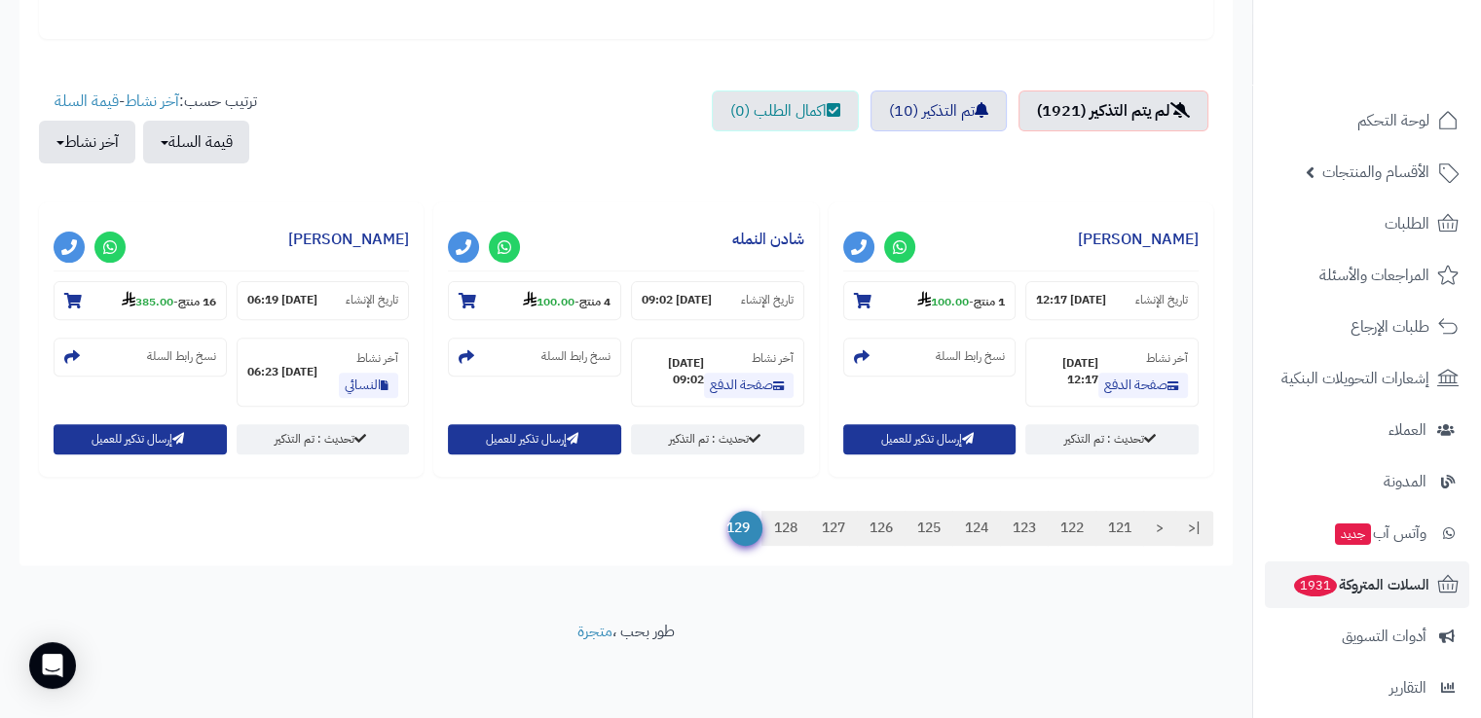
scroll to position [622, 0]
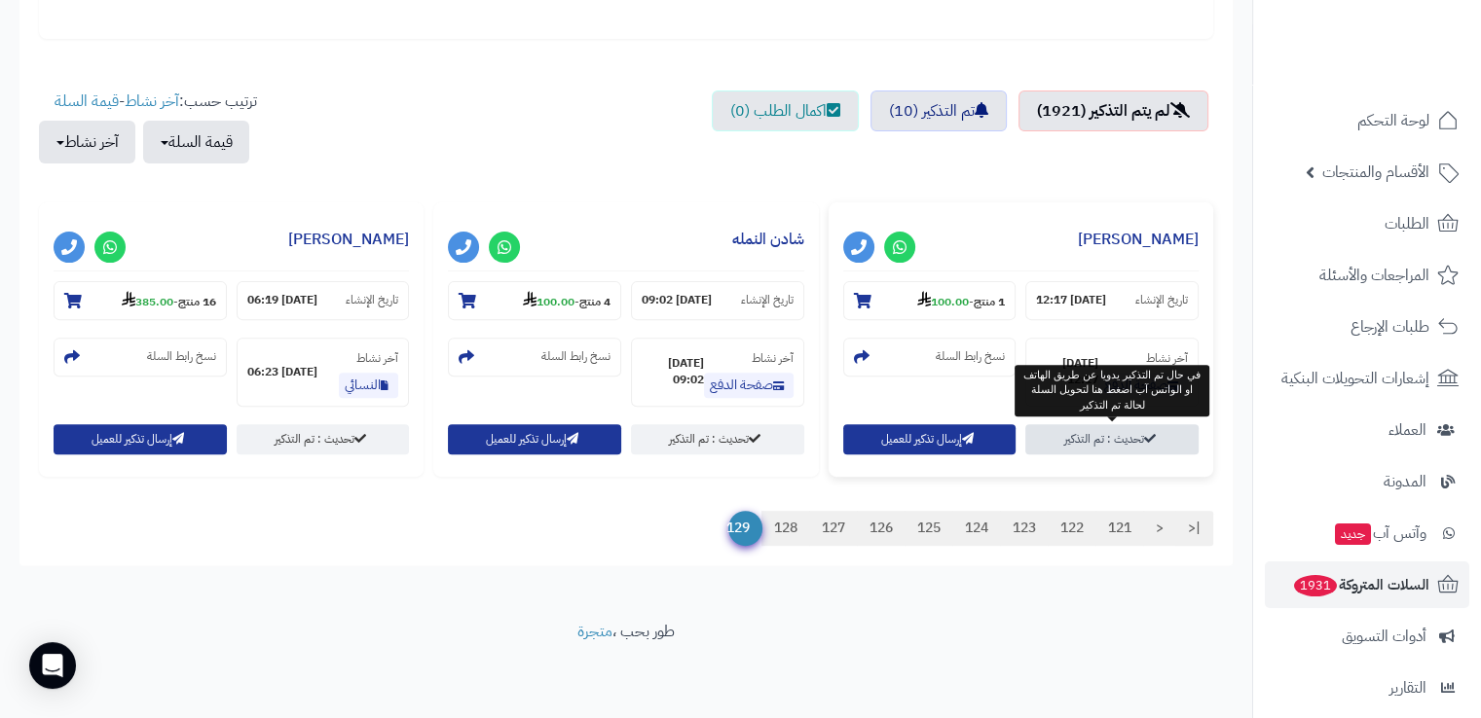
click at [1156, 445] on link "تحديث : تم التذكير" at bounding box center [1111, 439] width 173 height 30
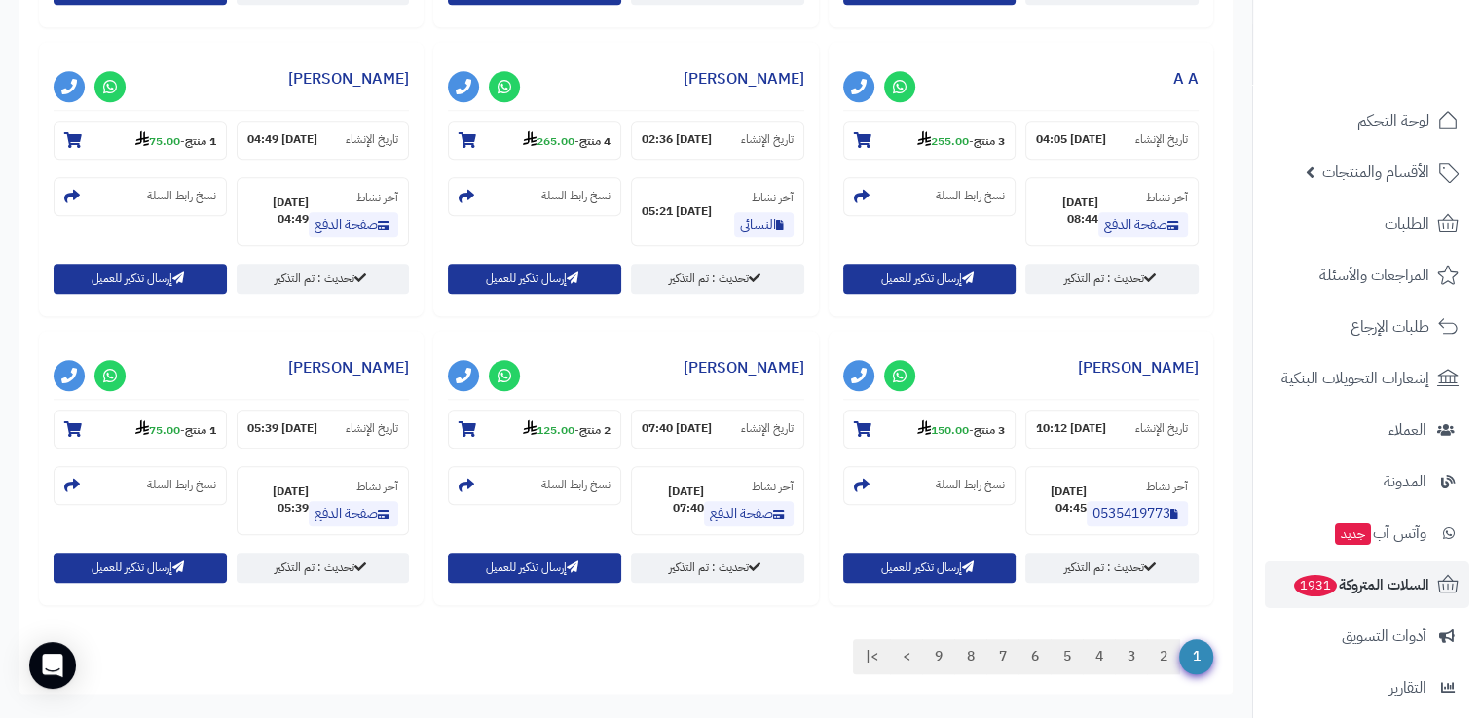
scroll to position [1779, 0]
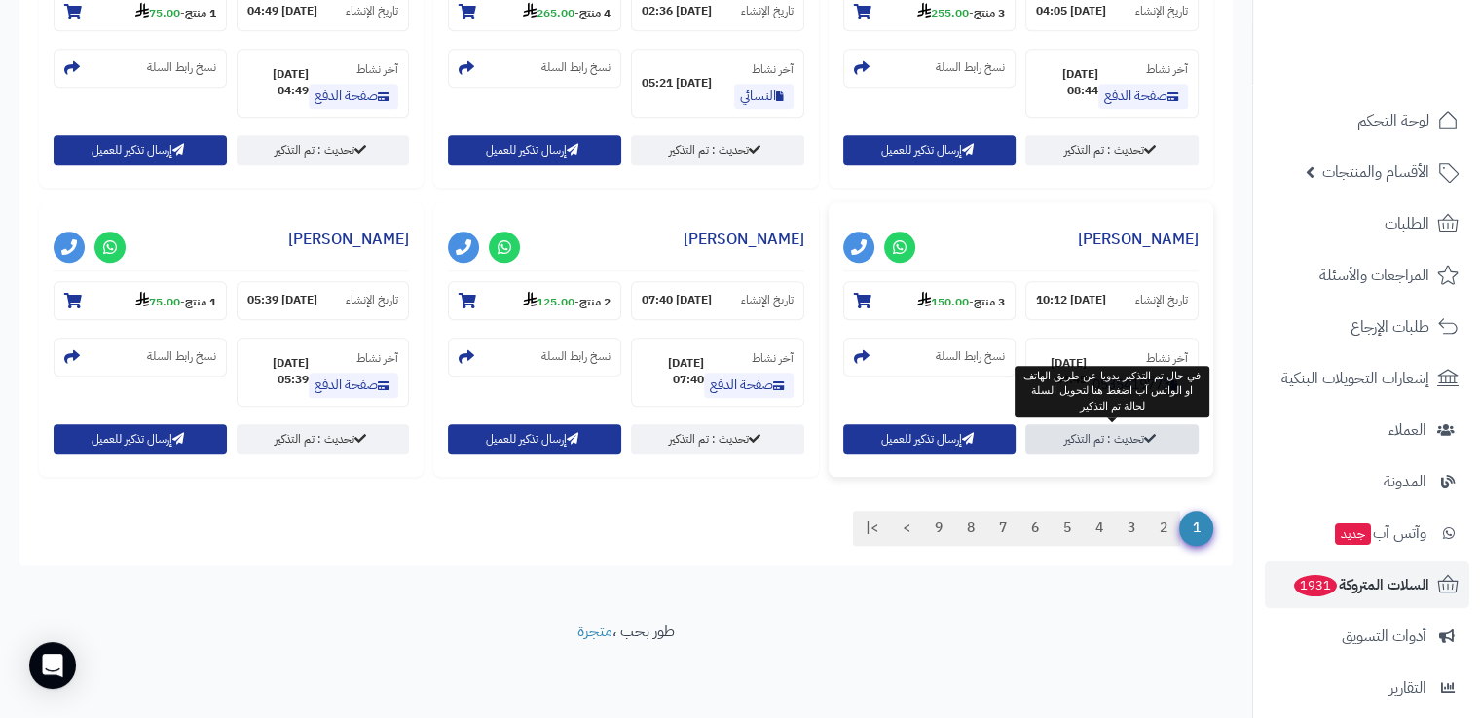
click at [1139, 437] on link "تحديث : تم التذكير" at bounding box center [1111, 439] width 173 height 30
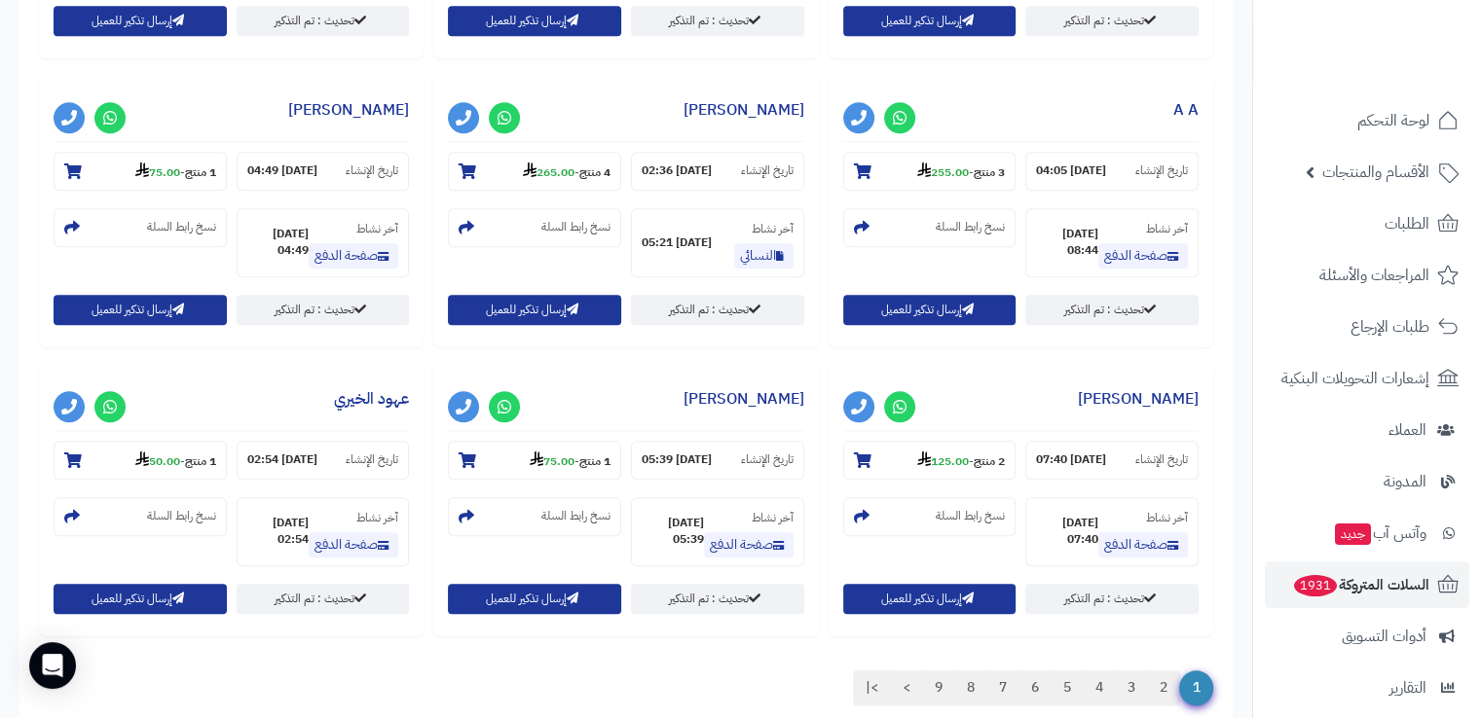
scroll to position [1779, 0]
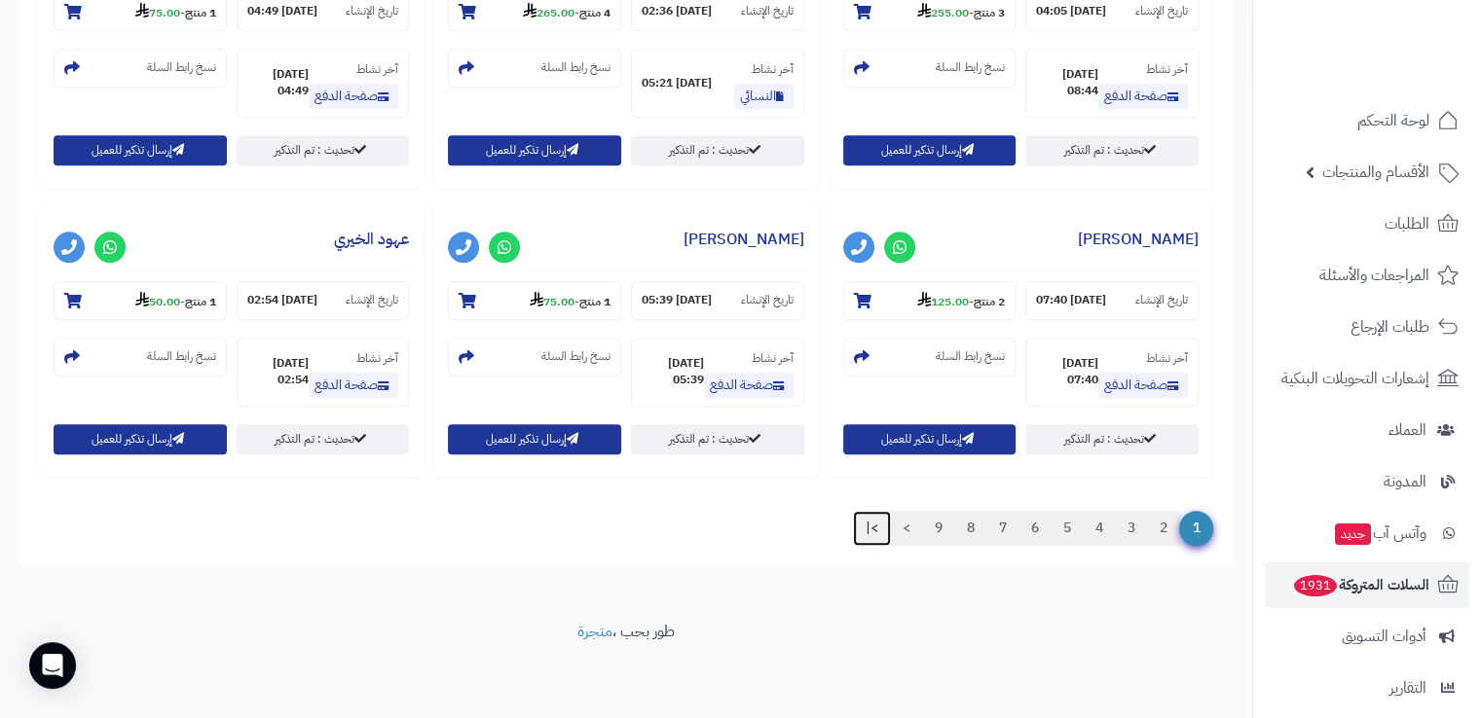
click at [860, 531] on link ">|" at bounding box center [872, 528] width 38 height 35
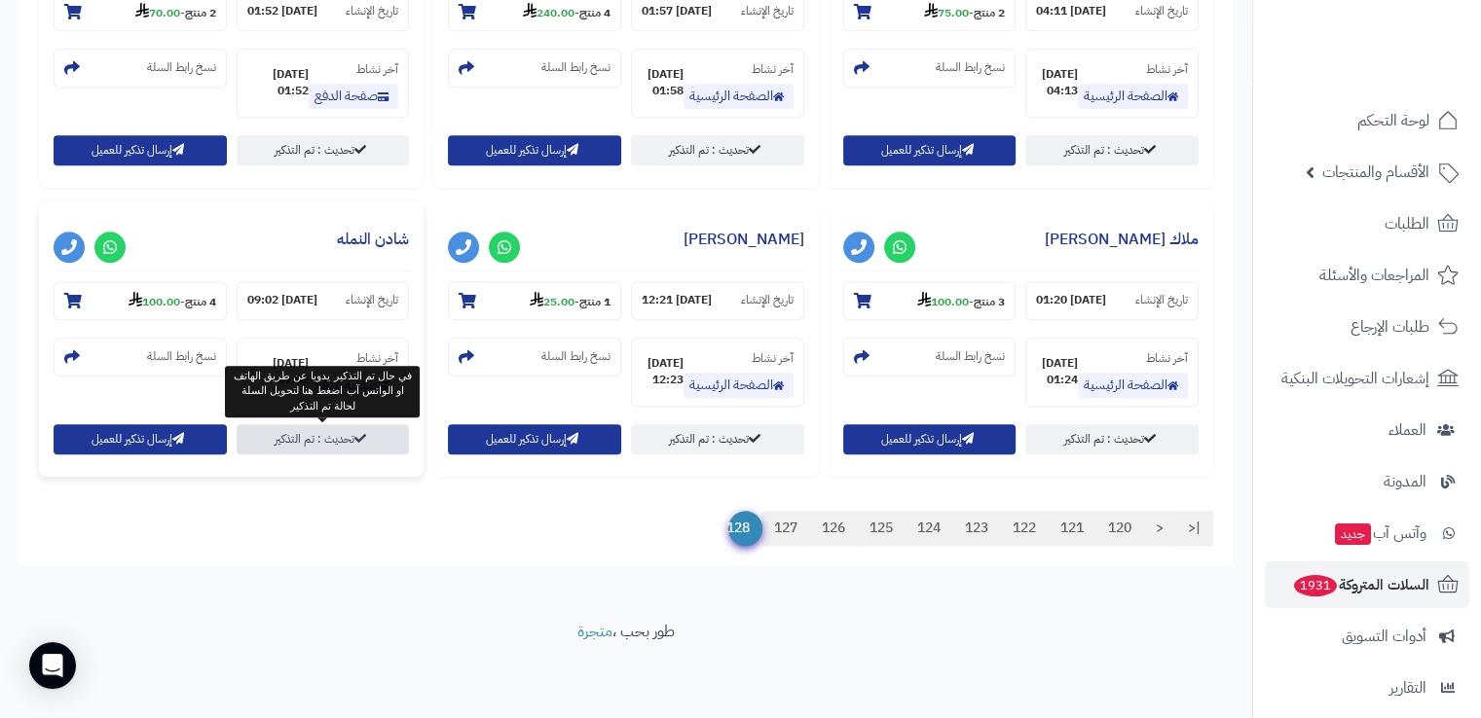
click at [300, 437] on link "تحديث : تم التذكير" at bounding box center [323, 439] width 173 height 30
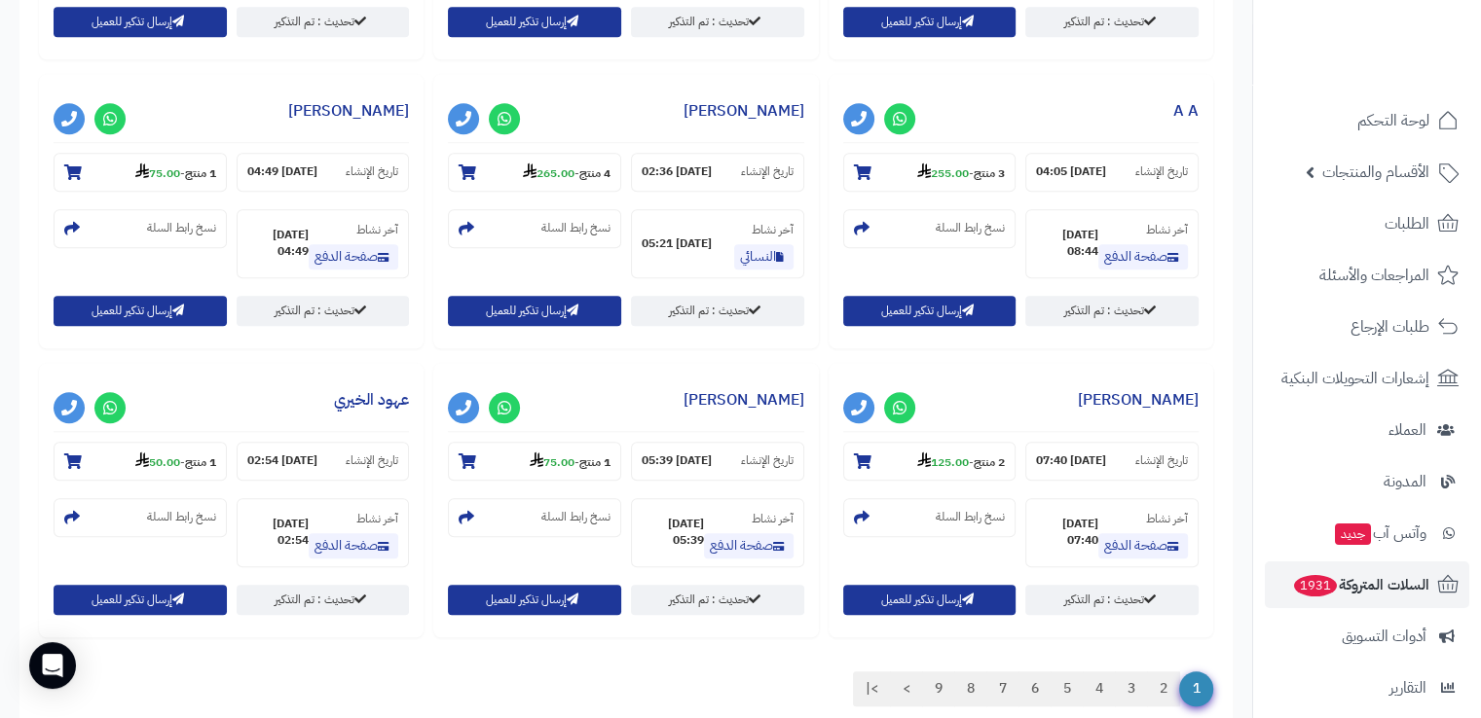
scroll to position [1779, 0]
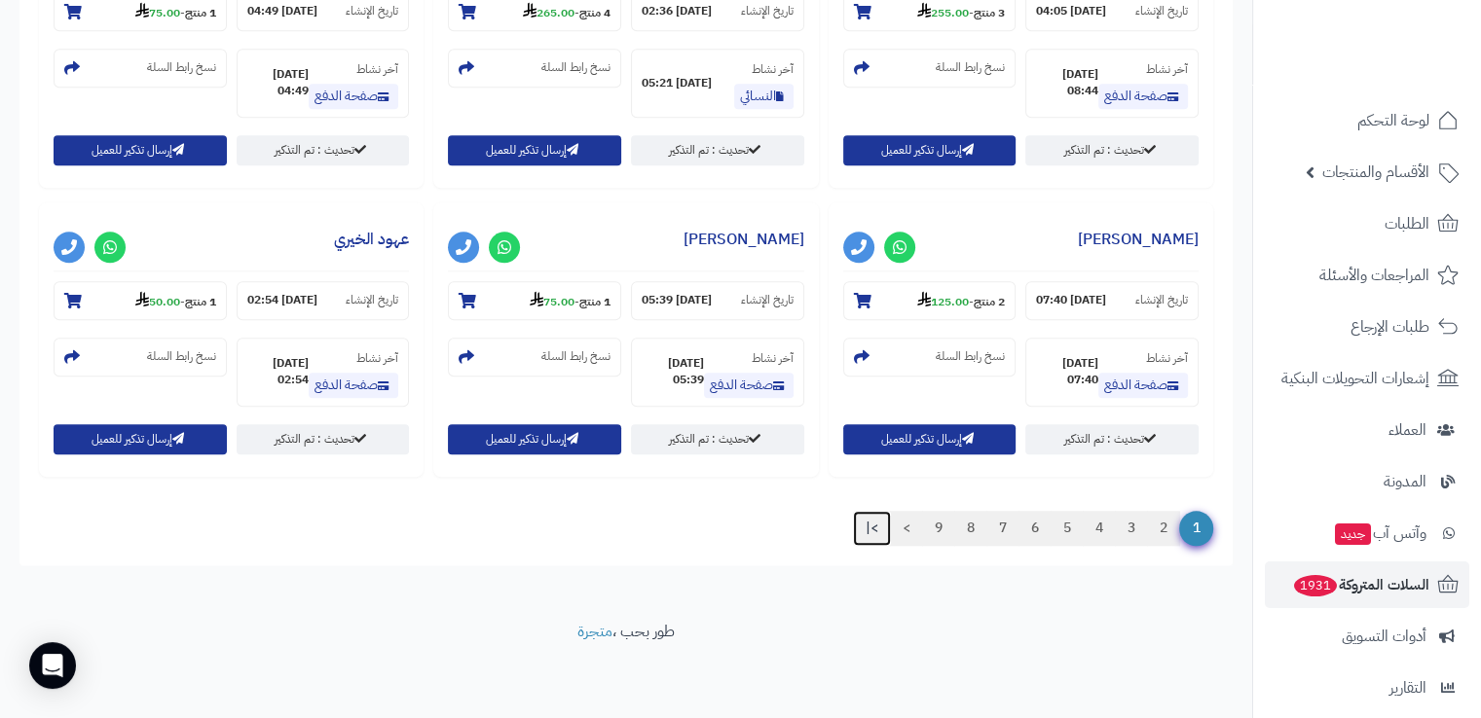
click at [869, 528] on link ">|" at bounding box center [872, 528] width 38 height 35
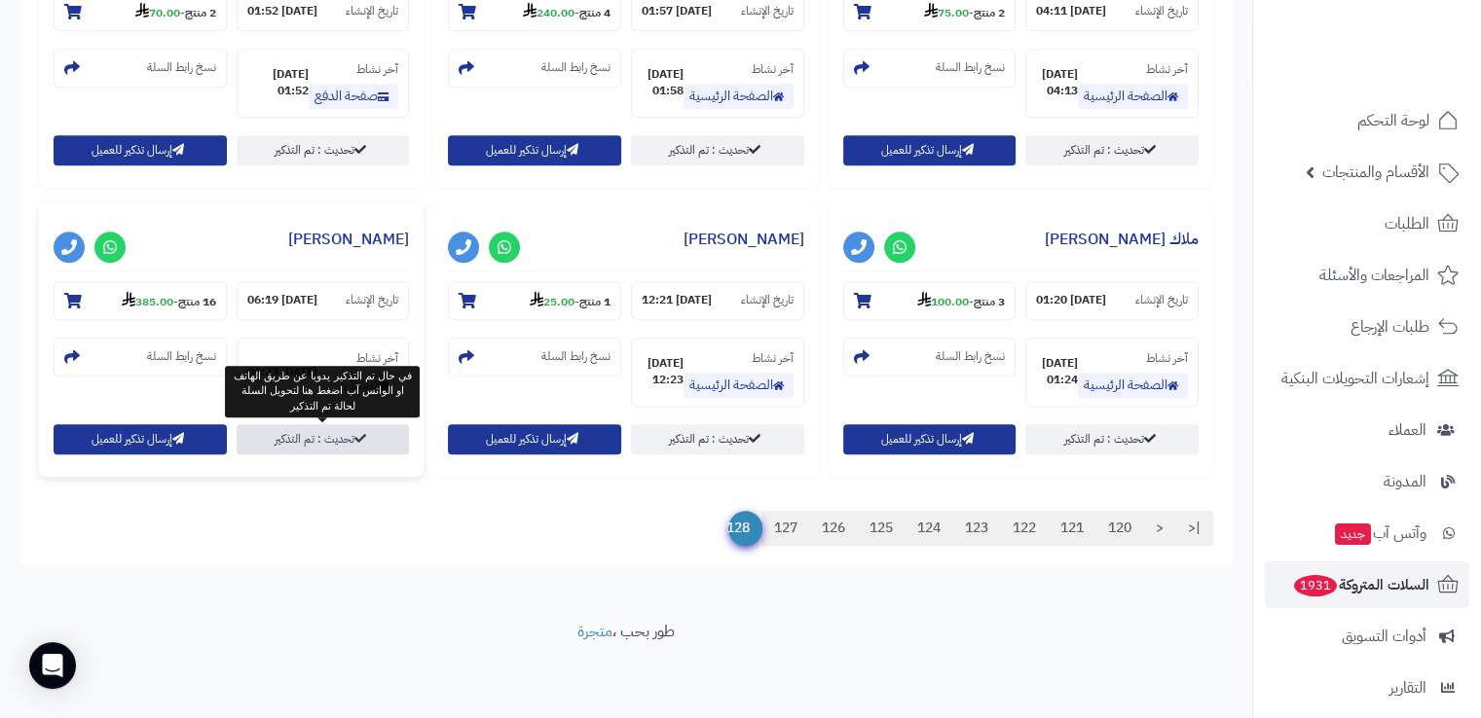
click at [325, 449] on link "تحديث : تم التذكير" at bounding box center [323, 439] width 173 height 30
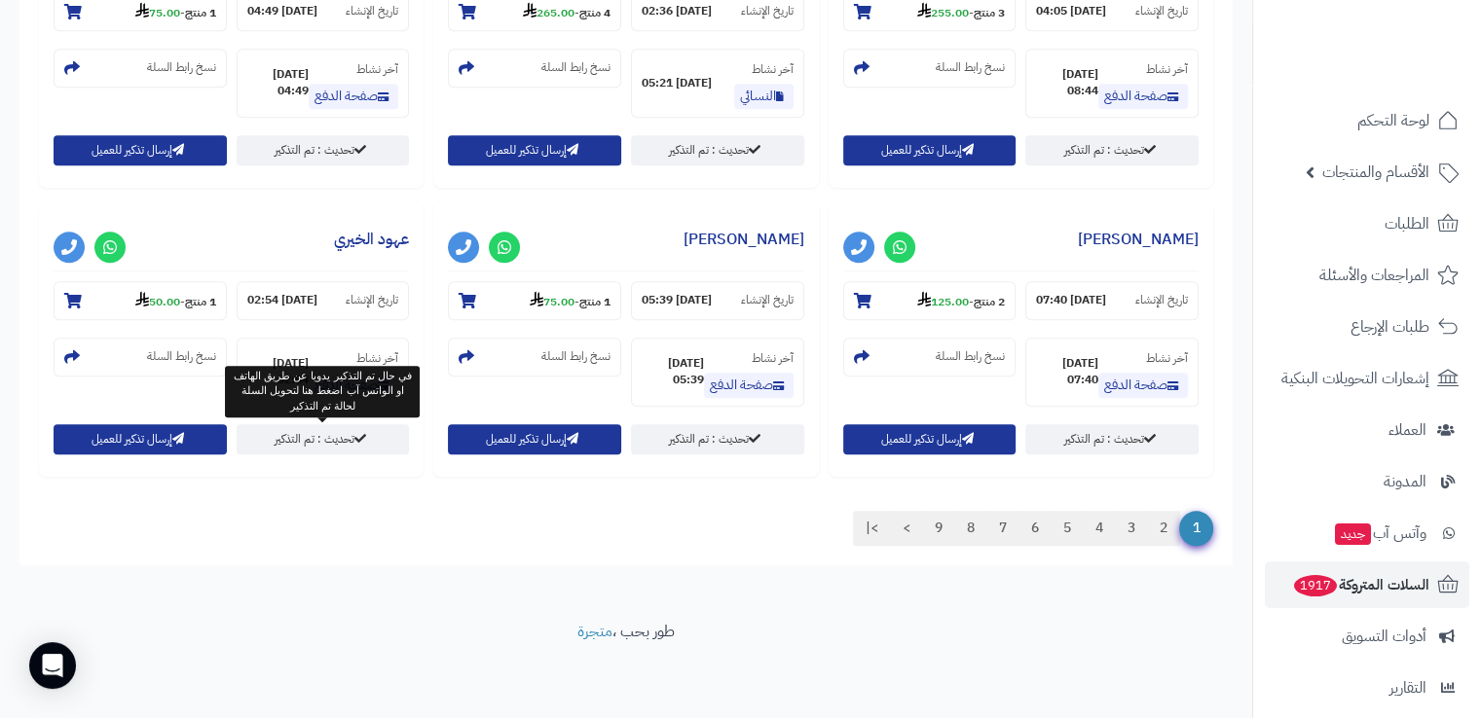
scroll to position [1779, 0]
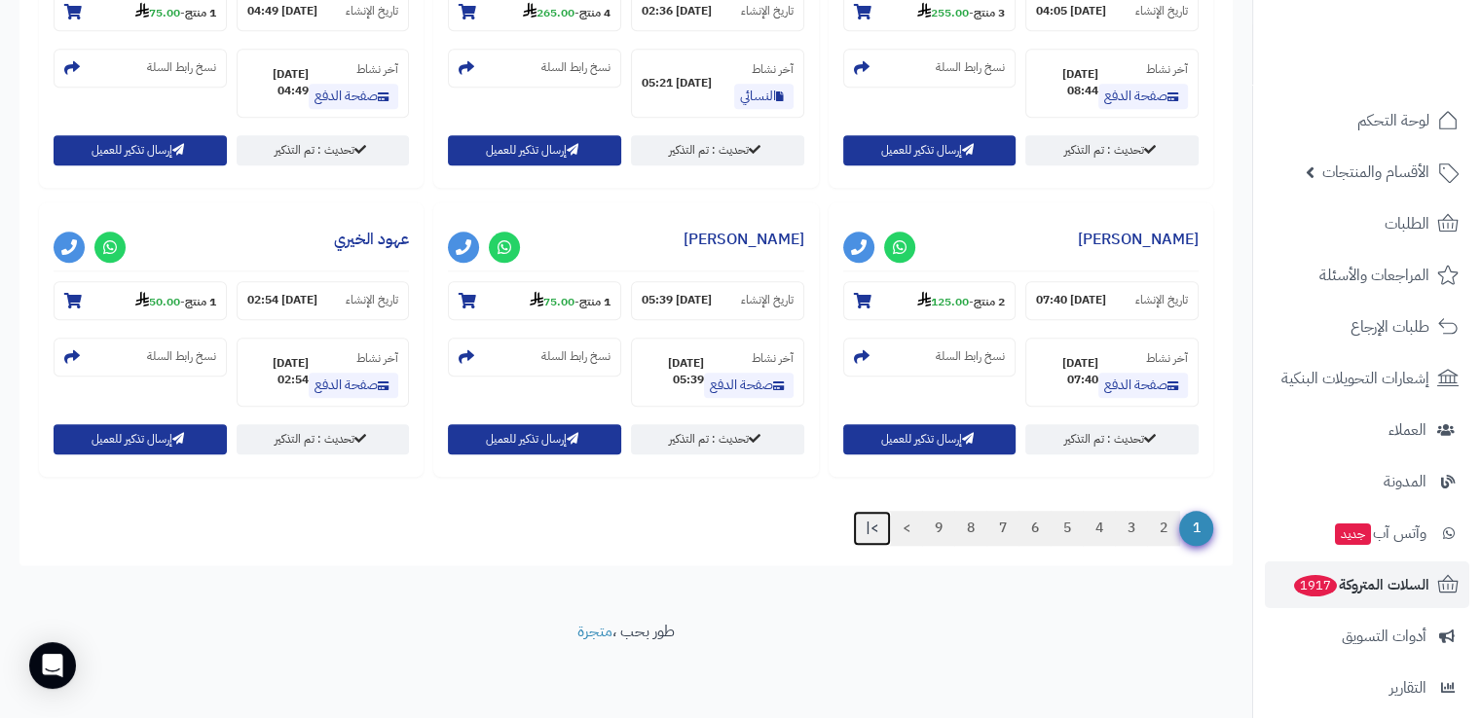
click at [873, 523] on link ">|" at bounding box center [872, 528] width 38 height 35
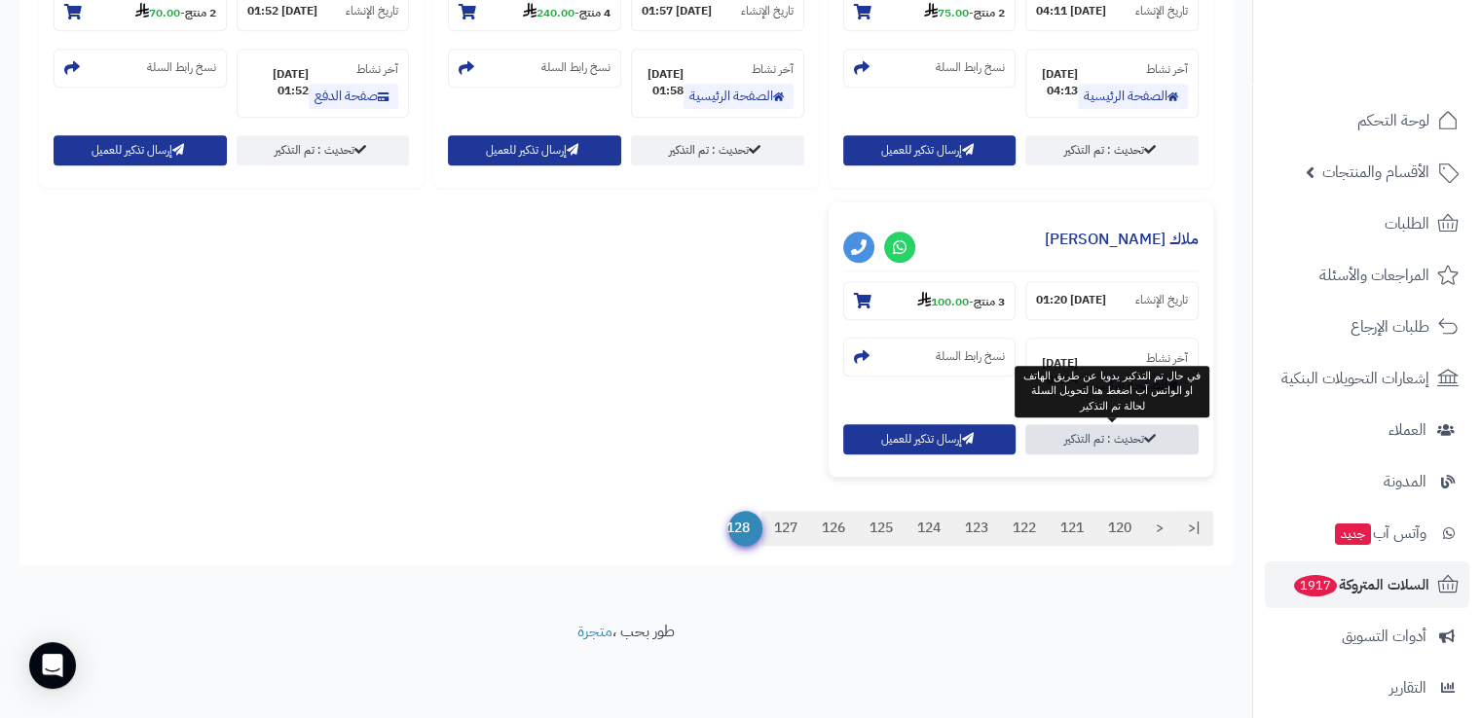
click at [1125, 437] on link "تحديث : تم التذكير" at bounding box center [1111, 439] width 173 height 30
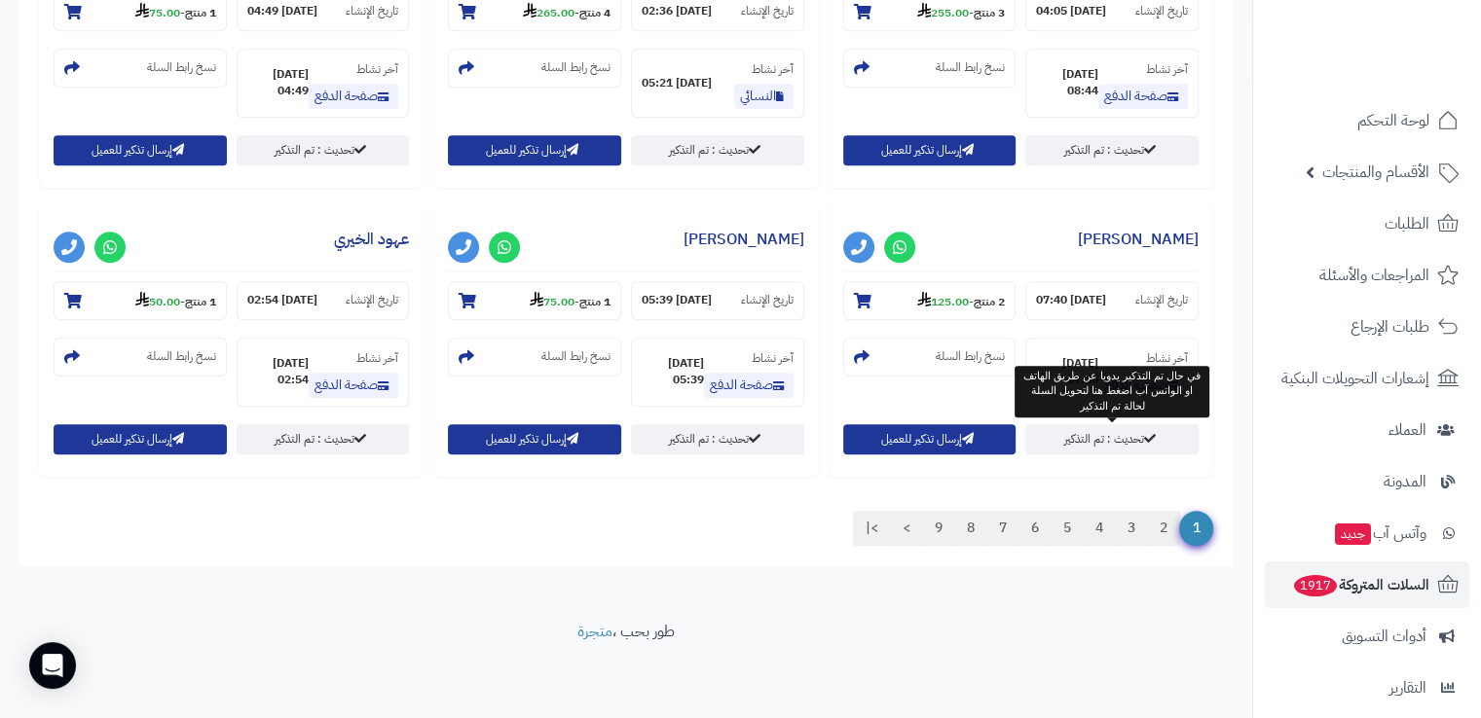
scroll to position [1779, 0]
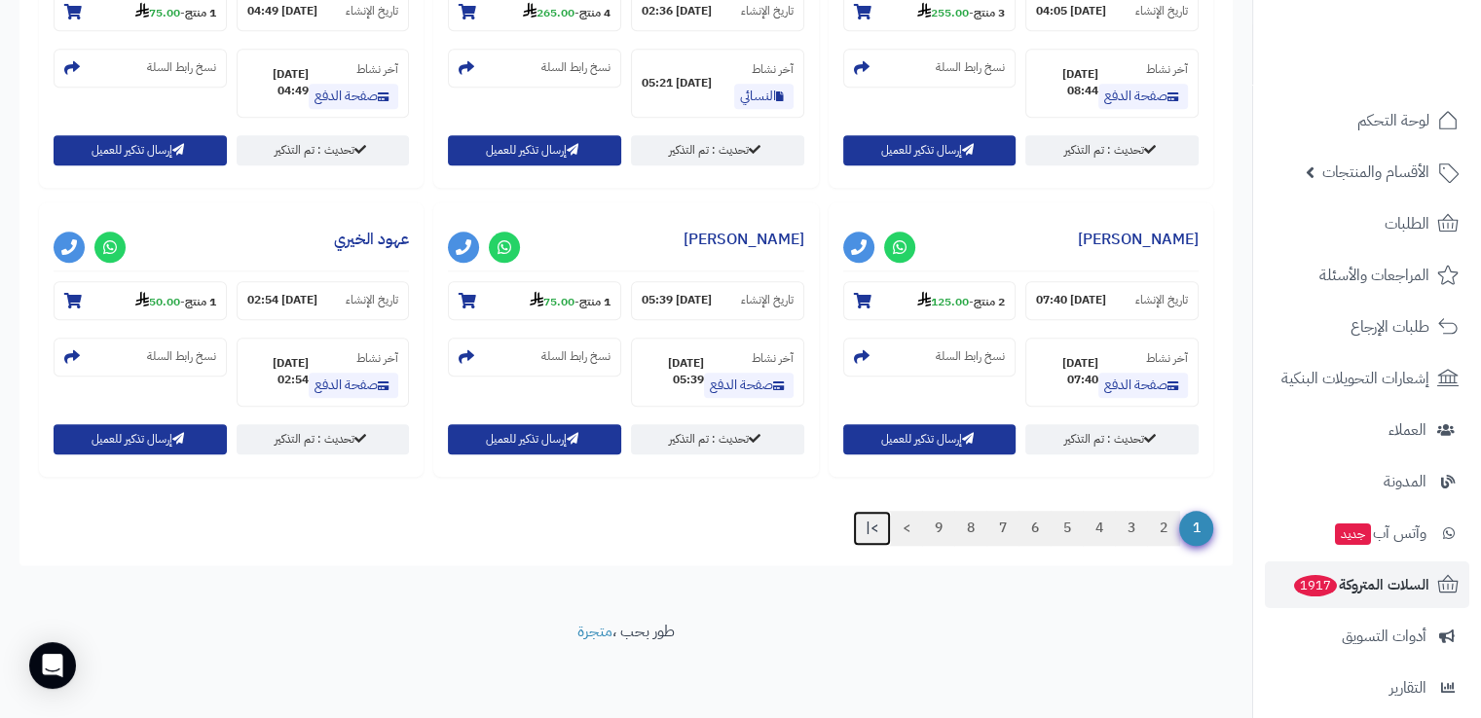
click at [872, 522] on link ">|" at bounding box center [872, 528] width 38 height 35
